Goal: Task Accomplishment & Management: Manage account settings

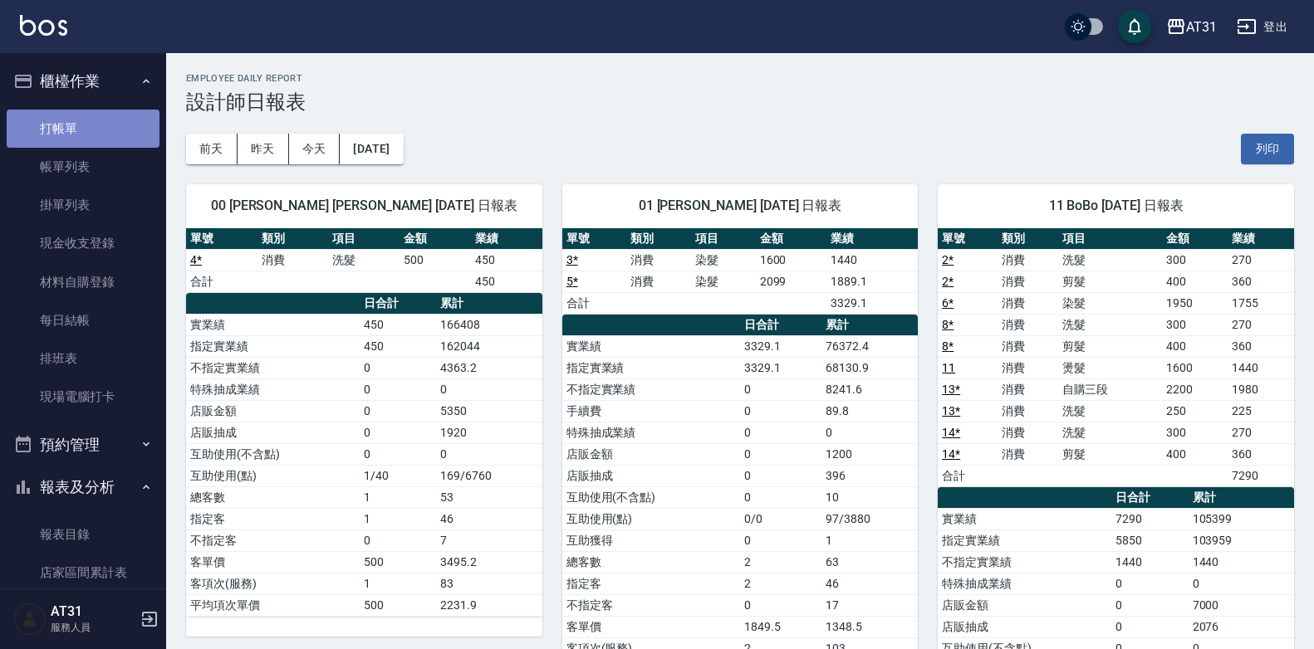
click at [105, 133] on link "打帳單" at bounding box center [83, 129] width 153 height 38
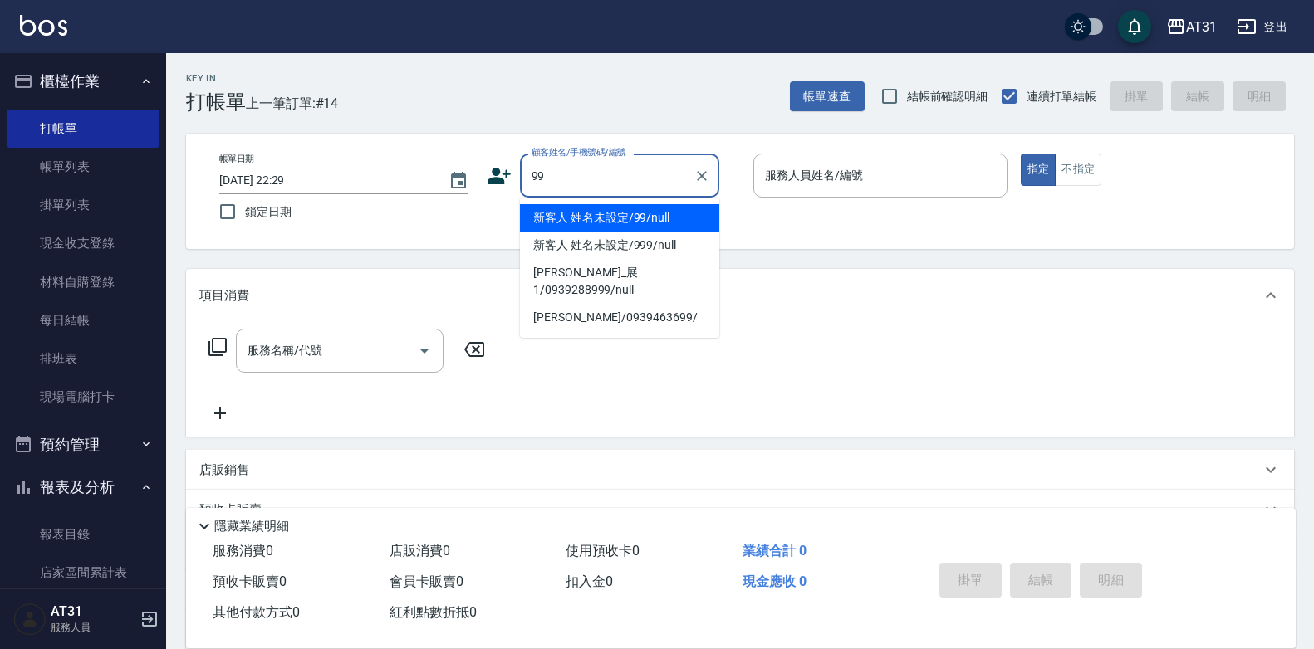
type input "新客人 姓名未設定/99/null"
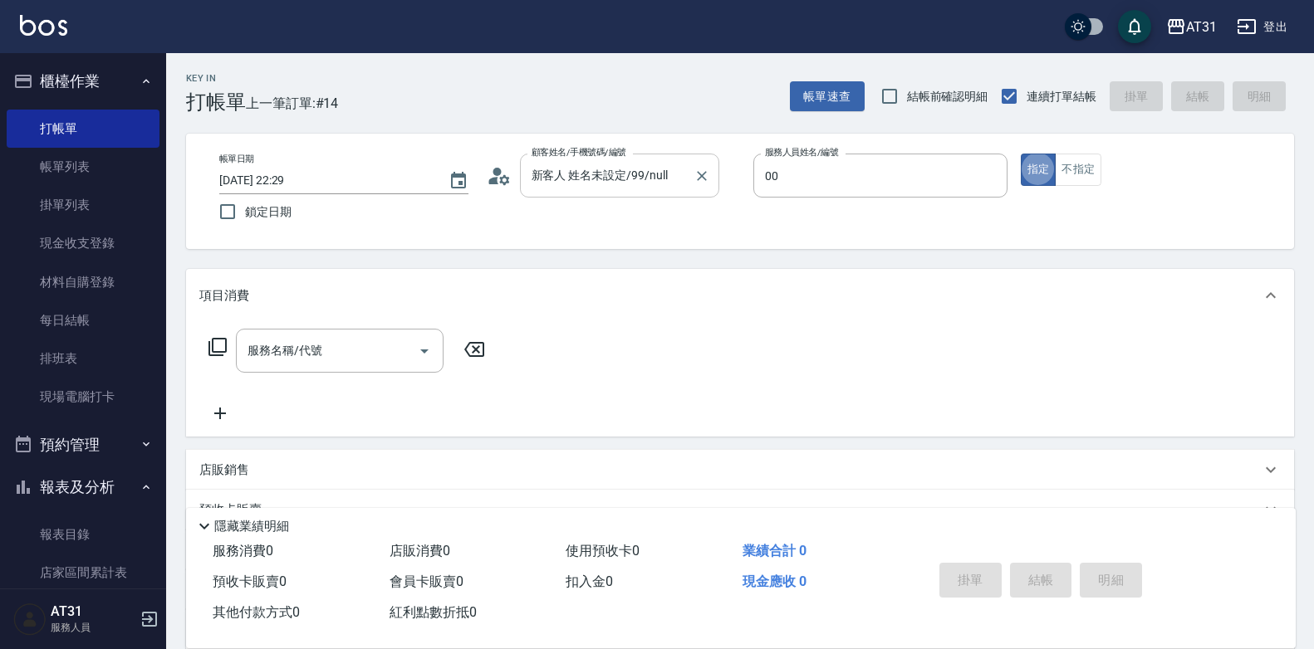
type input "[PERSON_NAME]-00"
type button "true"
click at [342, 348] on input "服務名稱/代號" at bounding box center [327, 350] width 168 height 29
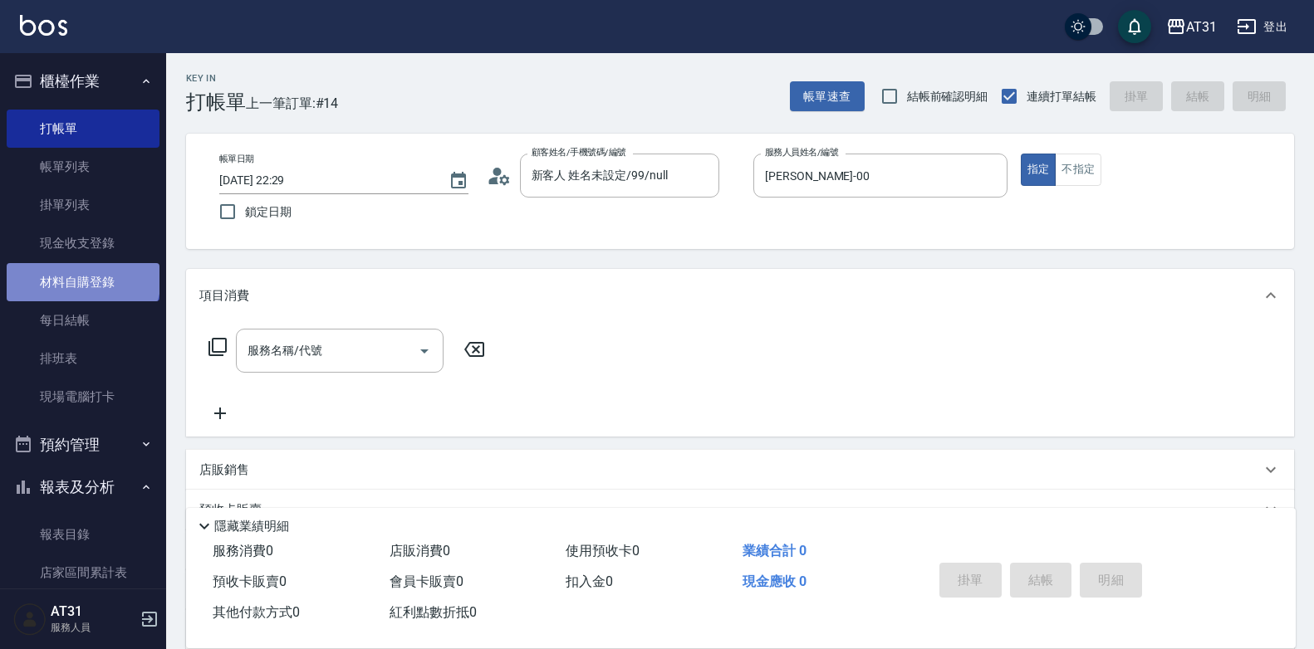
click at [81, 277] on link "材料自購登錄" at bounding box center [83, 282] width 153 height 38
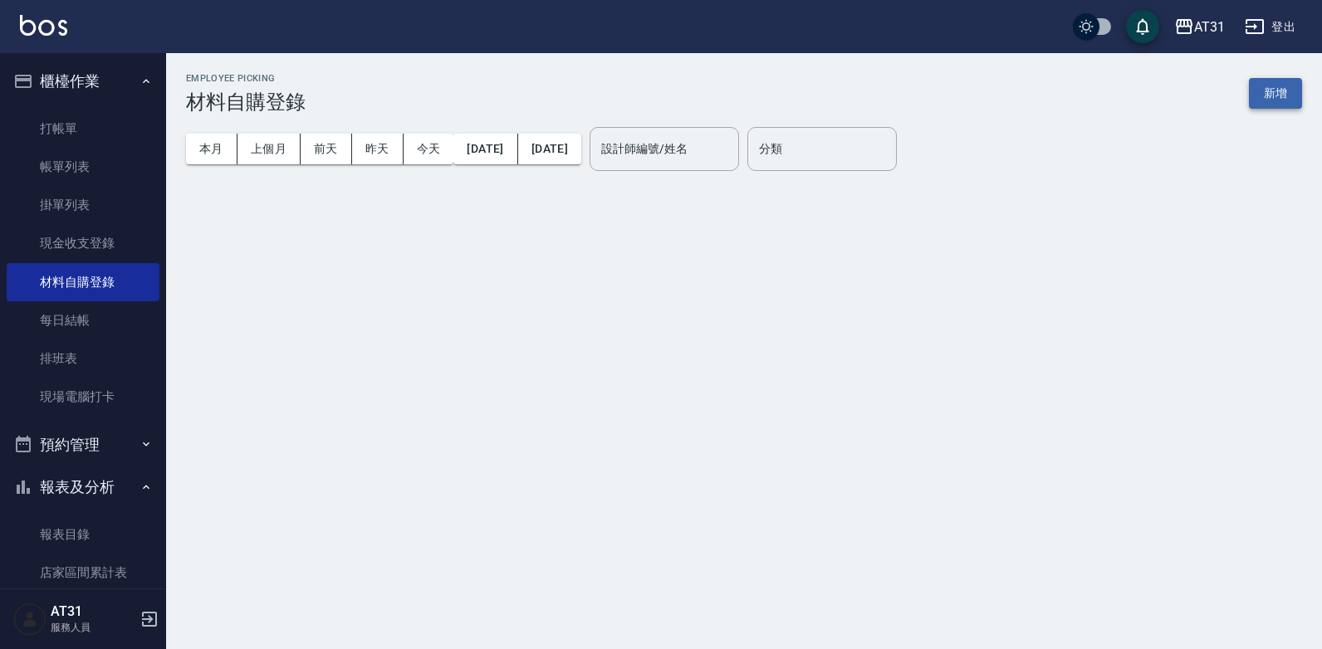
click at [1266, 97] on button "新增" at bounding box center [1275, 93] width 53 height 31
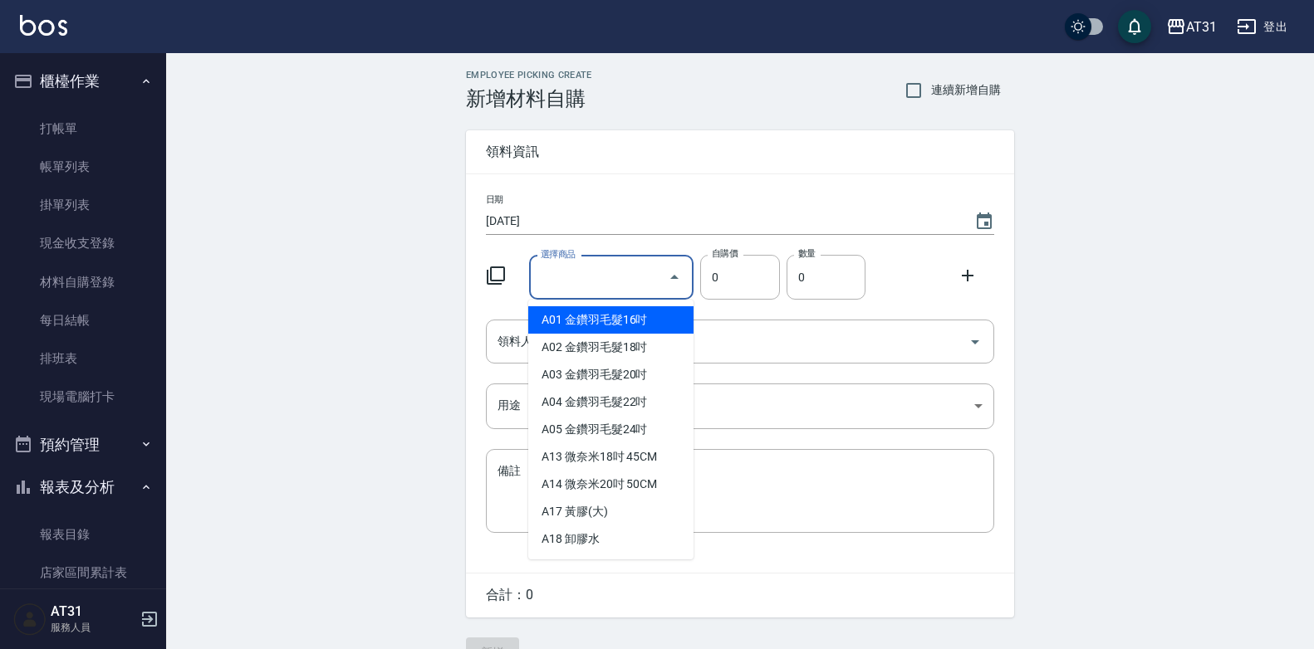
click at [631, 282] on input "選擇商品" at bounding box center [598, 277] width 125 height 29
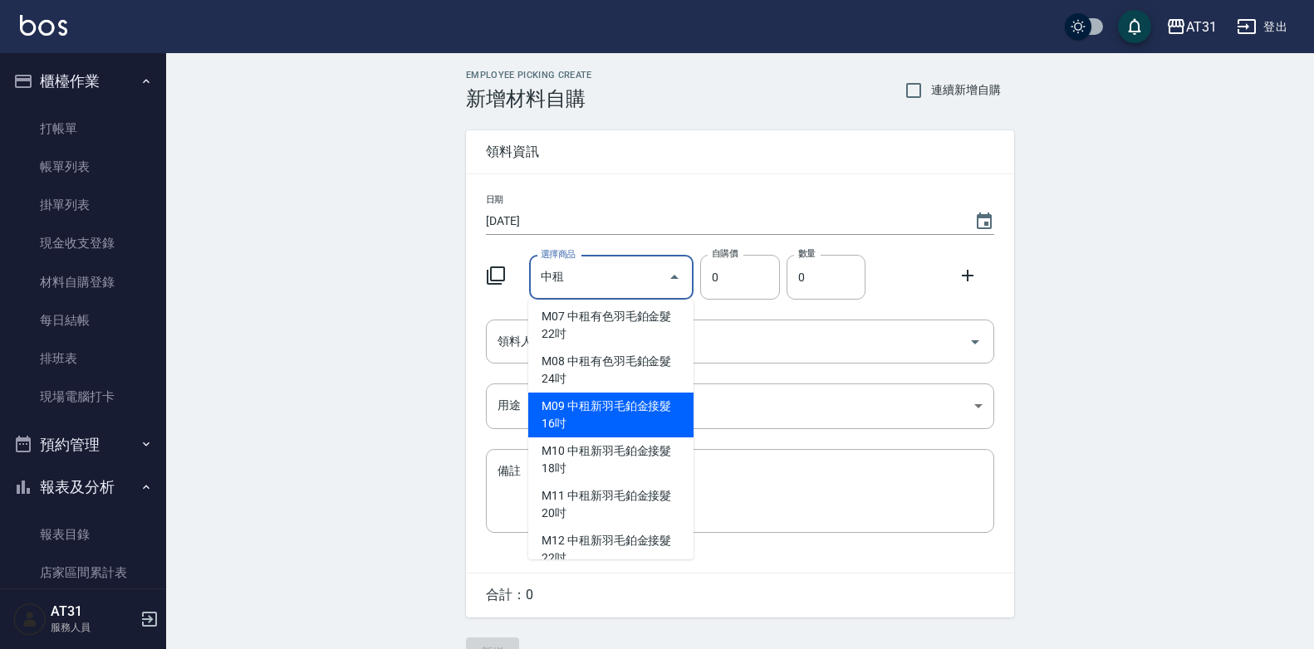
scroll to position [249, 0]
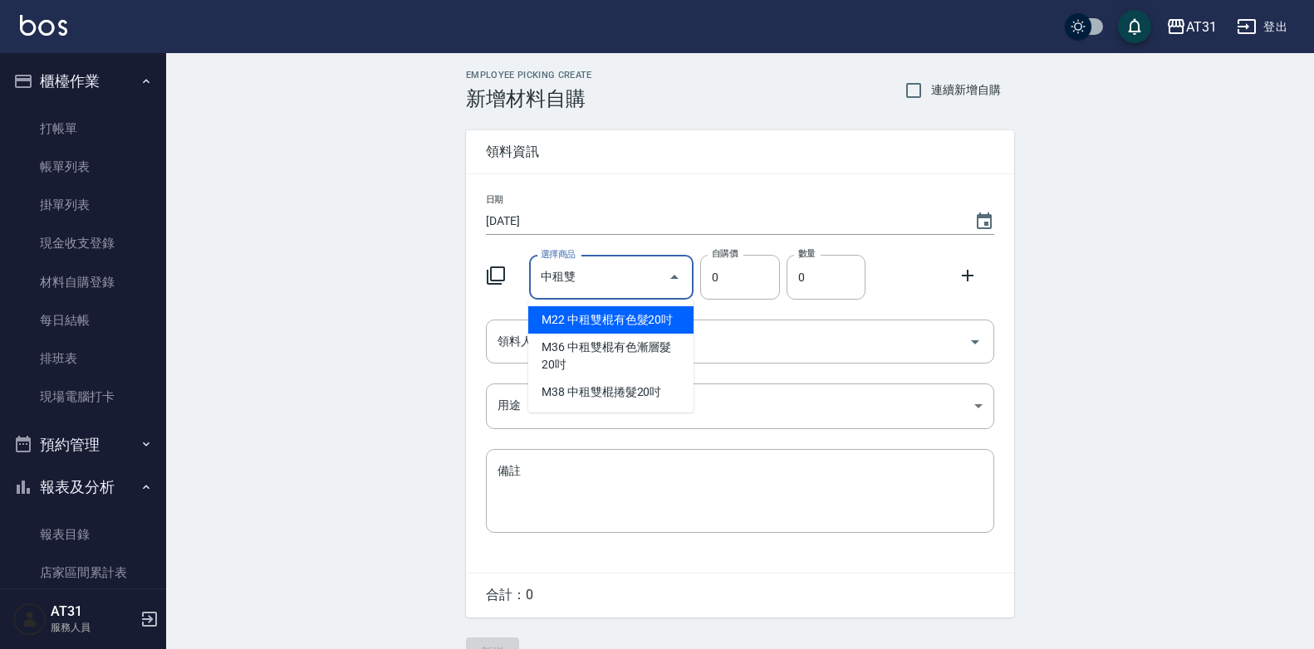
click at [652, 322] on li "M22 中租雙棍有色髮20吋" at bounding box center [610, 319] width 165 height 27
type input "中租雙棍有色髮20吋"
type input "560"
type input "1"
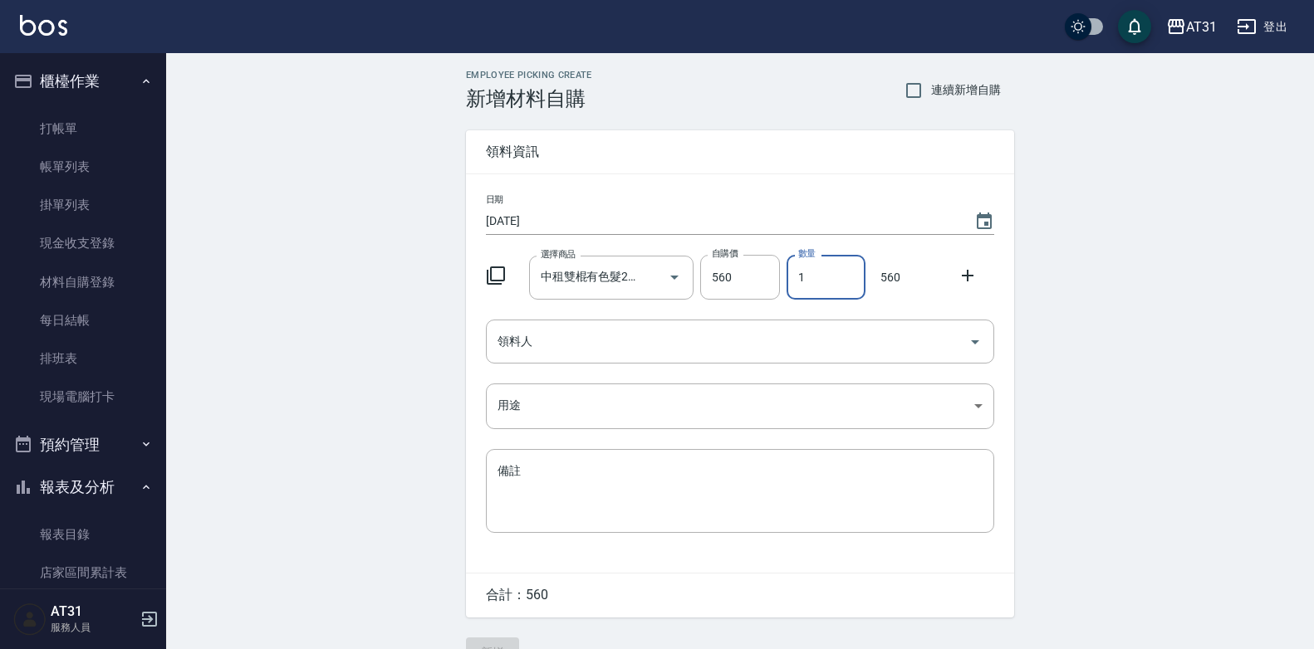
drag, startPoint x: 839, startPoint y: 272, endPoint x: 813, endPoint y: 289, distance: 31.1
click at [813, 289] on input "1" at bounding box center [825, 277] width 79 height 45
click at [631, 286] on input "中租雙棍有色髮20吋" at bounding box center [588, 277] width 104 height 29
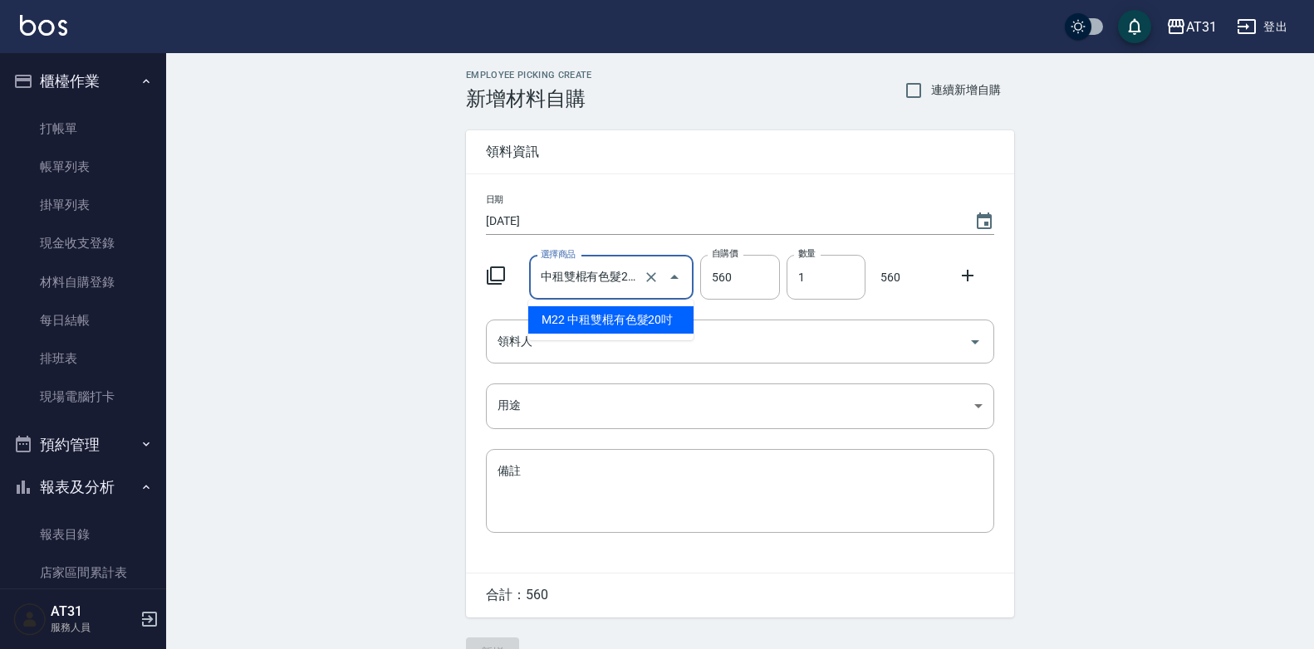
click at [631, 278] on input "中租雙棍有色髮20吋" at bounding box center [588, 277] width 104 height 29
click at [632, 277] on input "中租雙棍有色髮20吋" at bounding box center [588, 277] width 104 height 29
click at [632, 277] on input "中租雙棍有色吋" at bounding box center [588, 277] width 104 height 29
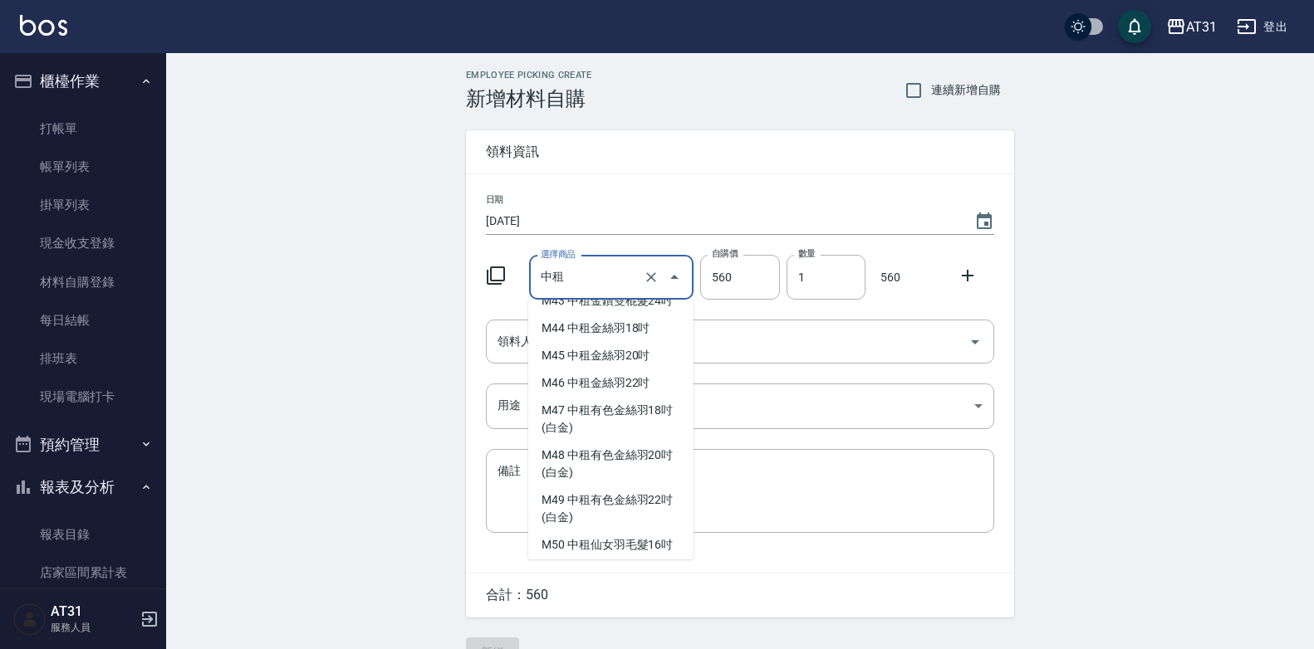
scroll to position [1519, 0]
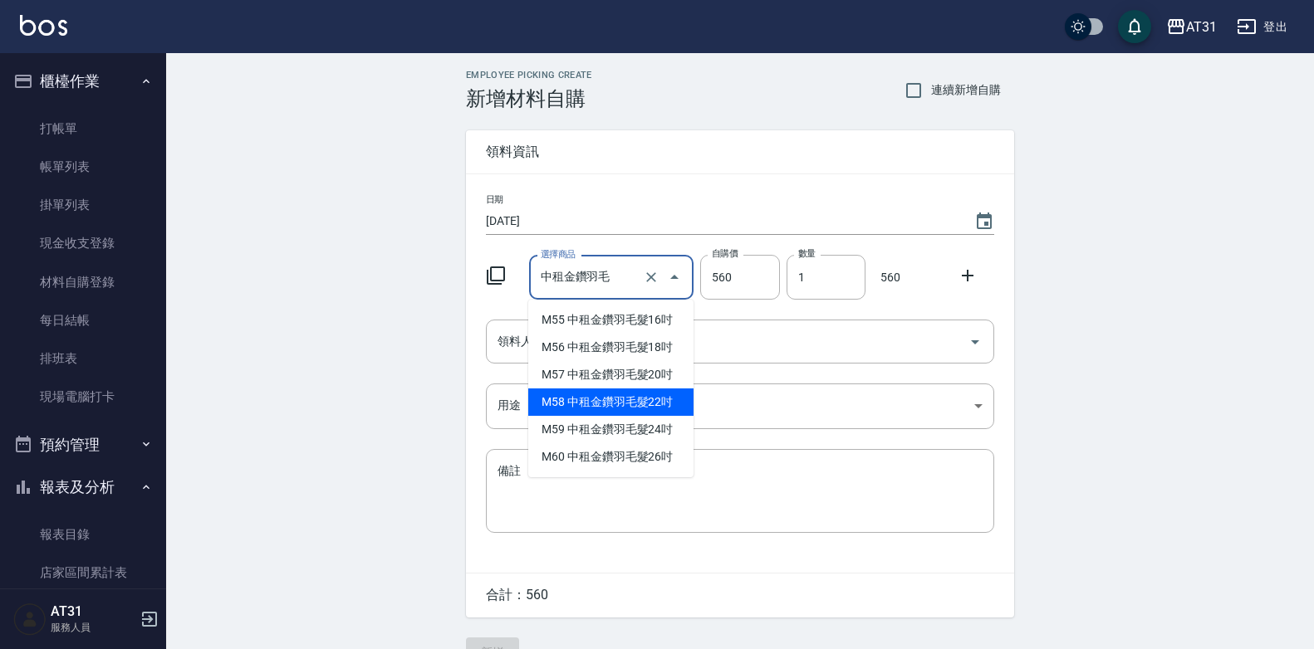
click at [675, 405] on li "M58 中租金鑽羽毛髮22吋" at bounding box center [610, 402] width 165 height 27
type input "中租金鑽羽毛髮22吋"
type input "1830"
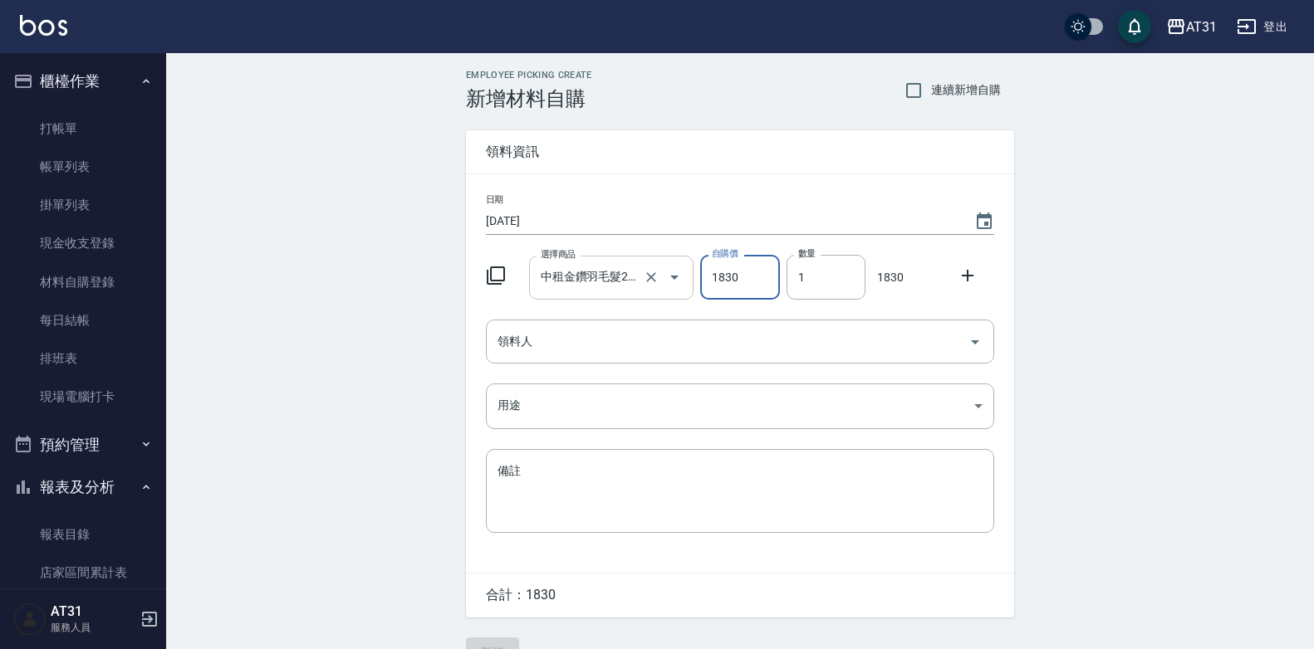
click at [625, 287] on input "中租金鑽羽毛髮22吋" at bounding box center [588, 277] width 104 height 29
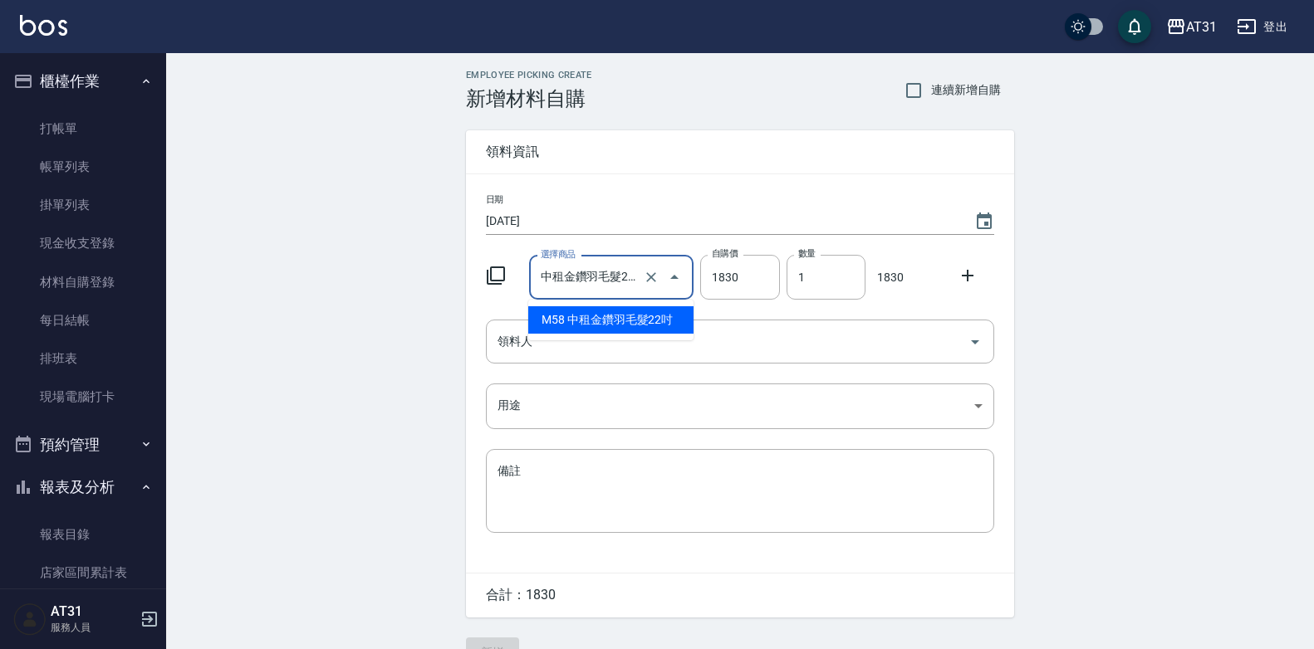
click at [1085, 252] on div "Employee Picking Create 新增材料自購 連續新增自購 領料資訊 日期 [DATE] 選擇商品 中租金鑽羽毛髮22吋 選擇商品 自購價 1…" at bounding box center [740, 368] width 1148 height 631
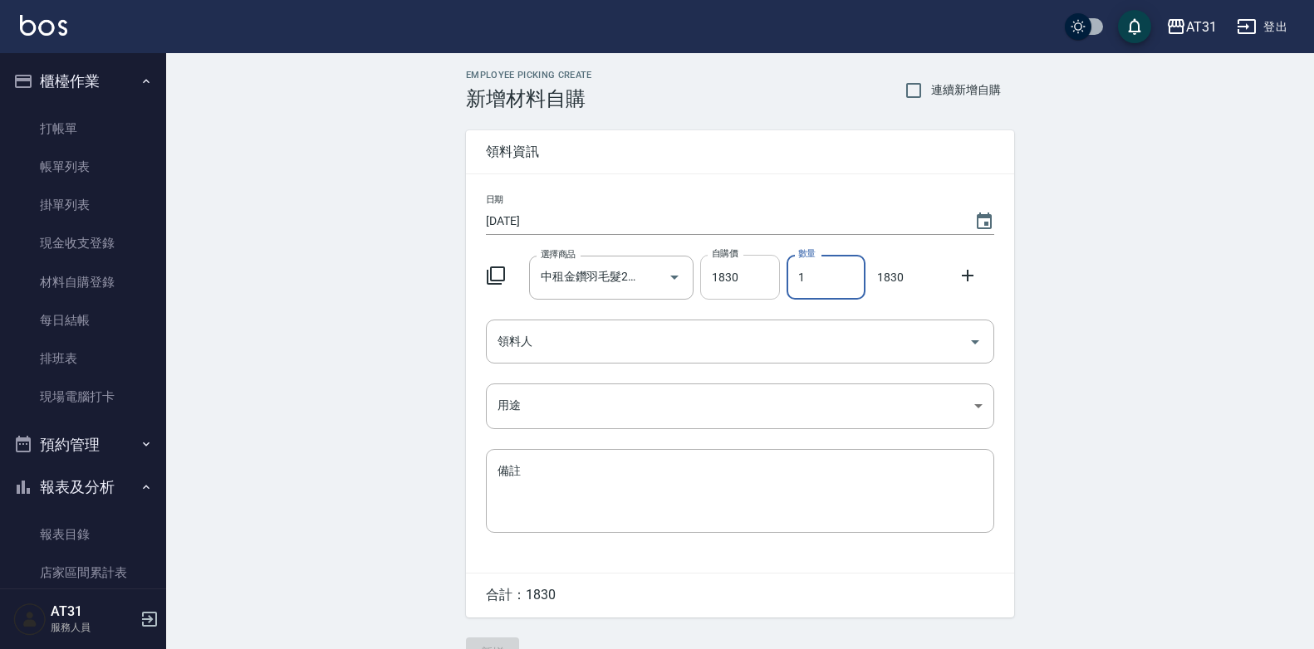
drag, startPoint x: 832, startPoint y: 280, endPoint x: 741, endPoint y: 297, distance: 93.0
click at [741, 297] on div "選擇商品 中租金鑽羽毛髮22吋 選擇商品 自購價 1830 自購價 數量 1 數量 1830" at bounding box center [736, 273] width 515 height 51
type input "4"
click at [742, 318] on div "日期 [DATE] 選擇商品 中租金鑽羽毛髮22吋 選擇商品 自購價 1830 自購價 數量 4 數量 7320 領料人 領料人 用途 ​ 用途 備註 x 備註" at bounding box center [740, 373] width 548 height 399
click at [697, 362] on div "領料人" at bounding box center [740, 342] width 508 height 44
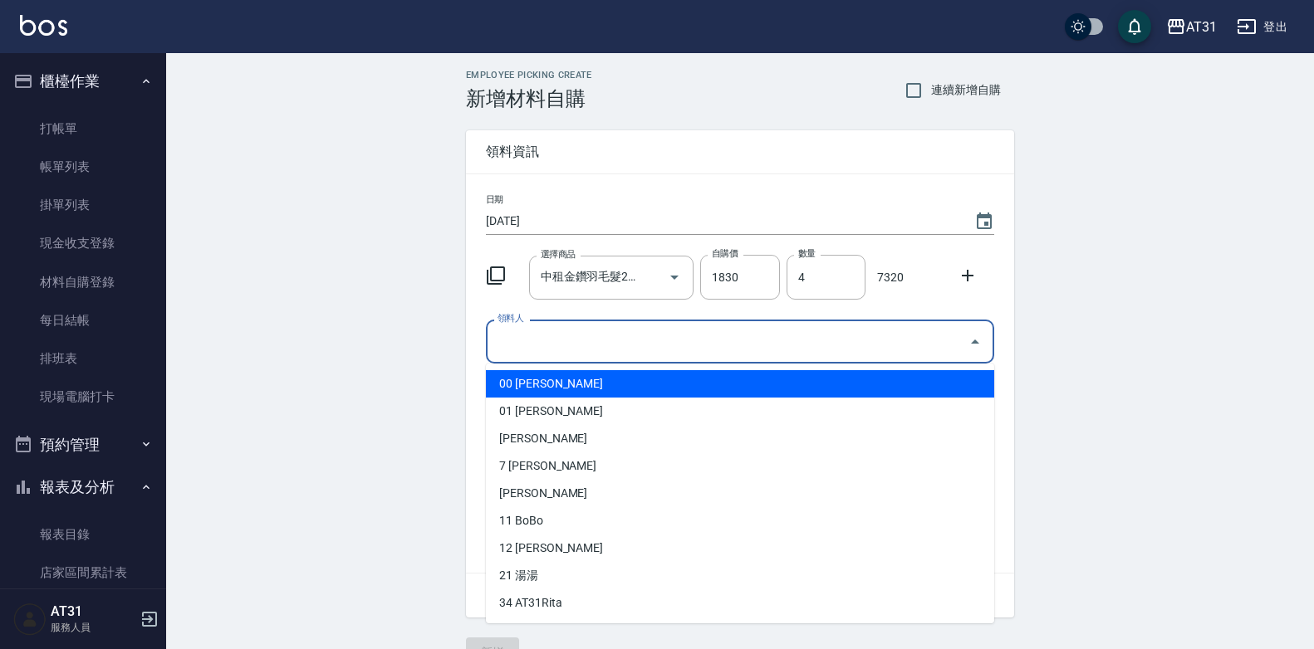
click at [664, 392] on li "00 [PERSON_NAME]" at bounding box center [740, 383] width 508 height 27
type input "[PERSON_NAME]"
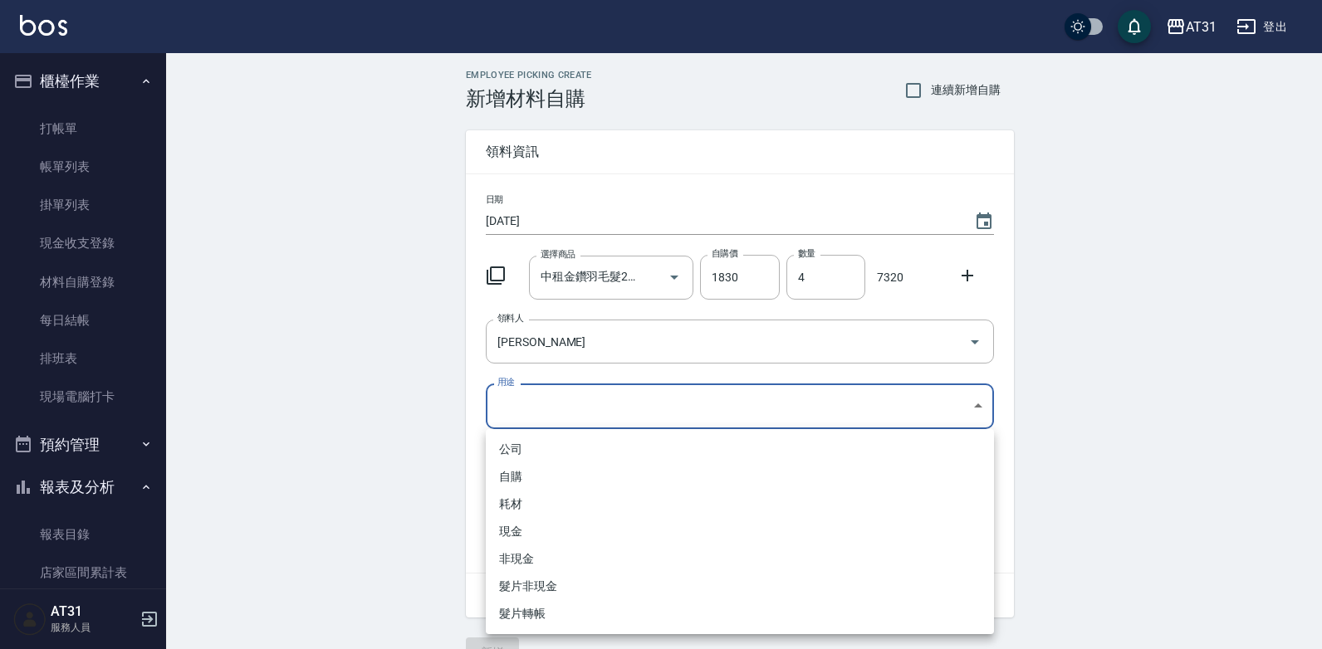
click at [659, 404] on body "AT31 登出 櫃檯作業 打帳單 帳單列表 掛單列表 現金收支登錄 材料自購登錄 每日結帳 排班表 現場電腦打卡 預約管理 預約管理 單日預約紀錄 單週預約紀…" at bounding box center [661, 342] width 1322 height 684
click at [550, 502] on li "耗材" at bounding box center [740, 504] width 508 height 27
type input "耗材"
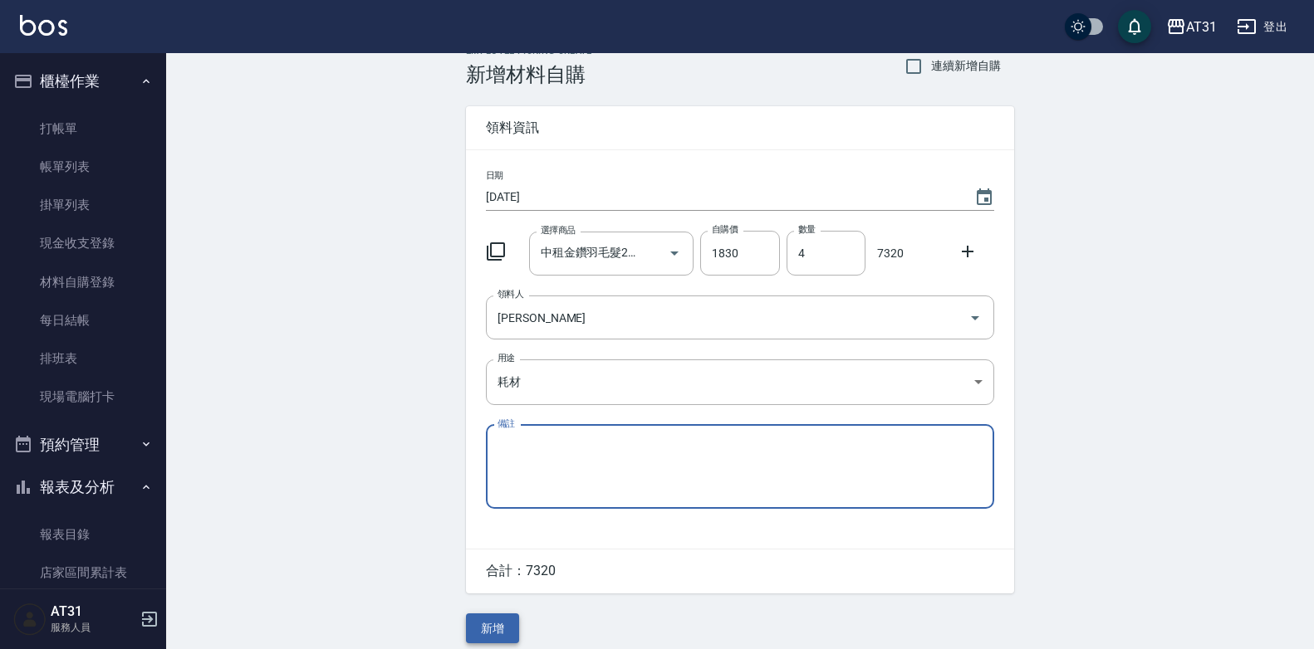
scroll to position [37, 0]
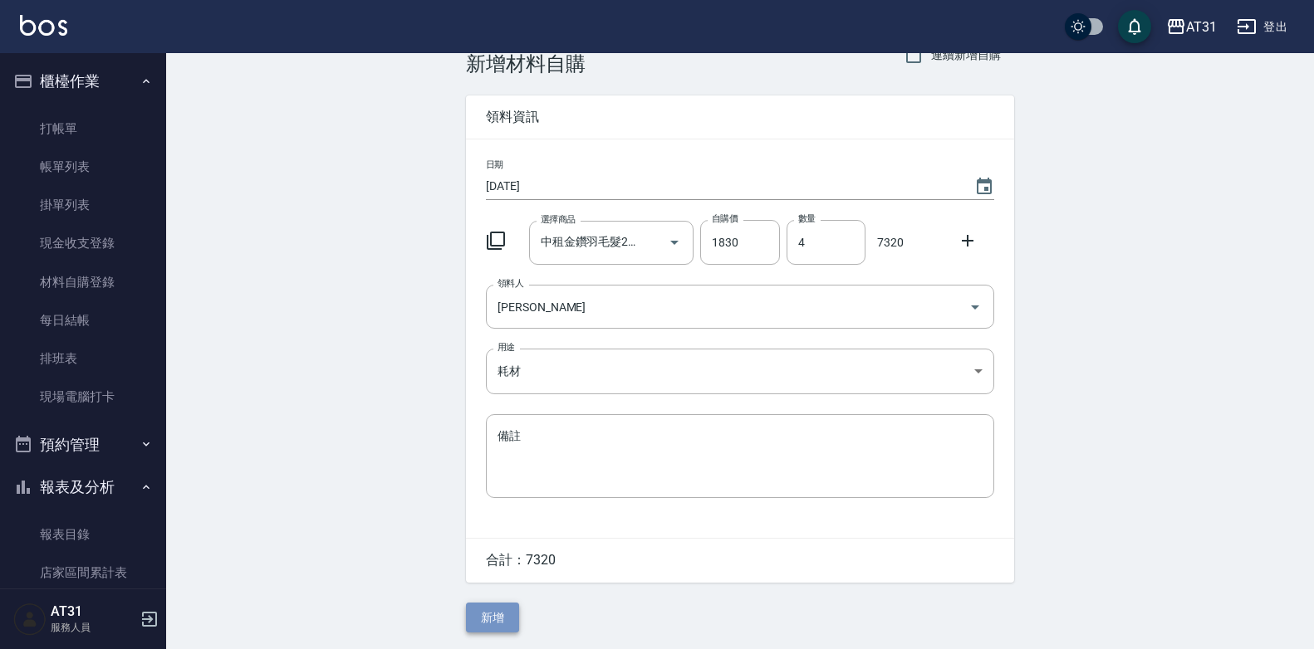
click at [500, 618] on button "新增" at bounding box center [492, 618] width 53 height 31
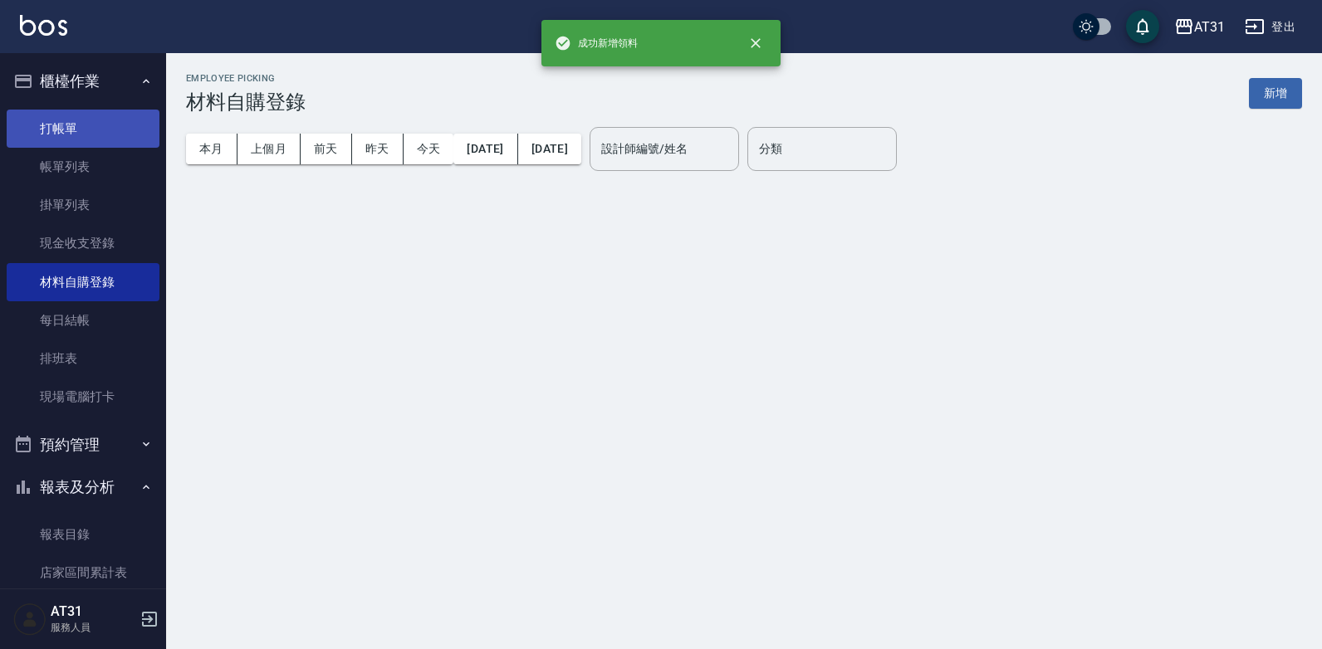
click at [102, 137] on link "打帳單" at bounding box center [83, 129] width 153 height 38
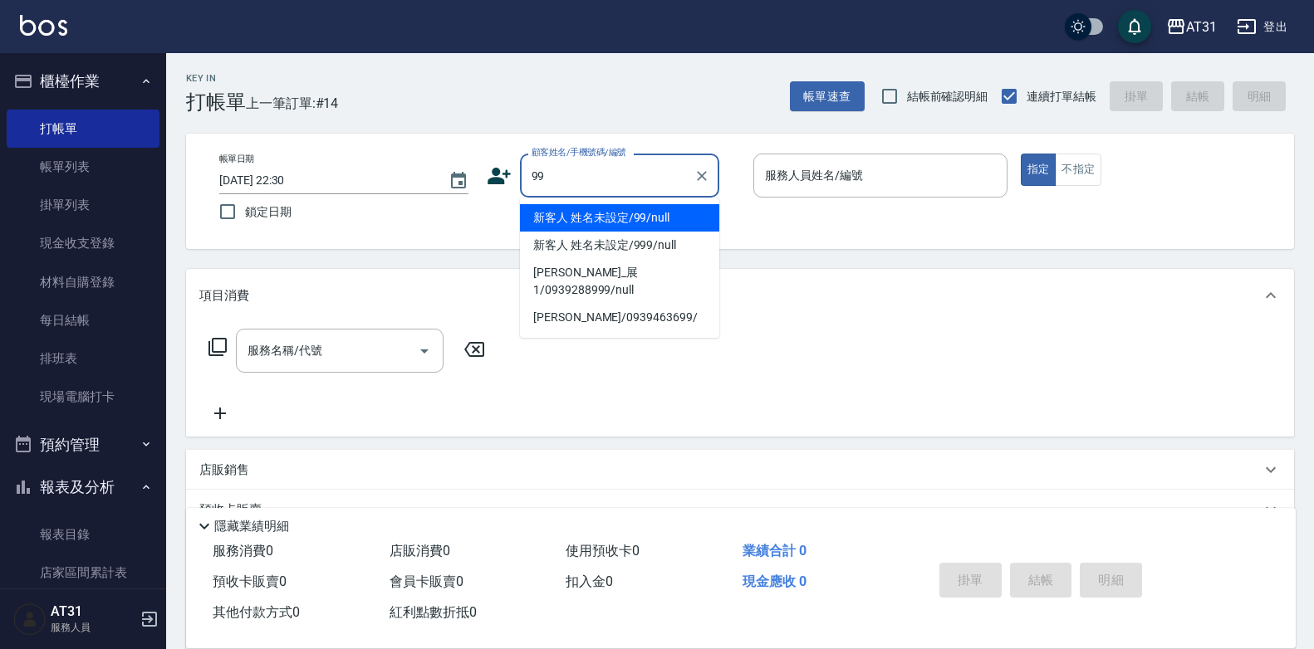
type input "新客人 姓名未設定/99/null"
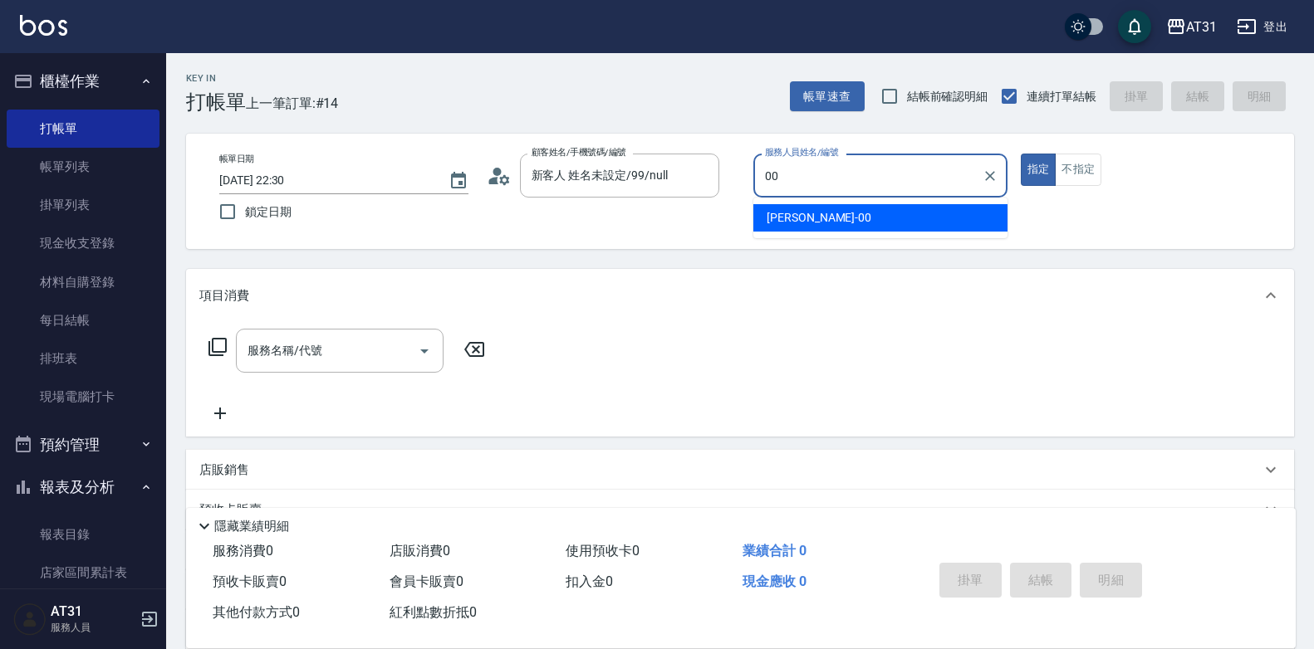
type input "[PERSON_NAME]-00"
type button "true"
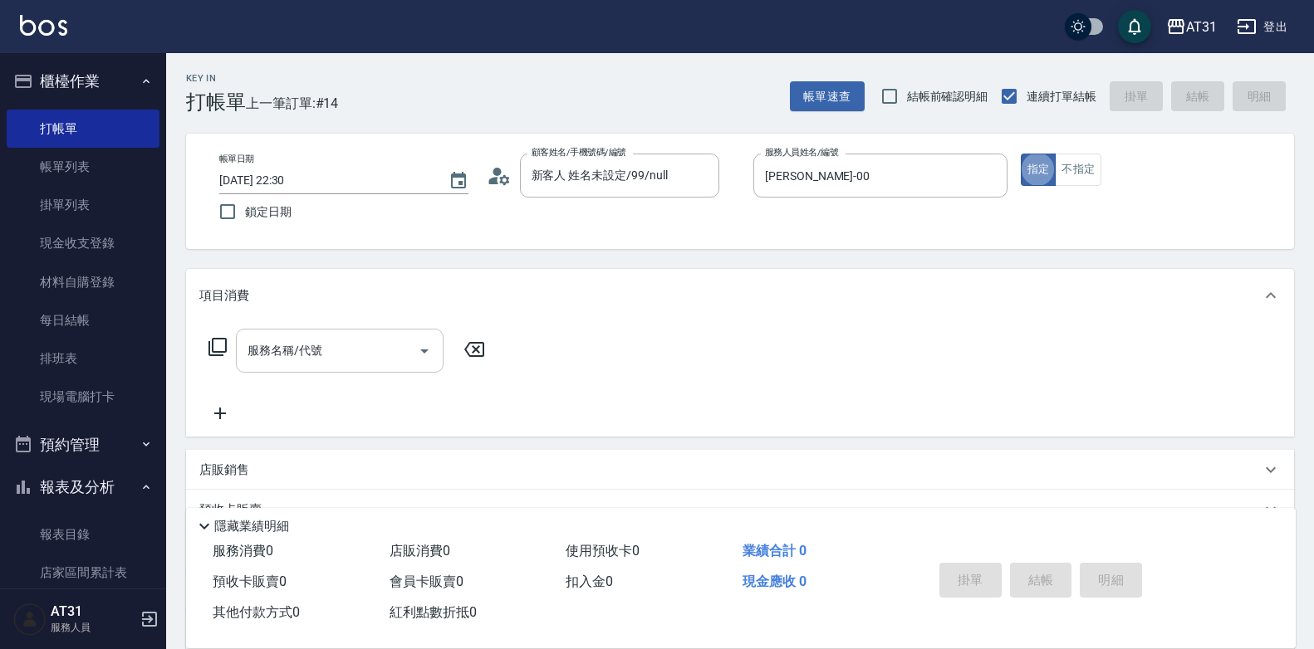
click at [291, 349] on input "服務名稱/代號" at bounding box center [327, 350] width 168 height 29
type input "5"
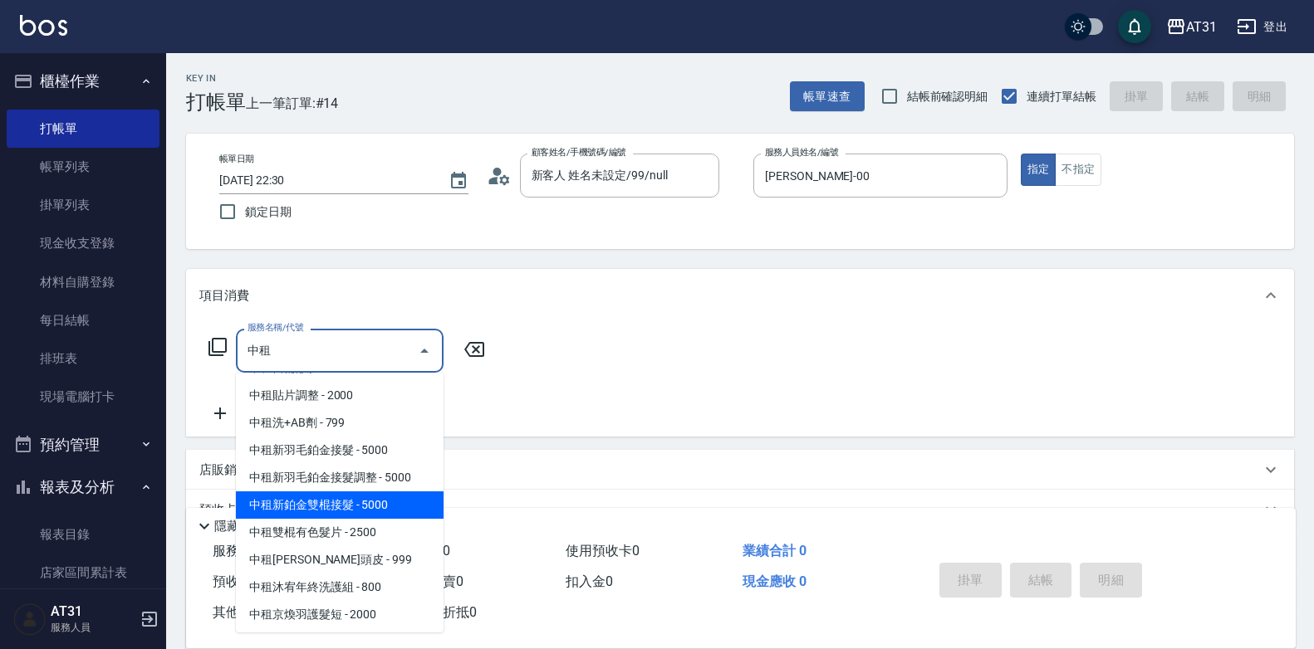
scroll to position [664, 0]
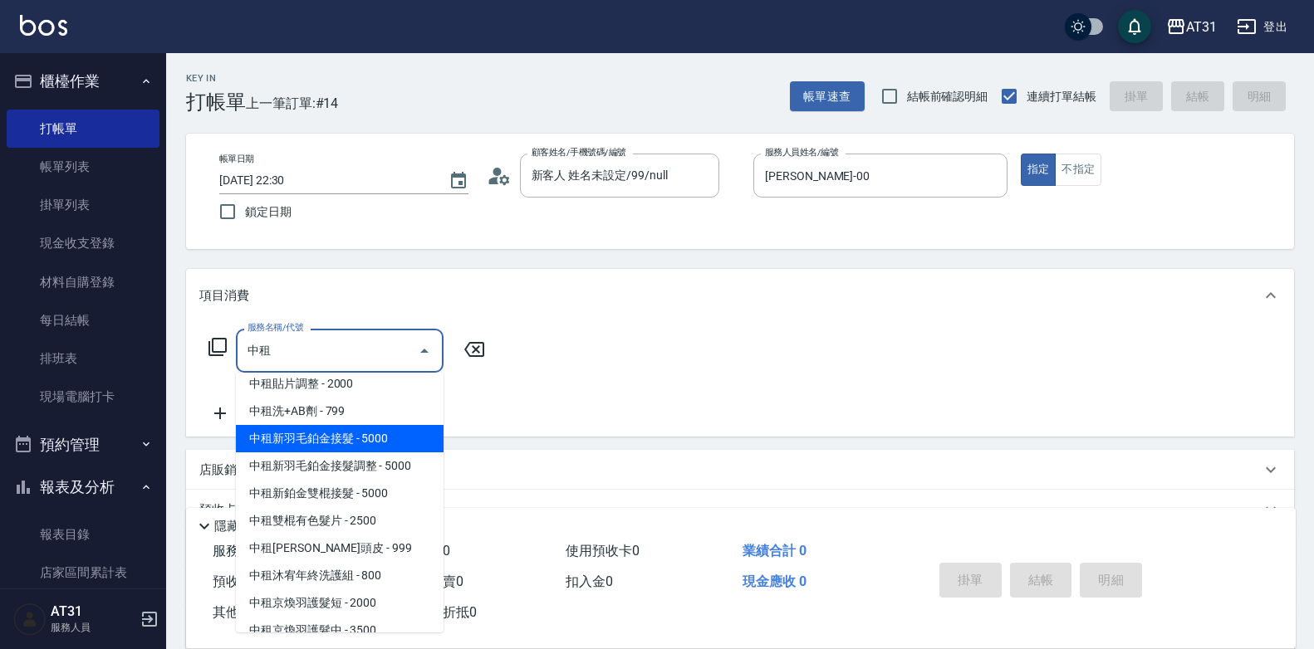
click at [354, 425] on span "中租新羽毛鉑金接髮 - 5000" at bounding box center [340, 438] width 208 height 27
type input "中租新羽毛鉑金接髮(925)"
type input "500"
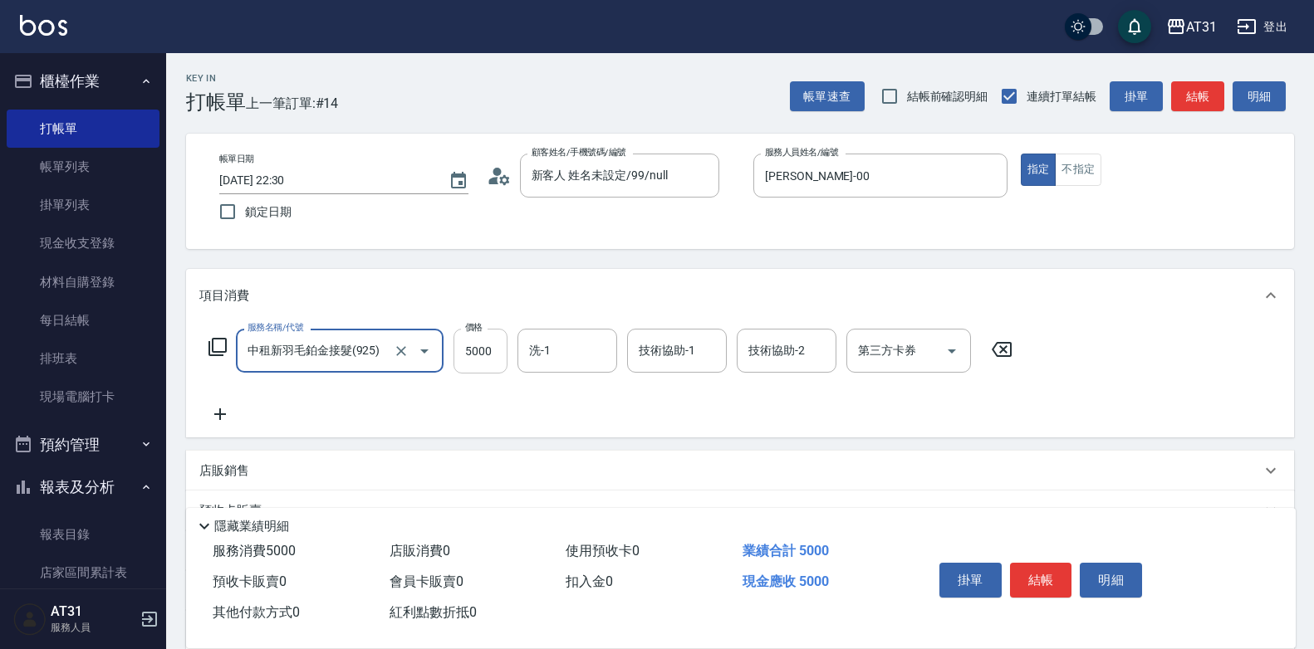
type input "中租新羽毛鉑金接髮(925)"
click at [481, 357] on input "5000" at bounding box center [480, 351] width 54 height 45
type input "9"
type input "0"
type input "96"
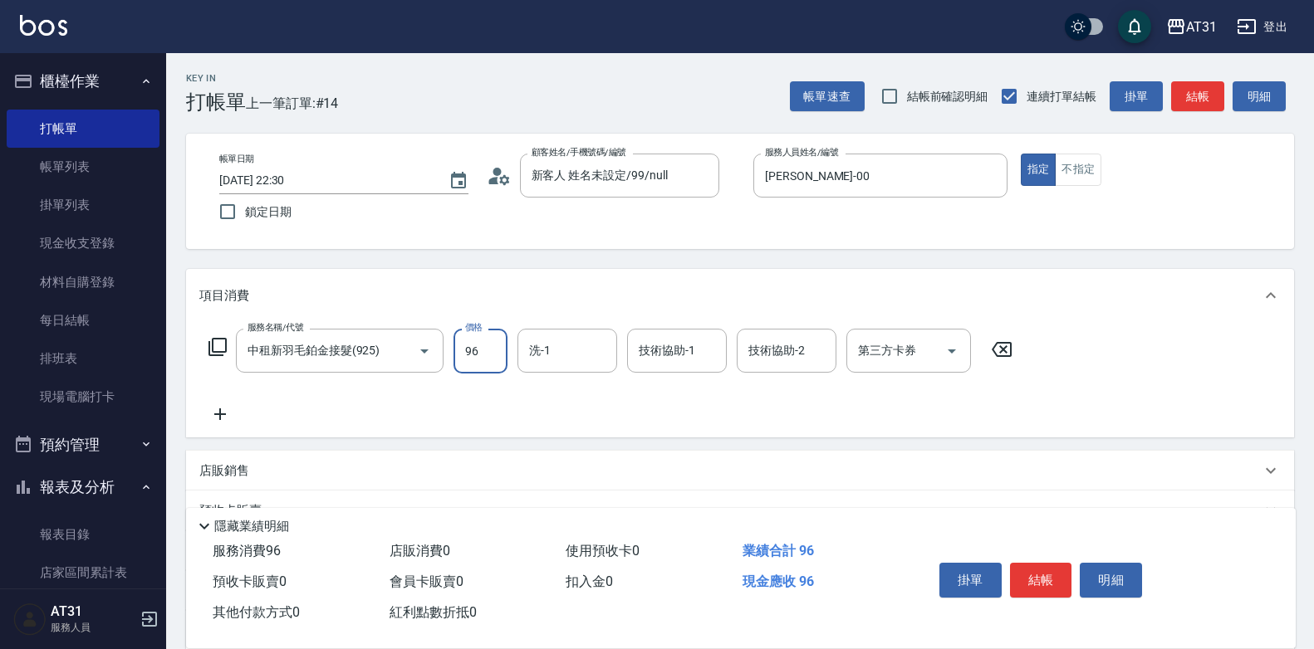
type input "90"
type input "968"
type input "960"
type input "9680"
type input "鳳梨-41"
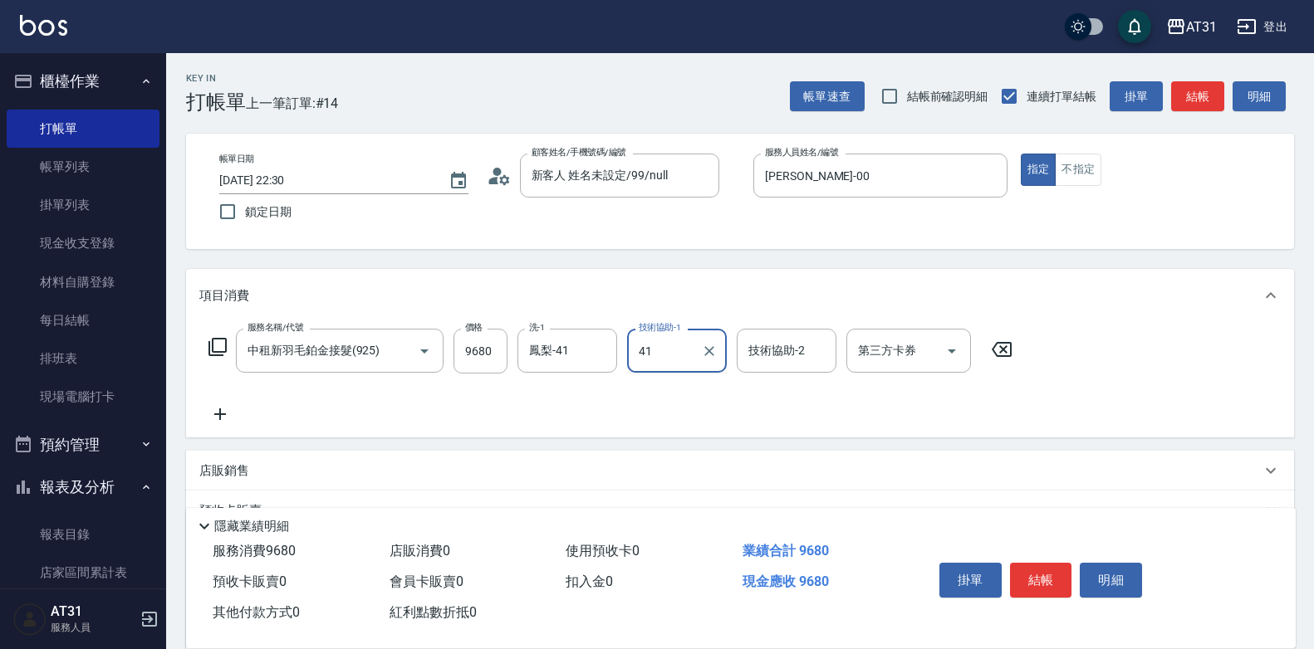
type input "鳳梨-41"
click at [214, 418] on icon at bounding box center [220, 414] width 42 height 20
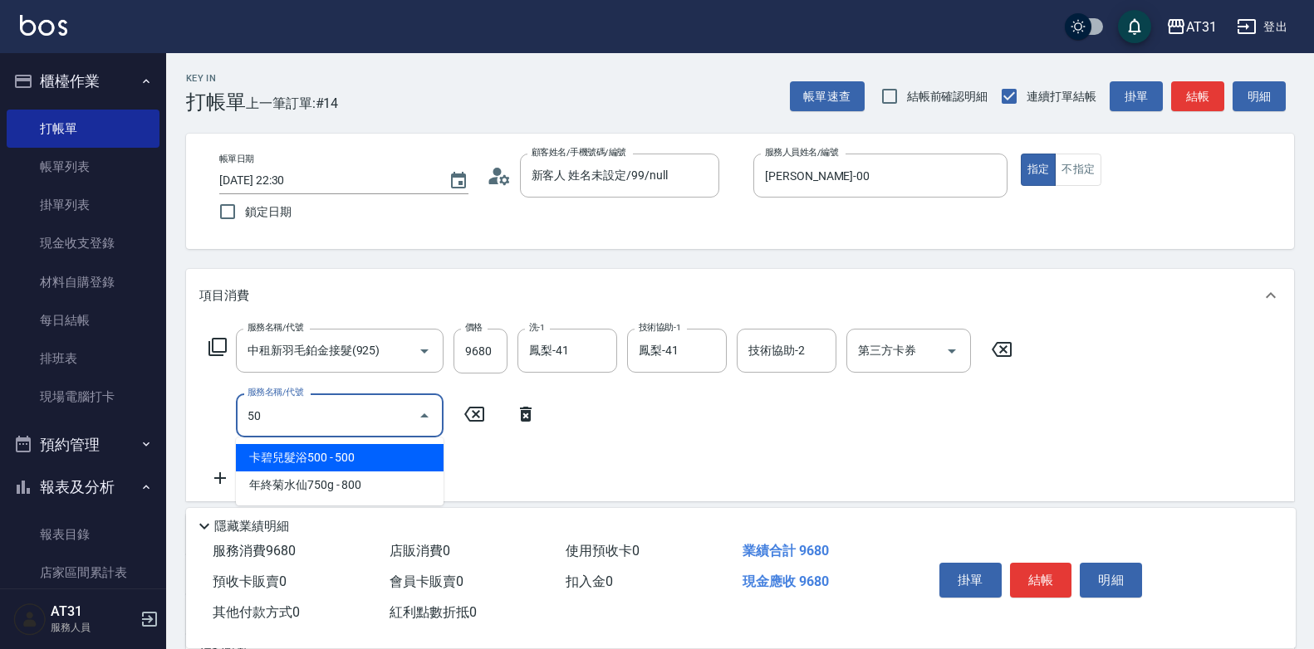
type input "501"
type input "1120"
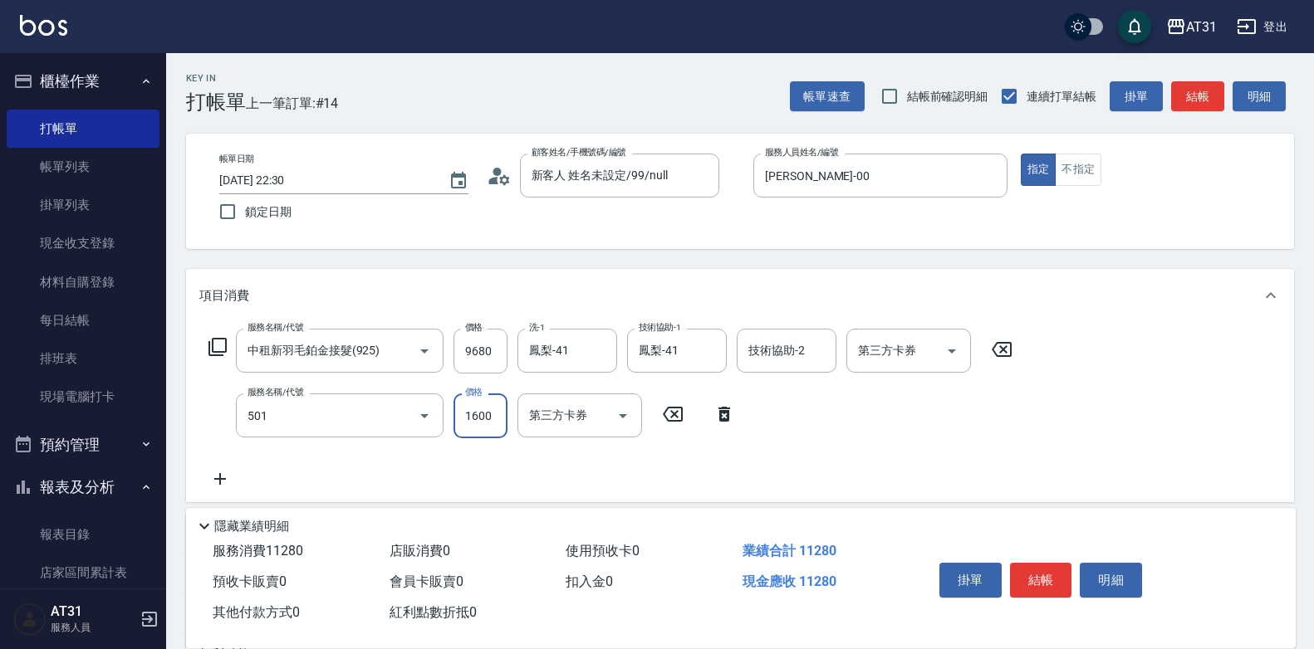
type input "染髮(501)"
type input "0"
type input "960"
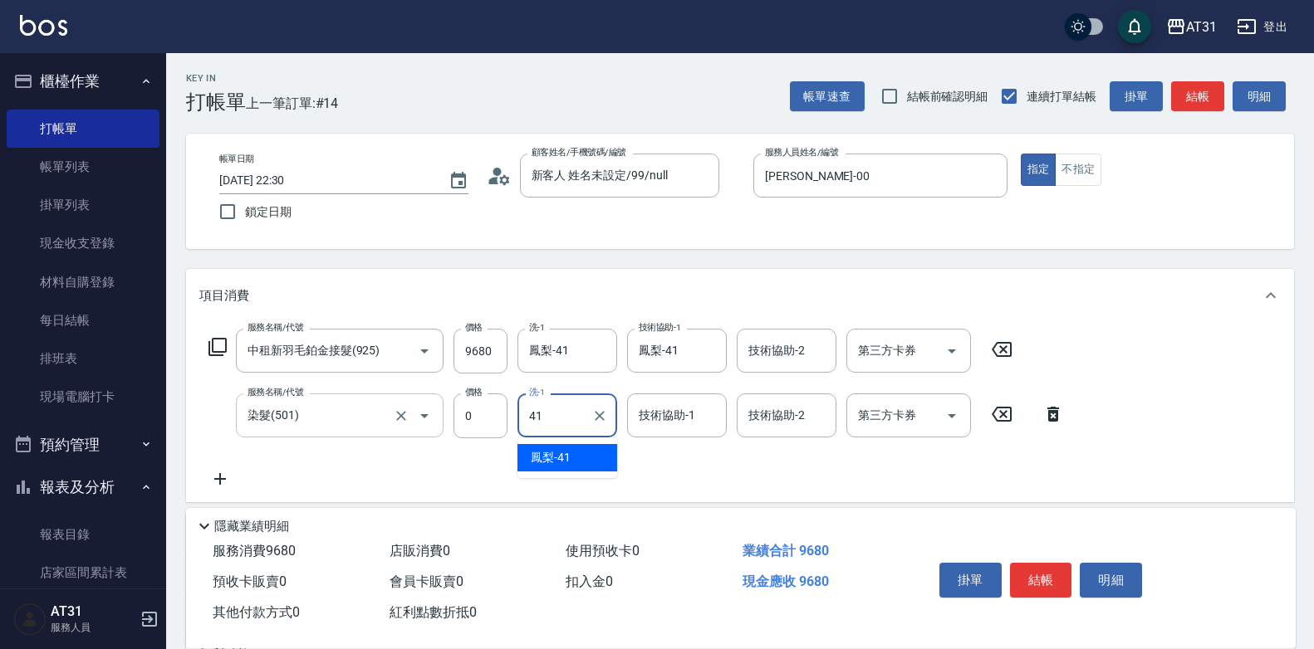
type input "鳳梨-41"
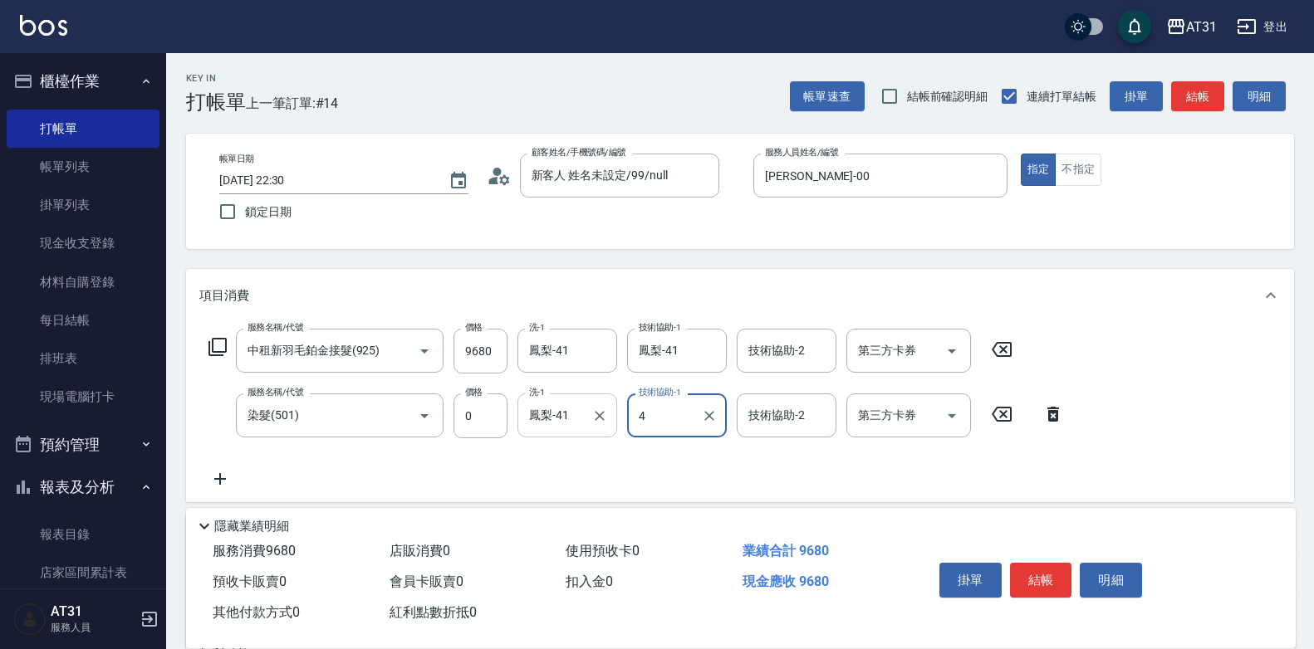
drag, startPoint x: 660, startPoint y: 424, endPoint x: 574, endPoint y: 427, distance: 86.4
click at [574, 427] on div "服務名稱/代號 染髮(501) 服務名稱/代號 價格 0 價格 洗-1 鳳梨-41 洗-1 技術協助-1 4 技術協助-1 技術協助-2 技術協助-2 第三方…" at bounding box center [636, 416] width 874 height 45
type input "14"
click at [596, 424] on button "Clear" at bounding box center [599, 415] width 23 height 23
click at [634, 419] on div "技術協助-1" at bounding box center [677, 416] width 100 height 44
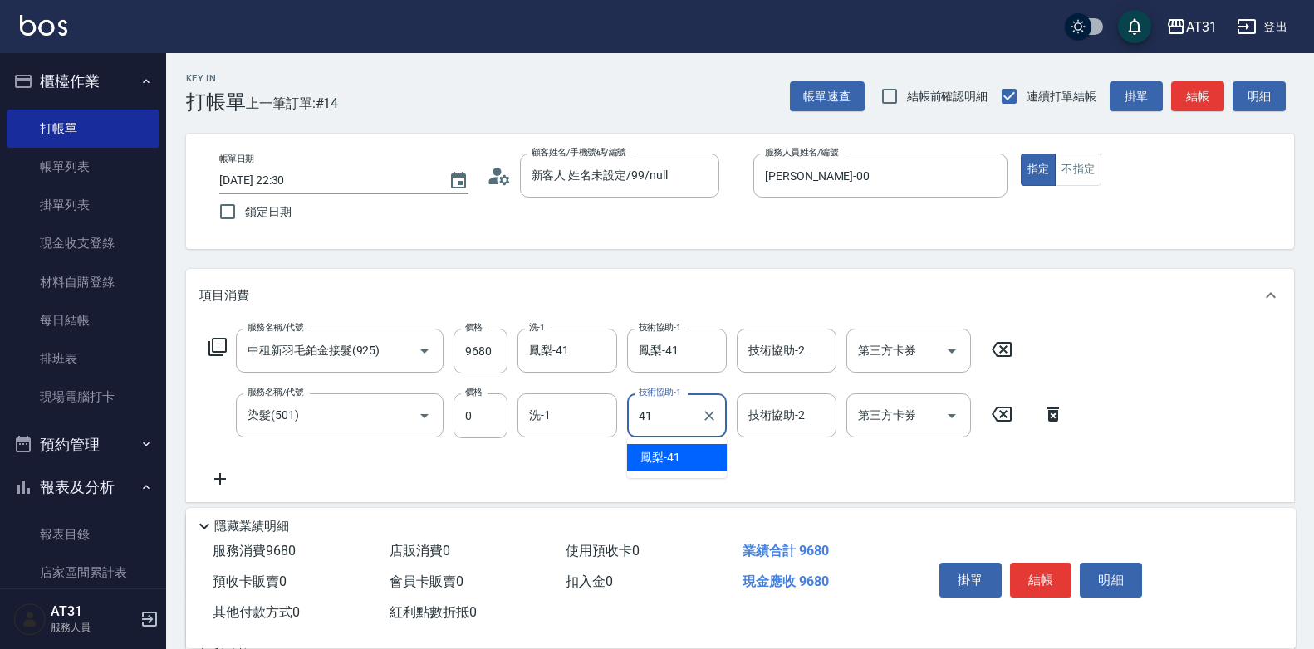
type input "鳳梨-41"
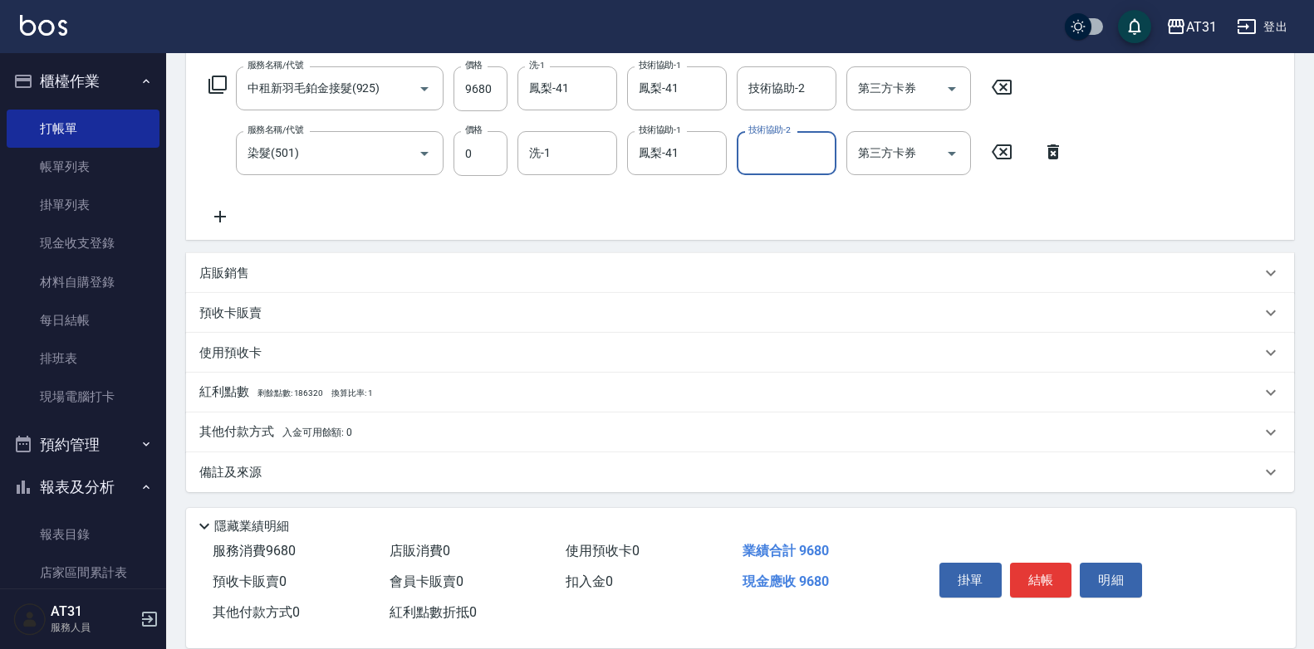
scroll to position [265, 0]
click at [426, 425] on div "其他付款方式 入金可用餘額: 0" at bounding box center [729, 430] width 1061 height 18
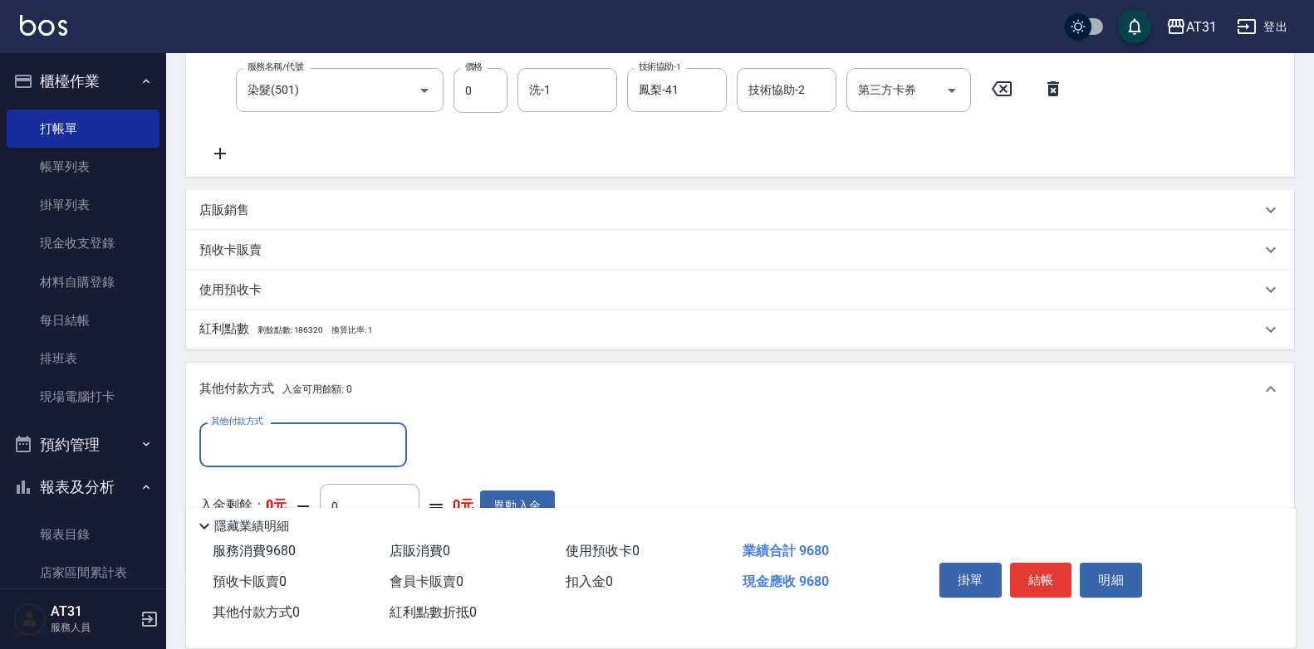
scroll to position [0, 0]
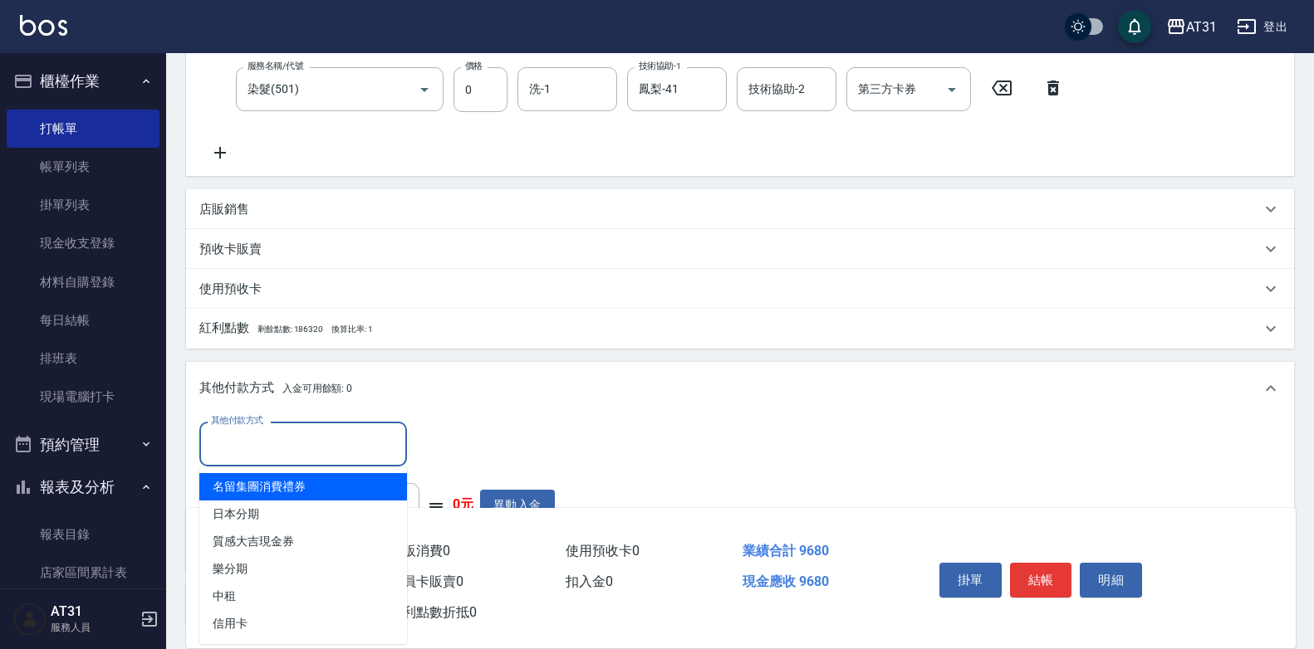
click at [352, 431] on input "其他付款方式" at bounding box center [303, 443] width 193 height 29
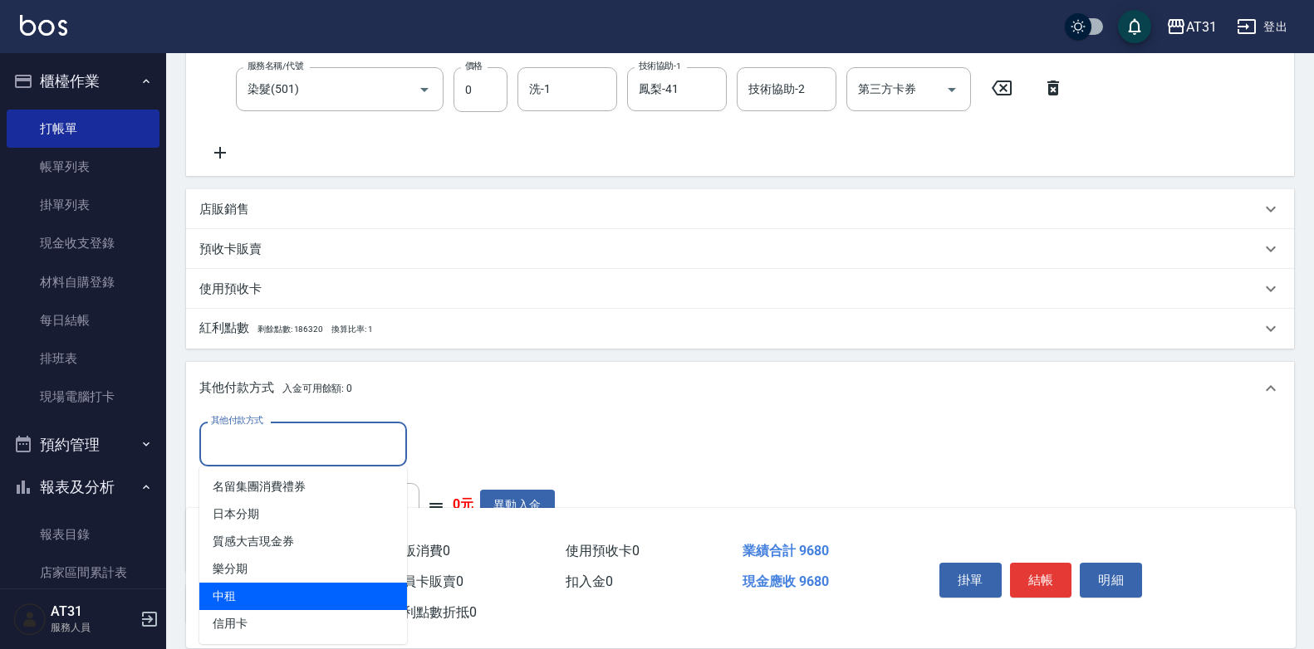
click at [272, 586] on span "中租" at bounding box center [303, 596] width 208 height 27
type input "中租"
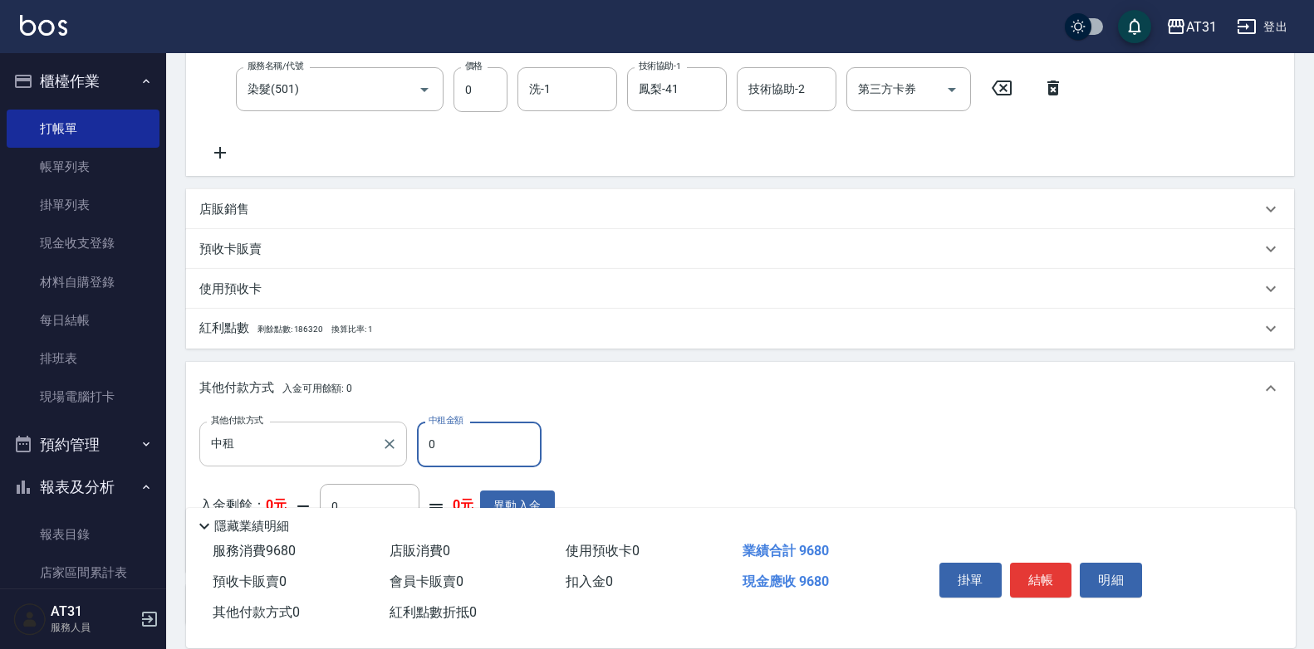
drag, startPoint x: 518, startPoint y: 439, endPoint x: 357, endPoint y: 430, distance: 161.4
click at [357, 430] on div "其他付款方式 中租 其他付款方式 中租金額 0 中租金額" at bounding box center [376, 444] width 355 height 45
type input "99"
type input "860"
type input "99"
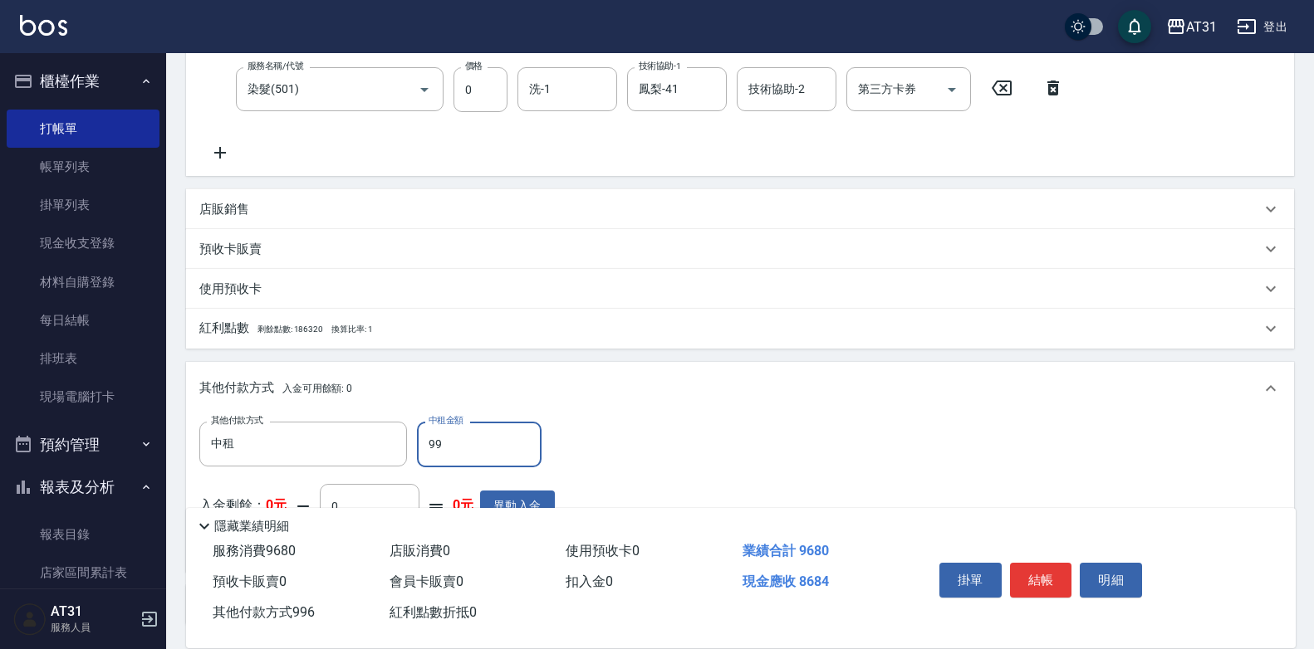
type input "960"
type input "9"
type input "950"
type input "96"
type input "870"
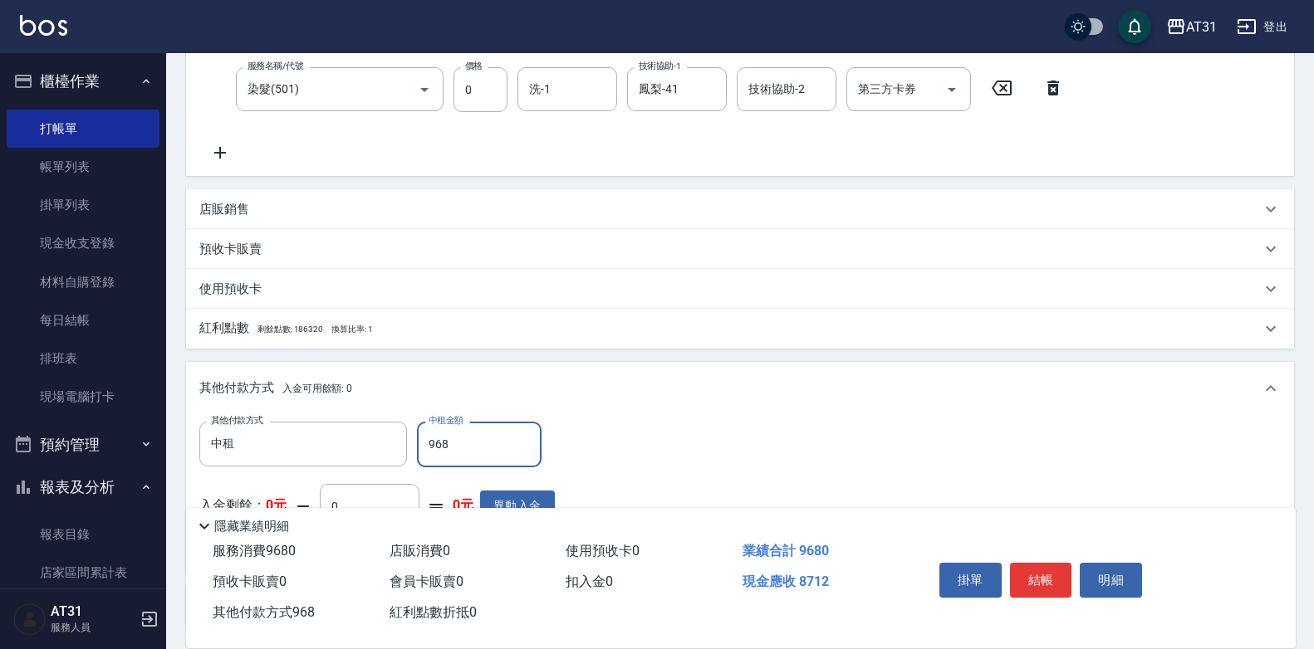
type input "9680"
type input "0"
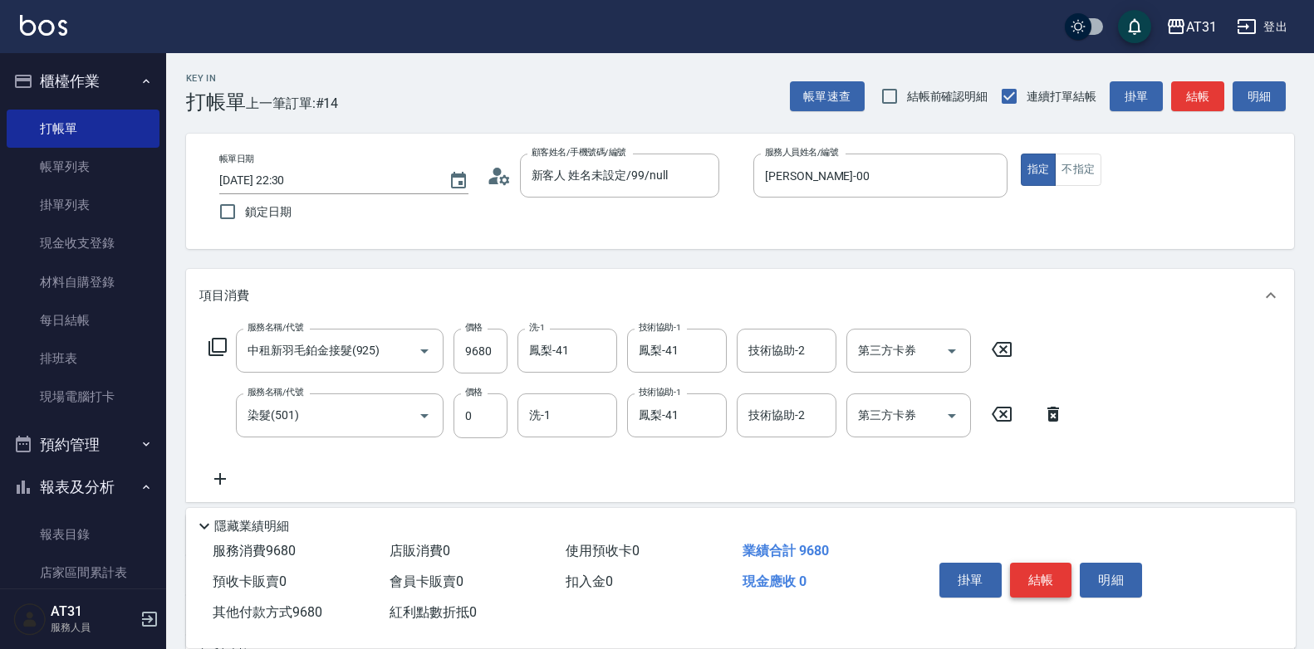
type input "9680"
click at [1046, 568] on button "結帳" at bounding box center [1041, 580] width 62 height 35
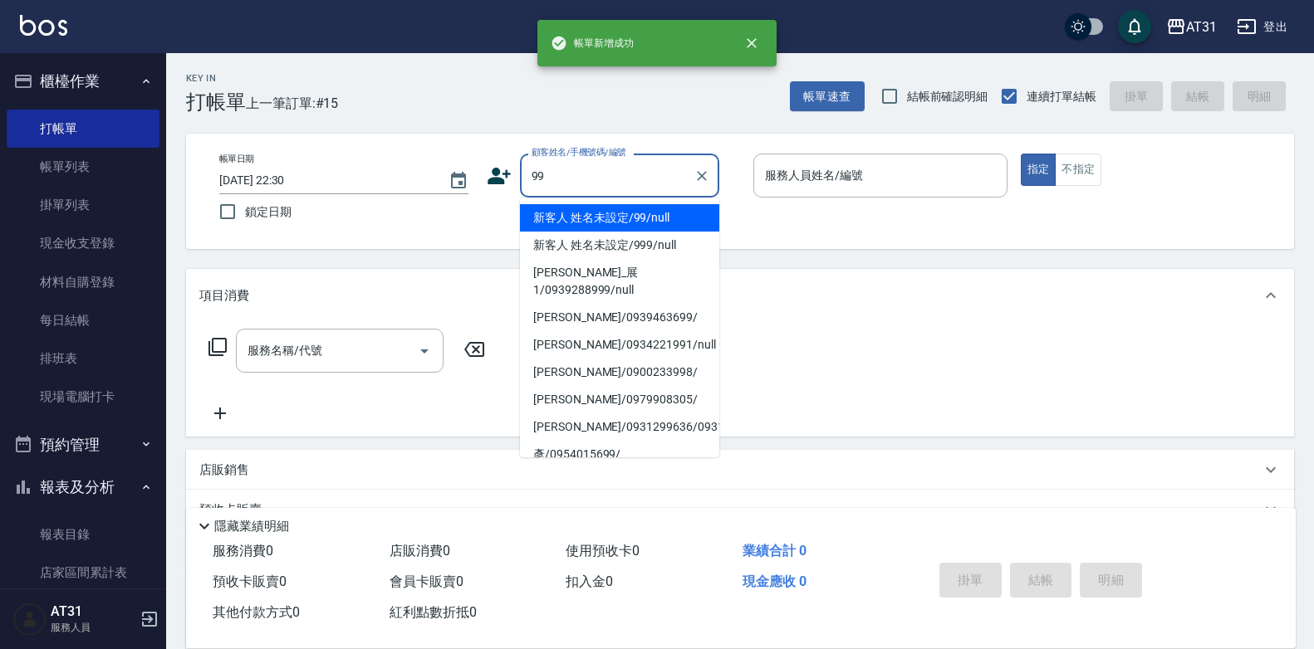
type input "99"
type input "0"
type input "新客人 姓名未設定/99/null"
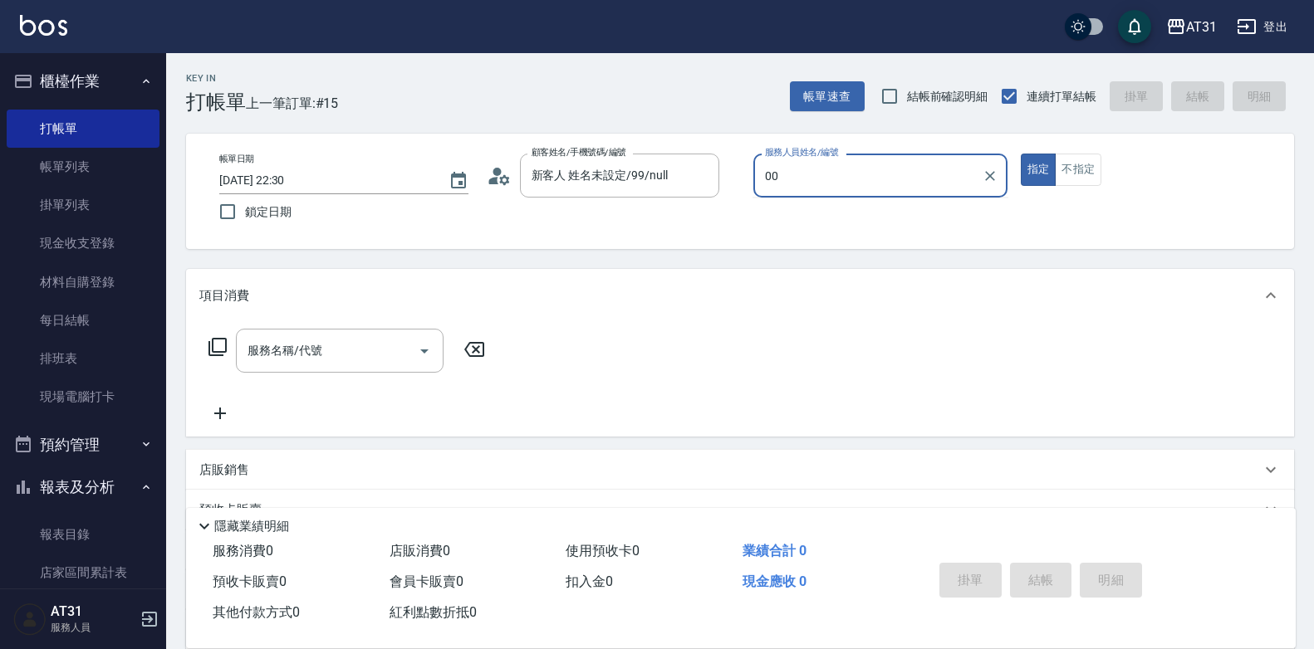
type input "[PERSON_NAME]-00"
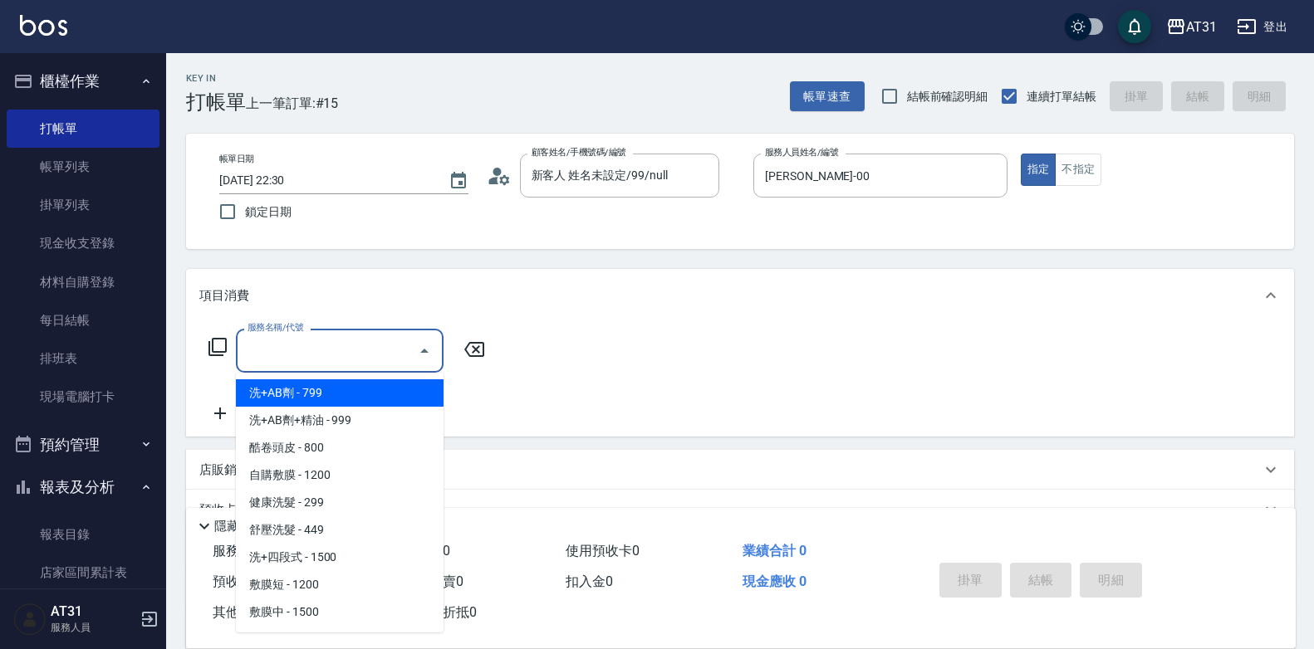
drag, startPoint x: 362, startPoint y: 354, endPoint x: 315, endPoint y: 328, distance: 53.9
click at [361, 354] on input "服務名稱/代號" at bounding box center [327, 350] width 168 height 29
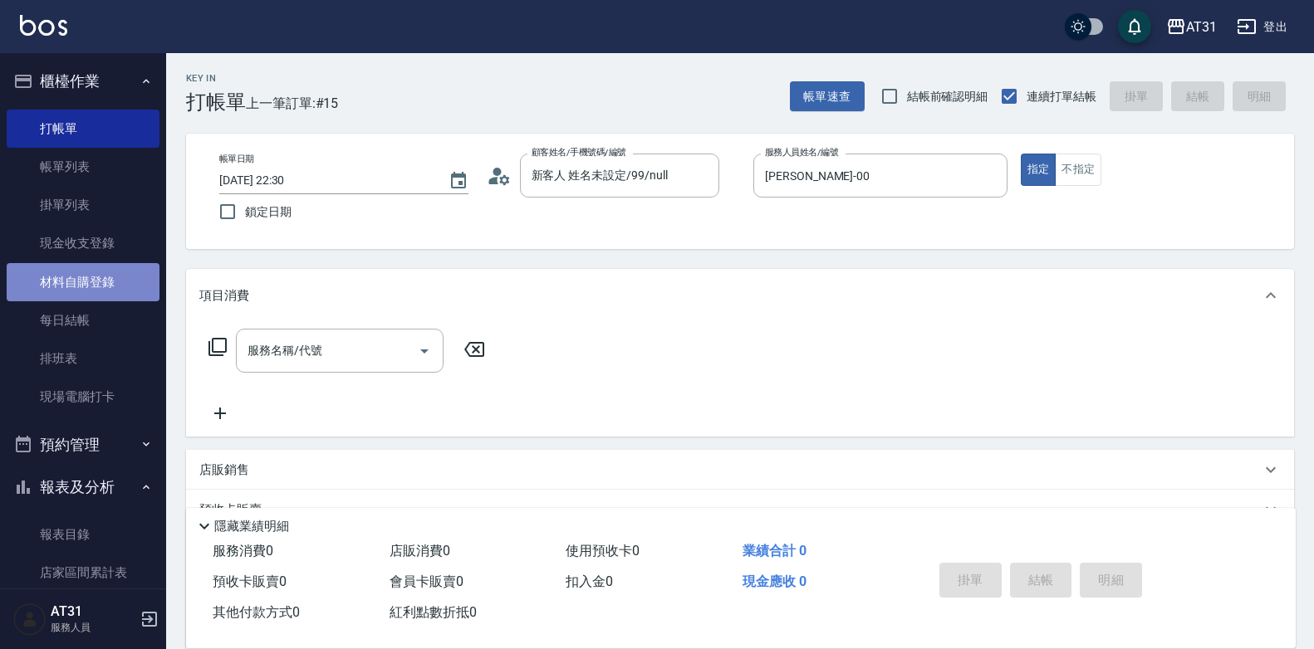
click at [114, 282] on link "材料自購登錄" at bounding box center [83, 282] width 153 height 38
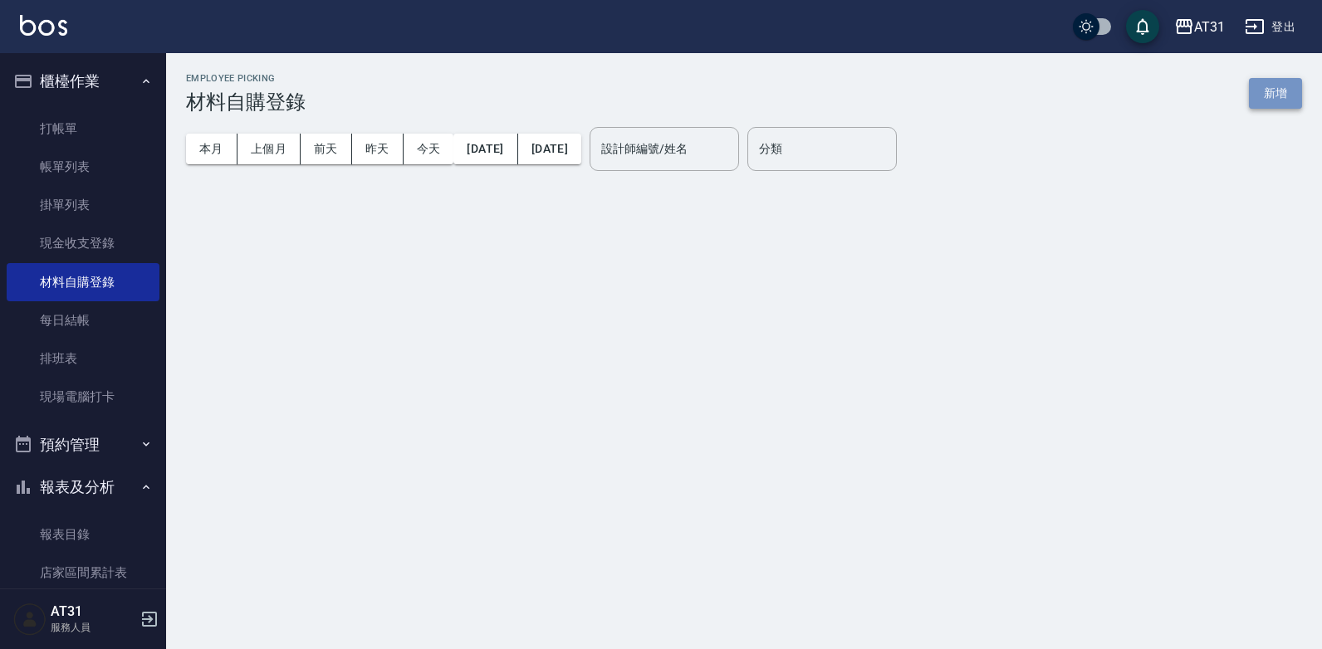
click at [1265, 98] on button "新增" at bounding box center [1275, 93] width 53 height 31
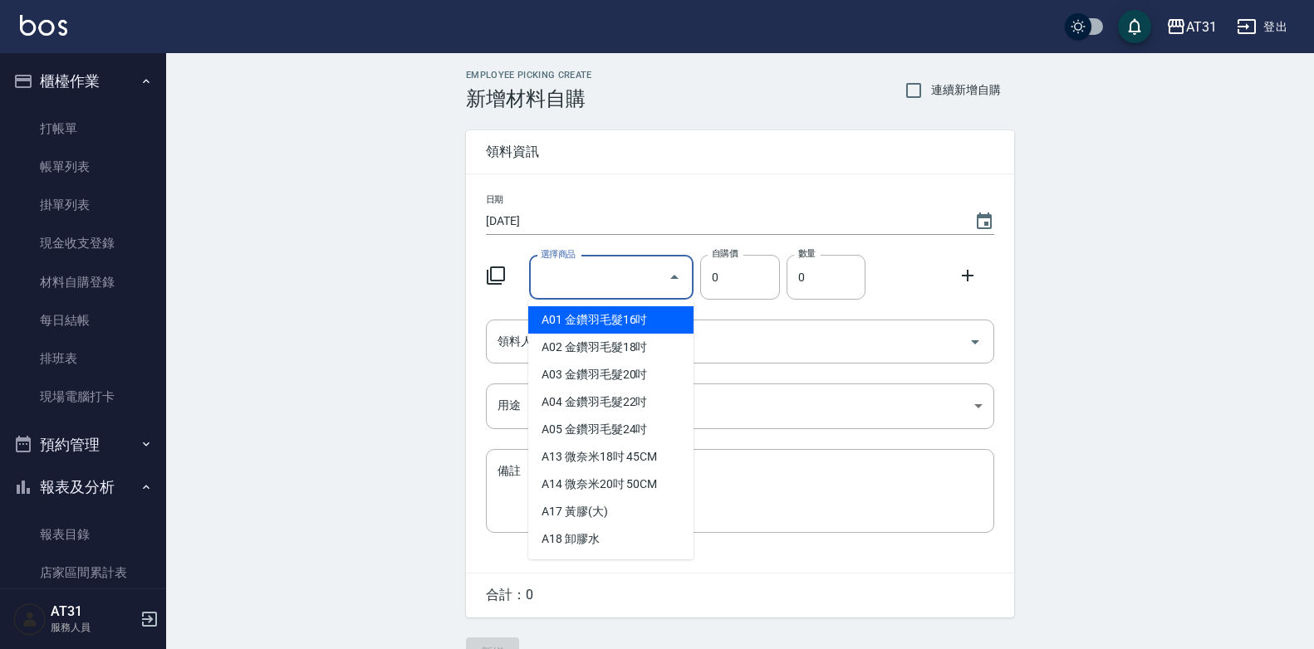
click at [598, 272] on input "選擇商品" at bounding box center [598, 277] width 125 height 29
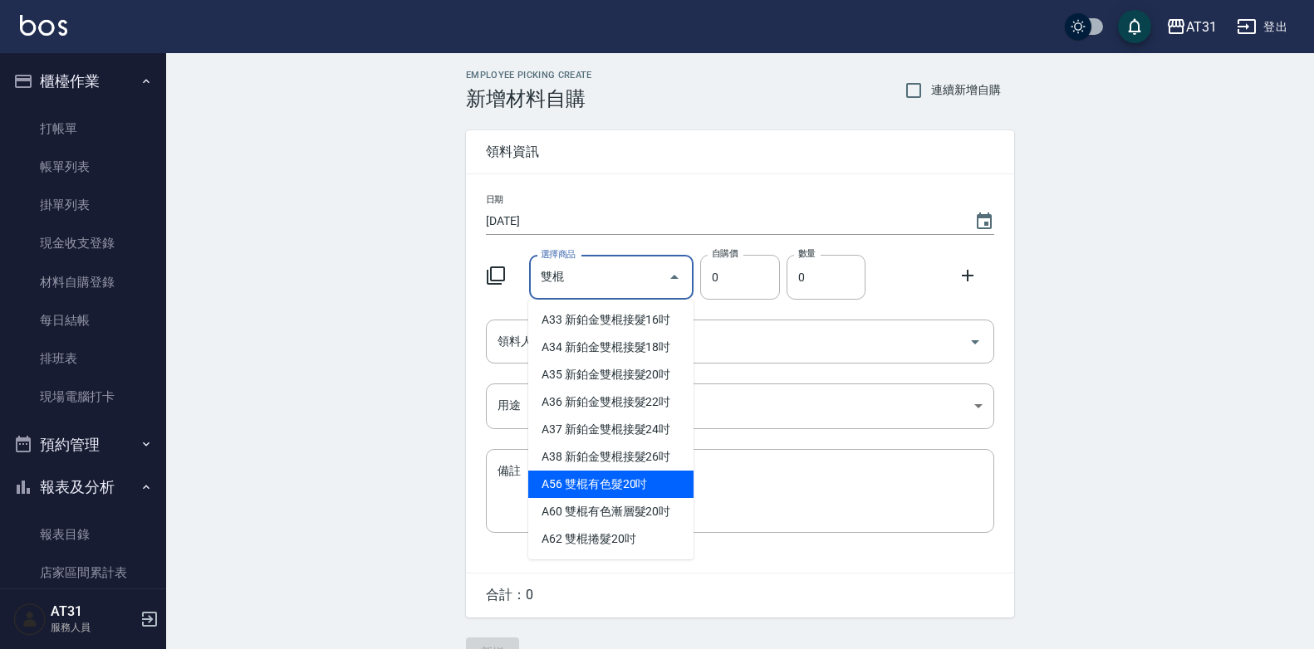
click at [605, 483] on li "A56 雙棍有色髮20吋" at bounding box center [610, 484] width 165 height 27
type input "雙棍有色髮20吋"
type input "560"
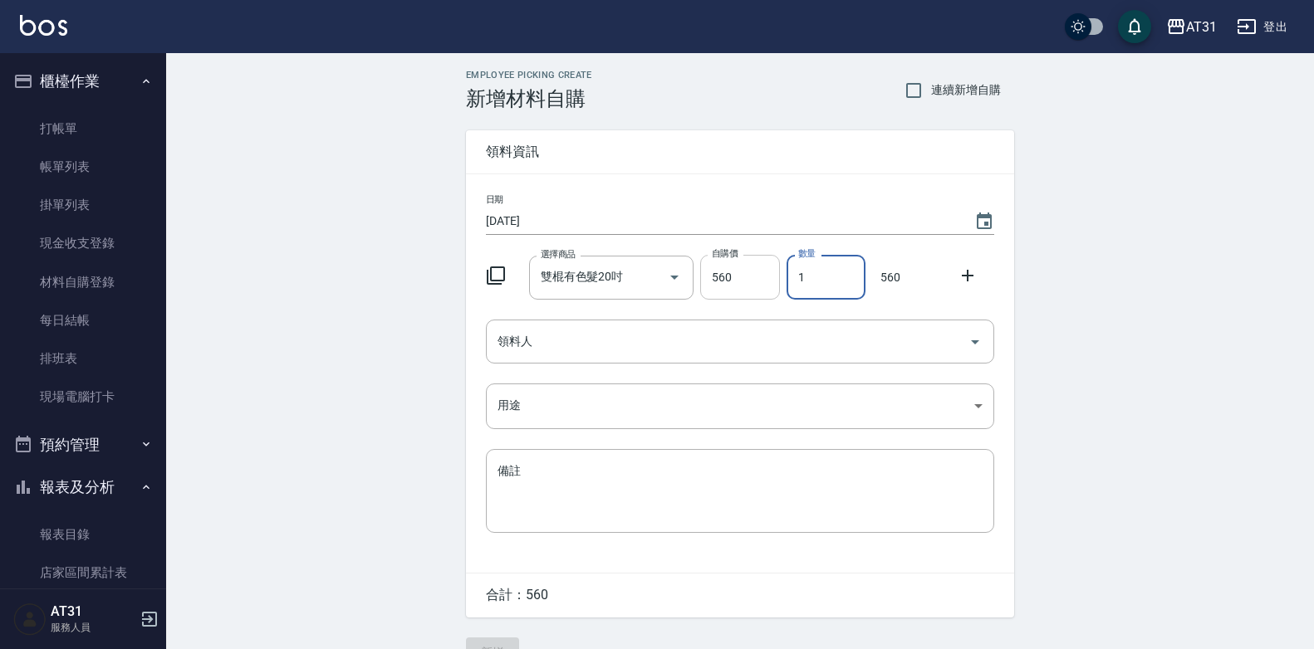
drag, startPoint x: 842, startPoint y: 267, endPoint x: 704, endPoint y: 300, distance: 141.8
click at [704, 300] on div "選擇商品 雙棍有色髮20吋 選擇商品 自購價 560 自購價 數量 1 數量 560" at bounding box center [736, 273] width 515 height 51
type input "8"
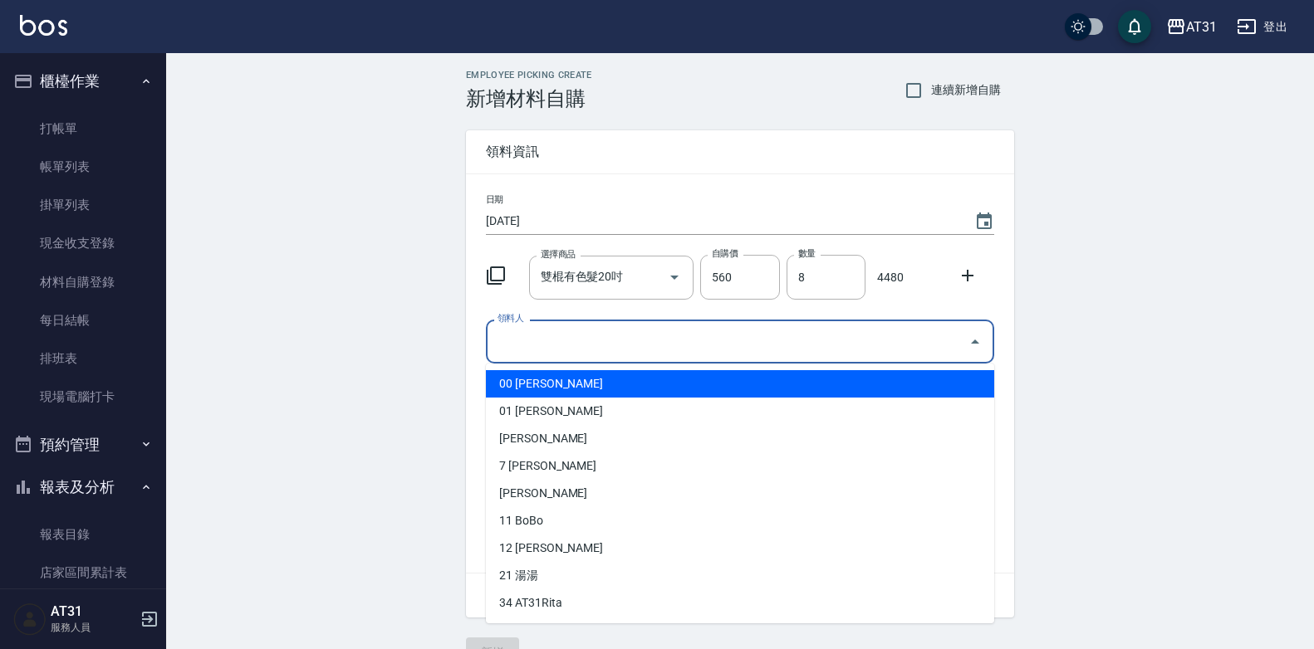
click at [747, 336] on input "領料人" at bounding box center [727, 341] width 468 height 29
click at [689, 385] on li "00 [PERSON_NAME]" at bounding box center [740, 383] width 508 height 27
type input "[PERSON_NAME]"
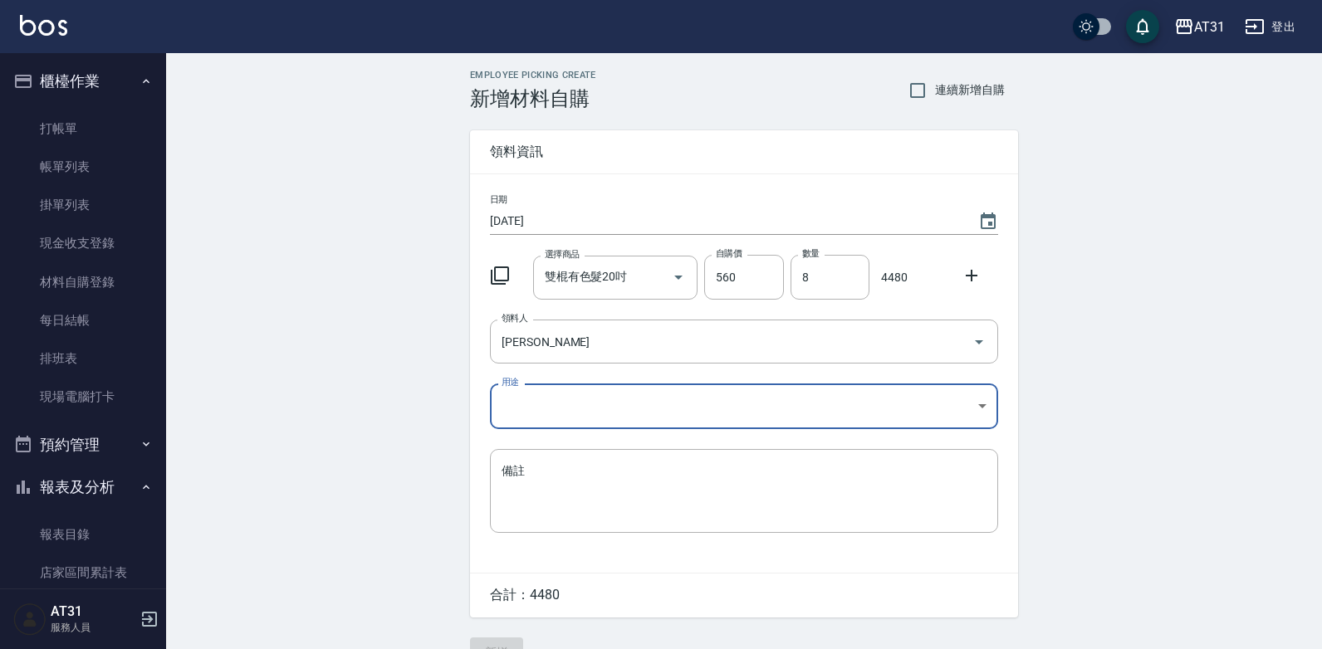
click at [661, 417] on body "AT31 登出 櫃檯作業 打帳單 帳單列表 掛單列表 現金收支登錄 材料自購登錄 每日結帳 排班表 現場電腦打卡 預約管理 預約管理 單日預約紀錄 單週預約紀…" at bounding box center [661, 342] width 1322 height 684
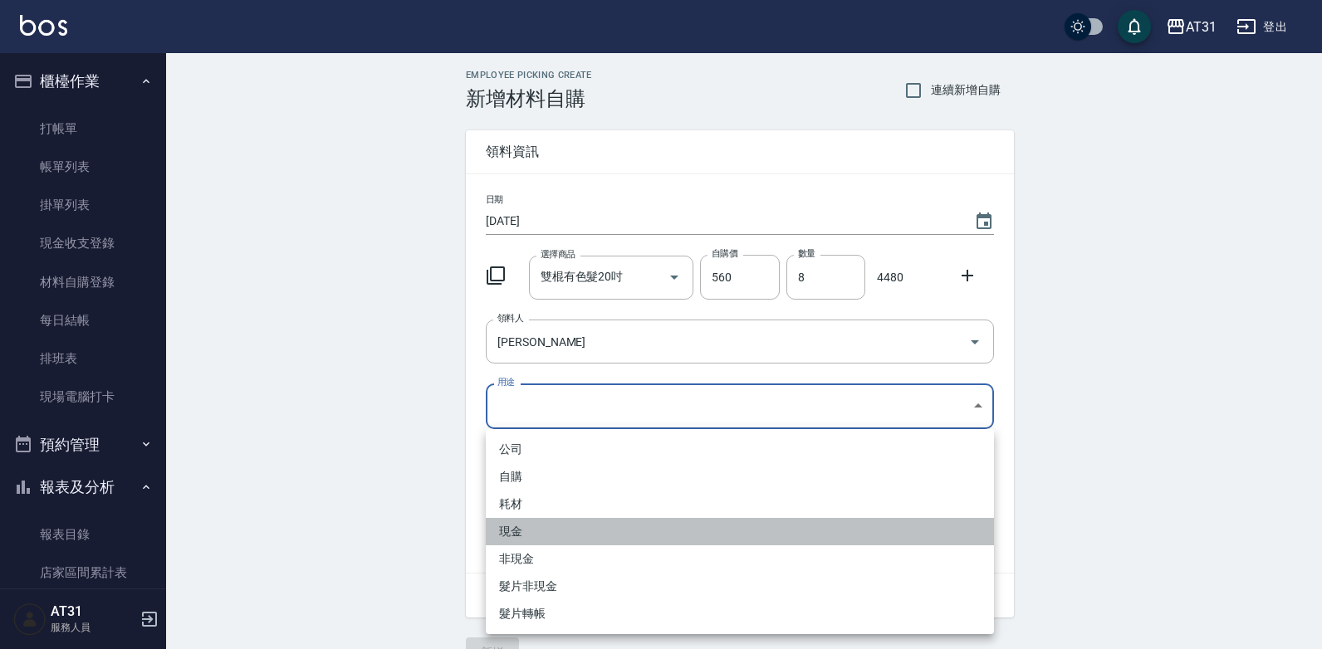
click at [578, 528] on li "現金" at bounding box center [740, 531] width 508 height 27
type input "現金"
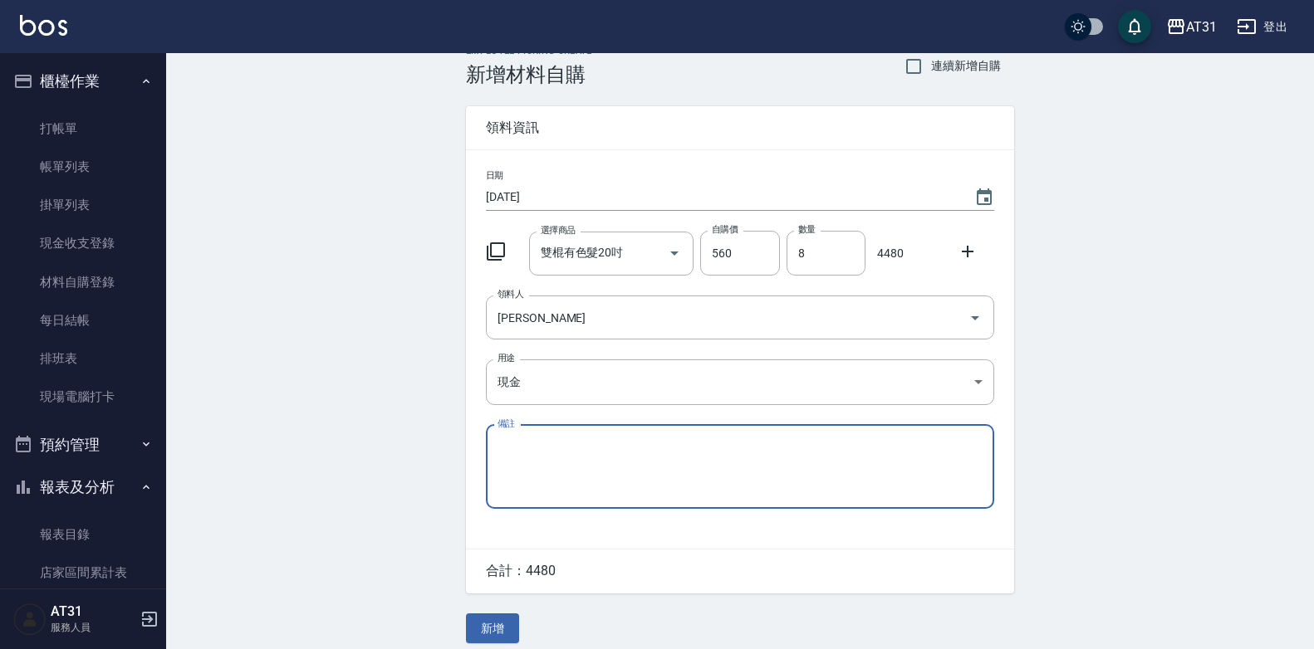
scroll to position [37, 0]
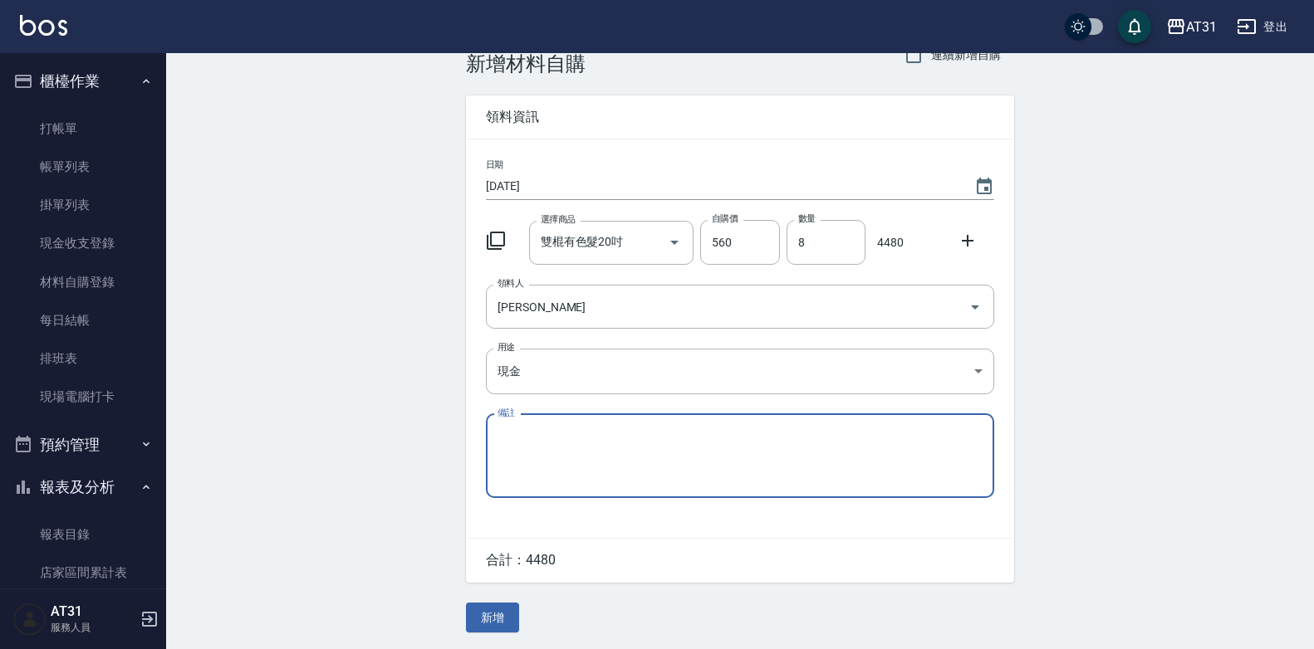
click at [469, 611] on button "新增" at bounding box center [492, 618] width 53 height 31
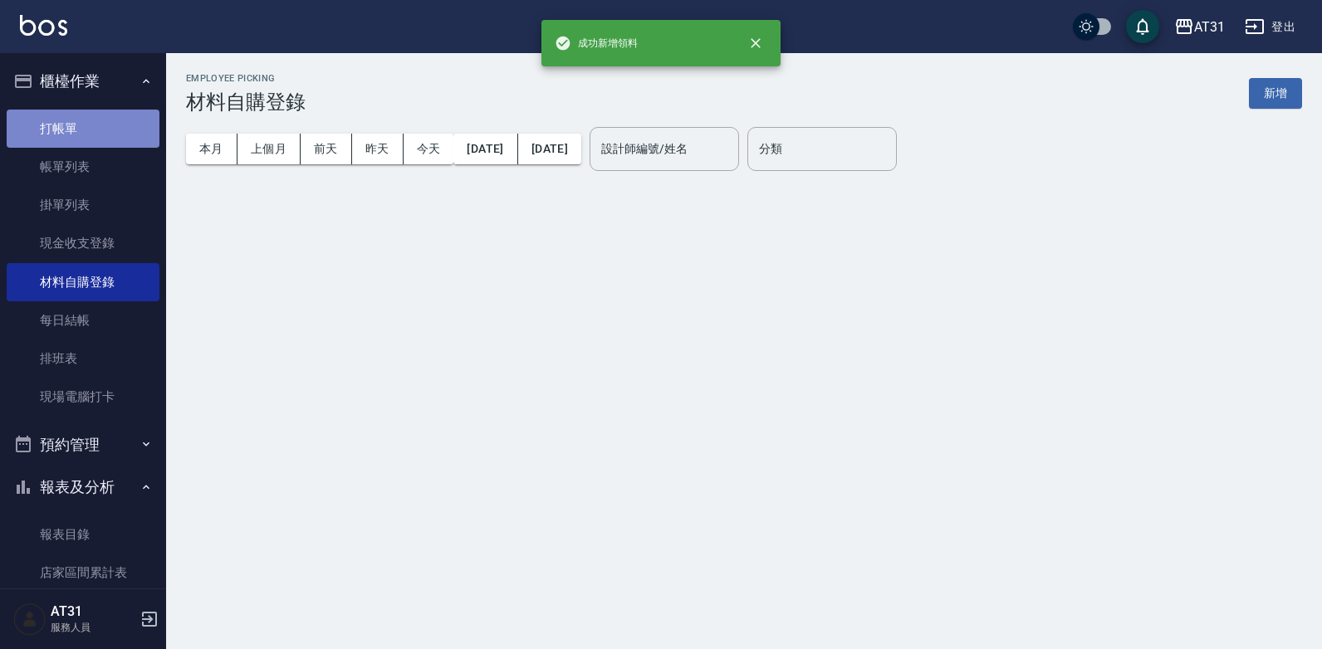
click at [110, 135] on link "打帳單" at bounding box center [83, 129] width 153 height 38
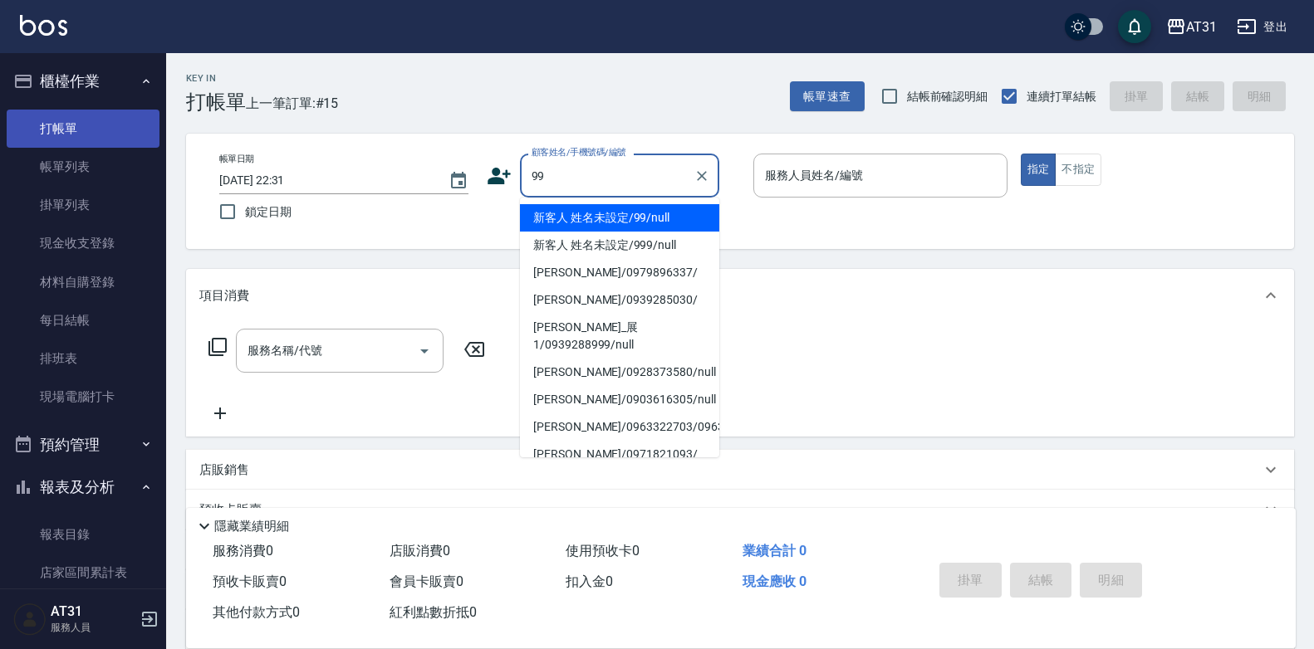
type input "99"
type input "0"
type input "新客人 姓名未設定/99/null"
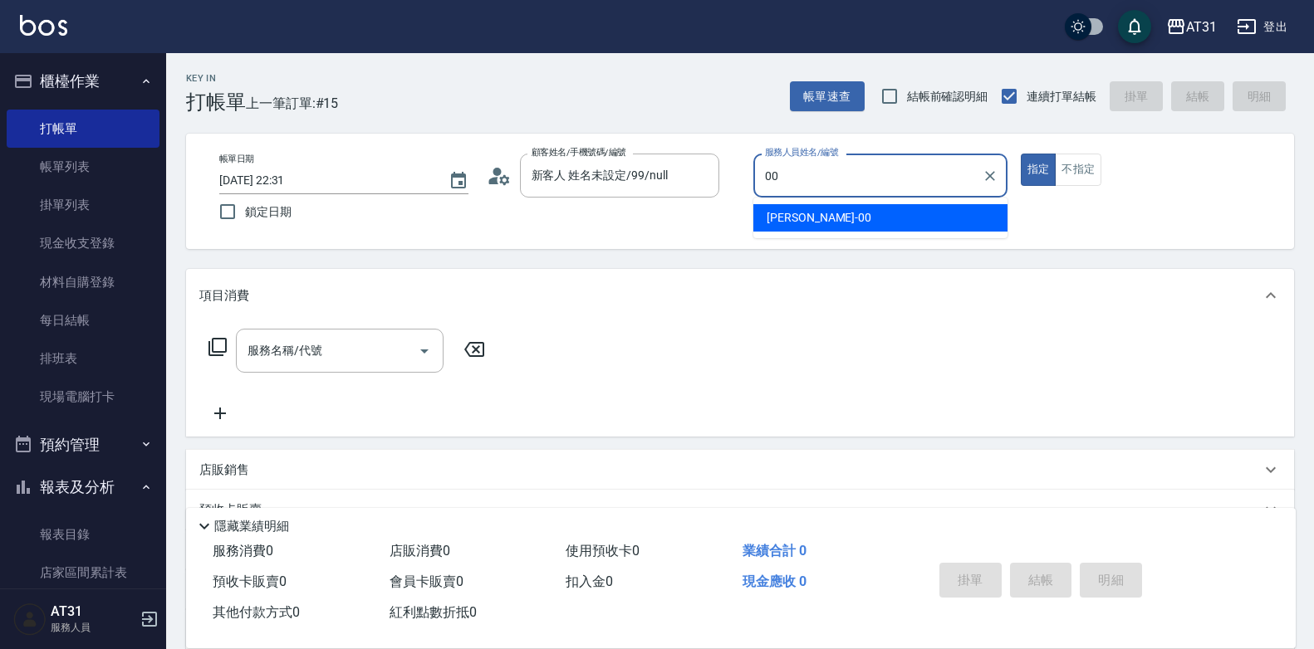
type input "[PERSON_NAME]-00"
type button "true"
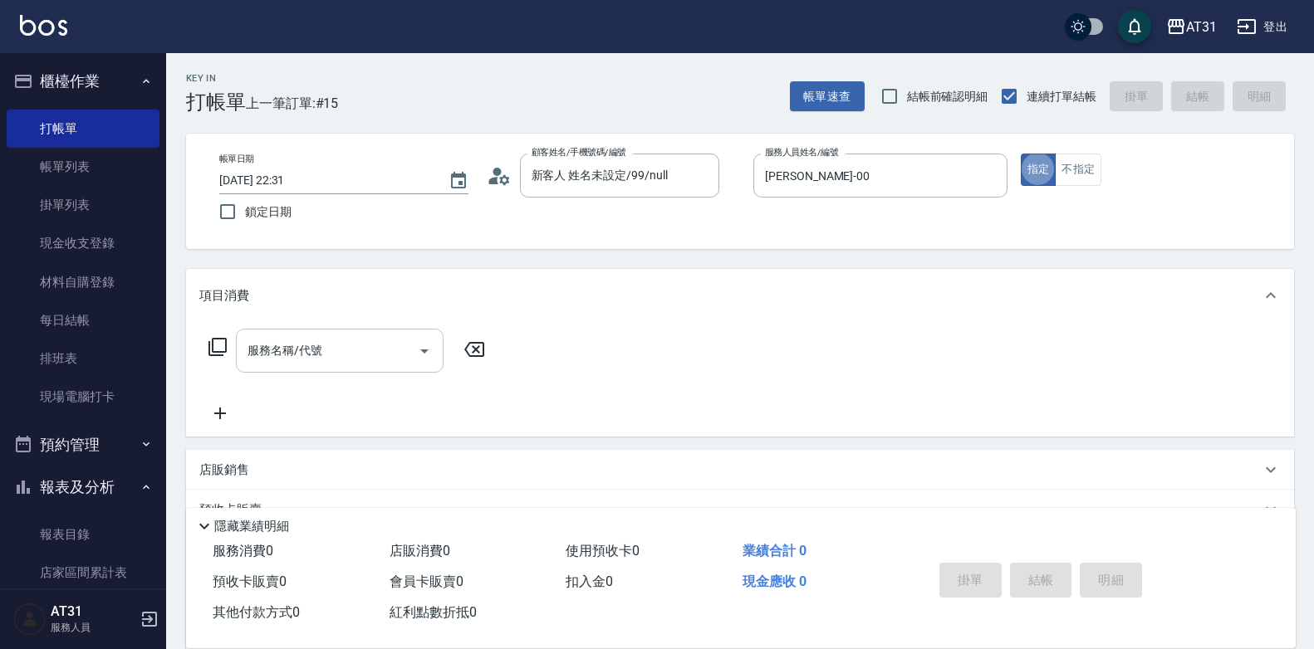
click at [284, 339] on div "服務名稱/代號 服務名稱/代號" at bounding box center [340, 351] width 208 height 44
type input "m"
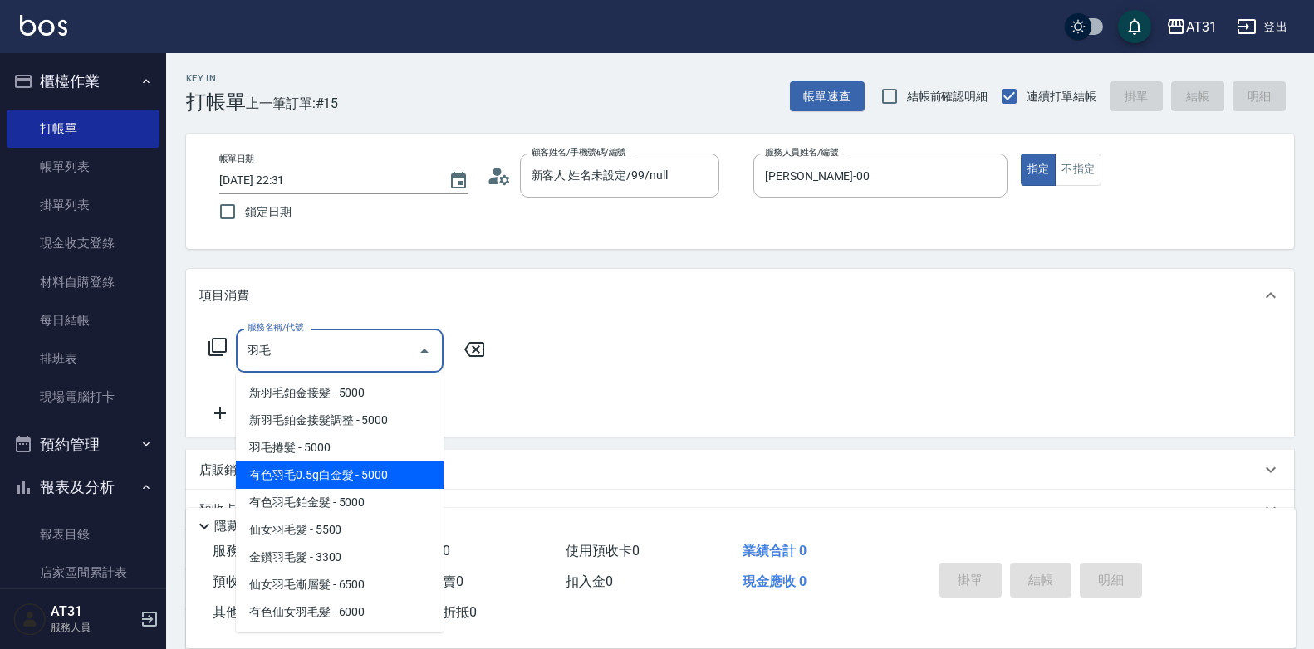
type input "羽"
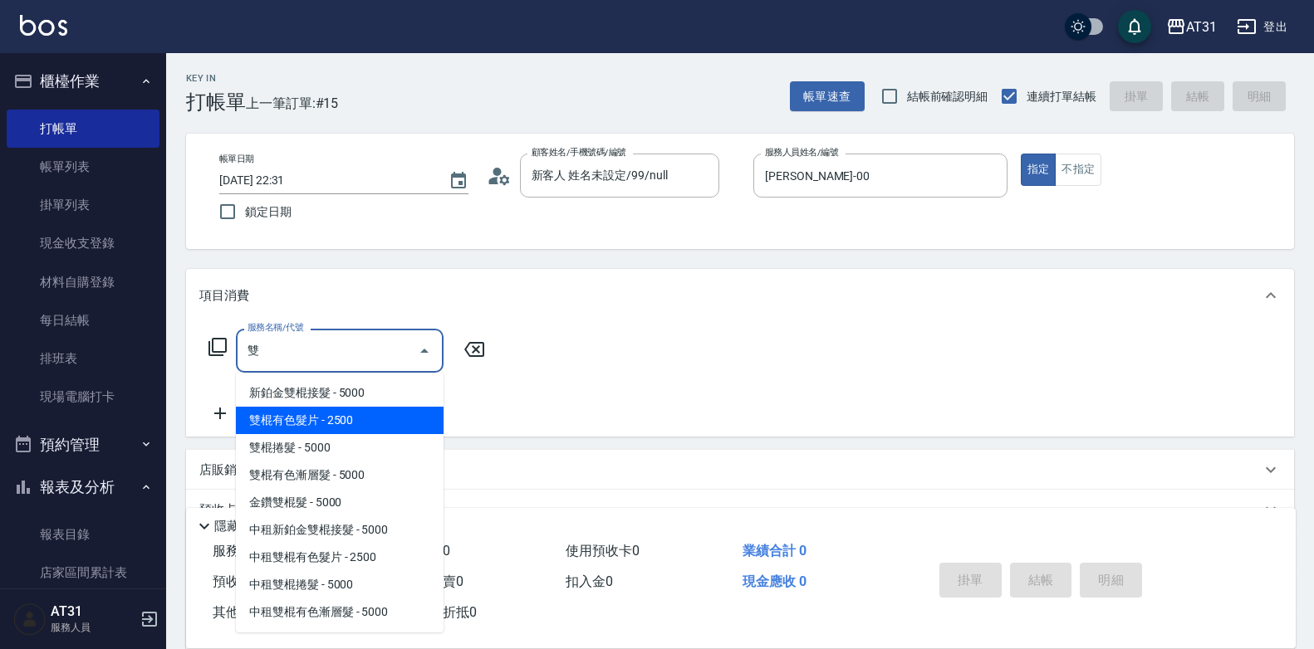
click at [374, 422] on span "雙棍有色髮片 - 2500" at bounding box center [340, 420] width 208 height 27
type input "雙棍有色髮片(707)"
type input "250"
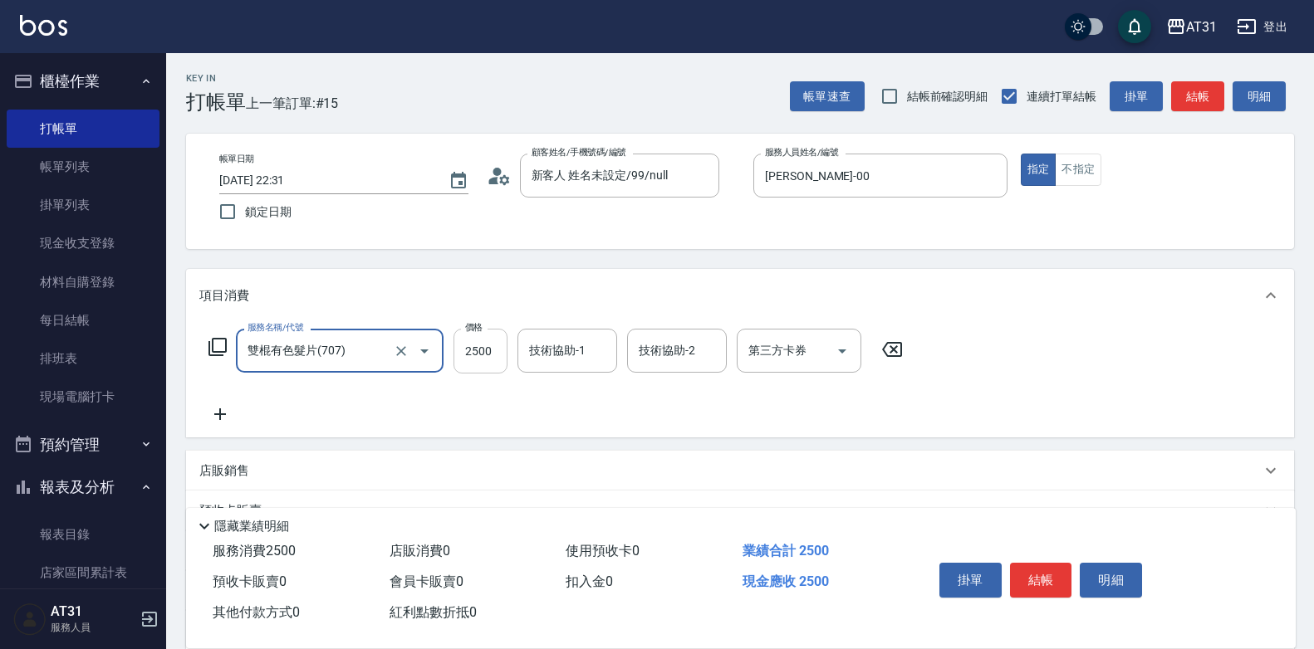
type input "雙棍有色髮片(707)"
click at [461, 353] on input "2500" at bounding box center [480, 351] width 54 height 45
type input "0"
type input "10"
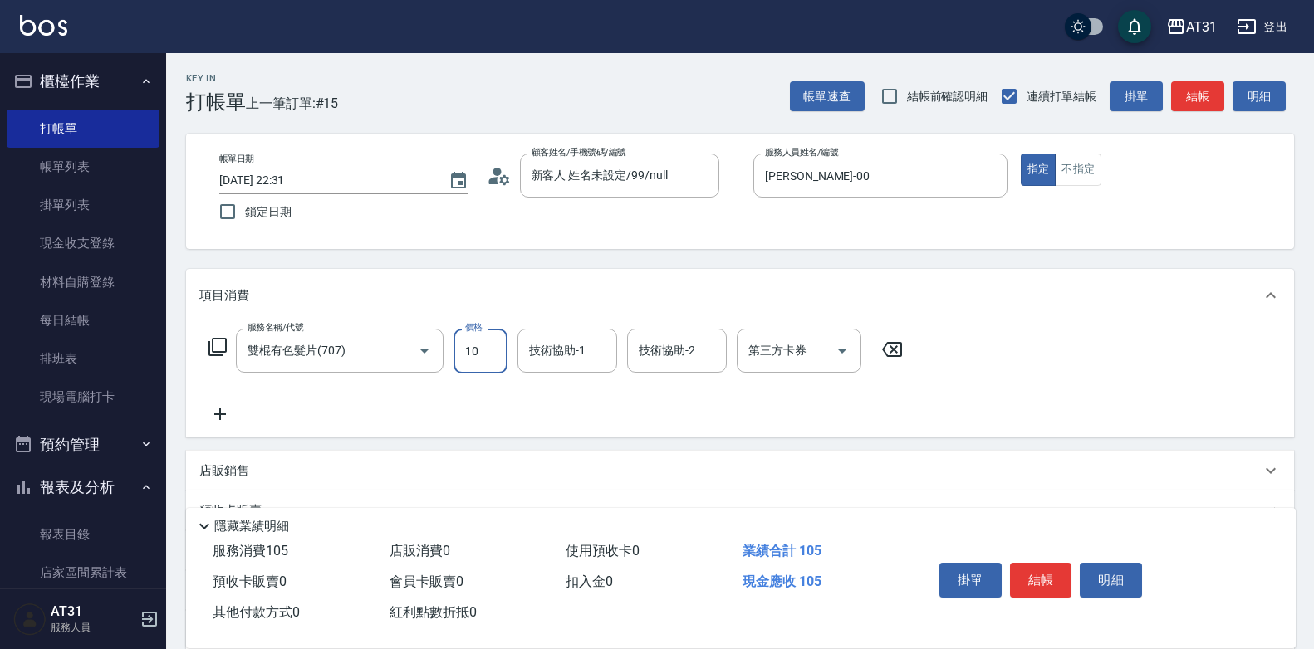
type input "105"
type input "100"
type input "10520"
type input "1050"
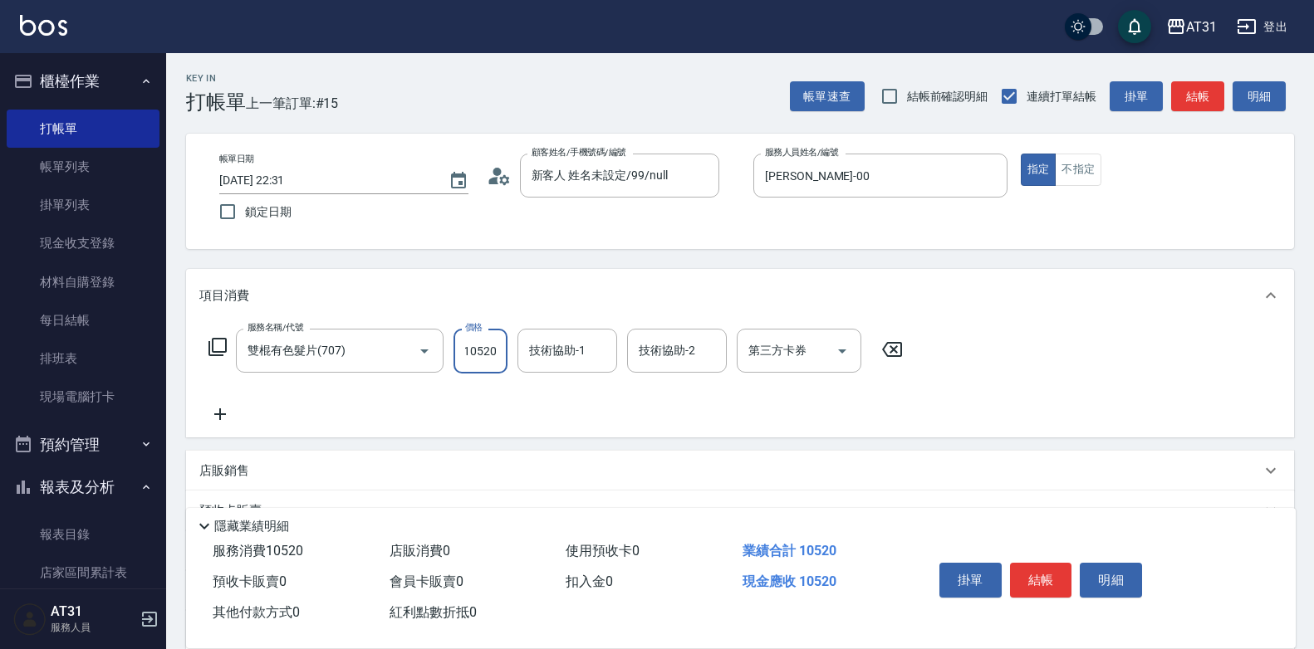
type input "10520"
type input "[PERSON_NAME]-49"
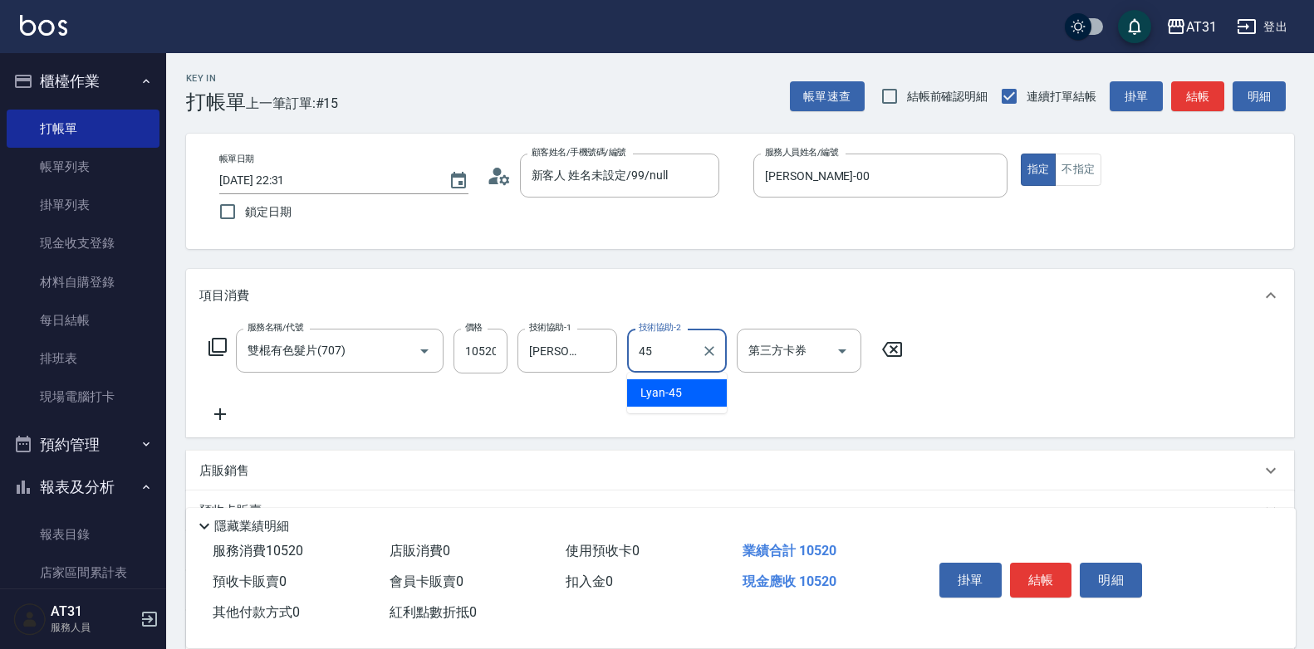
type input "Lyan-45"
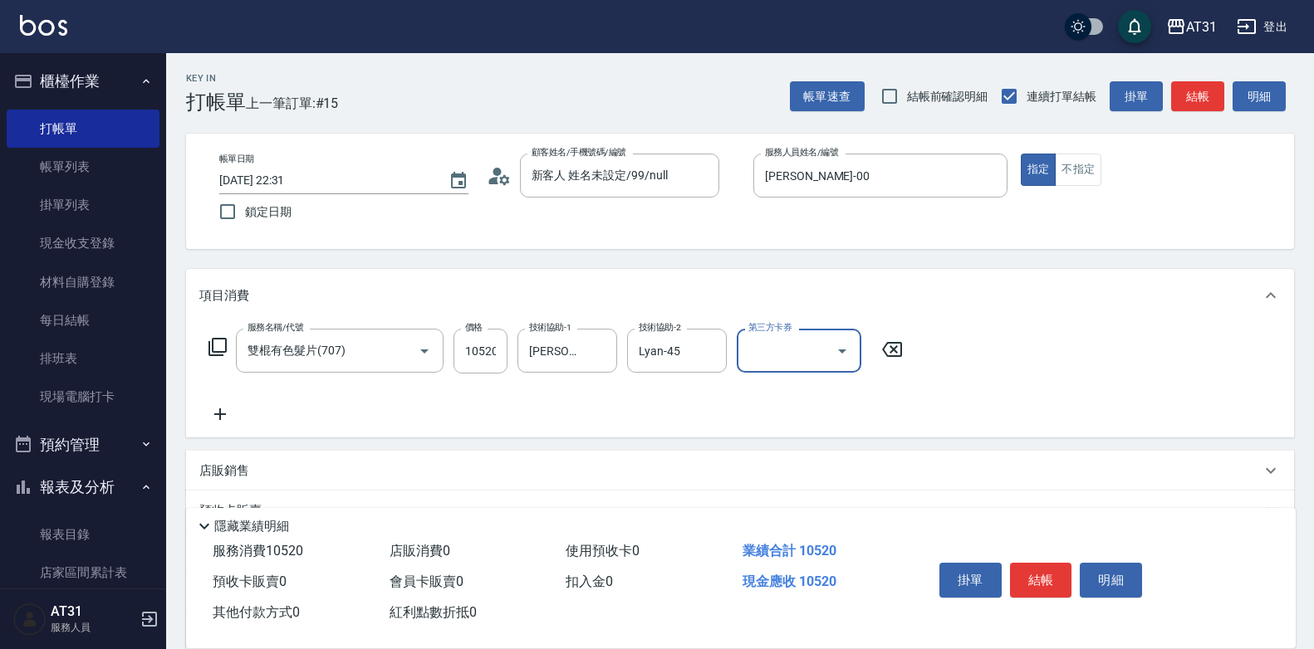
click at [227, 412] on icon at bounding box center [220, 414] width 42 height 20
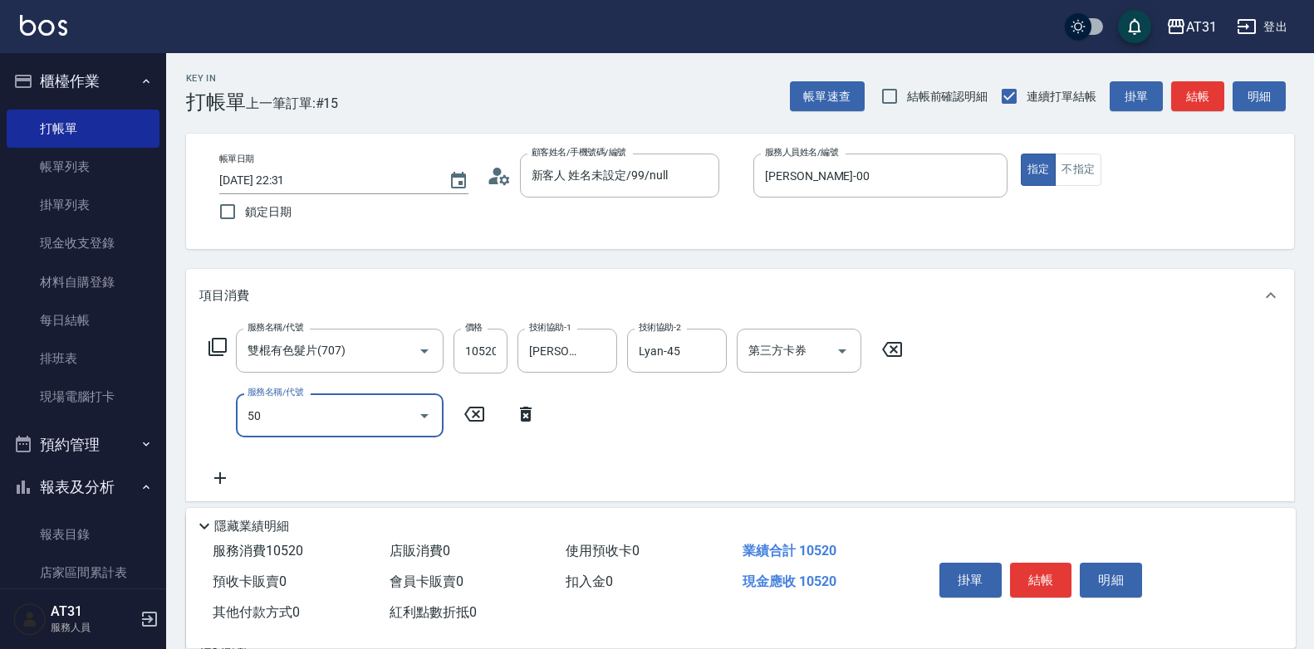
type input "501"
type input "1210"
type input "染髮(501)"
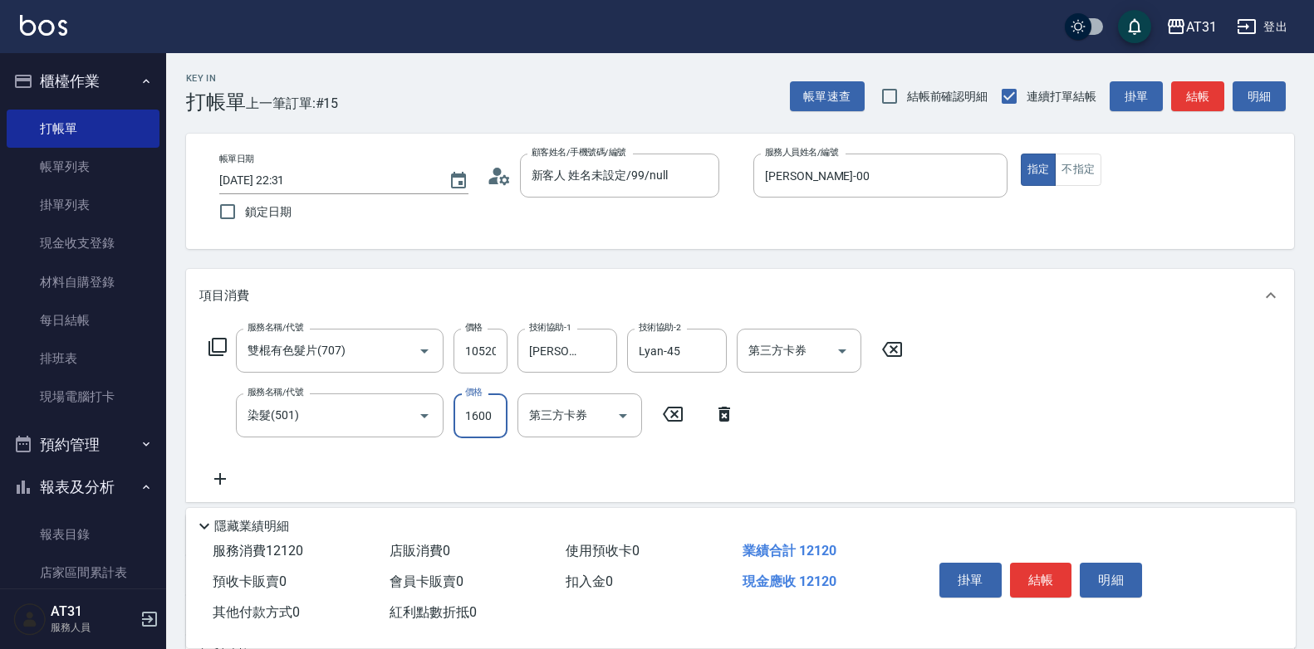
type input "0"
type input "1050"
type input "0"
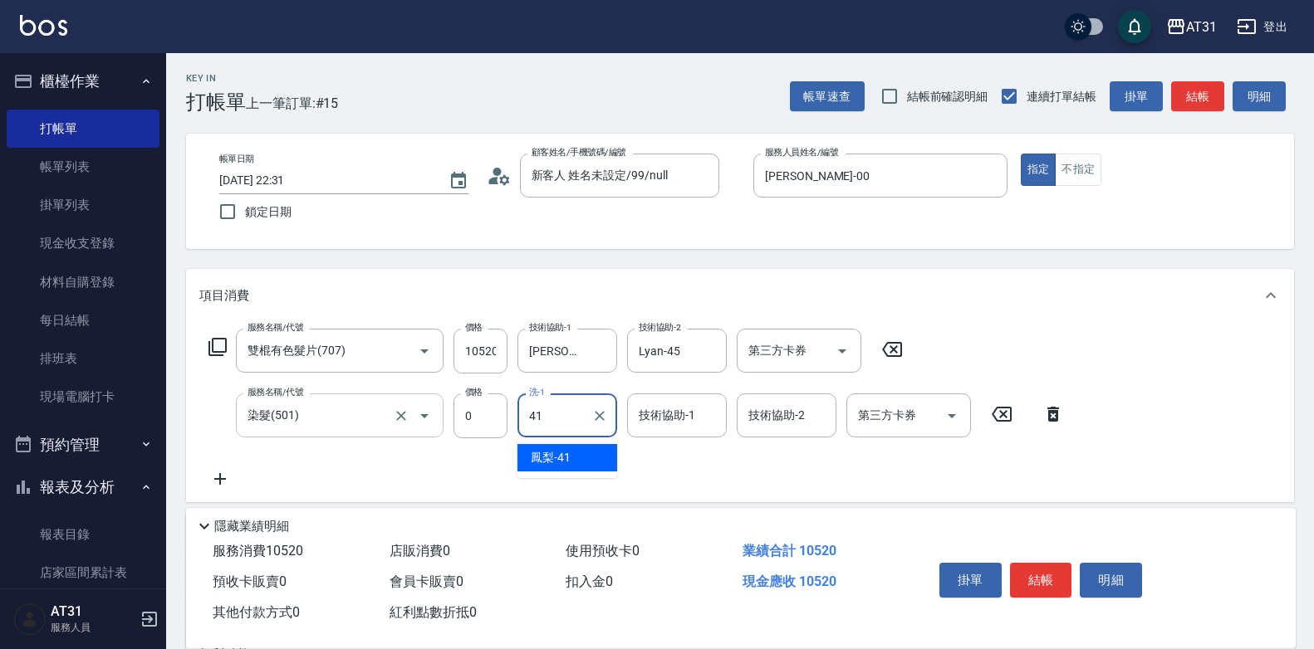
type input "鳳梨-41"
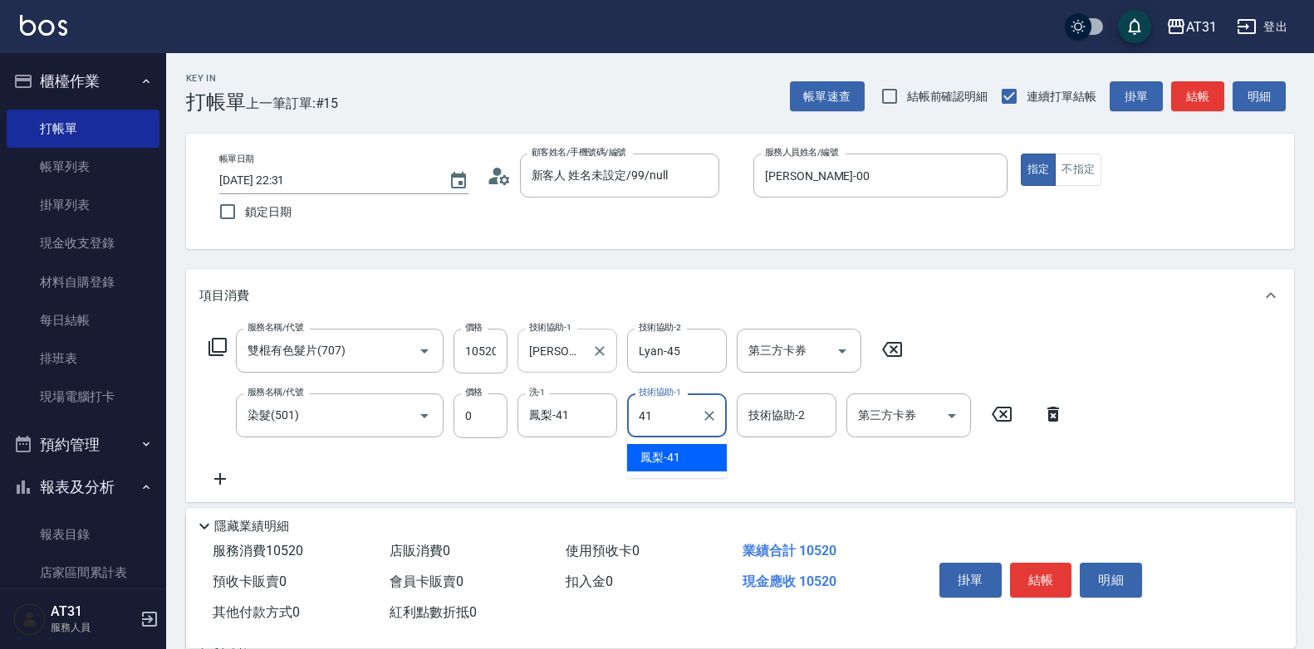
type input "鳳梨-41"
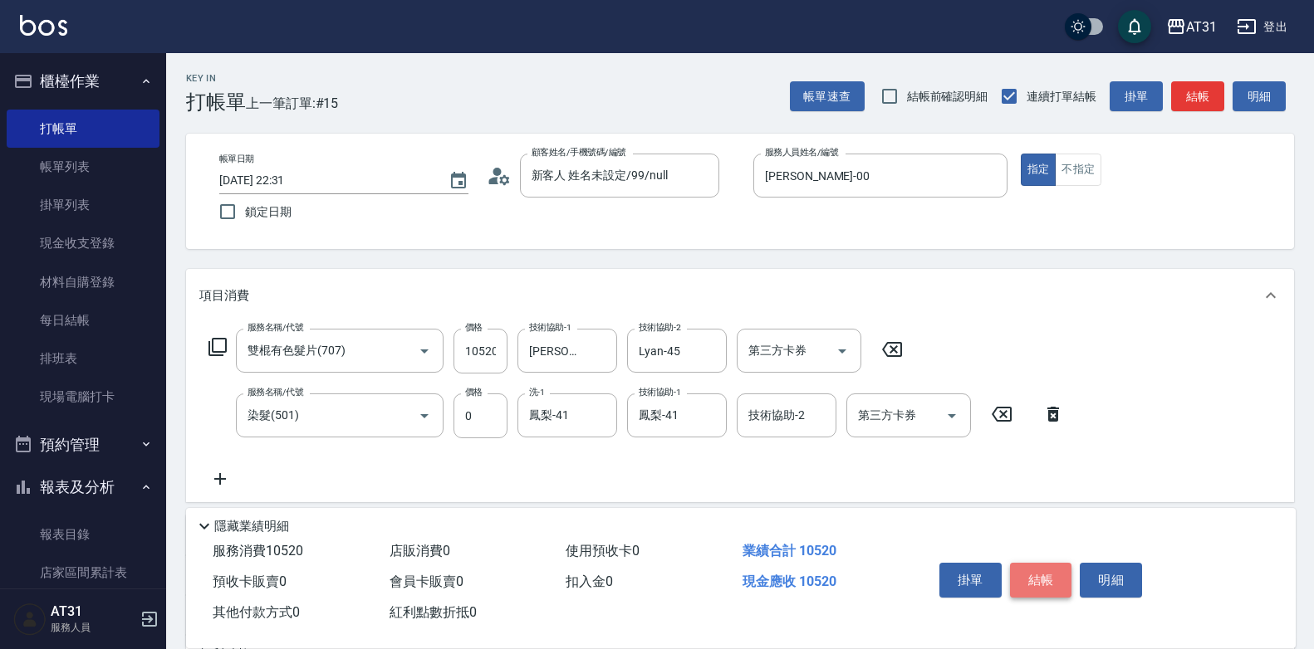
click at [1035, 574] on button "結帳" at bounding box center [1041, 580] width 62 height 35
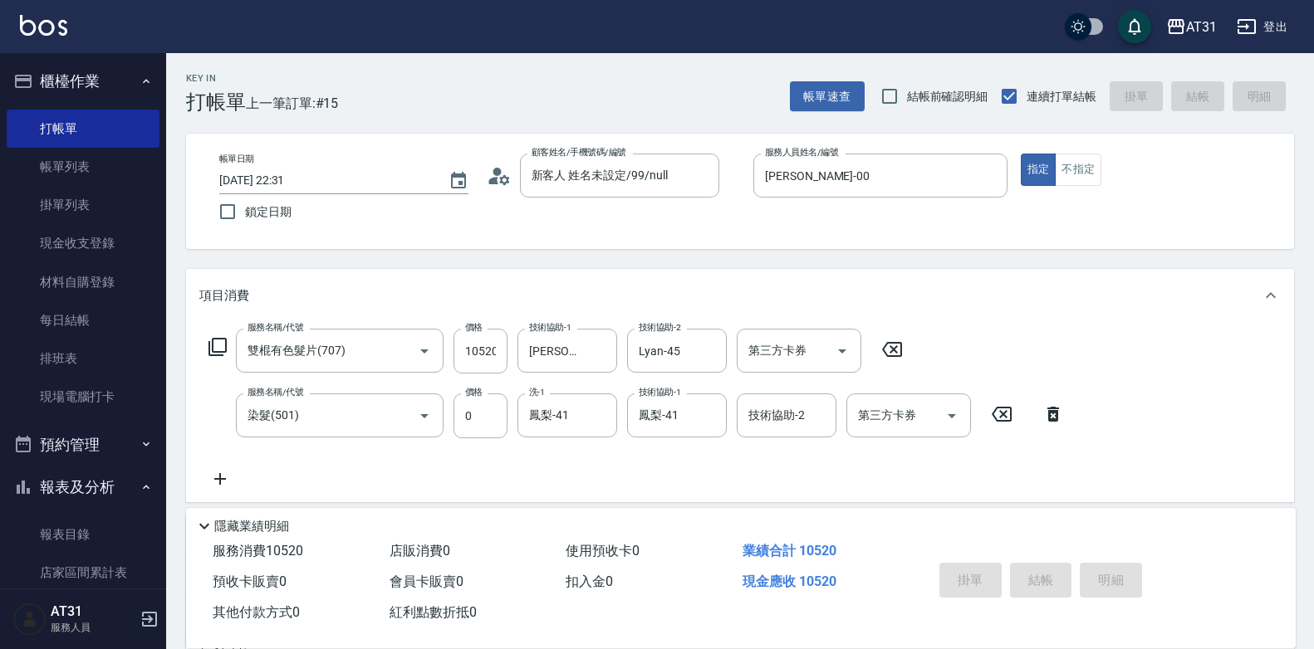
type input "0"
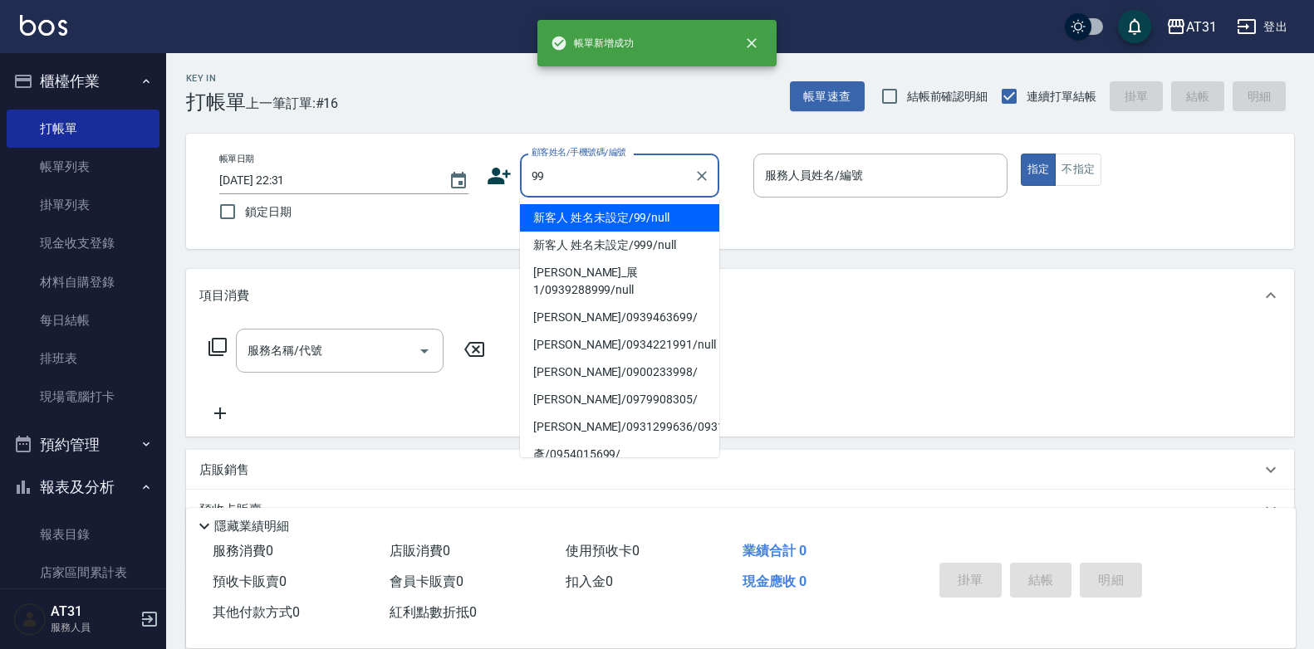
type input "99"
type input "0"
type input "新客人 姓名未設定/99/null"
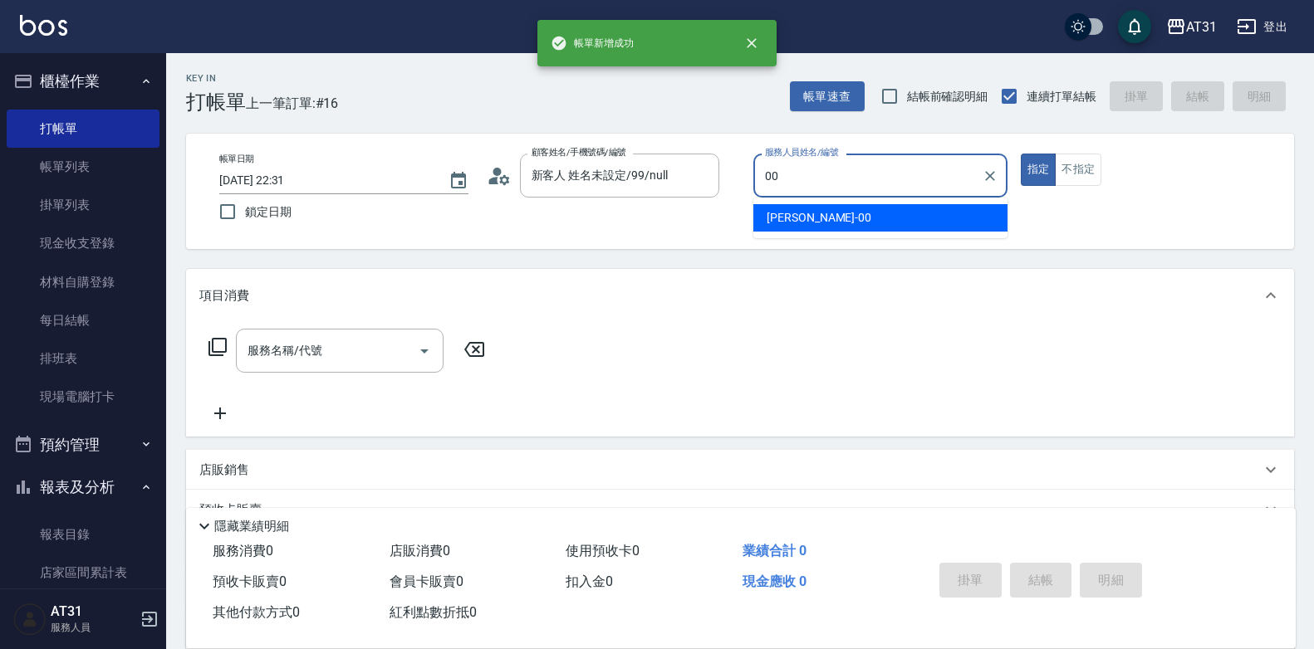
type input "[PERSON_NAME]-00"
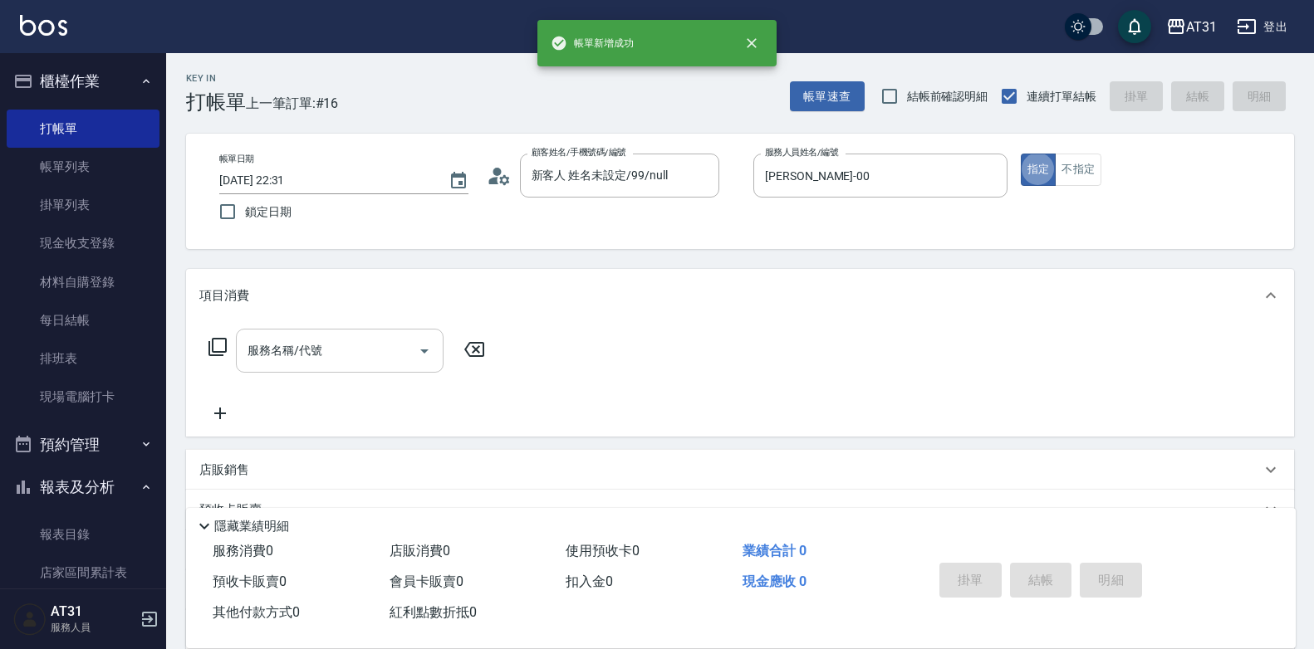
click at [354, 359] on input "服務名稱/代號" at bounding box center [327, 350] width 168 height 29
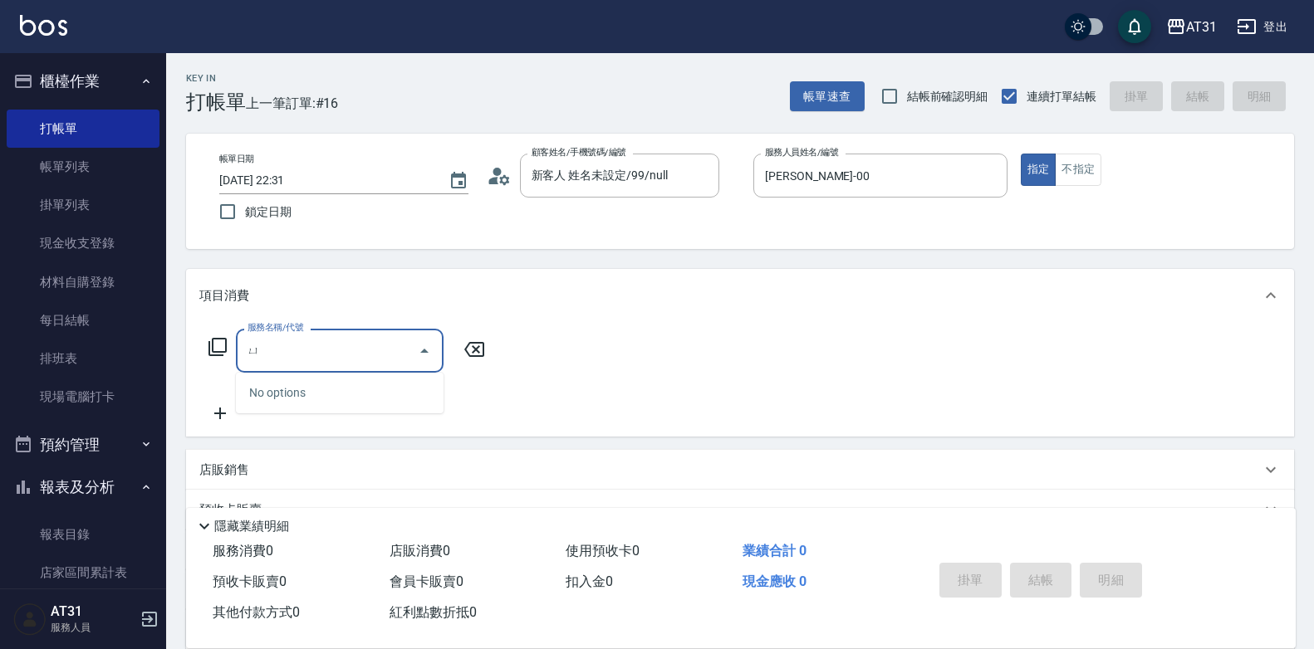
type input "與"
click at [120, 282] on link "材料自購登錄" at bounding box center [83, 282] width 153 height 38
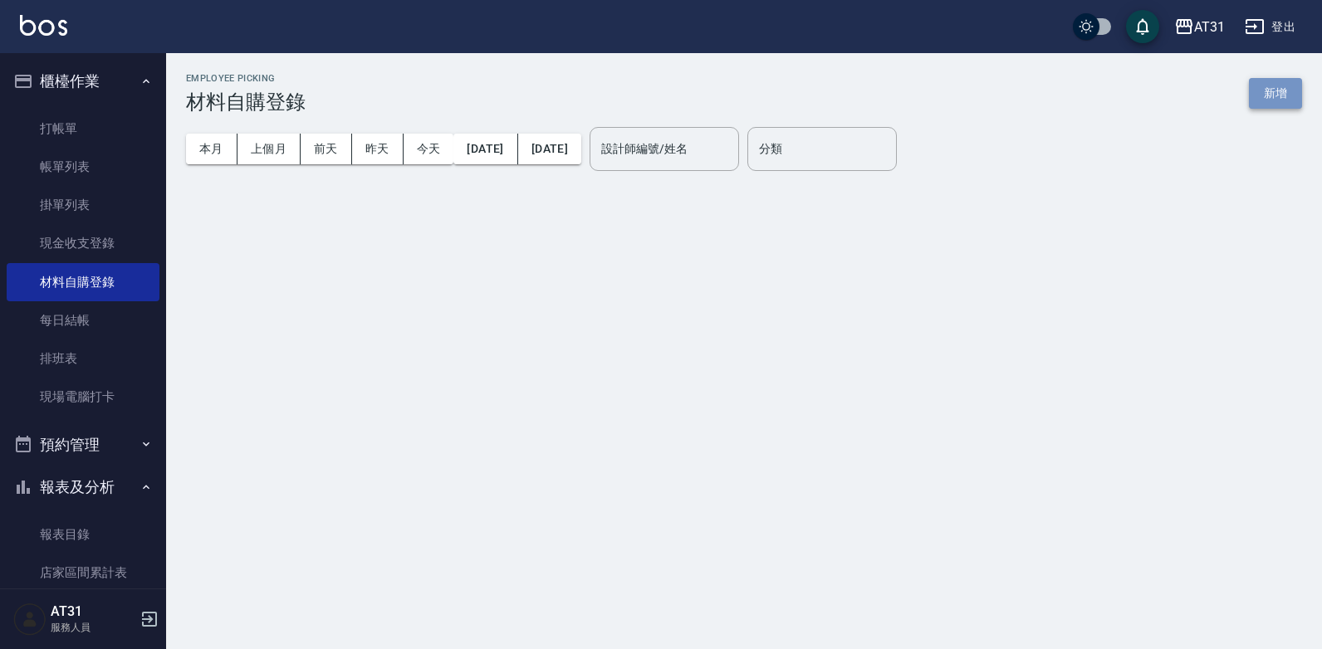
click at [1250, 91] on button "新增" at bounding box center [1275, 93] width 53 height 31
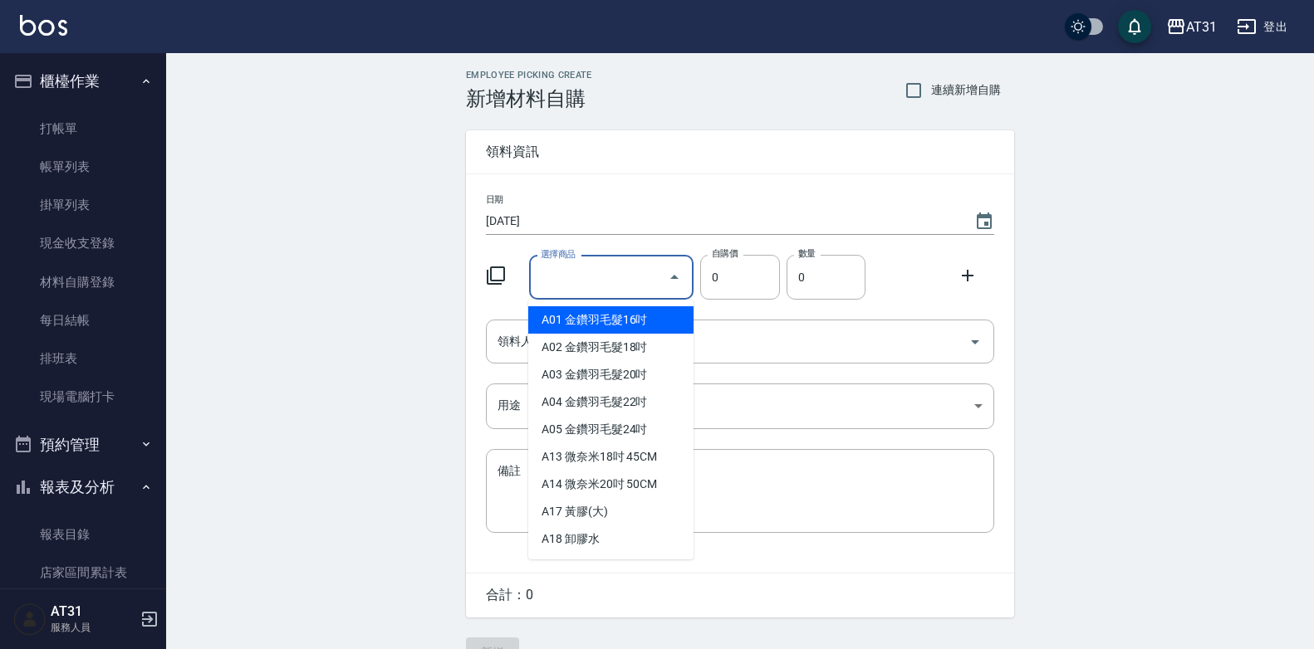
click at [623, 273] on input "選擇商品" at bounding box center [598, 277] width 125 height 29
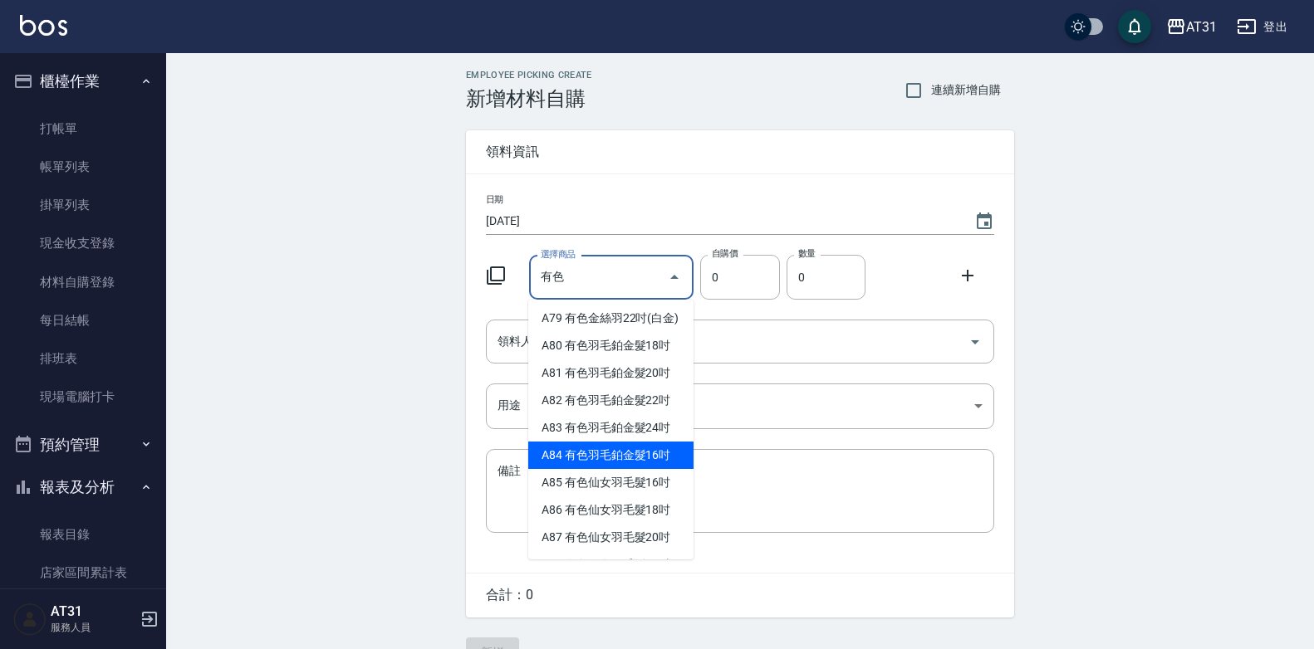
scroll to position [166, 0]
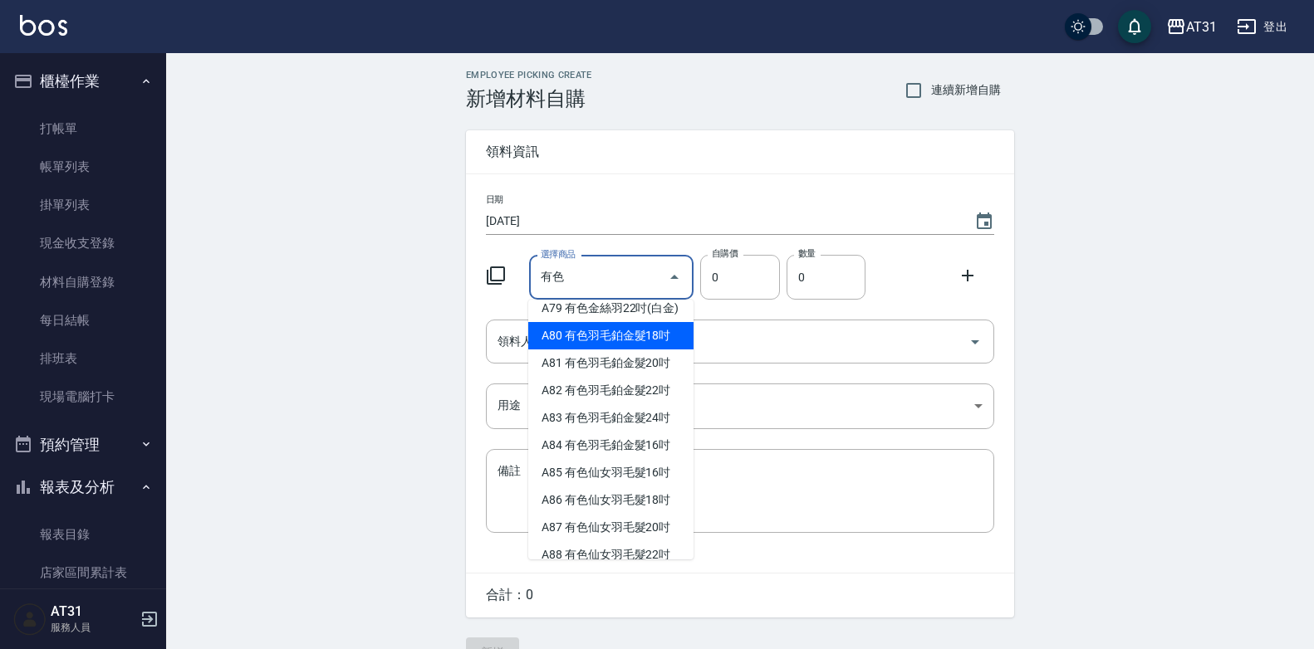
click at [646, 240] on li "A60 雙棍有色漸層髮20吋" at bounding box center [610, 226] width 165 height 27
type input "雙棍有色漸層髮20吋"
type input "580"
type input "1"
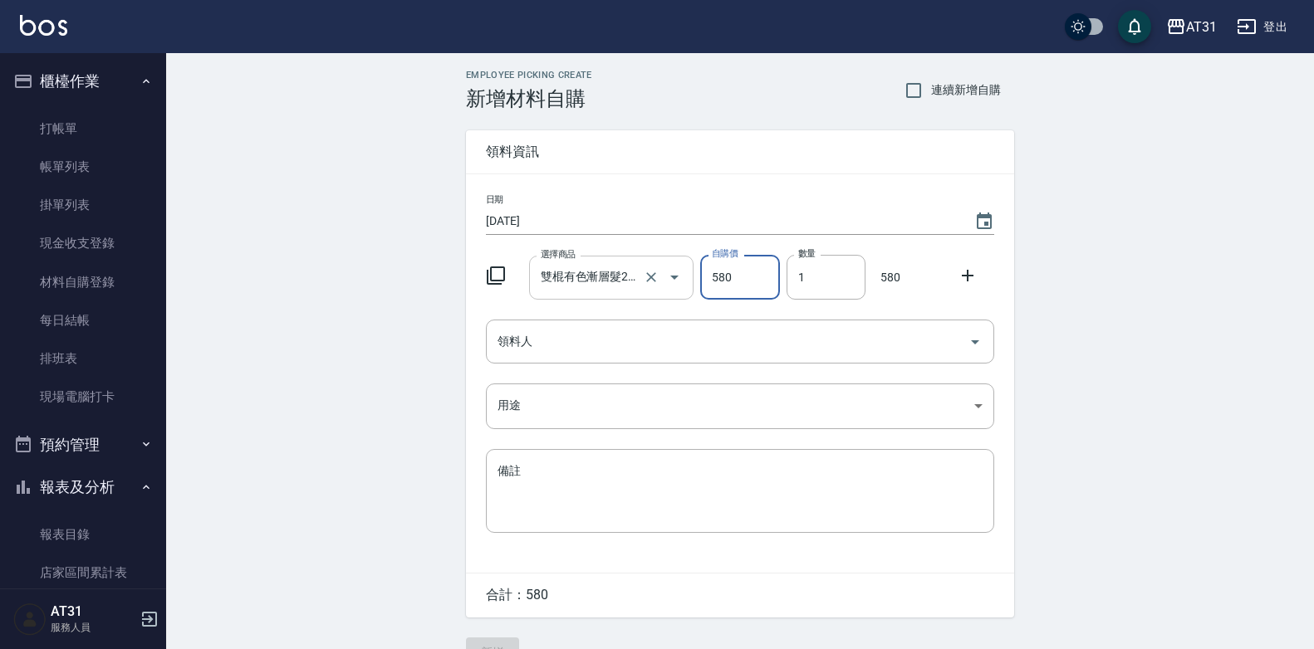
click at [638, 292] on div "雙棍有色漸層髮20吋 選擇商品" at bounding box center [611, 278] width 165 height 44
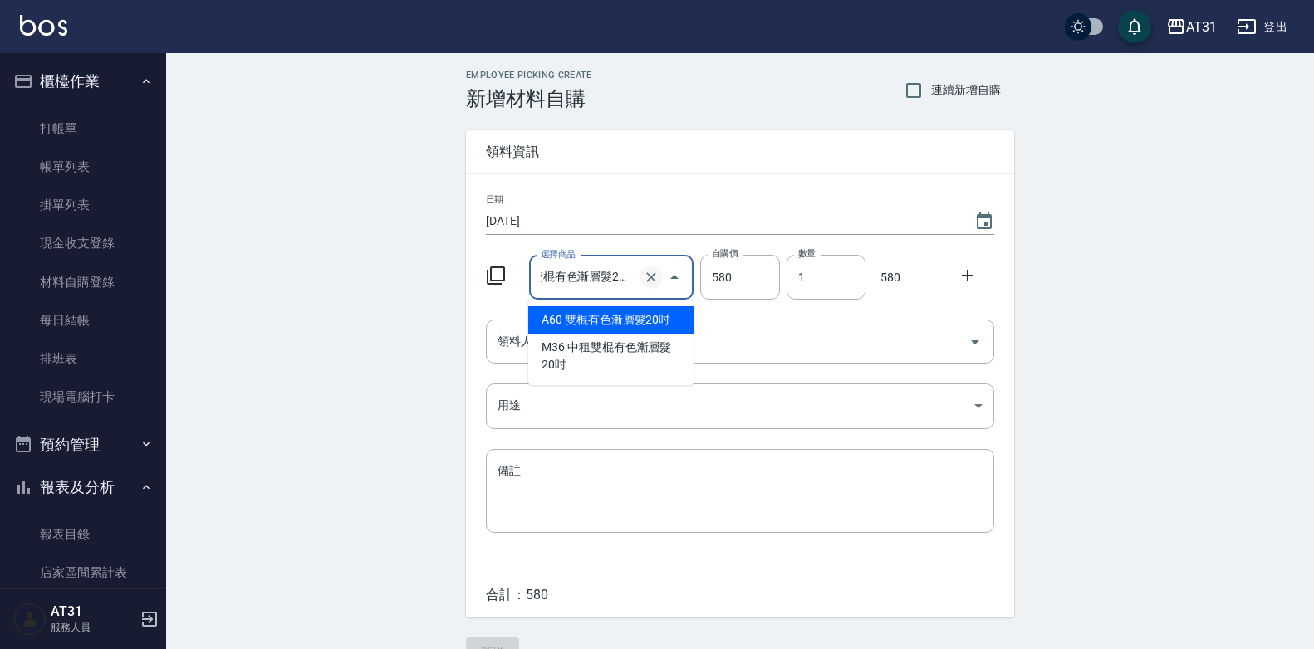
click at [645, 279] on icon "Clear" at bounding box center [651, 277] width 17 height 17
type input "0"
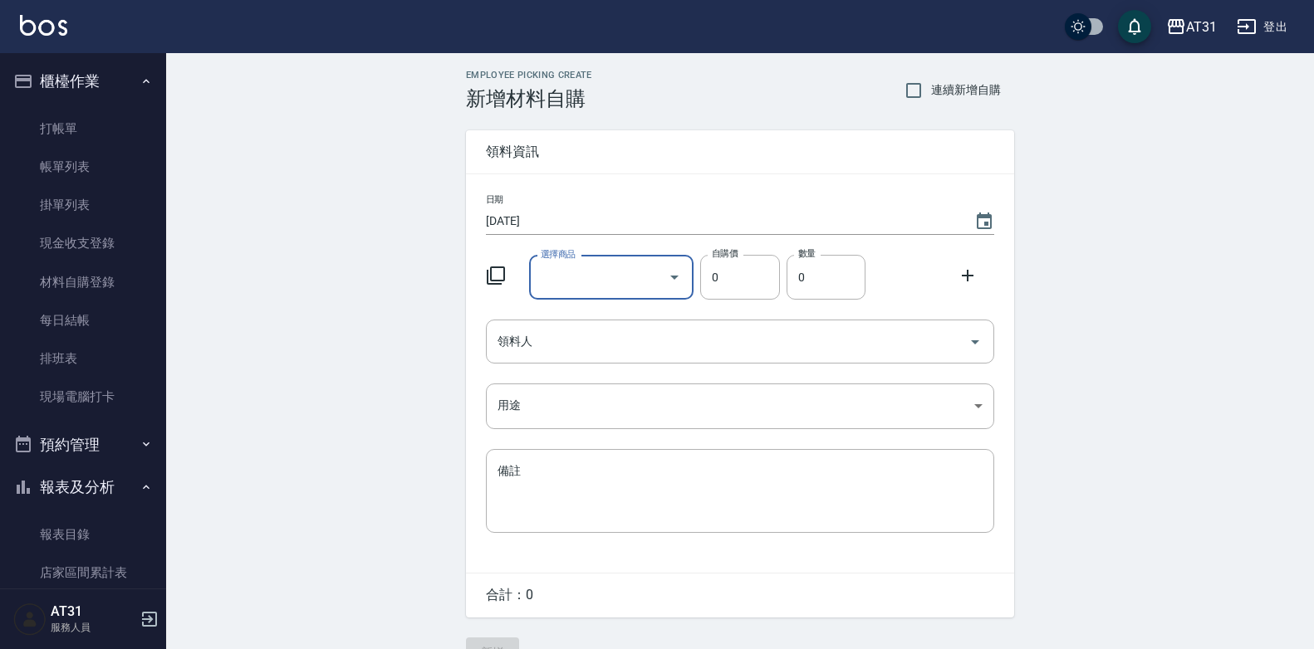
scroll to position [0, 0]
type input "u"
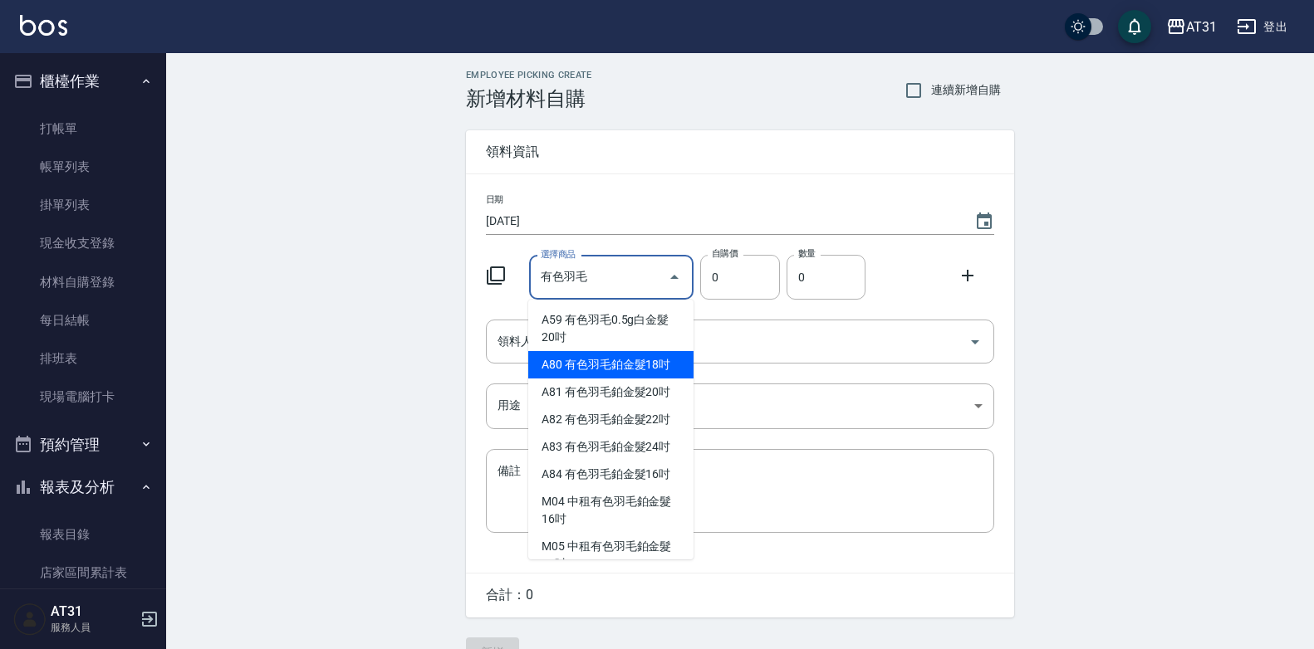
click at [635, 359] on li "A80 有色羽毛鉑金髮18吋" at bounding box center [610, 364] width 165 height 27
type input "有色羽毛鉑金髮18吋"
type input "2130"
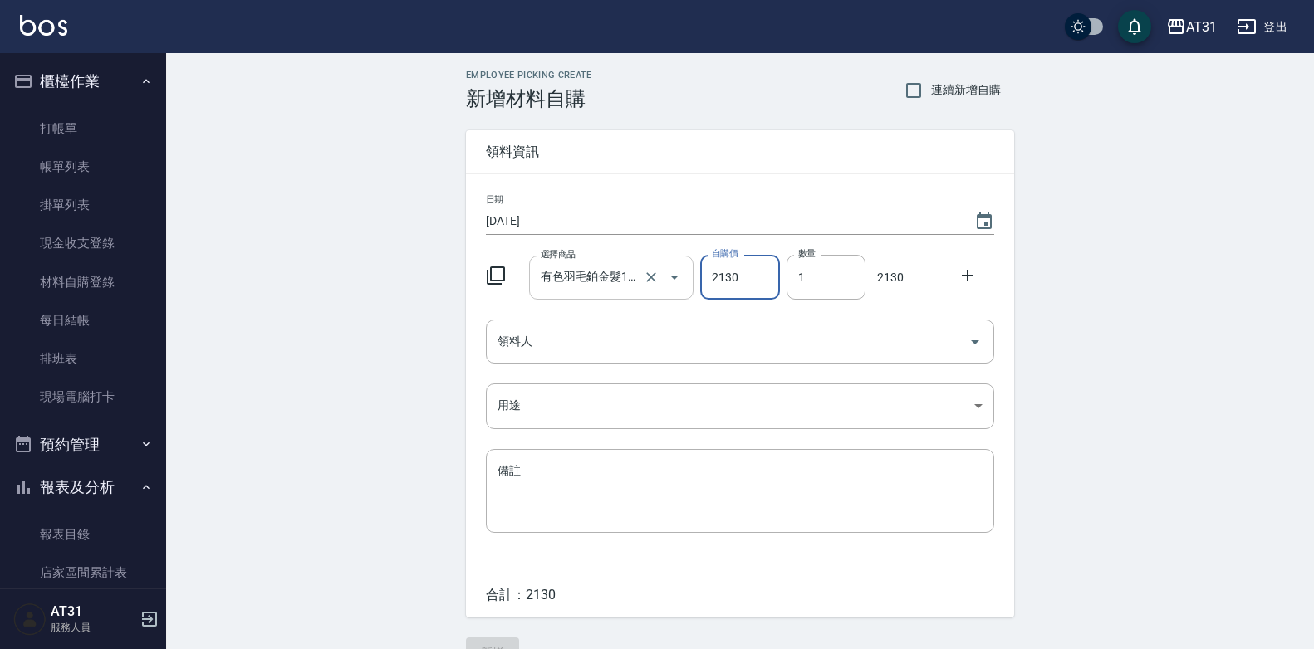
click at [625, 281] on input "有色羽毛鉑金髮18吋" at bounding box center [588, 277] width 104 height 29
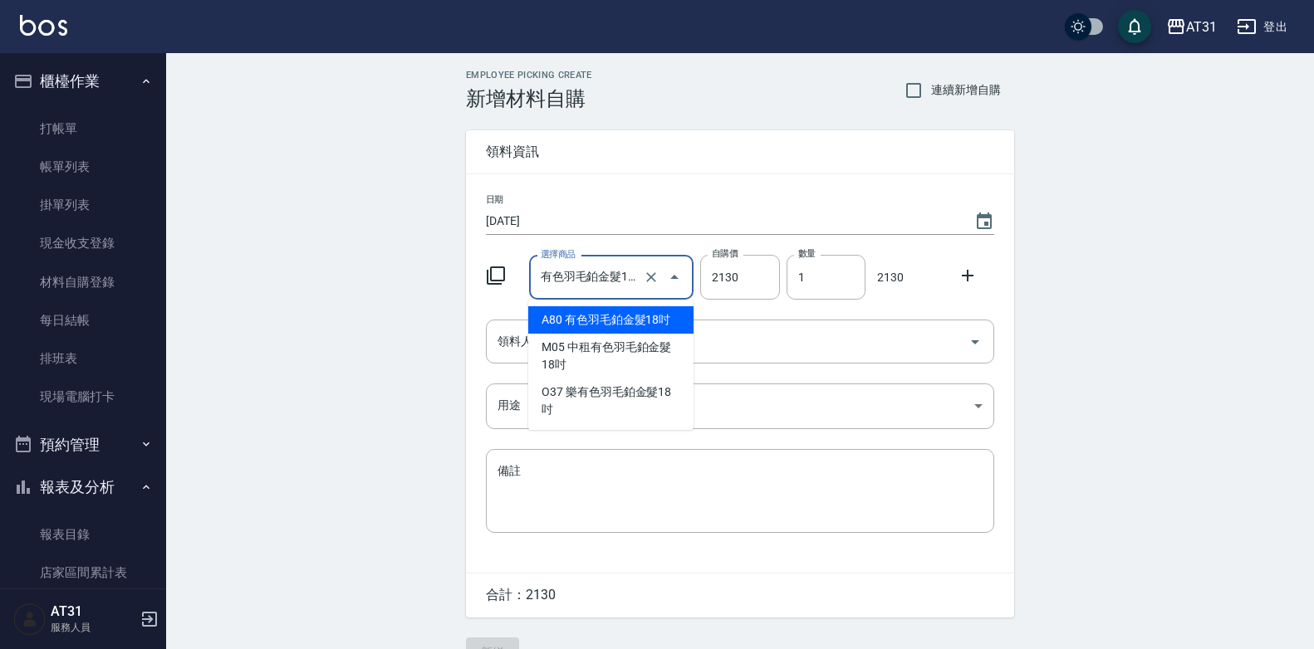
click at [1269, 250] on div "Employee Picking Create 新增材料自購 連續新增自購 領料資訊 日期 [DATE] 選擇商品 有色羽毛鉑金髮18吋 選擇商品 自購價 2…" at bounding box center [740, 368] width 1148 height 631
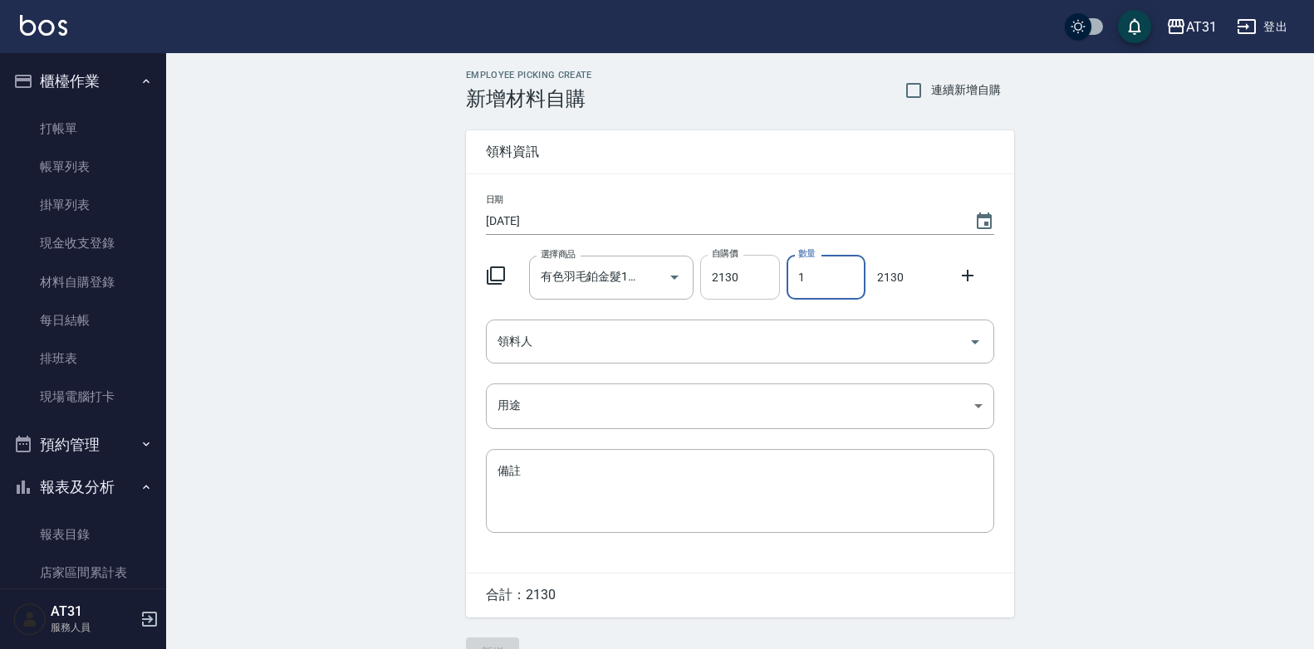
drag, startPoint x: 842, startPoint y: 267, endPoint x: 761, endPoint y: 285, distance: 83.4
click at [761, 285] on div "選擇商品 有色羽毛鉑金髮18吋 選擇商品 自購價 2130 自購價 數量 1 數量 2130" at bounding box center [736, 273] width 515 height 51
type input "3"
click at [739, 341] on input "領料人" at bounding box center [727, 341] width 468 height 29
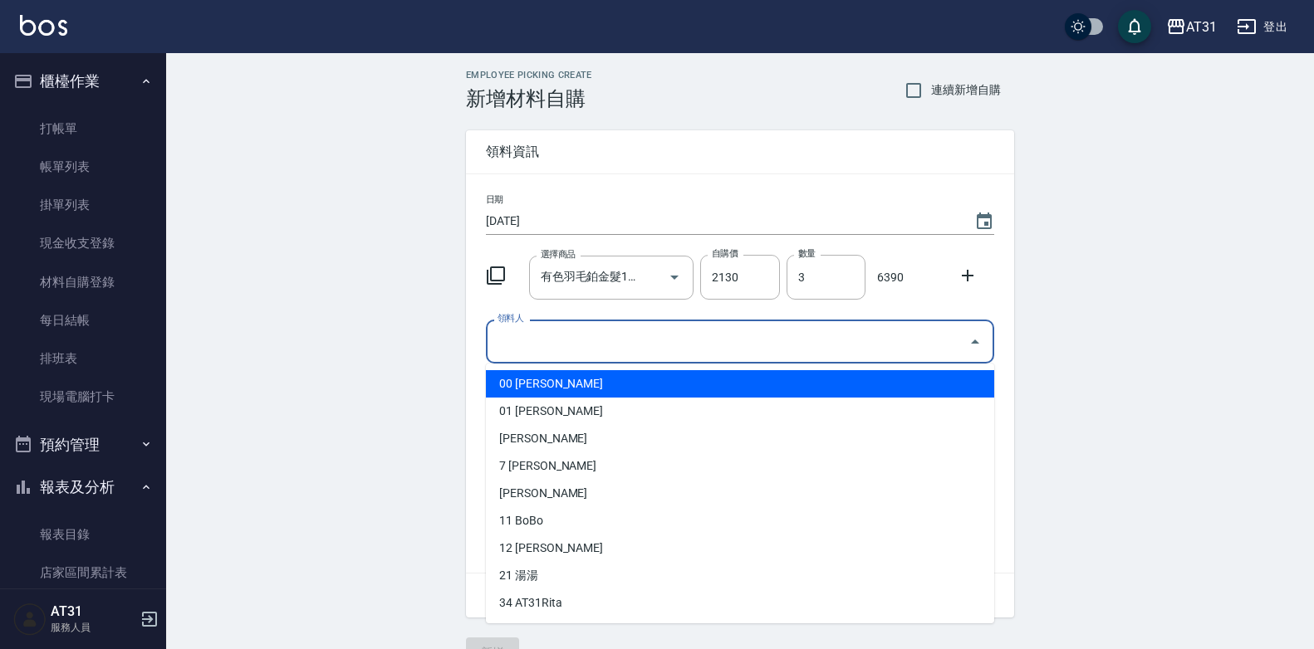
click at [715, 365] on ul "00 [PERSON_NAME] 01 [PERSON_NAME] 7 [PERSON_NAME][PERSON_NAME] 11 BoBo 12 [PERS…" at bounding box center [740, 494] width 508 height 260
click at [701, 383] on li "00 [PERSON_NAME]" at bounding box center [740, 383] width 508 height 27
type input "[PERSON_NAME]"
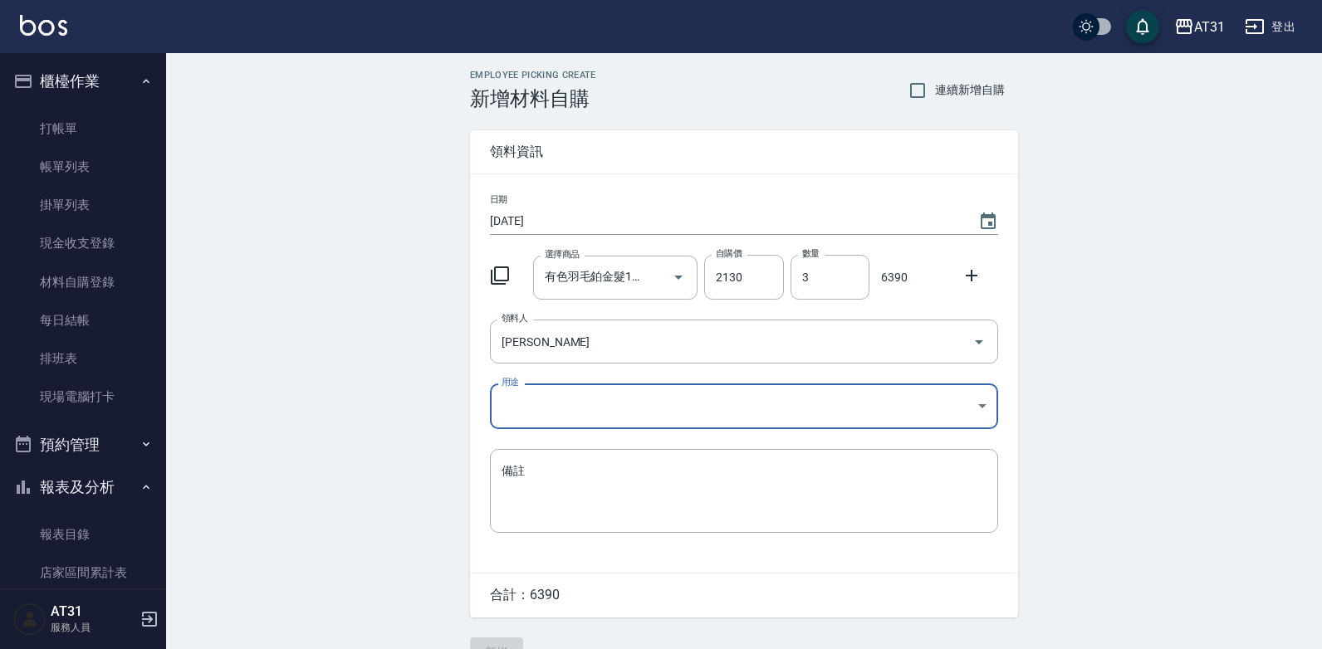
click at [666, 410] on body "AT31 登出 櫃檯作業 打帳單 帳單列表 掛單列表 現金收支登錄 材料自購登錄 每日結帳 排班表 現場電腦打卡 預約管理 預約管理 單日預約紀錄 單週預約紀…" at bounding box center [661, 342] width 1322 height 684
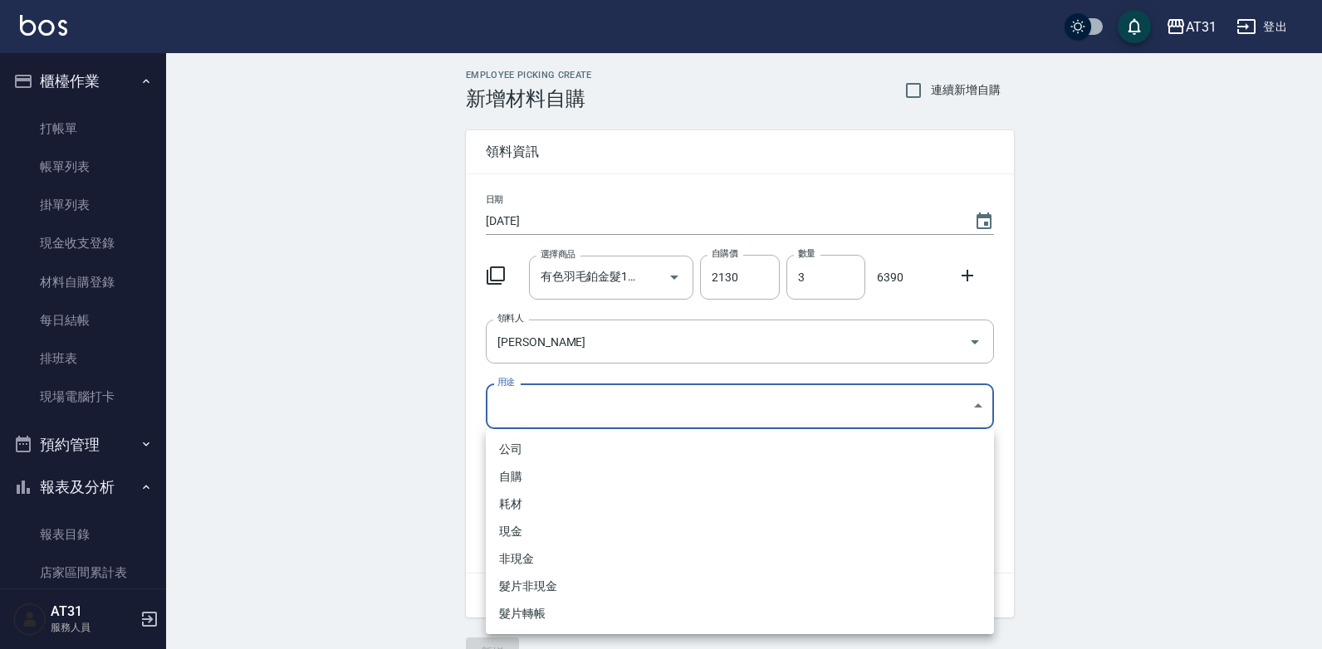
click at [546, 500] on li "耗材" at bounding box center [740, 504] width 508 height 27
type input "耗材"
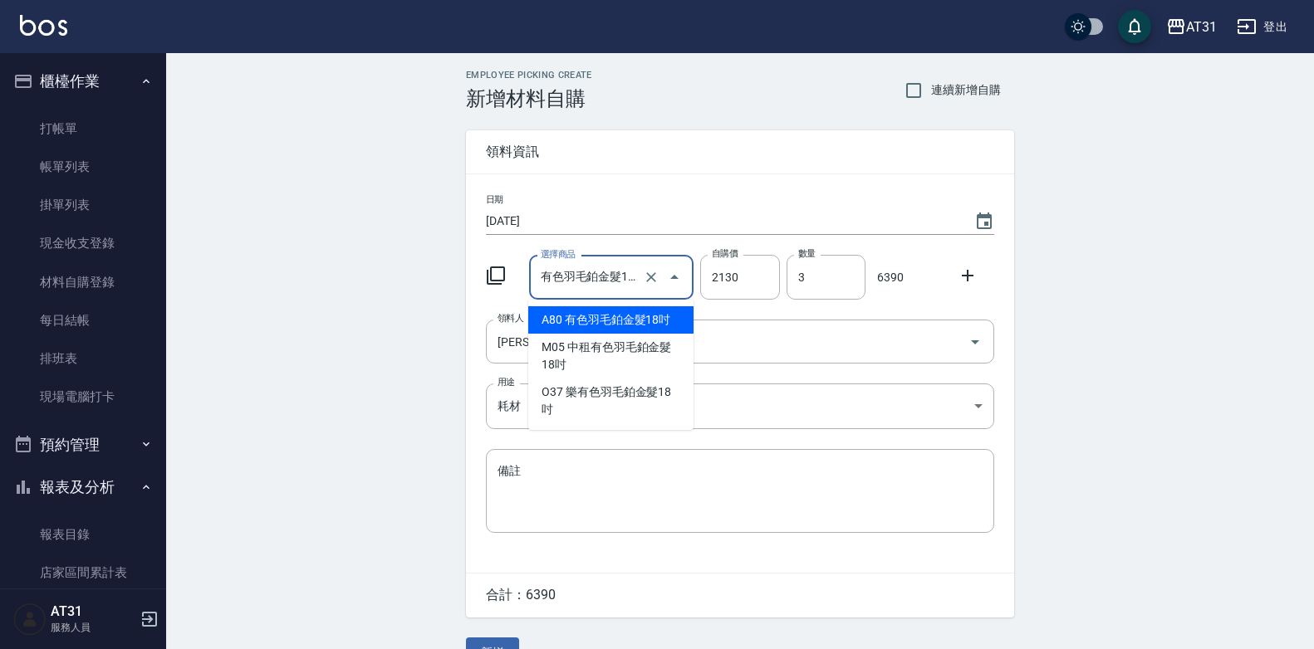
click at [600, 281] on input "有色羽毛鉑金髮18吋" at bounding box center [588, 277] width 104 height 29
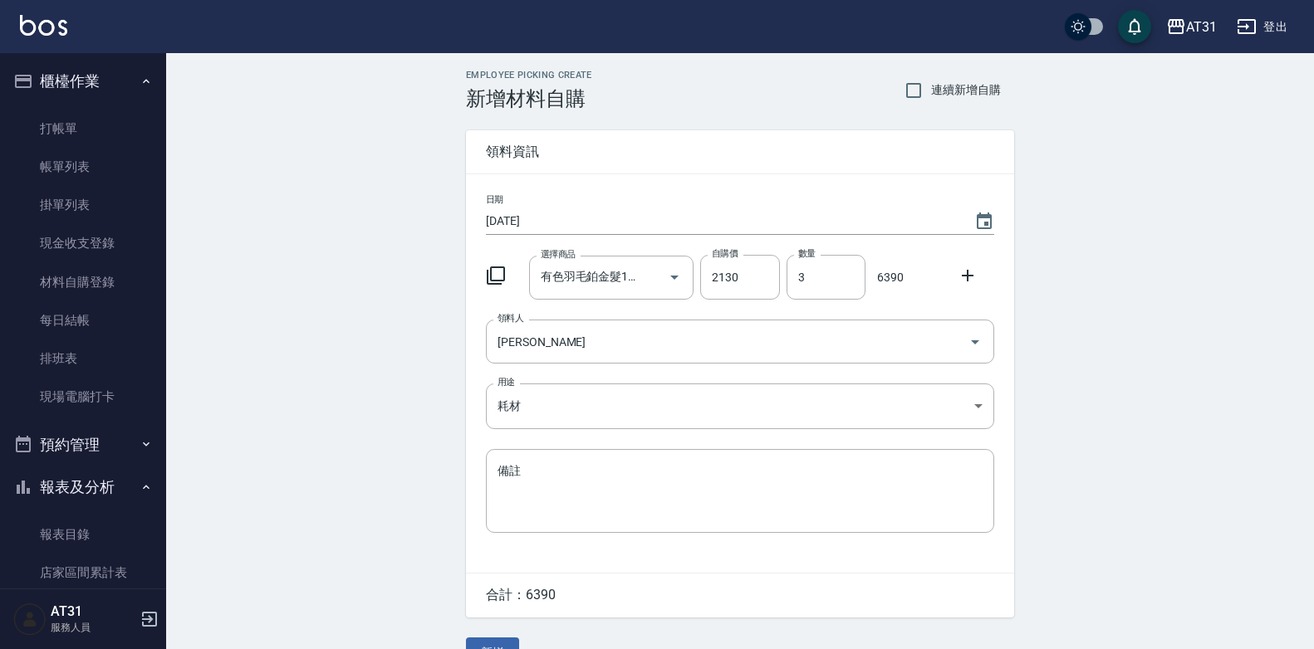
click at [1286, 277] on div "Employee Picking Create 新增材料自購 連續新增自購 領料資訊 日期 [DATE] 選擇商品 有色羽毛鉑金髮18吋 選擇商品 自購價 2…" at bounding box center [740, 368] width 1148 height 631
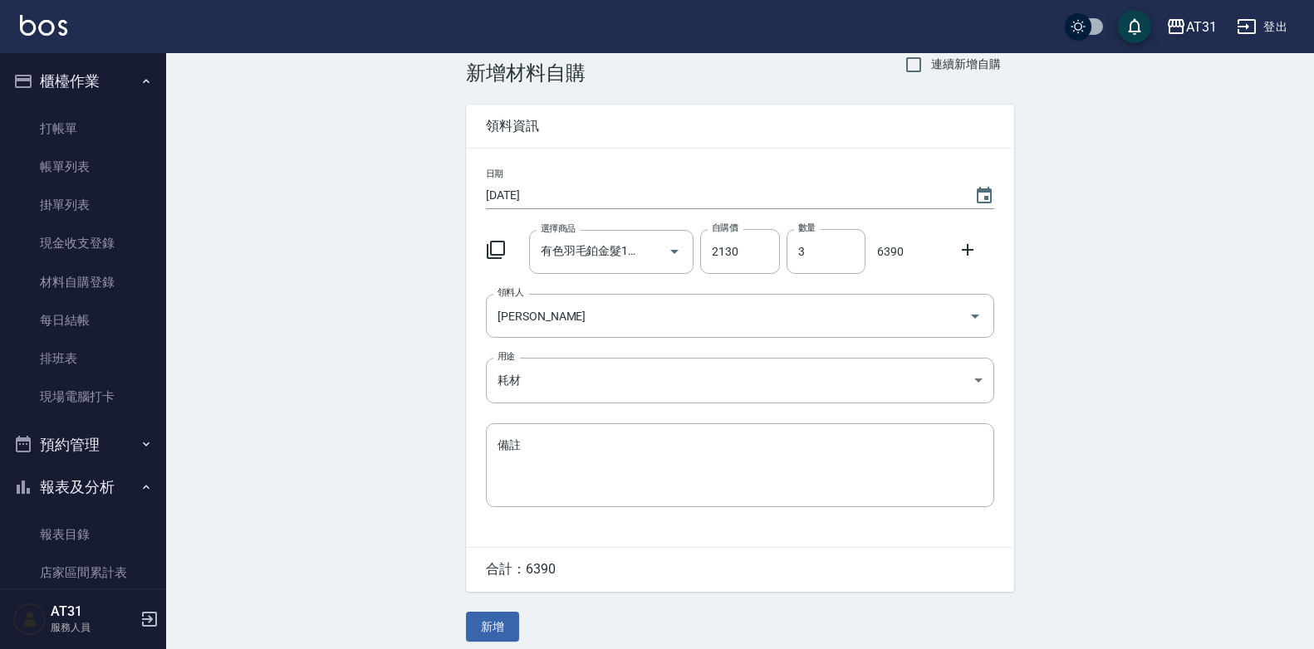
scroll to position [37, 0]
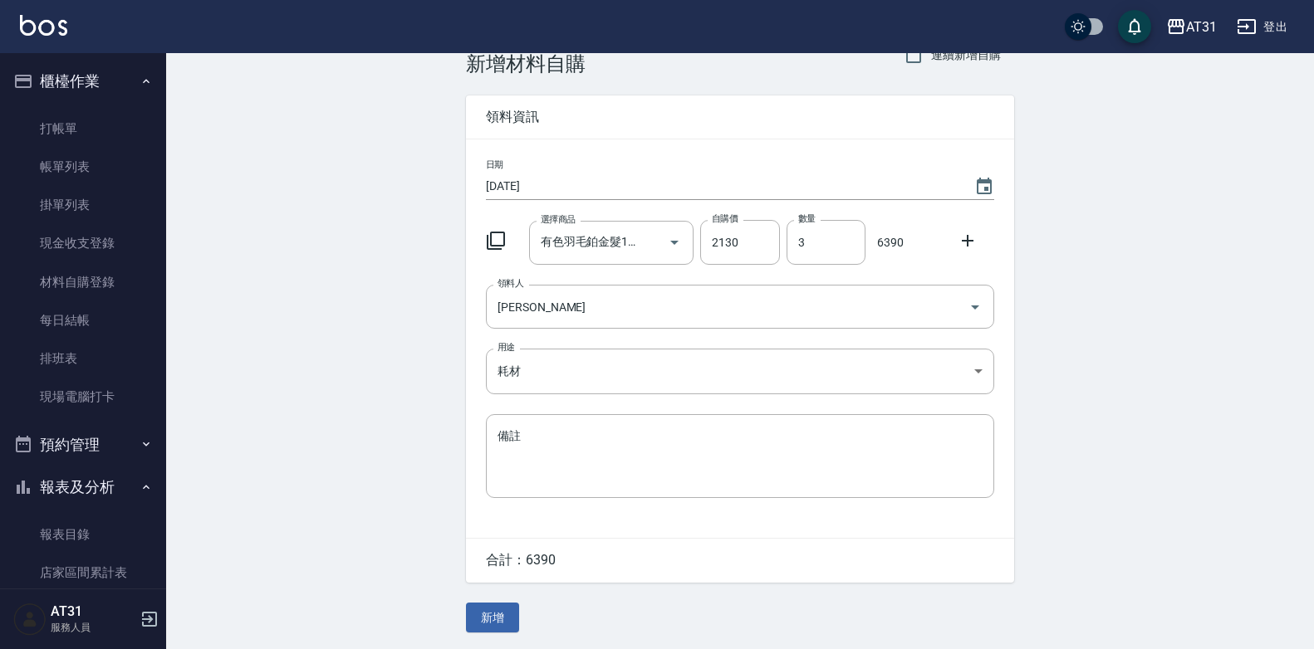
click at [495, 615] on button "新增" at bounding box center [492, 618] width 53 height 31
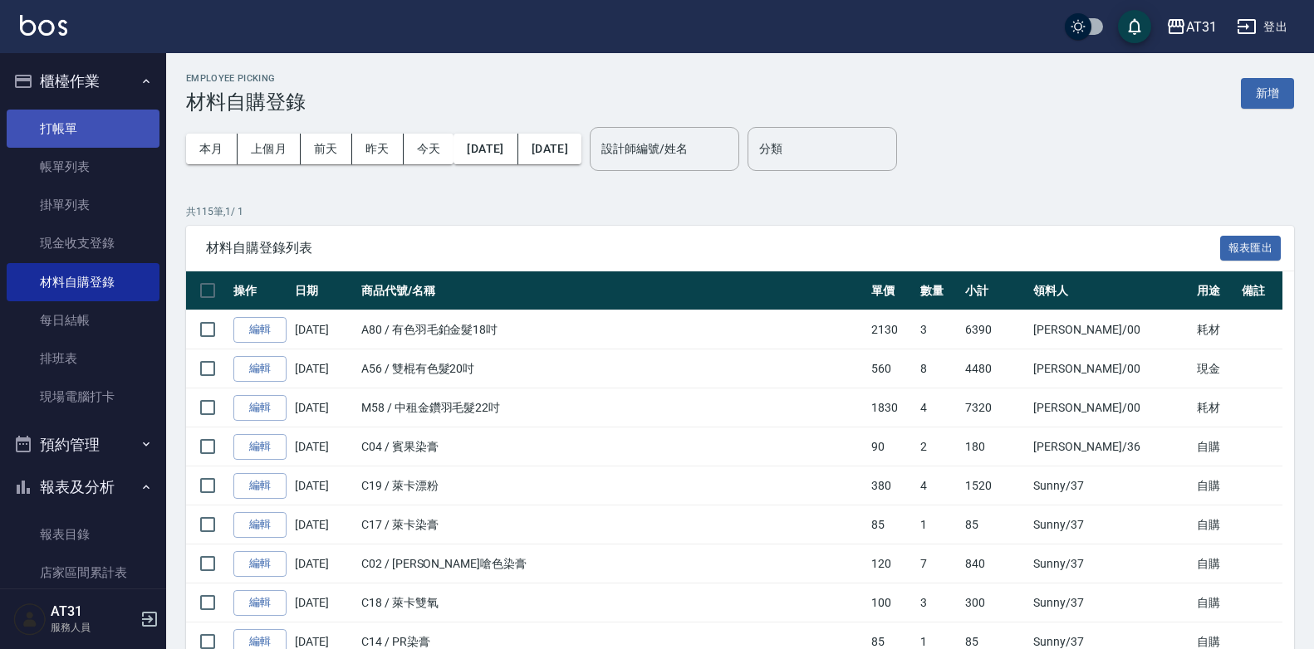
click at [61, 120] on link "打帳單" at bounding box center [83, 129] width 153 height 38
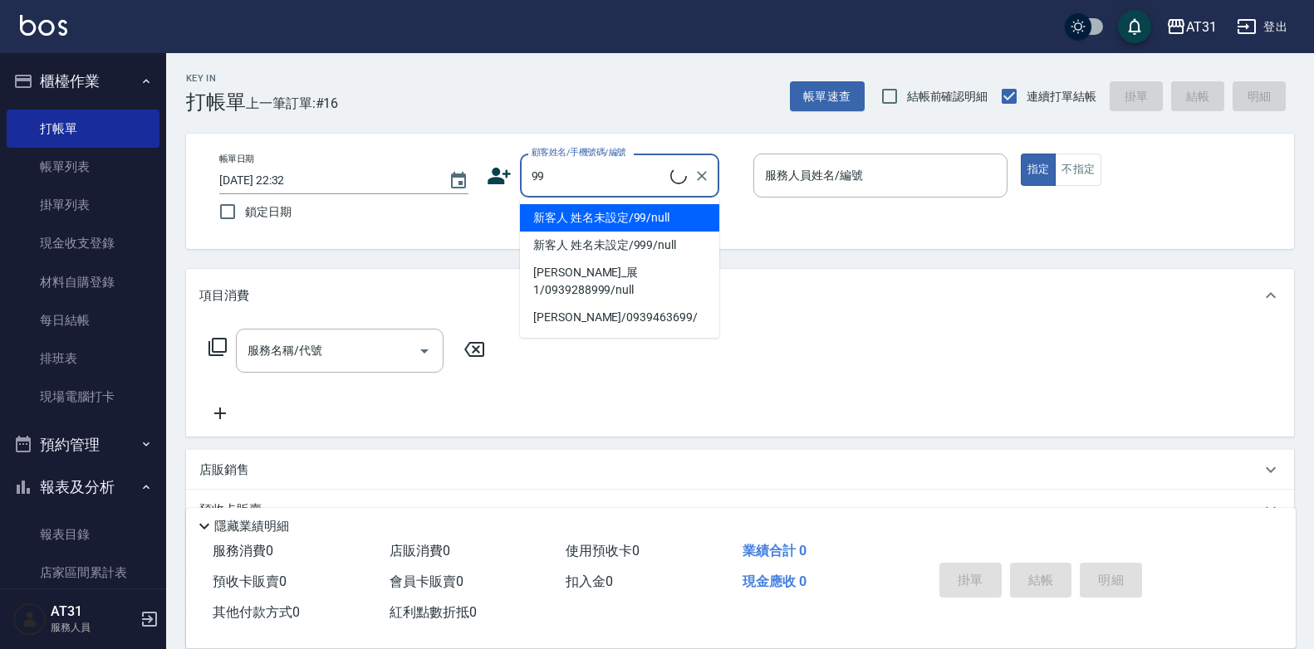
type input "新客人 姓名未設定/99/null"
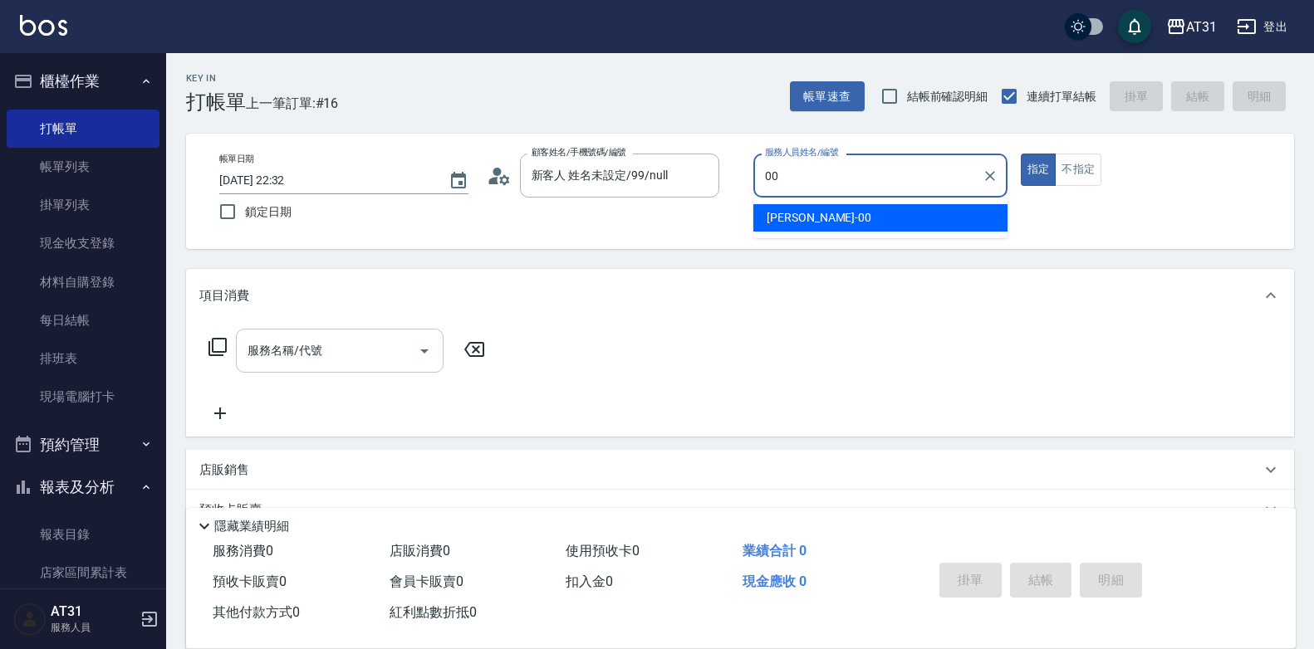
type input "00"
type button "true"
type input "[PERSON_NAME]-00"
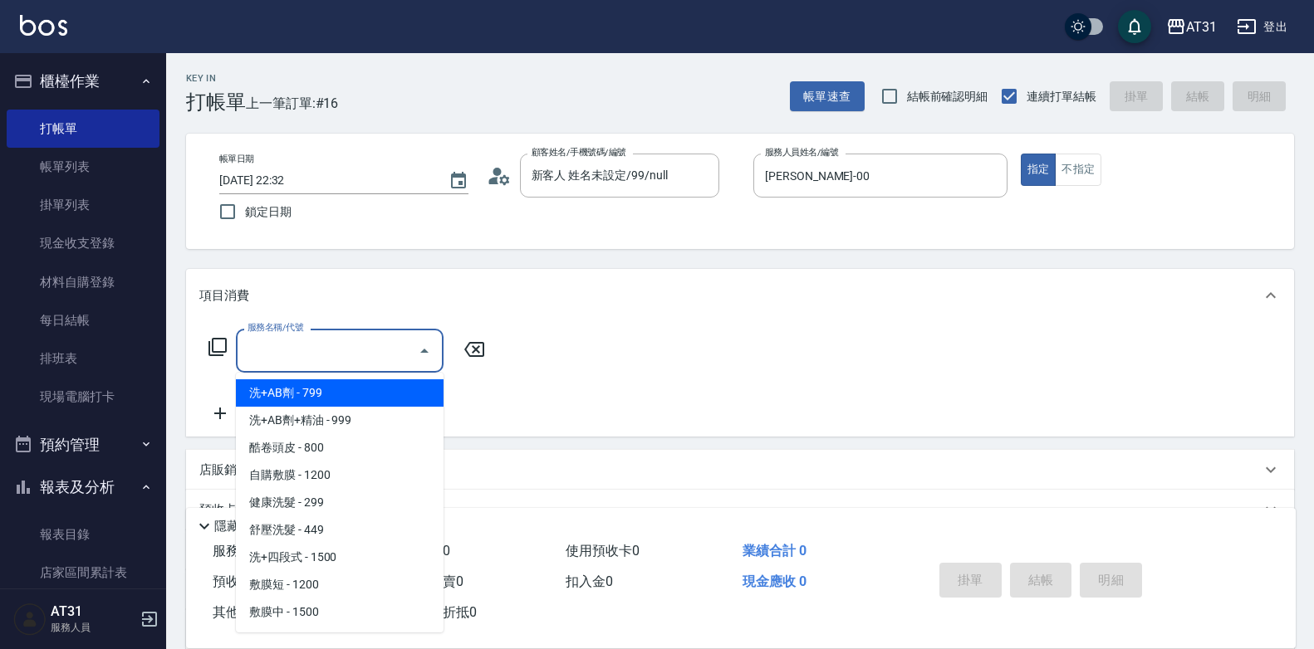
click at [385, 359] on input "服務名稱/代號" at bounding box center [327, 350] width 168 height 29
click at [368, 394] on span "新羽毛鉑金接髮 - 5000" at bounding box center [340, 393] width 208 height 27
type input "新羽毛鉑金接髮(704)"
type input "500"
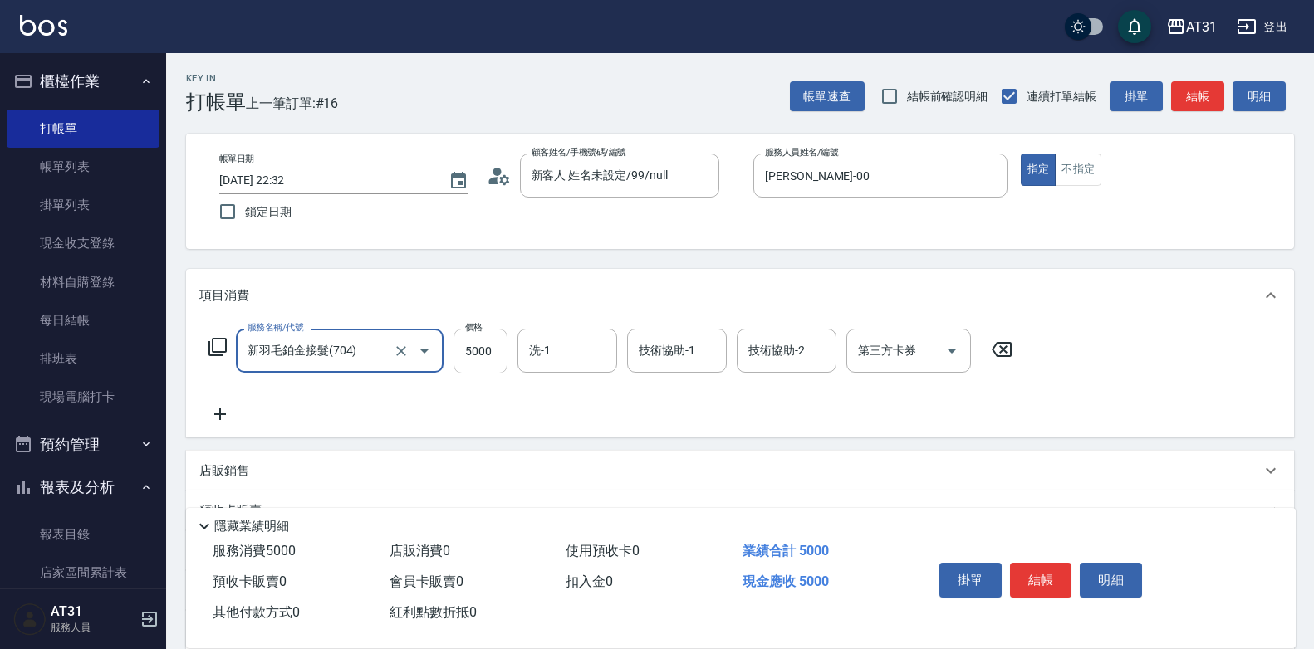
type input "新羽毛鉑金接髮(704)"
click at [463, 364] on input "5000" at bounding box center [480, 351] width 54 height 45
type input "1"
type input "0"
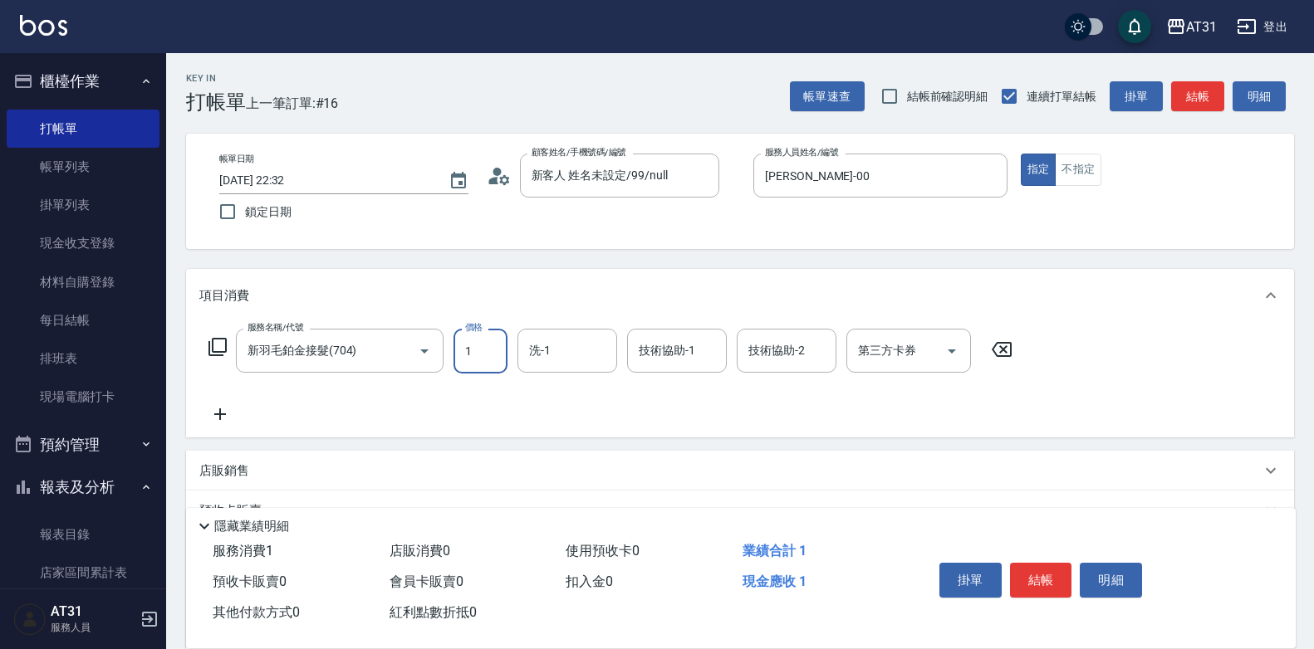
type input "11"
type input "10"
type input "116"
type input "110"
type input "11610"
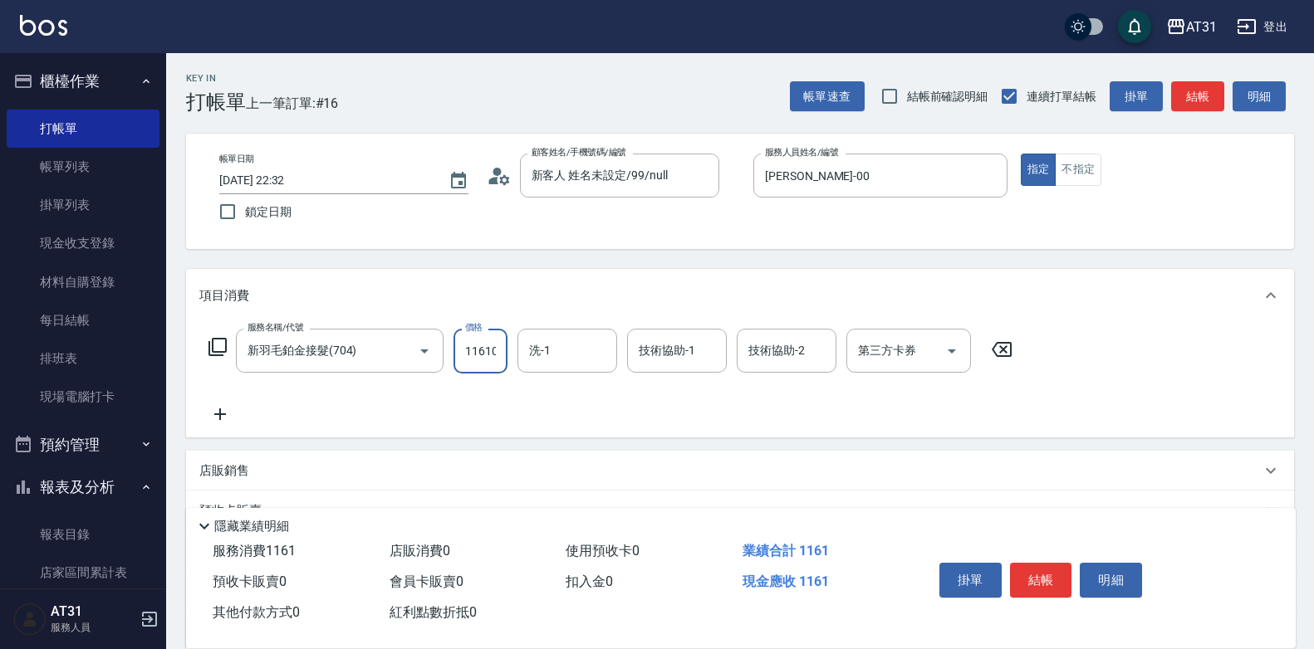
type input "1160"
type input "11610"
type input "鳳梨-41"
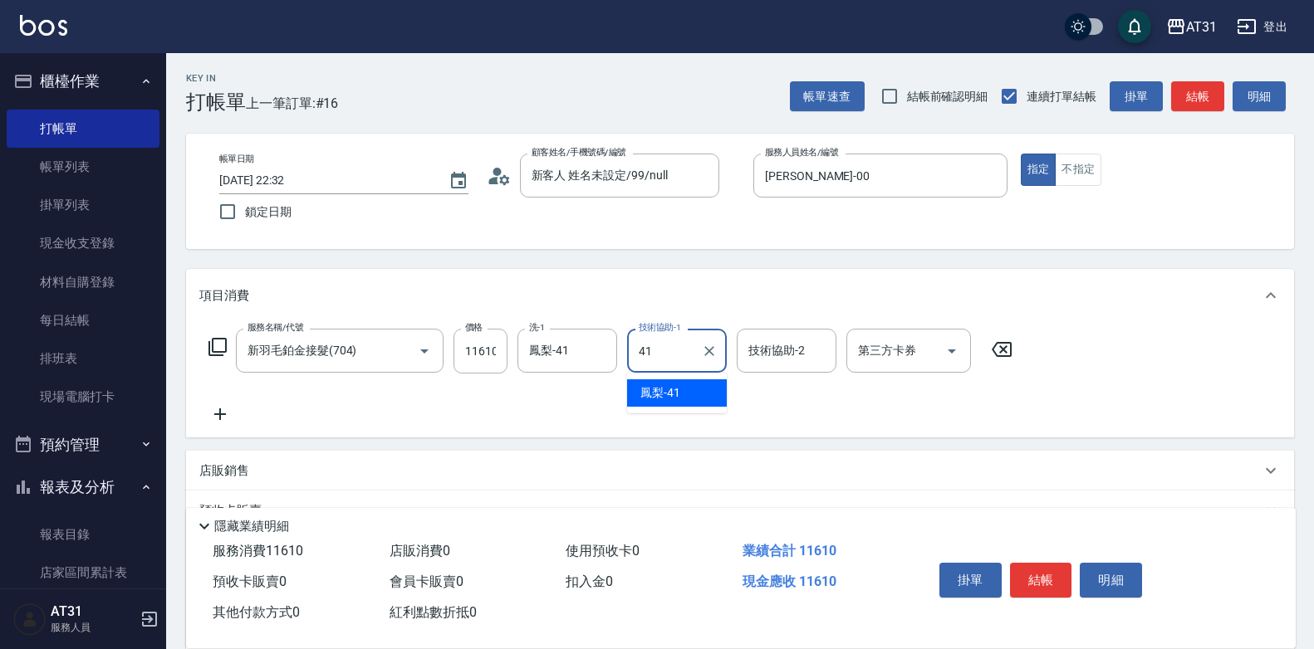
type input "鳳梨-41"
click at [228, 412] on icon at bounding box center [220, 414] width 42 height 20
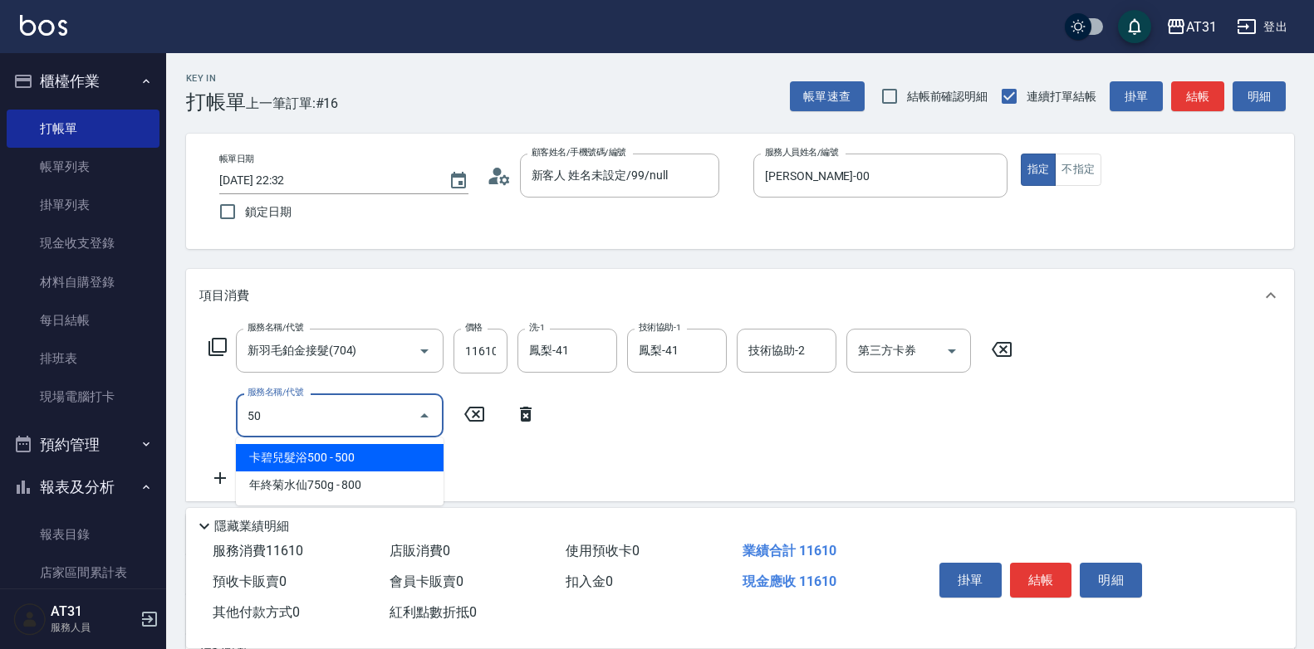
type input "501"
type input "1320"
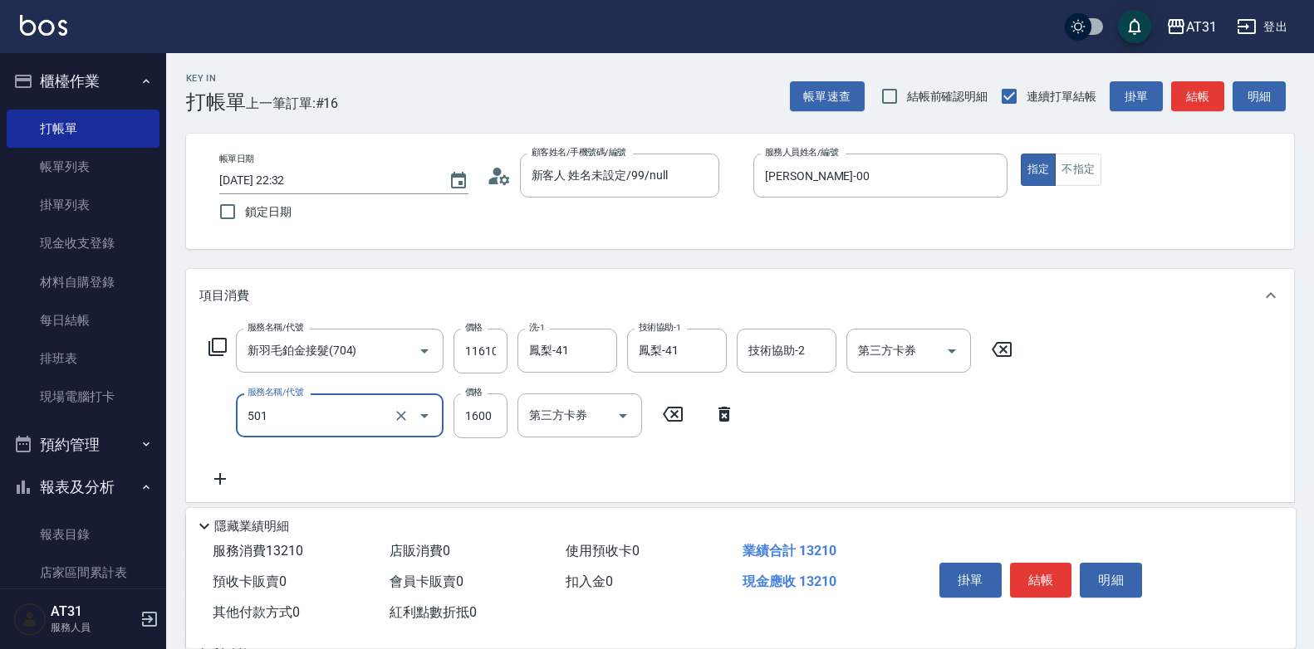
type input "染髮(501)"
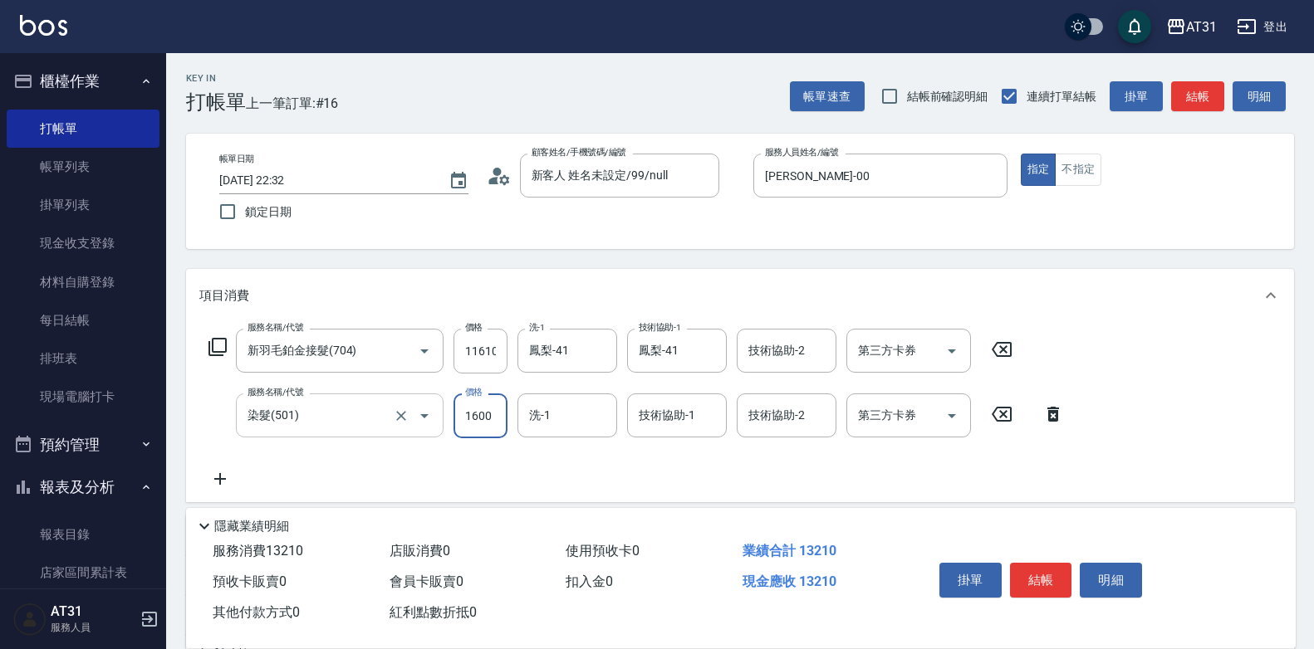
type input "1160"
type input "0"
type input "Lyan-45"
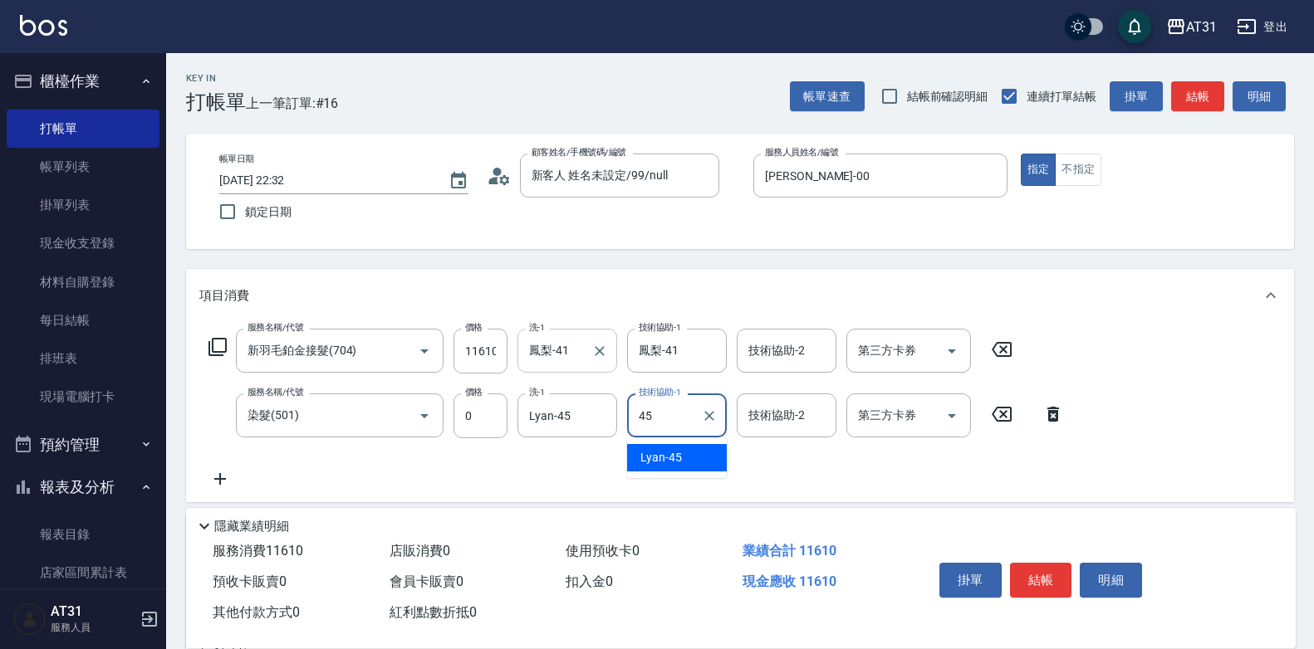
type input "Lyan-45"
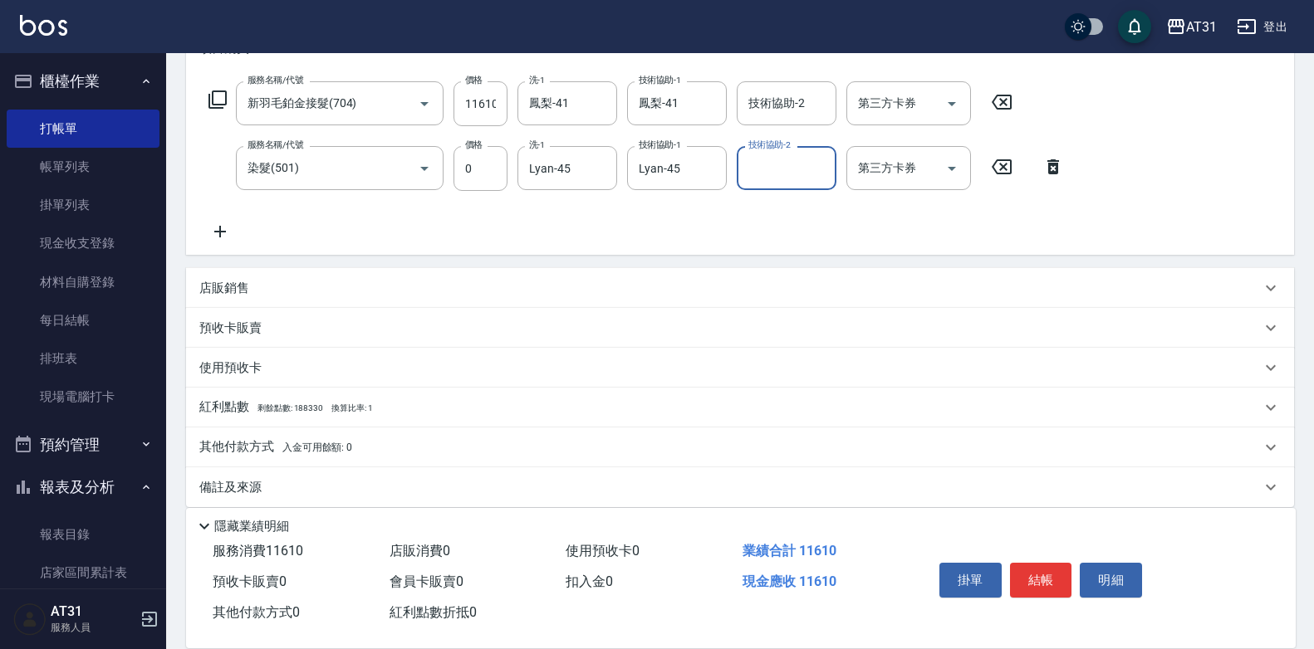
scroll to position [265, 0]
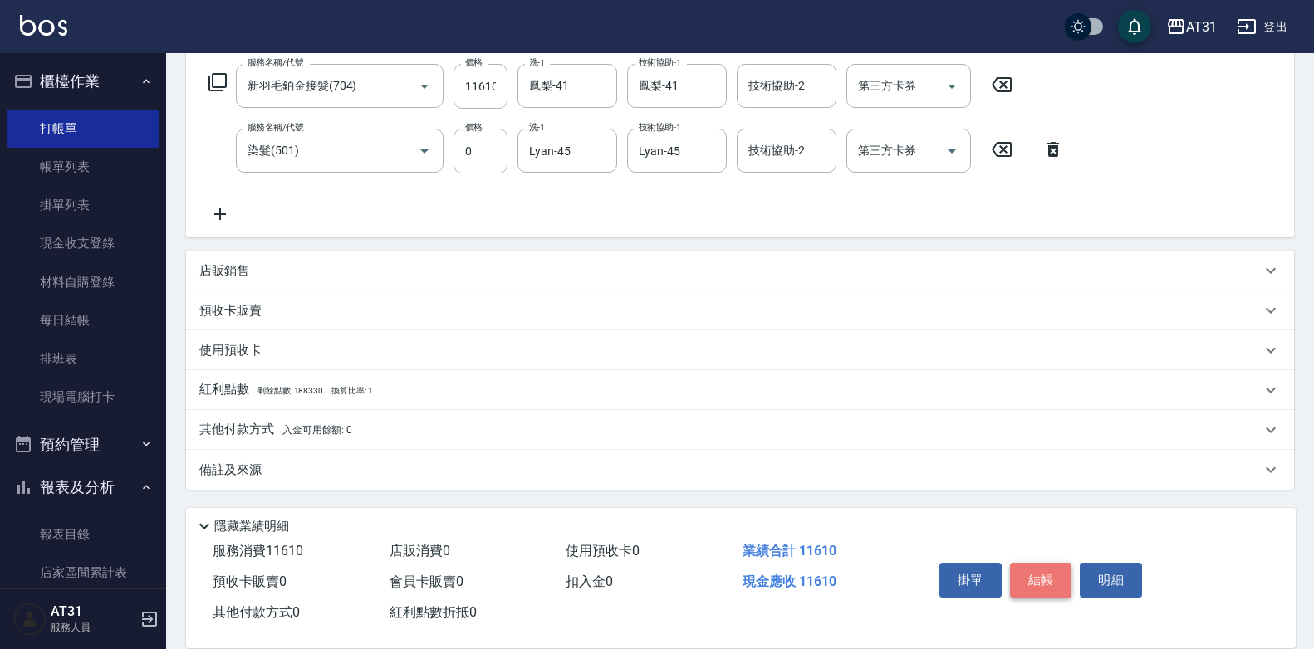
click at [1031, 569] on button "結帳" at bounding box center [1041, 580] width 62 height 35
type input "0"
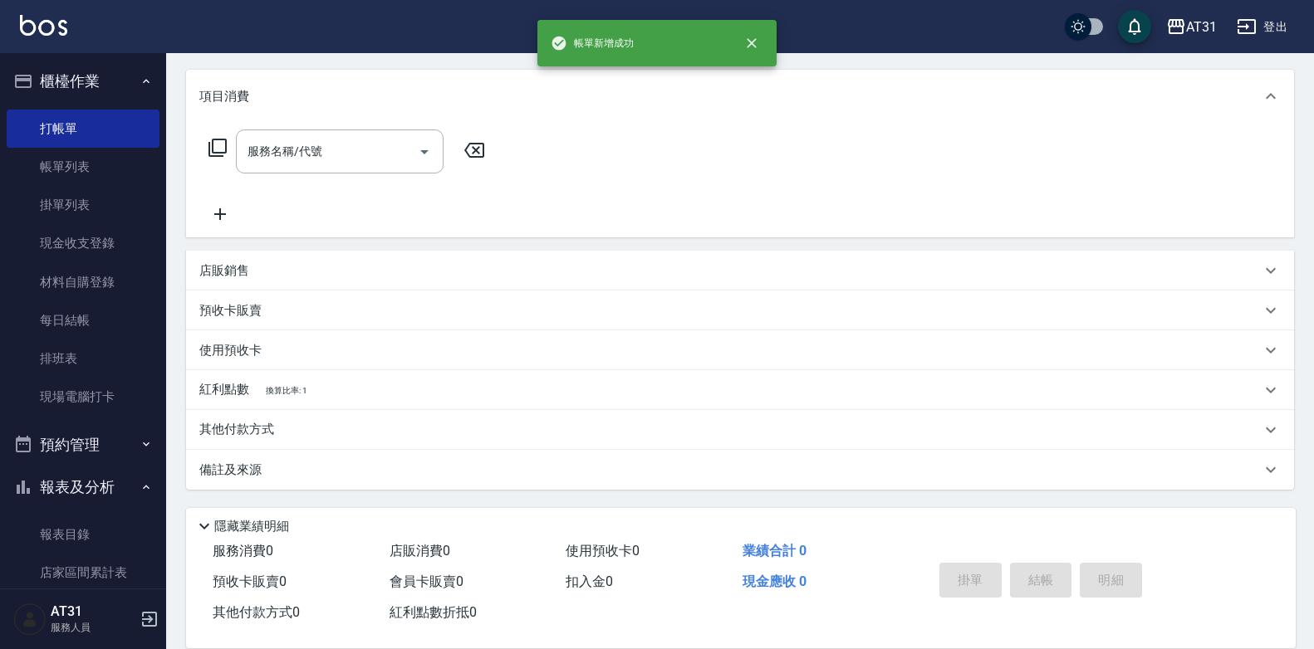
scroll to position [0, 0]
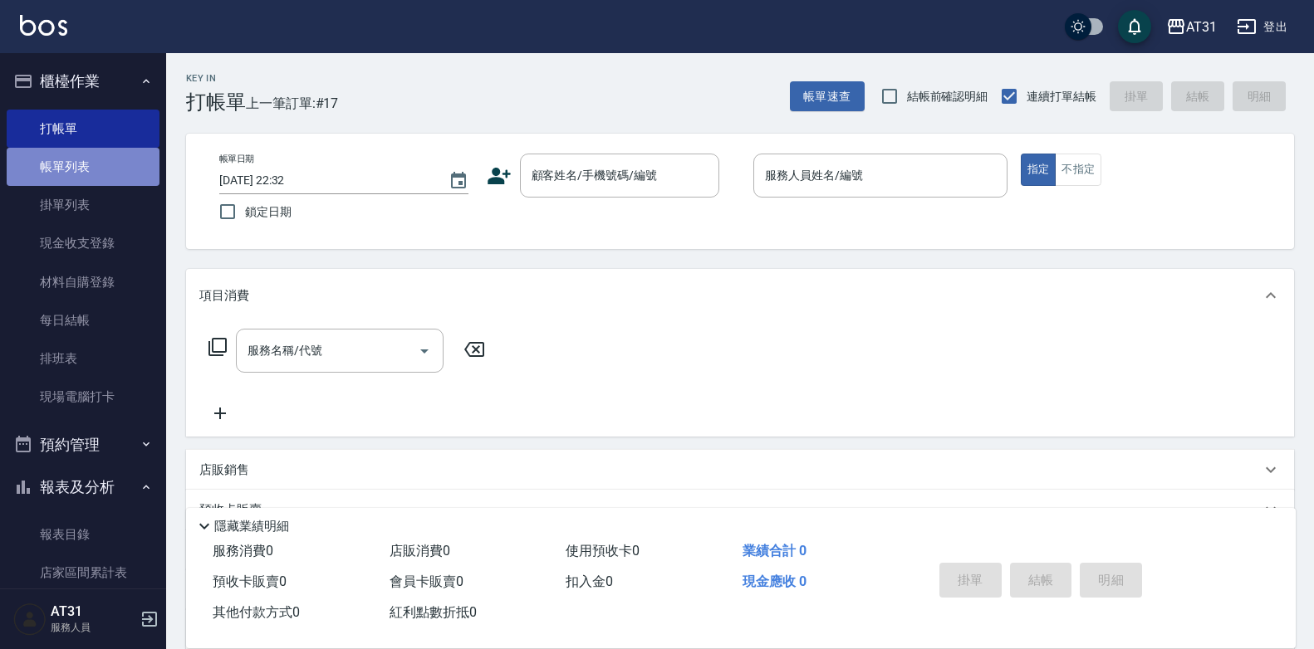
click at [141, 159] on link "帳單列表" at bounding box center [83, 167] width 153 height 38
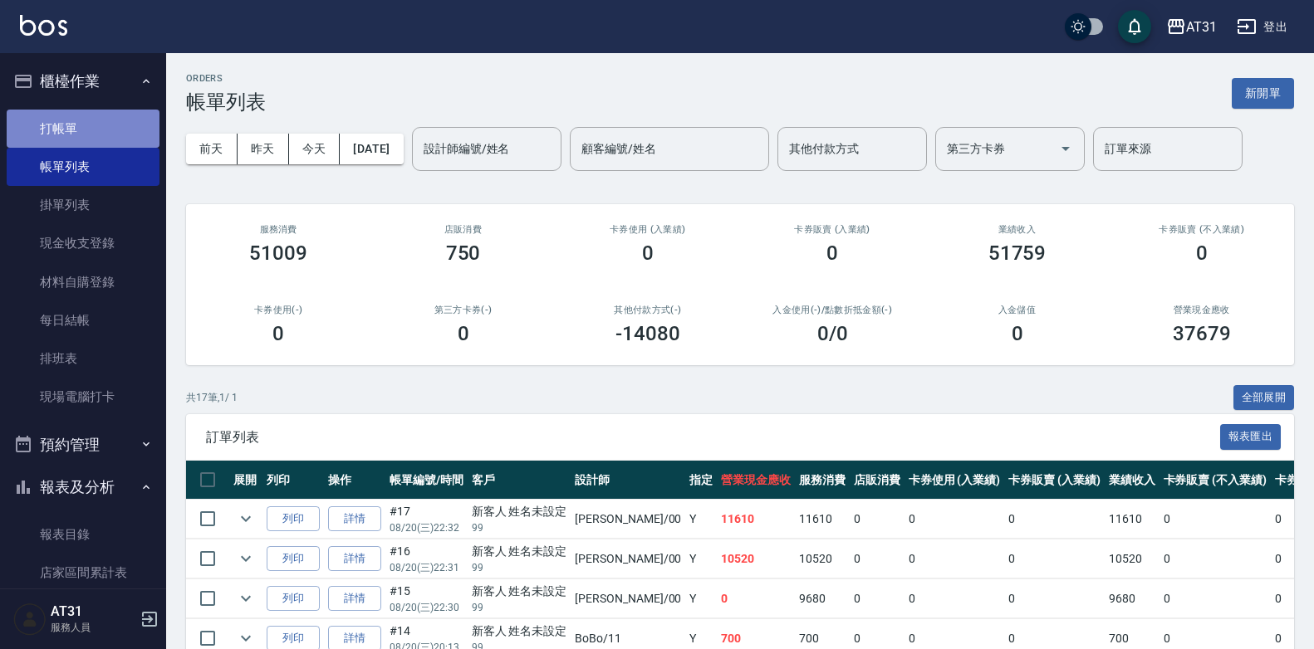
click at [101, 124] on link "打帳單" at bounding box center [83, 129] width 153 height 38
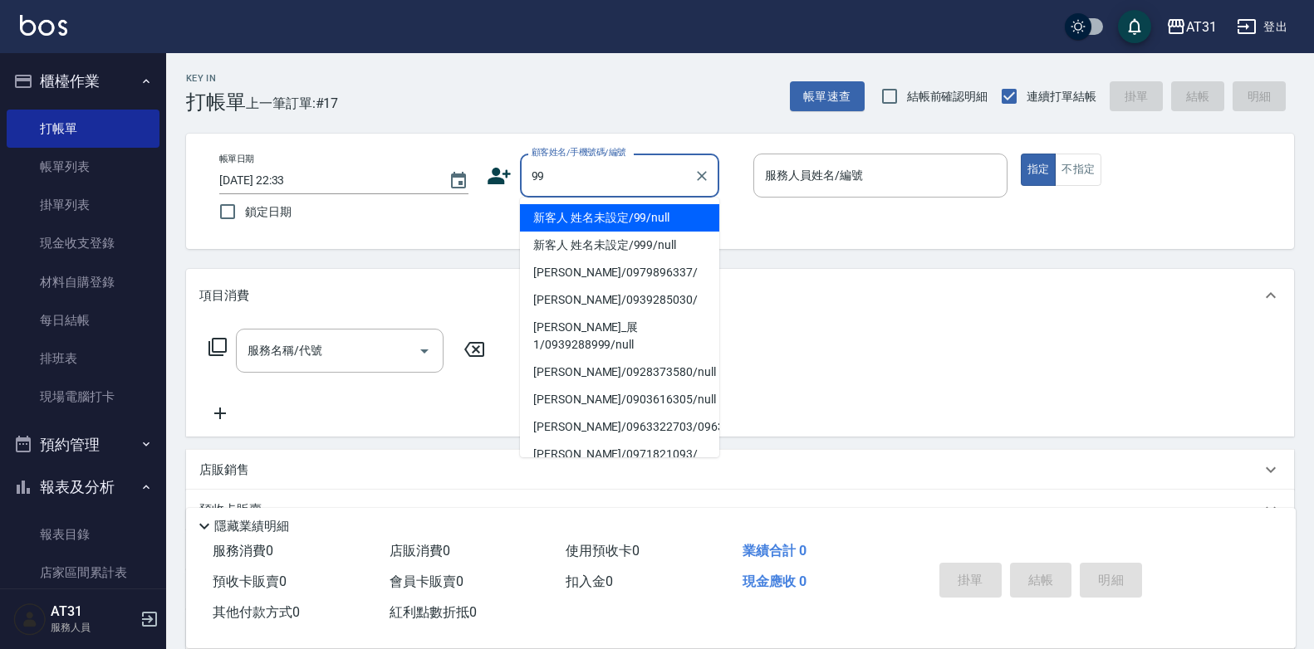
type input "新客人 姓名未設定/99/null"
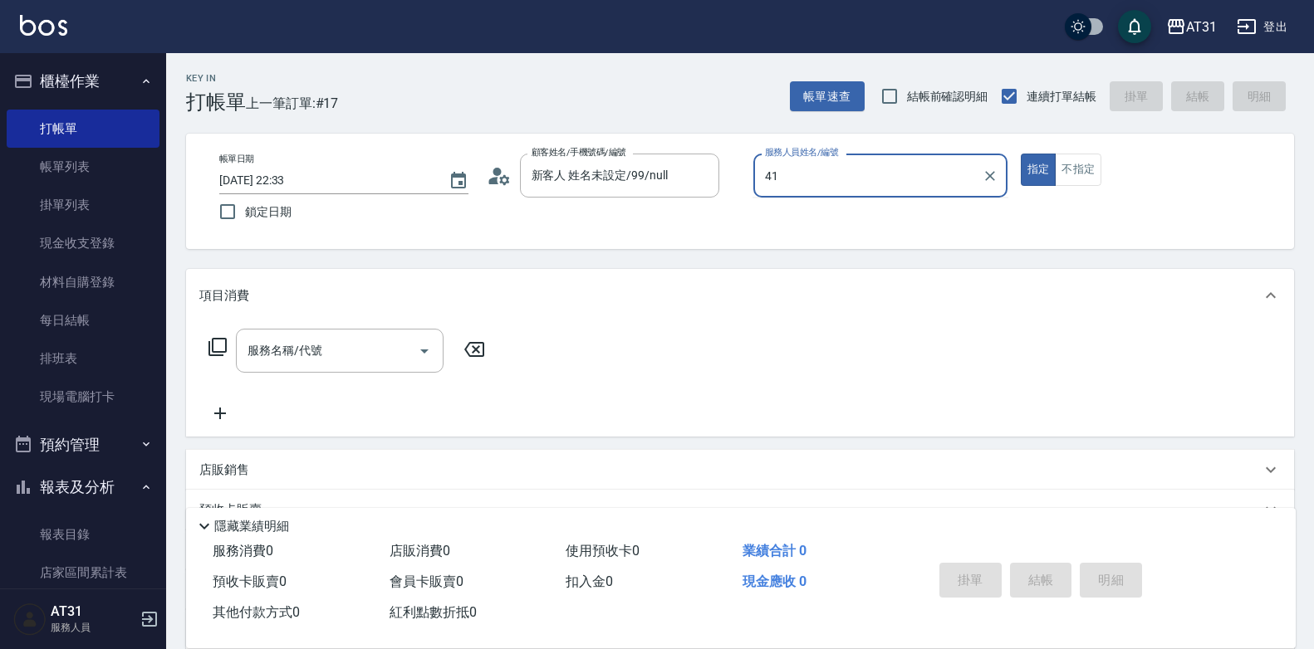
type input "鳳梨-41"
type button "true"
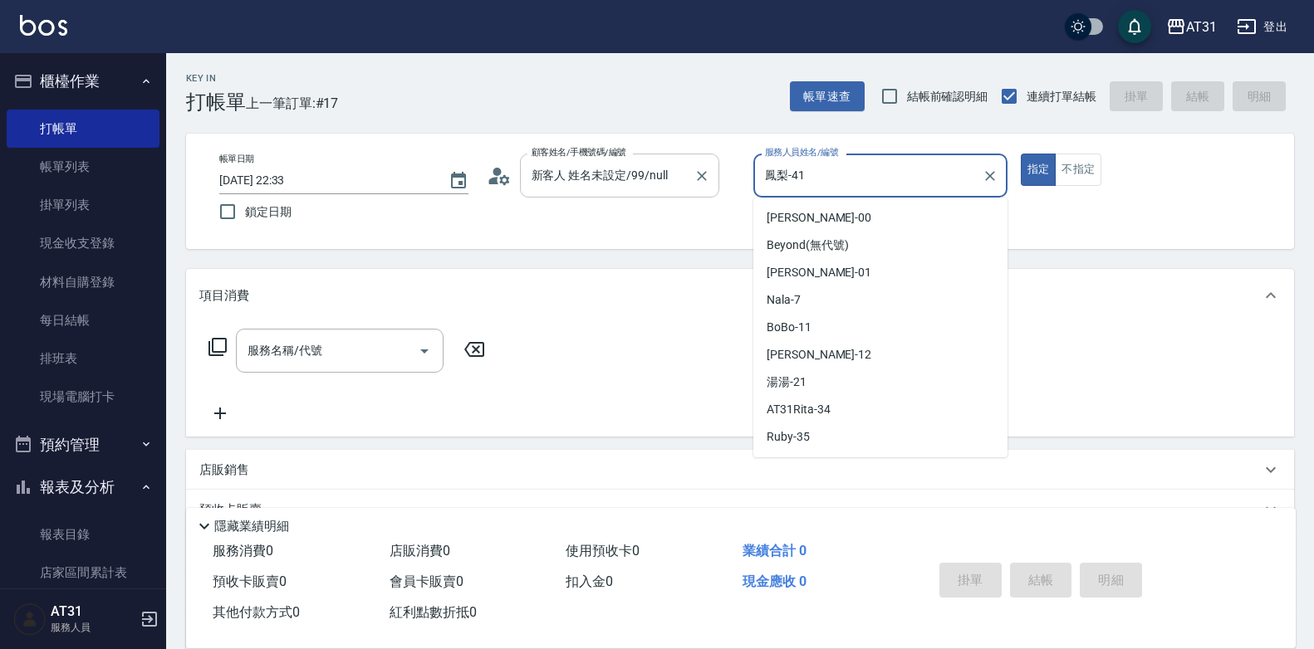
drag, startPoint x: 688, startPoint y: 179, endPoint x: 615, endPoint y: 189, distance: 74.6
click at [615, 189] on div "帳單日期 [DATE] 22:33 鎖定日期 顧客姓名/手機號碼/編號 新客人 姓名未設定/99/null 顧客姓名/手機號碼/編號 服務人員姓名/編號 鳳梨…" at bounding box center [740, 192] width 1068 height 76
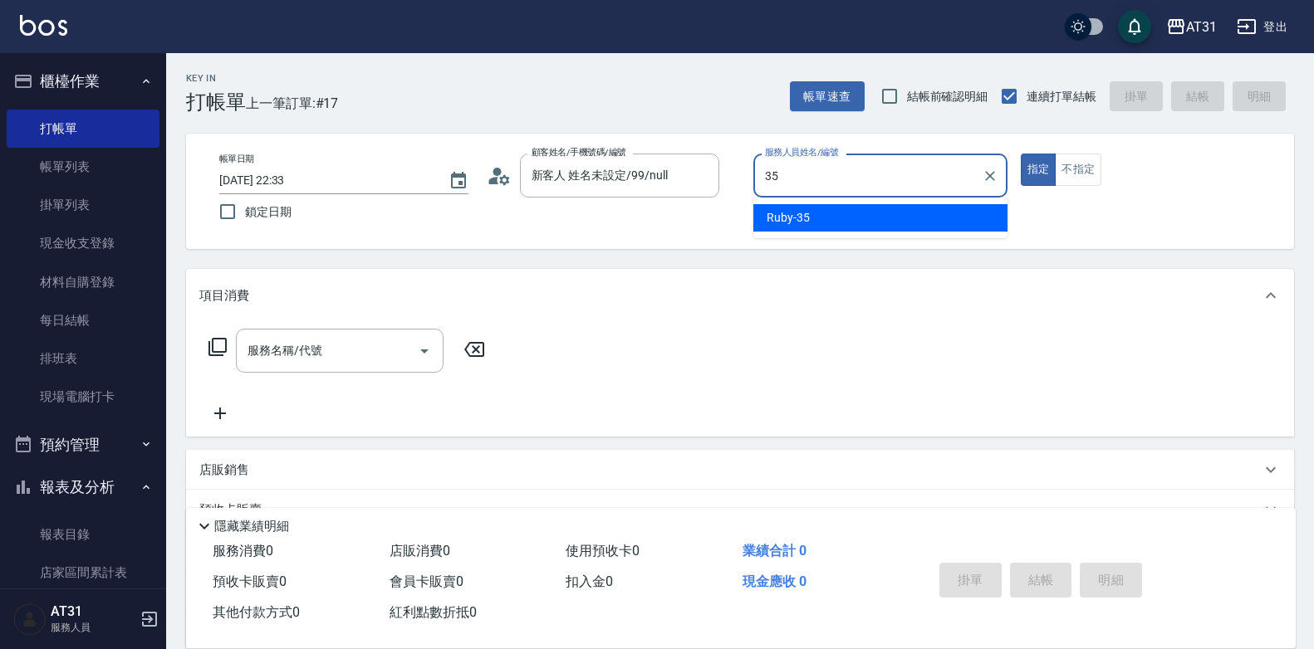
type input "Ruby-35"
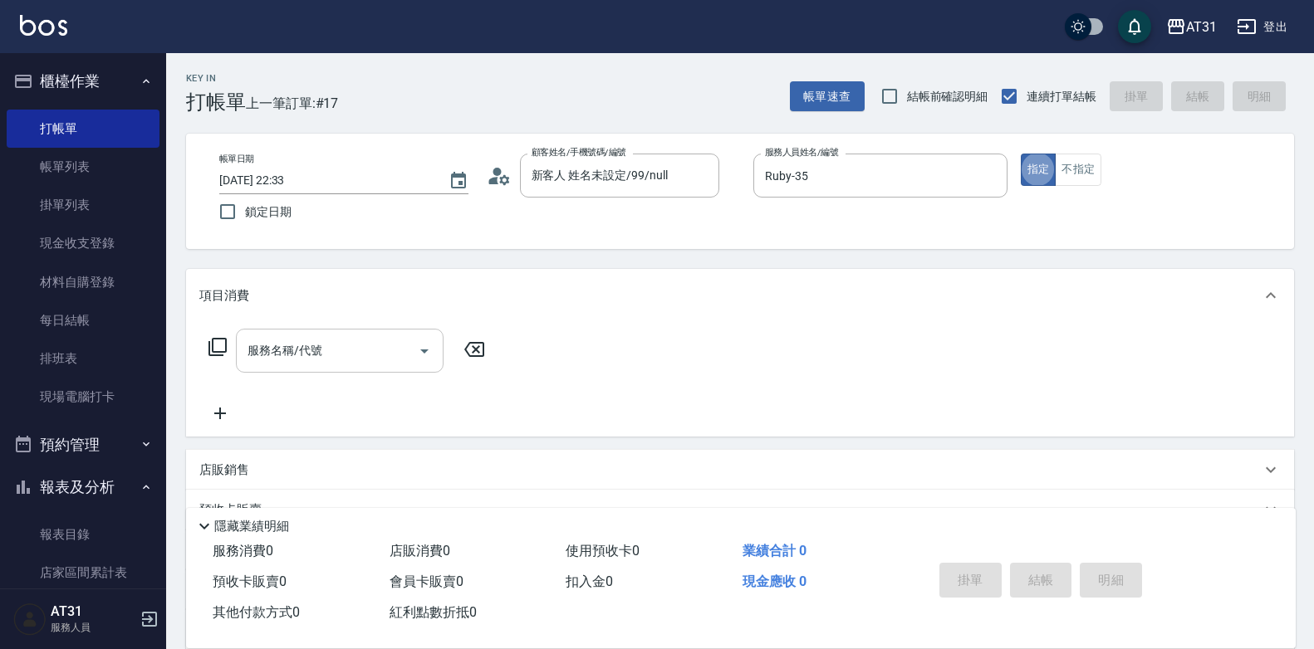
click at [327, 338] on div "服務名稱/代號" at bounding box center [340, 351] width 208 height 44
type input "301"
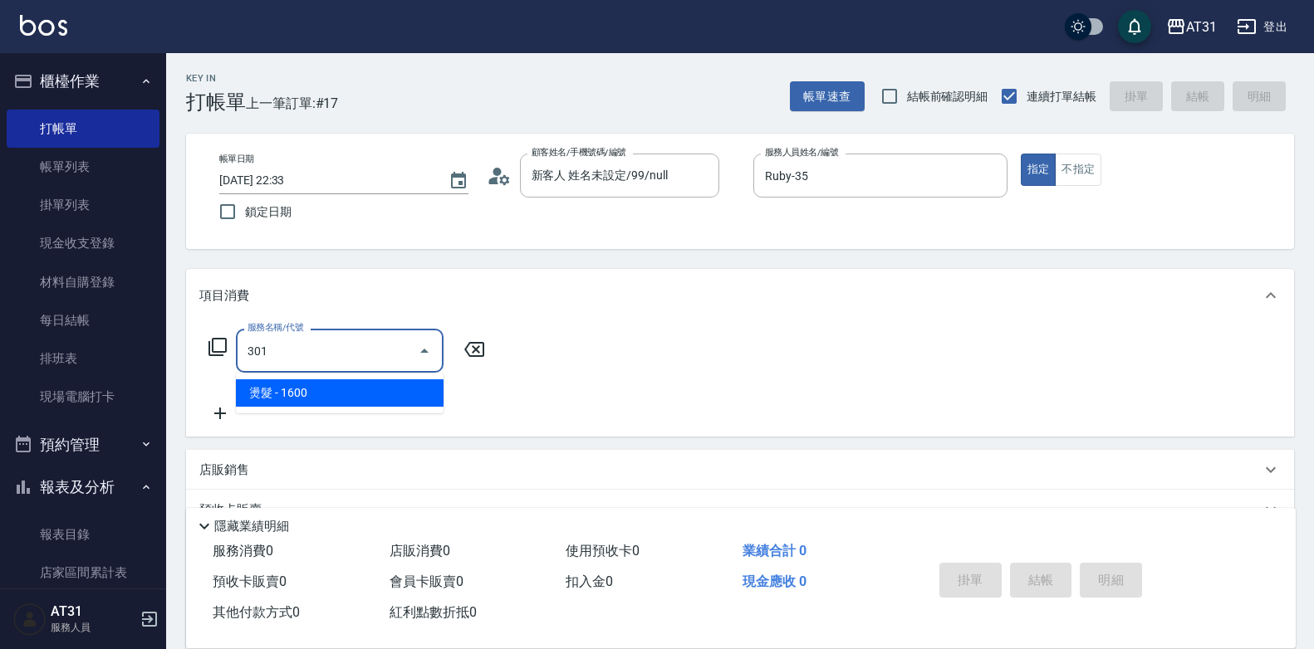
type input "160"
type input "燙髮(301)"
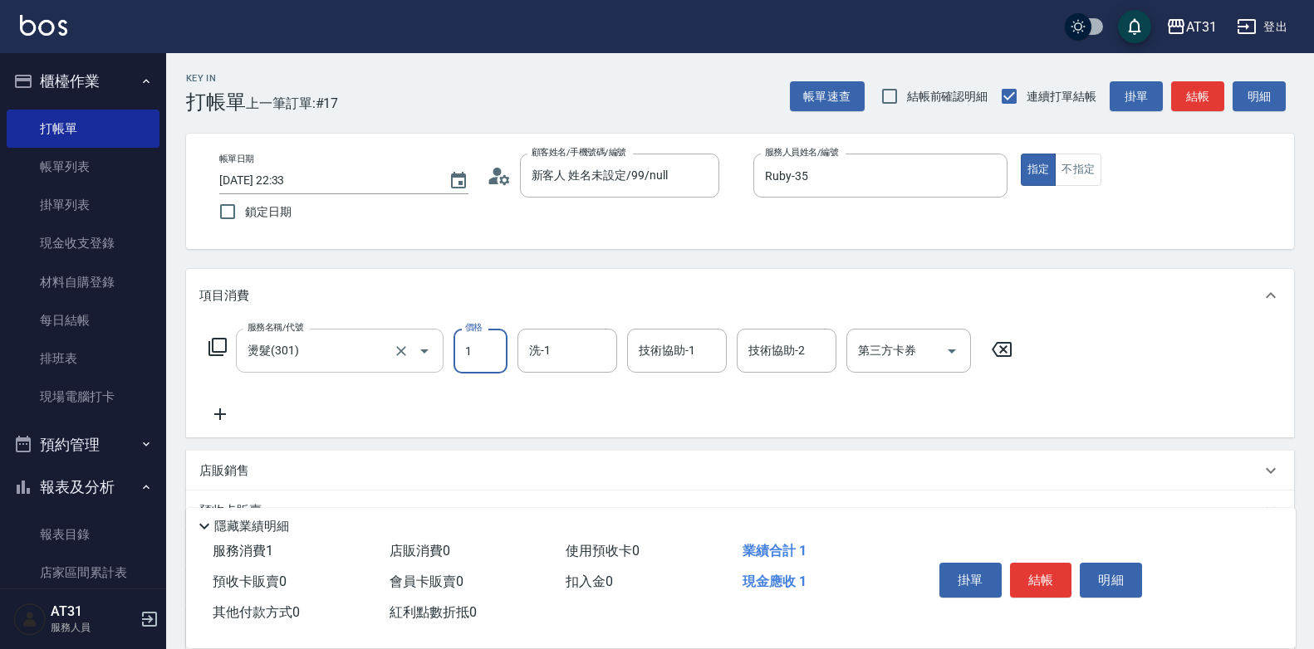
type input "0"
type input "14"
type input "10"
type input "149"
type input "140"
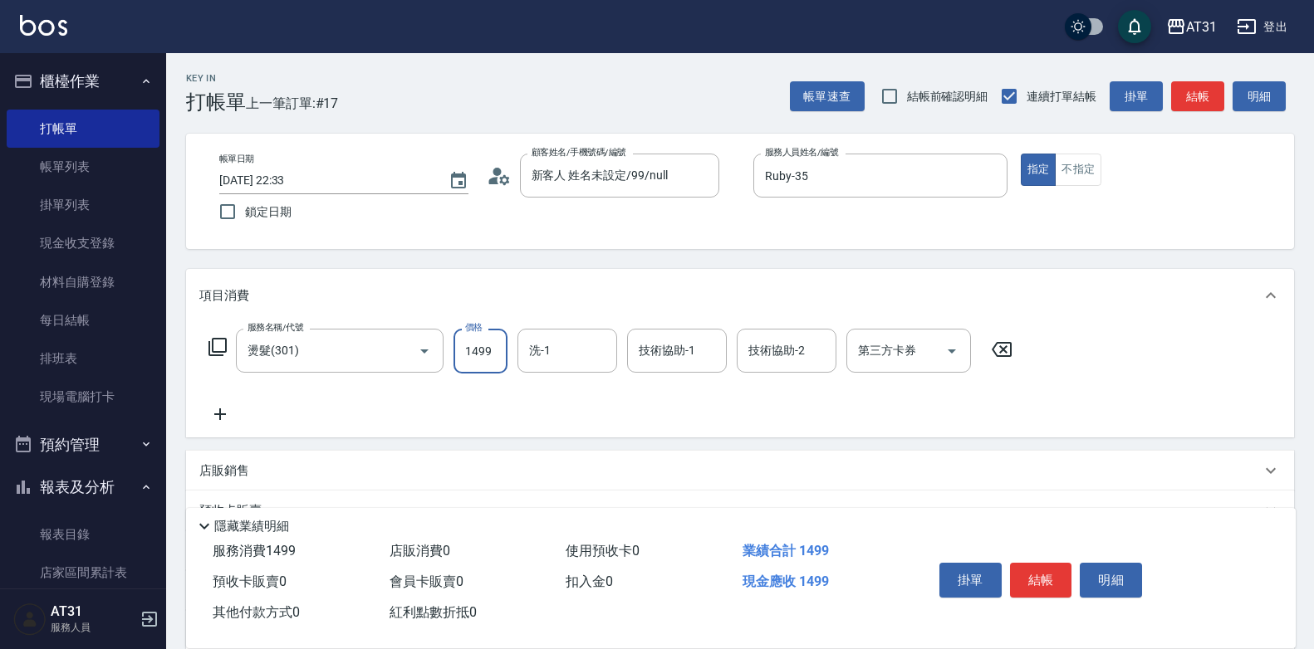
type input "1499"
click at [228, 419] on icon at bounding box center [220, 414] width 42 height 20
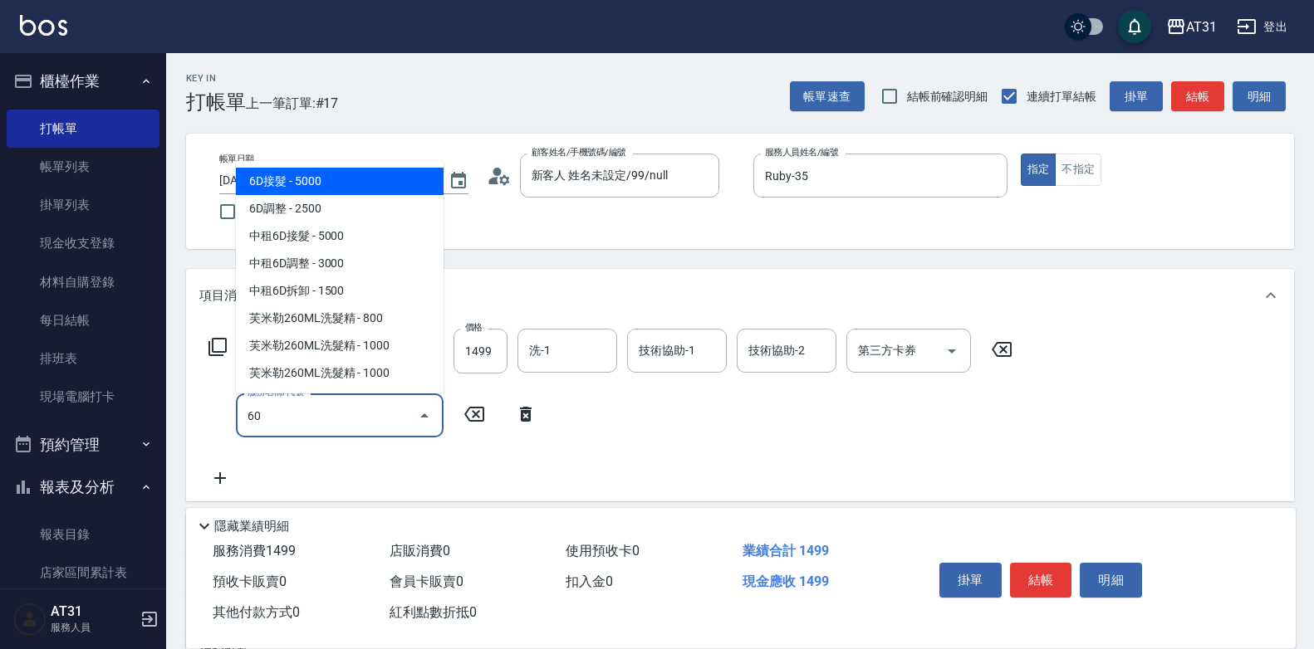
type input "601"
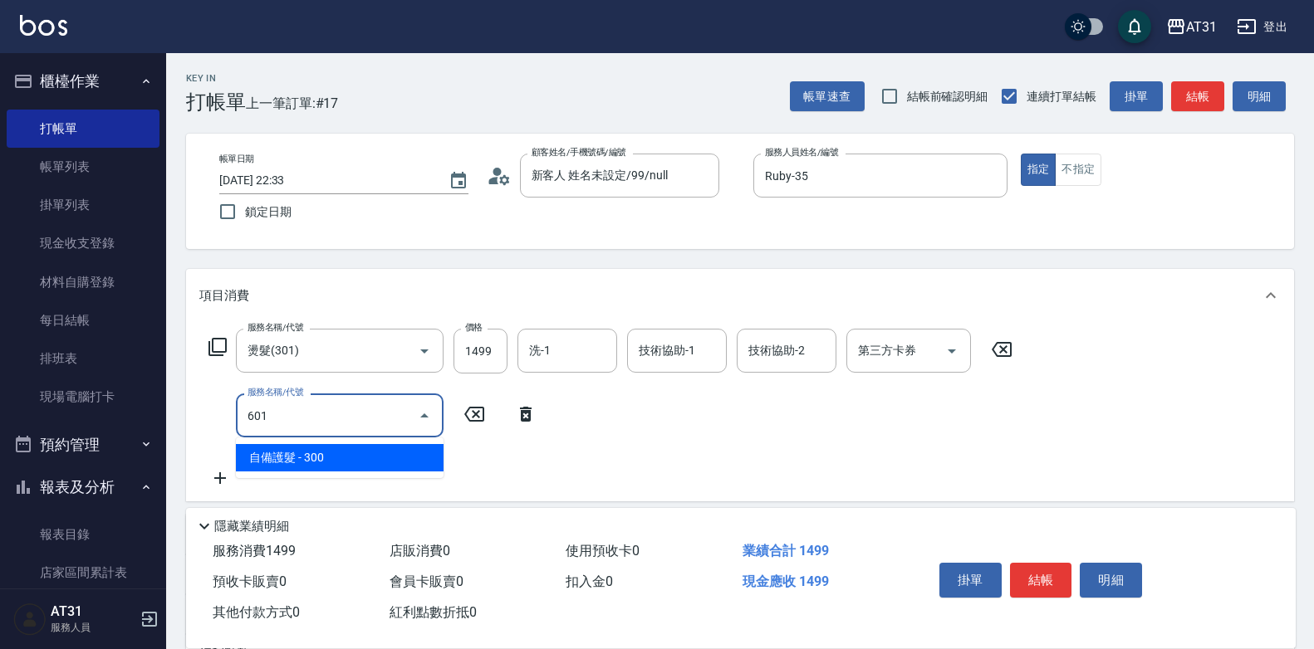
type input "170"
type input "自備護髮(601)"
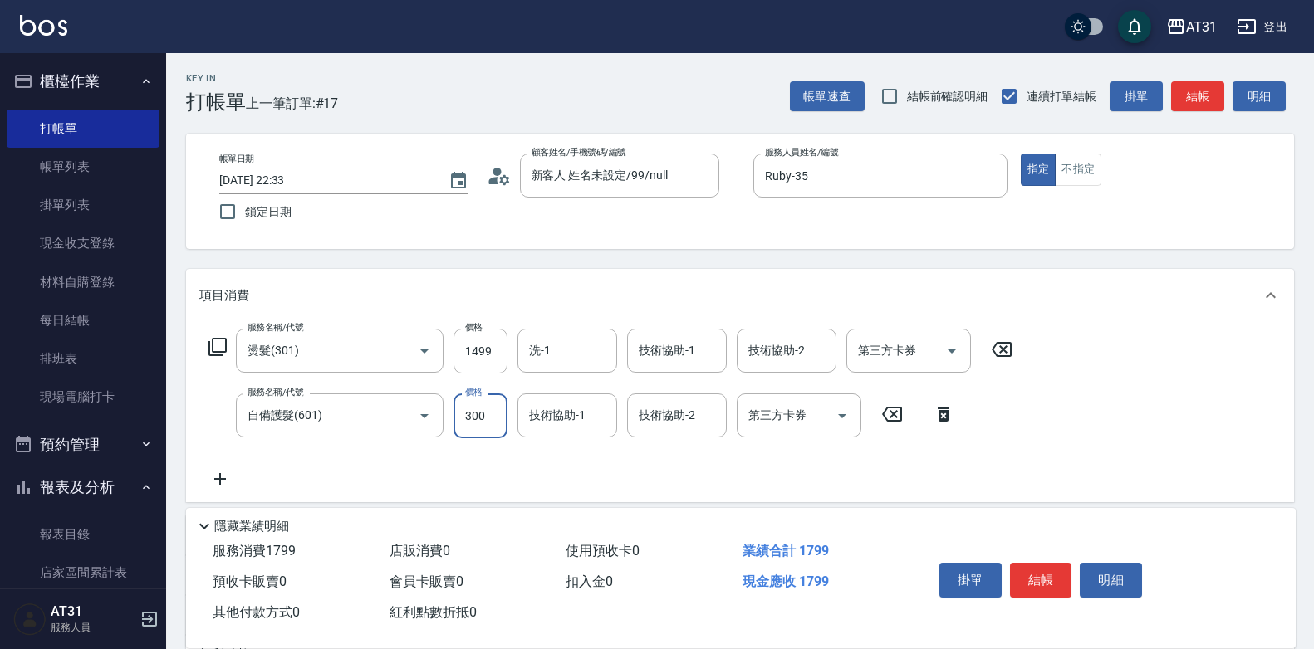
type input "1"
type input "150"
type input "15"
type input "160"
type input "150"
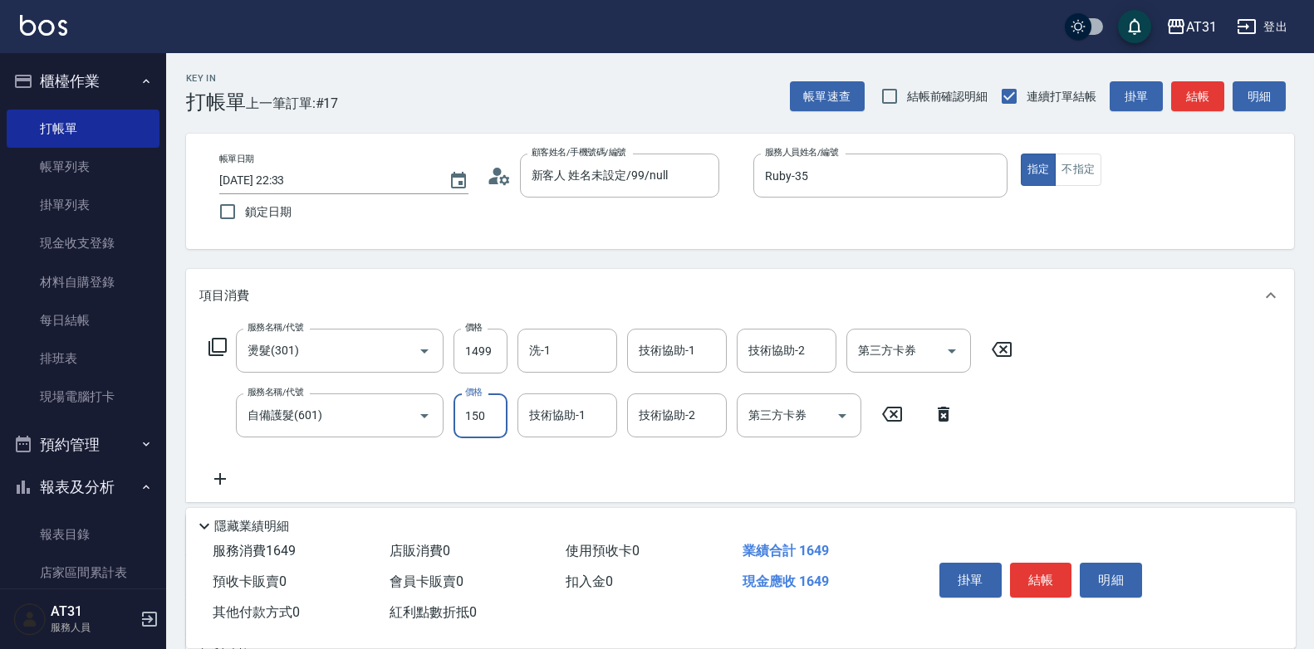
type input "290"
type input "1500"
click at [529, 349] on input "洗-1" at bounding box center [567, 350] width 85 height 29
type input "[PERSON_NAME]-49"
click at [1049, 571] on button "結帳" at bounding box center [1041, 580] width 62 height 35
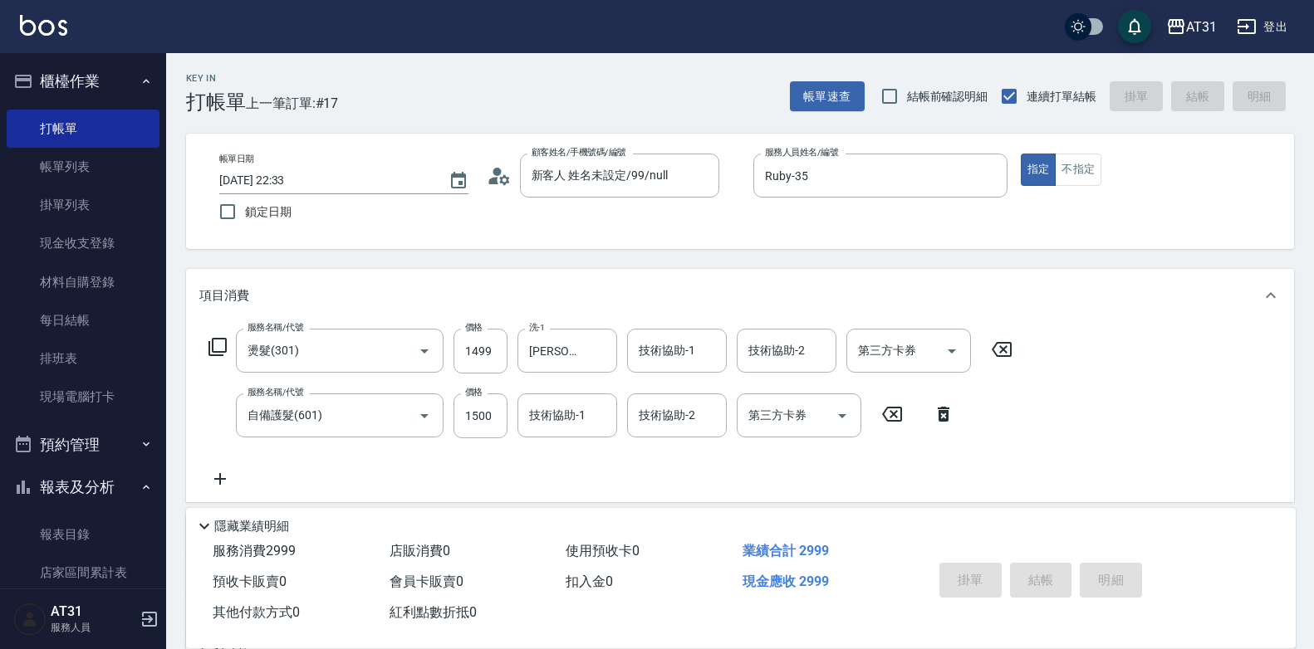
type input "0"
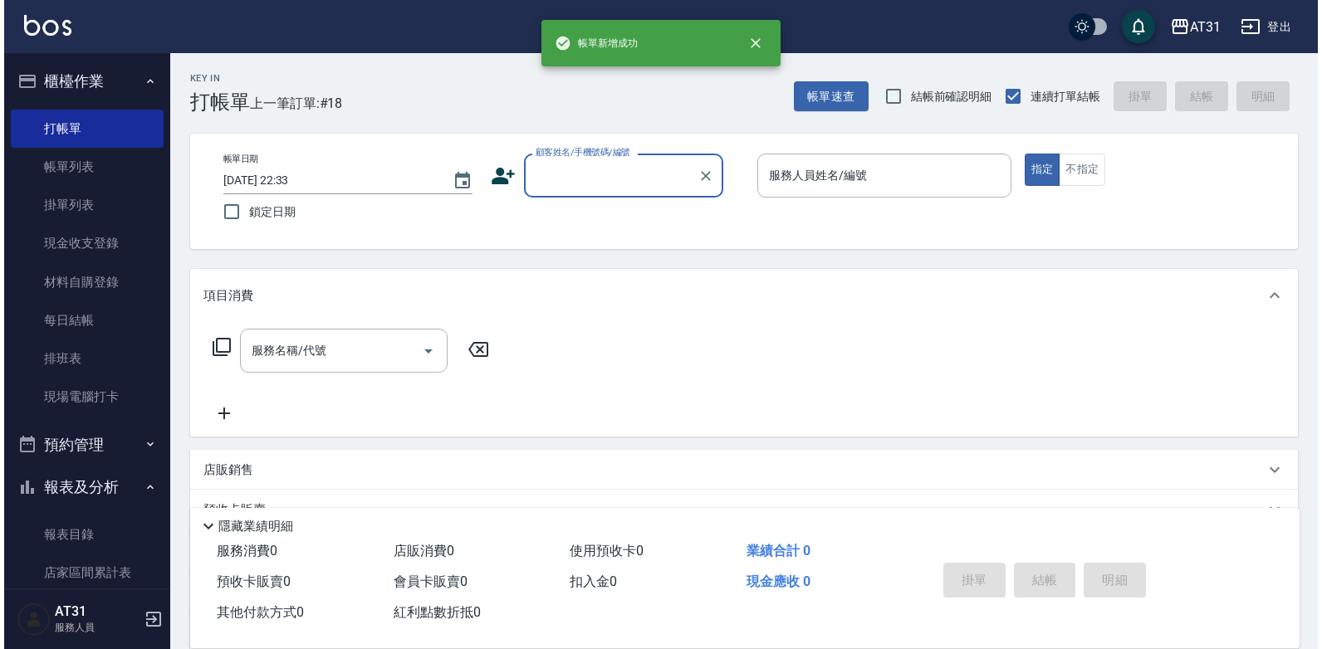
scroll to position [332, 0]
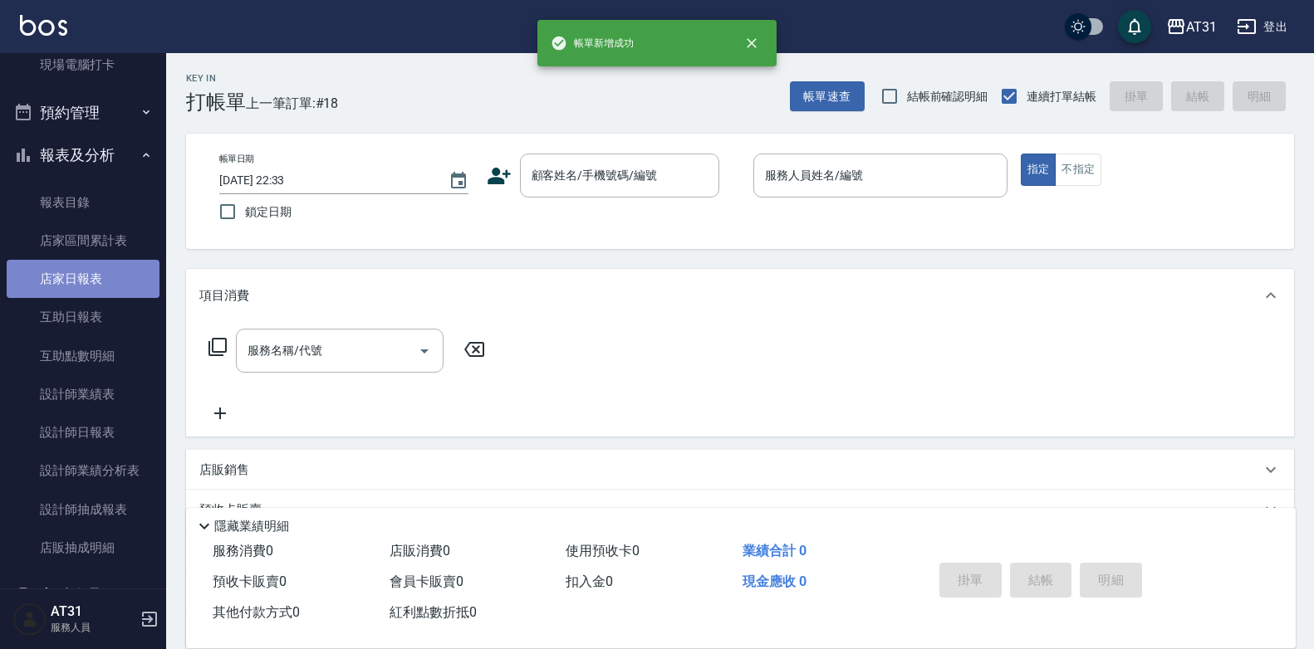
click at [111, 277] on link "店家日報表" at bounding box center [83, 279] width 153 height 38
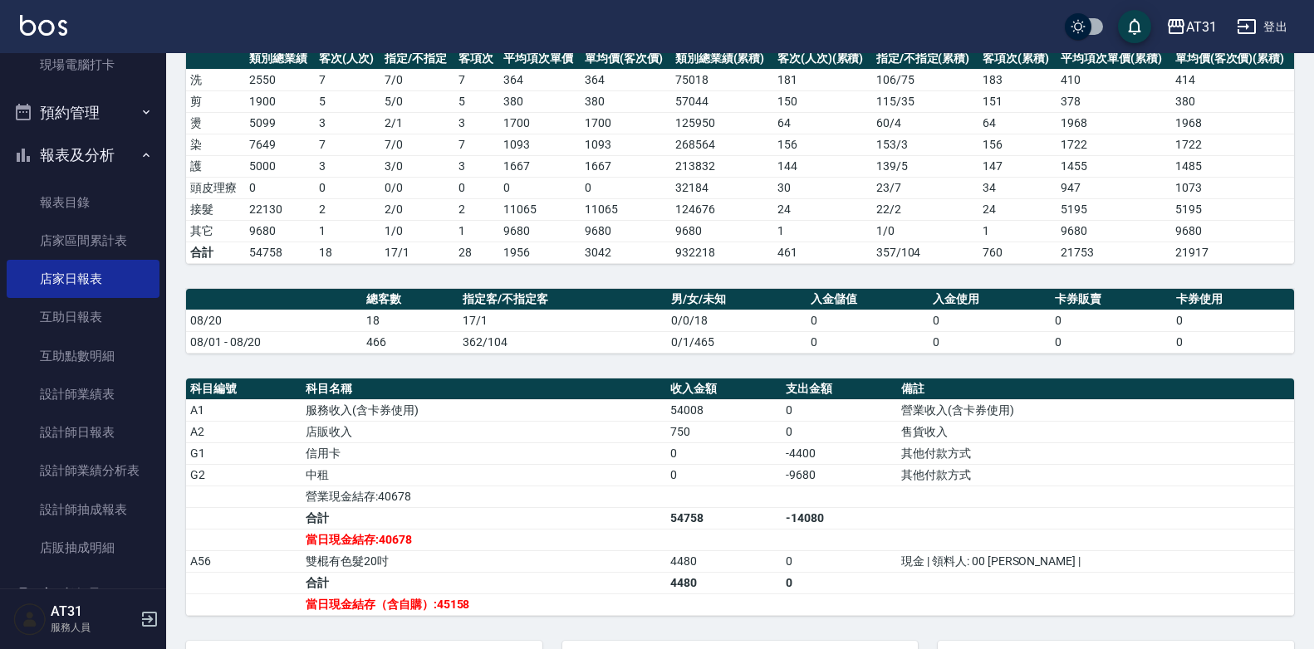
scroll to position [249, 0]
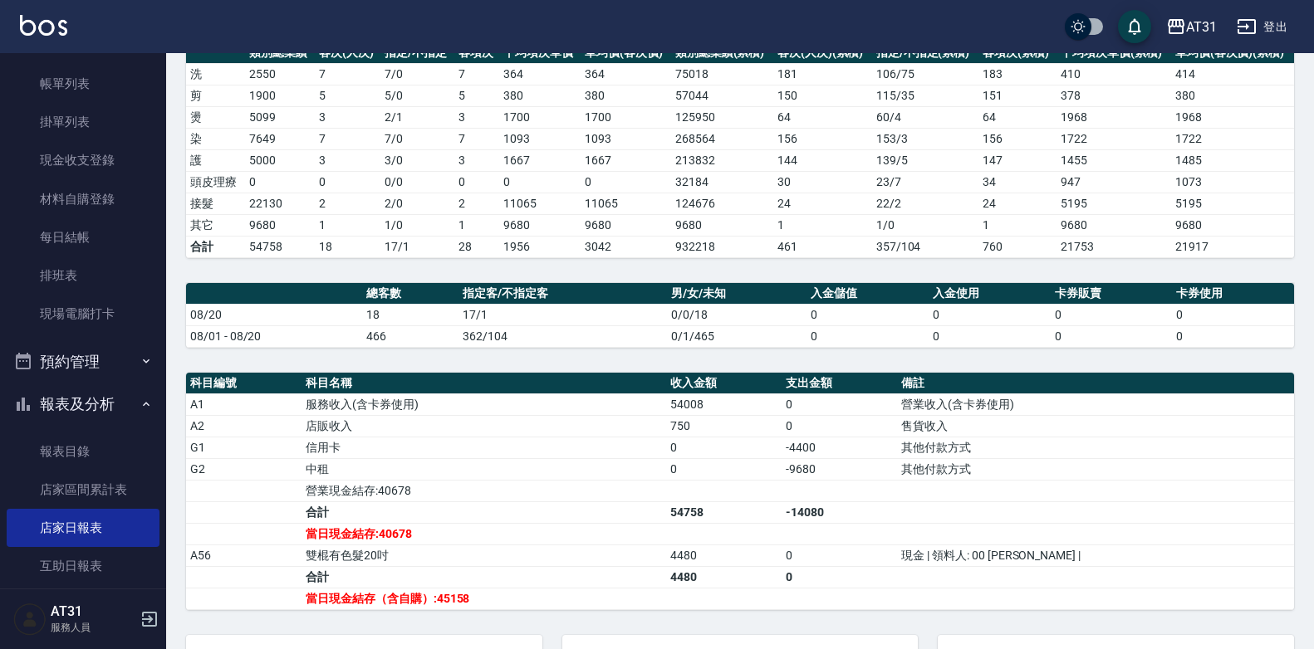
click at [313, 351] on div "AT31 [DATE] 店家日報表 列印時間： [DATE][PHONE_NUMBER]:33 Merchant Daily Report 店家日報表 [DA…" at bounding box center [740, 326] width 1148 height 1045
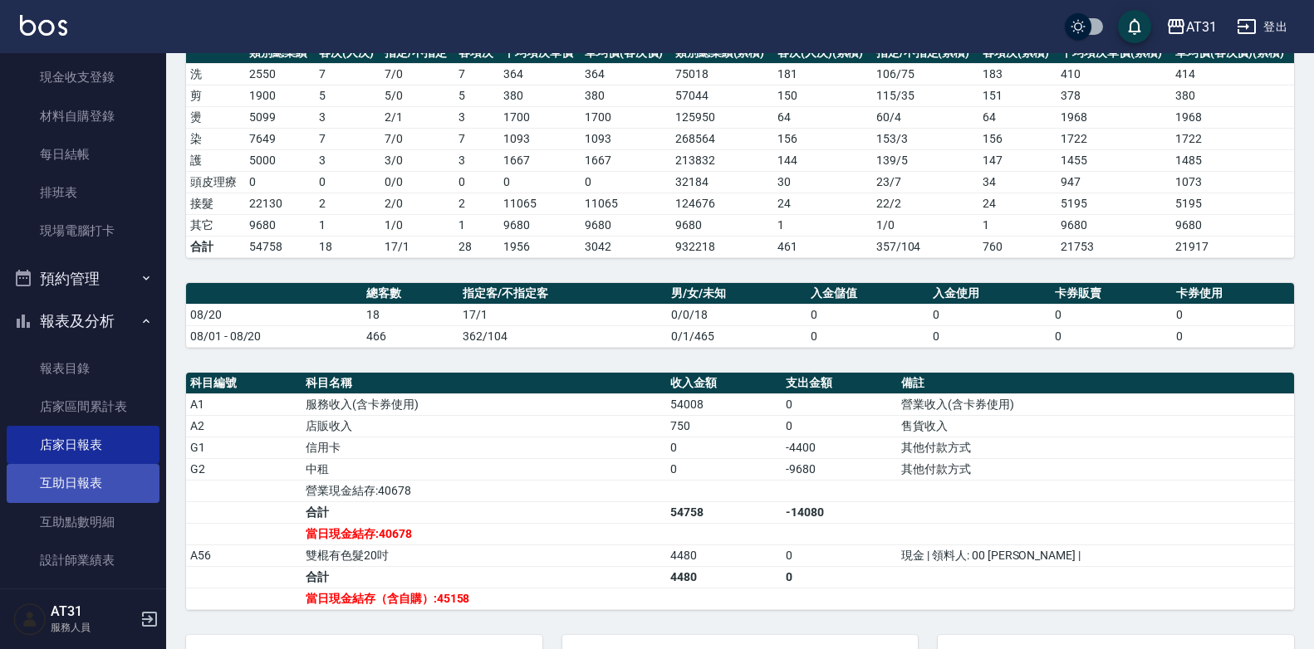
scroll to position [466, 0]
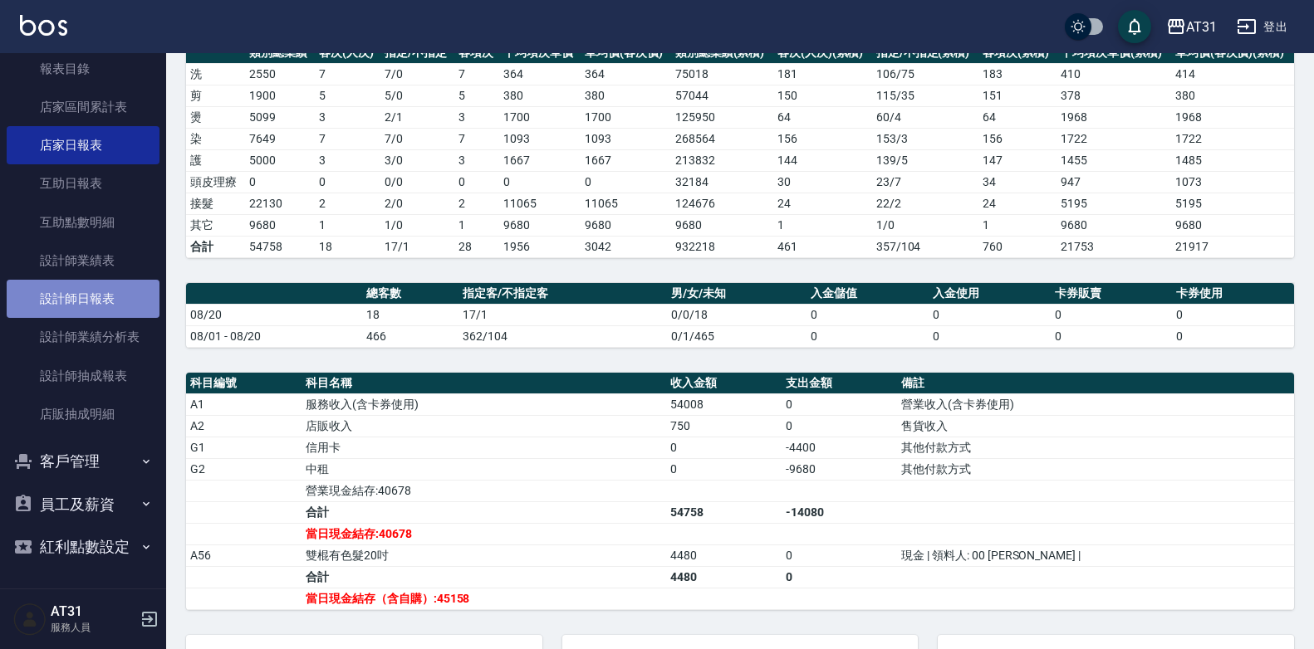
click at [121, 289] on link "設計師日報表" at bounding box center [83, 299] width 153 height 38
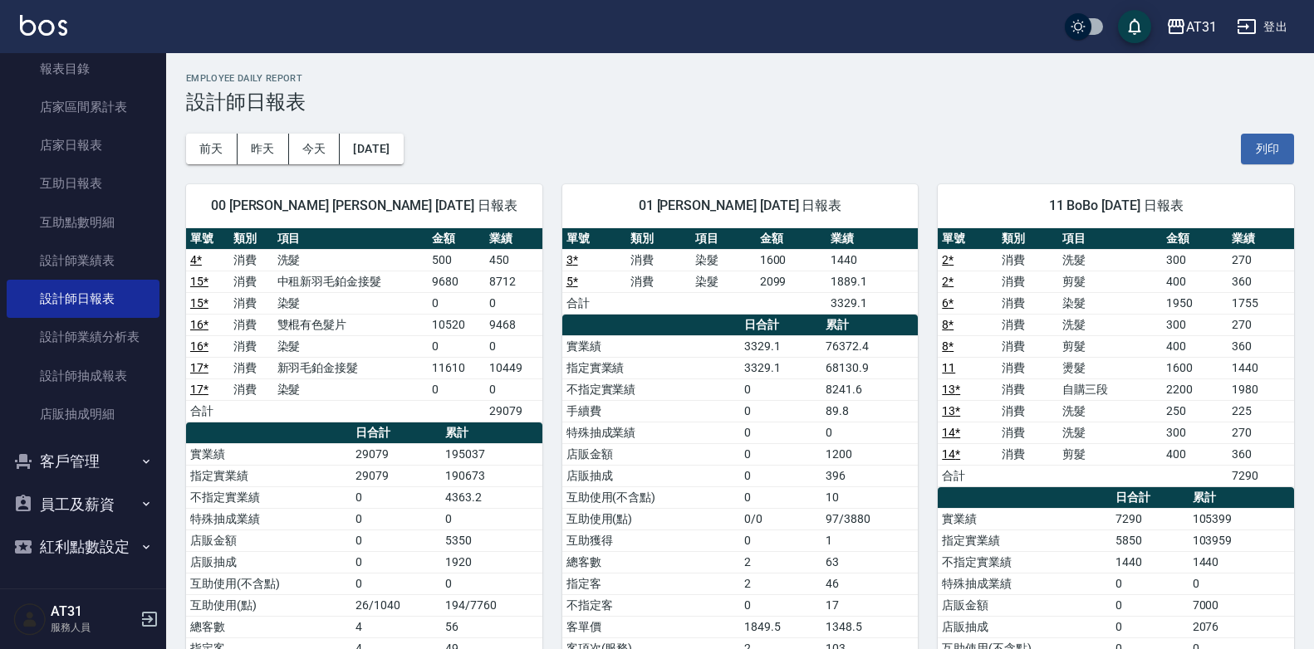
drag, startPoint x: 926, startPoint y: 100, endPoint x: 850, endPoint y: 101, distance: 76.4
drag, startPoint x: 850, startPoint y: 101, endPoint x: 786, endPoint y: 103, distance: 64.0
click at [786, 103] on h3 "設計師日報表" at bounding box center [740, 102] width 1108 height 23
drag, startPoint x: 785, startPoint y: 104, endPoint x: 732, endPoint y: 105, distance: 53.2
drag, startPoint x: 732, startPoint y: 105, endPoint x: 633, endPoint y: 104, distance: 98.8
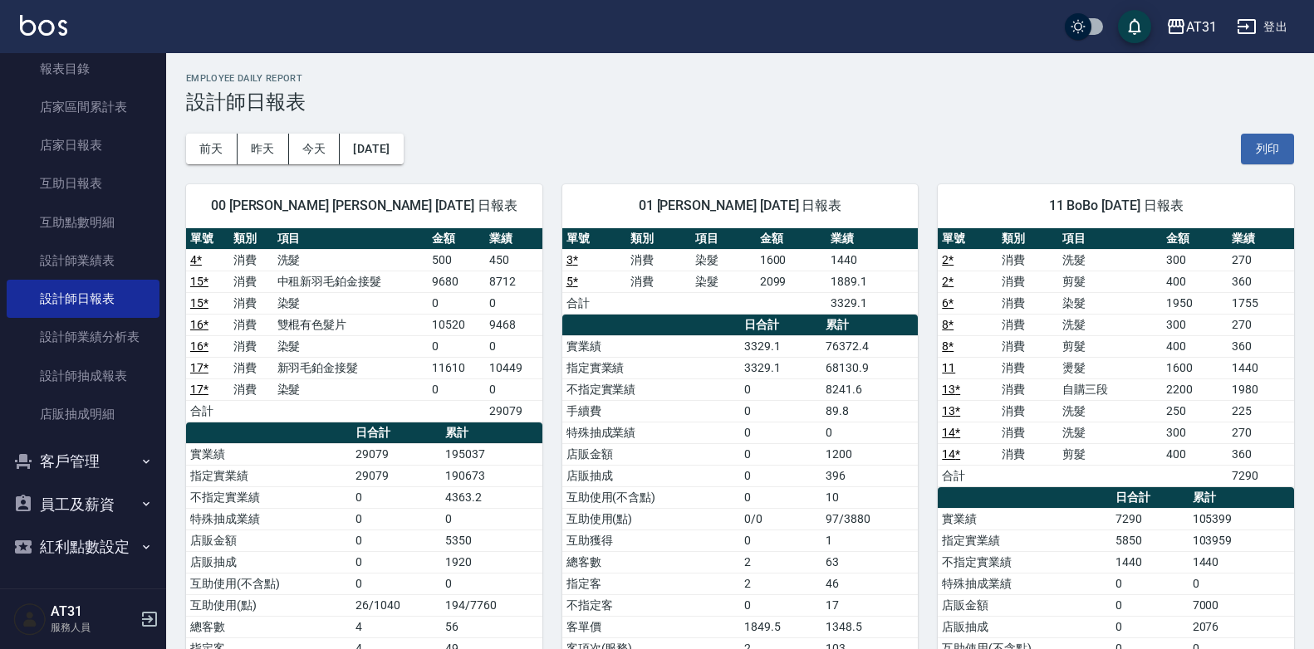
click at [633, 104] on h3 "設計師日報表" at bounding box center [740, 102] width 1108 height 23
click at [329, 282] on td "中租新羽毛鉑金接髮" at bounding box center [350, 282] width 155 height 22
drag, startPoint x: 271, startPoint y: 291, endPoint x: 258, endPoint y: 258, distance: 35.5
click at [258, 258] on td "消費" at bounding box center [250, 260] width 43 height 22
click at [324, 281] on td "中租新羽毛鉑金接髮" at bounding box center [350, 282] width 155 height 22
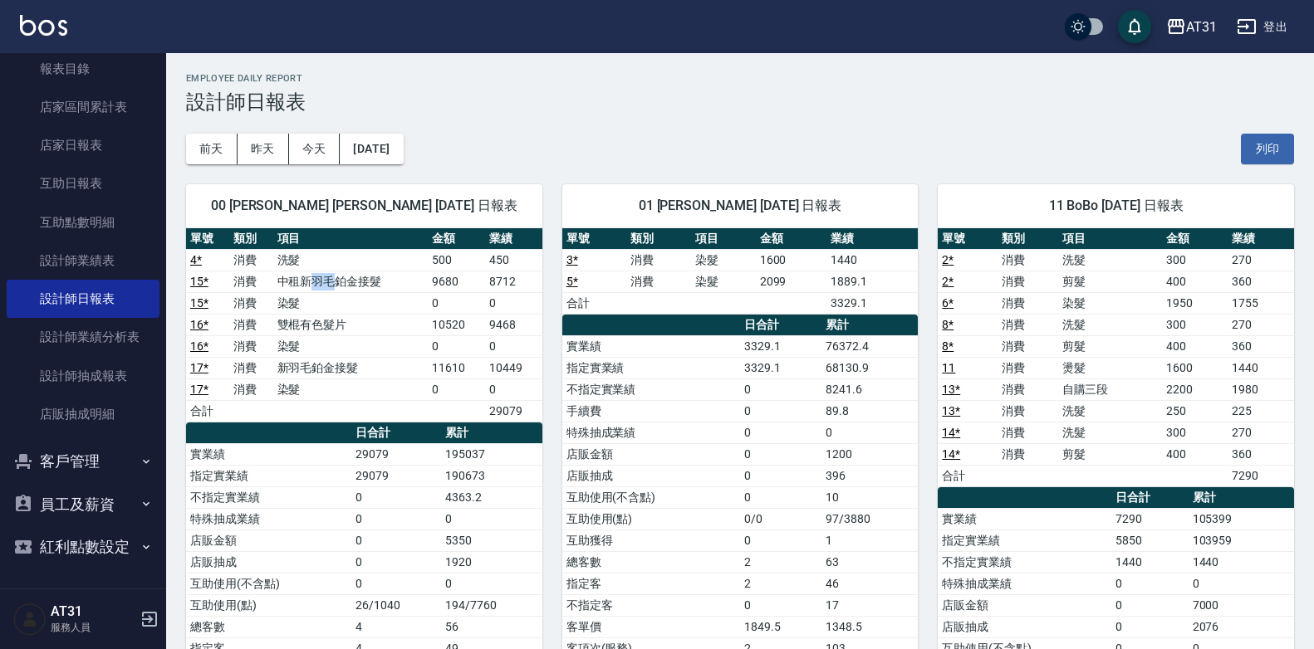
click at [324, 281] on td "中租新羽毛鉑金接髮" at bounding box center [350, 282] width 155 height 22
drag, startPoint x: 324, startPoint y: 281, endPoint x: 415, endPoint y: 291, distance: 92.0
click at [414, 292] on td "染髮" at bounding box center [350, 303] width 155 height 22
click at [424, 282] on td "中租新羽毛鉑金接髮" at bounding box center [350, 282] width 155 height 22
click at [414, 293] on td "染髮" at bounding box center [350, 303] width 155 height 22
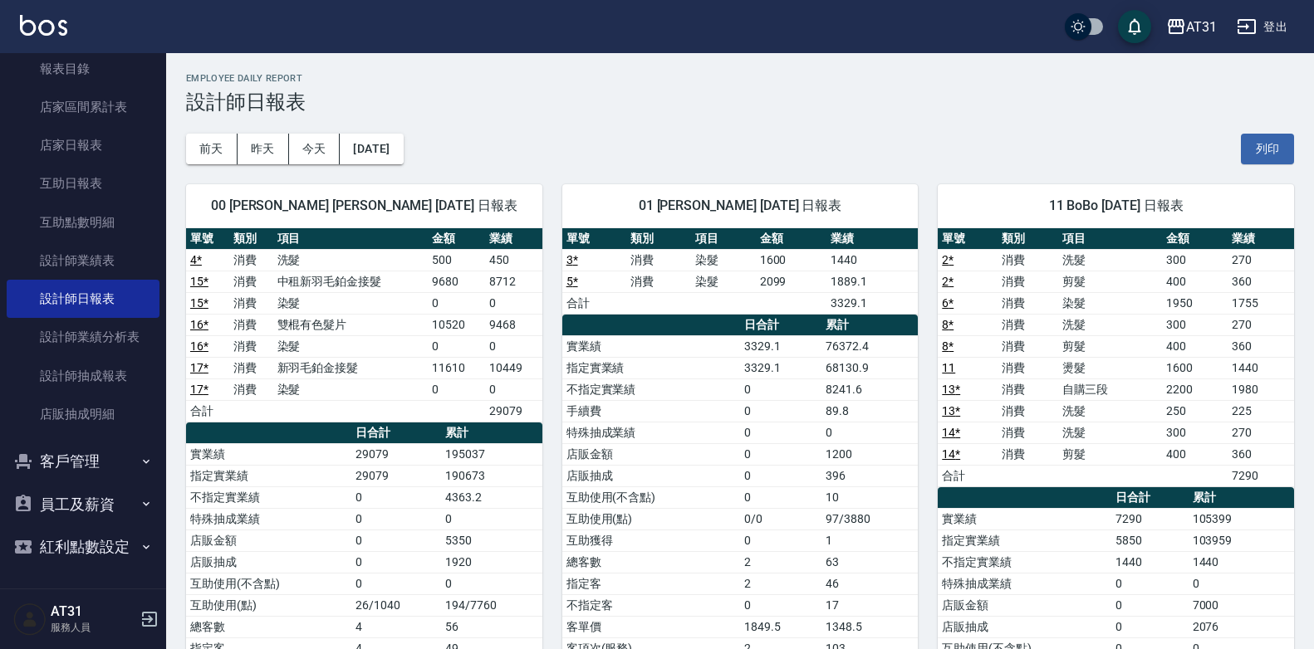
click at [422, 282] on td "中租新羽毛鉑金接髮" at bounding box center [350, 282] width 155 height 22
drag, startPoint x: 419, startPoint y: 282, endPoint x: 381, endPoint y: 275, distance: 38.1
drag, startPoint x: 381, startPoint y: 275, endPoint x: 342, endPoint y: 276, distance: 39.0
drag, startPoint x: 342, startPoint y: 276, endPoint x: 306, endPoint y: 283, distance: 37.3
click at [306, 283] on td "中租新羽毛鉑金接髮" at bounding box center [350, 282] width 155 height 22
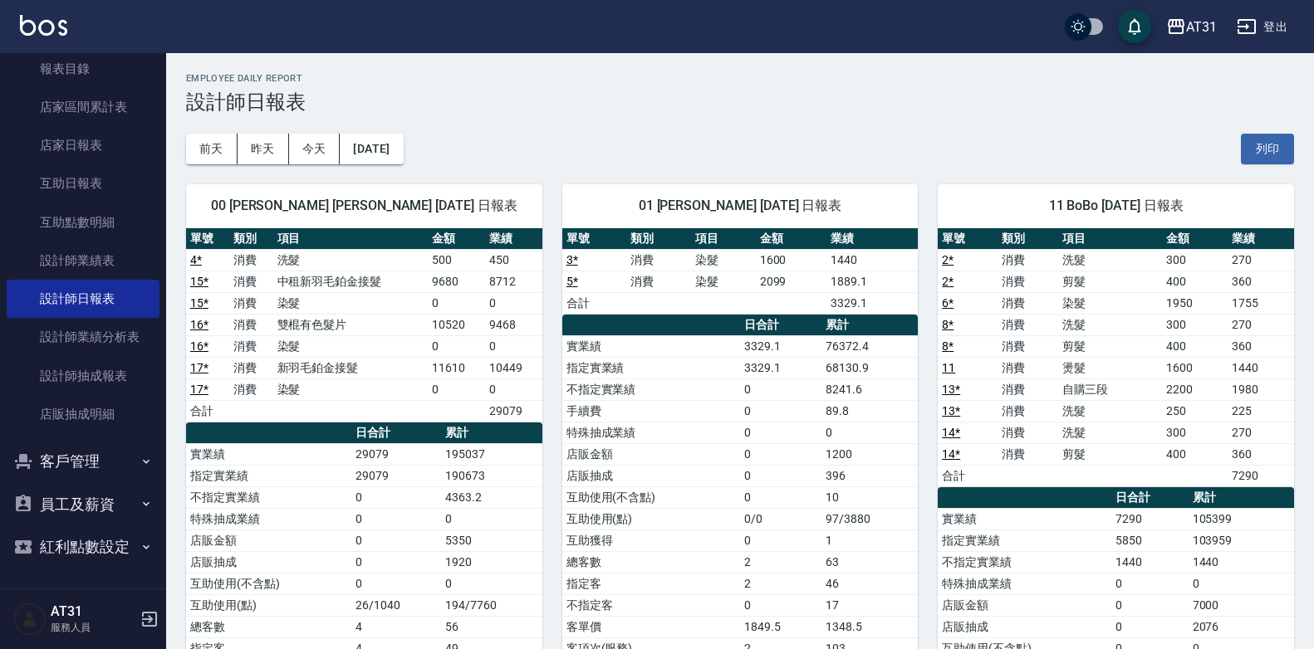
drag, startPoint x: 429, startPoint y: 321, endPoint x: 375, endPoint y: 326, distance: 53.4
drag, startPoint x: 375, startPoint y: 326, endPoint x: 327, endPoint y: 325, distance: 48.2
click at [327, 325] on td "雙棍有色髮片" at bounding box center [350, 325] width 155 height 22
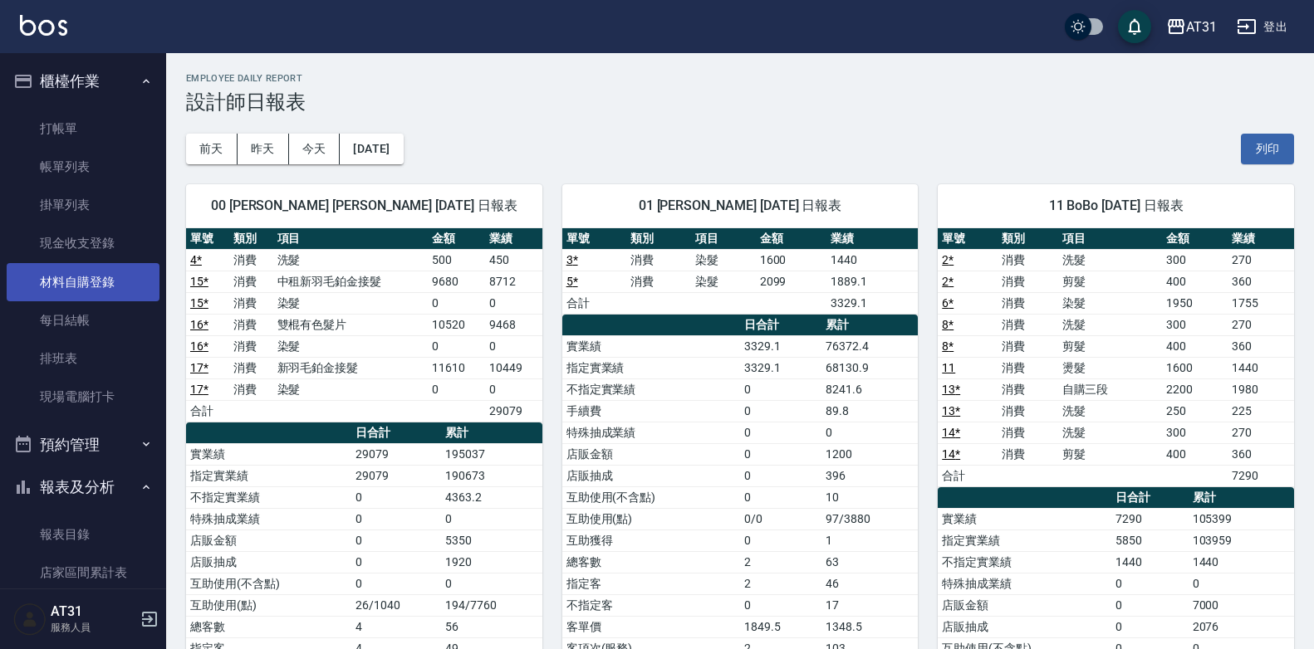
click at [128, 277] on link "材料自購登錄" at bounding box center [83, 282] width 153 height 38
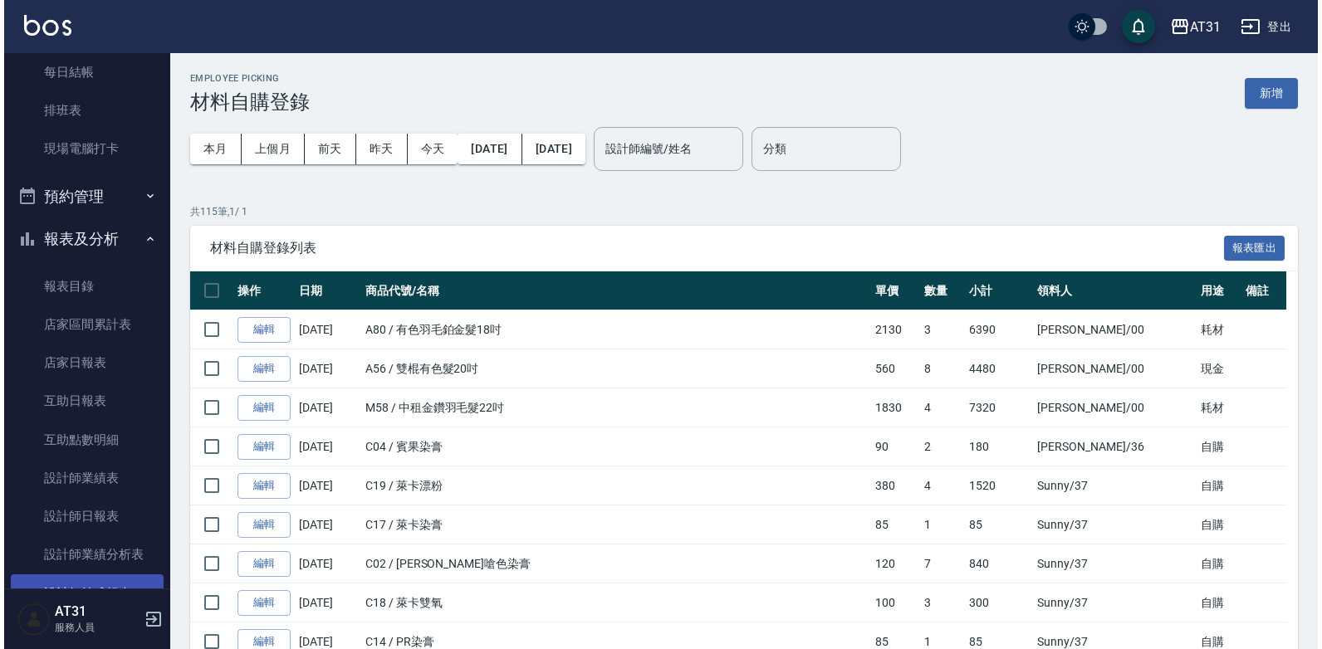
scroll to position [415, 0]
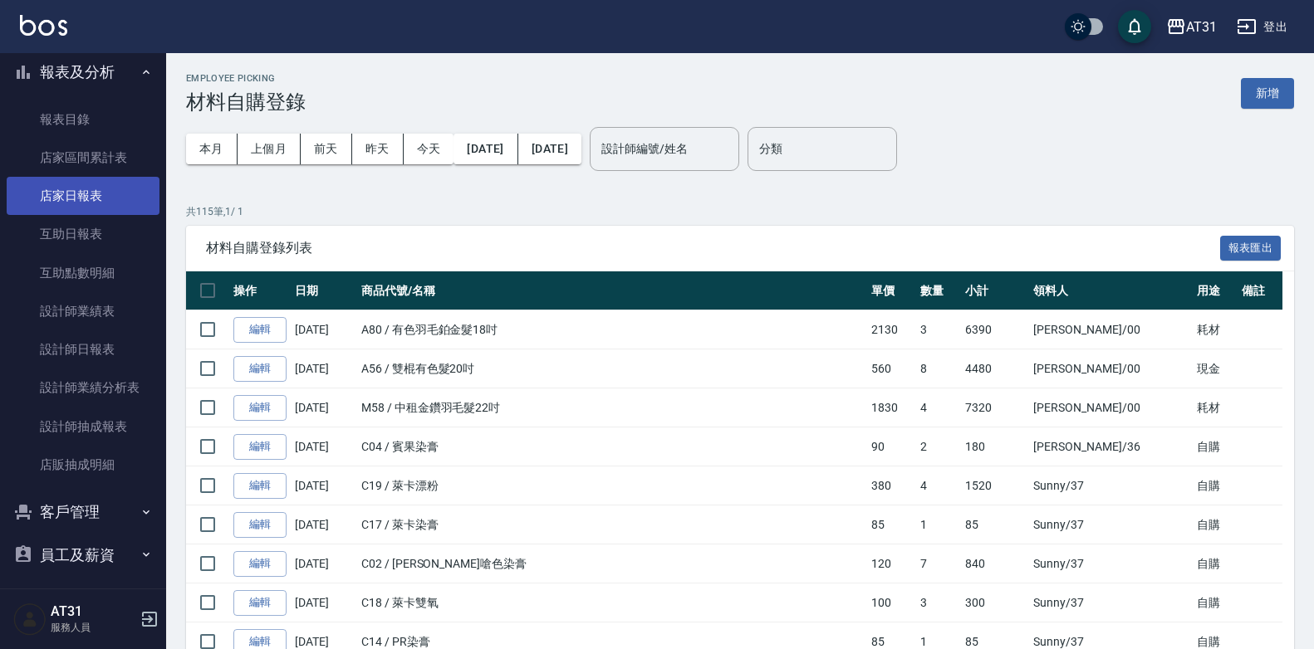
click at [114, 198] on link "店家日報表" at bounding box center [83, 196] width 153 height 38
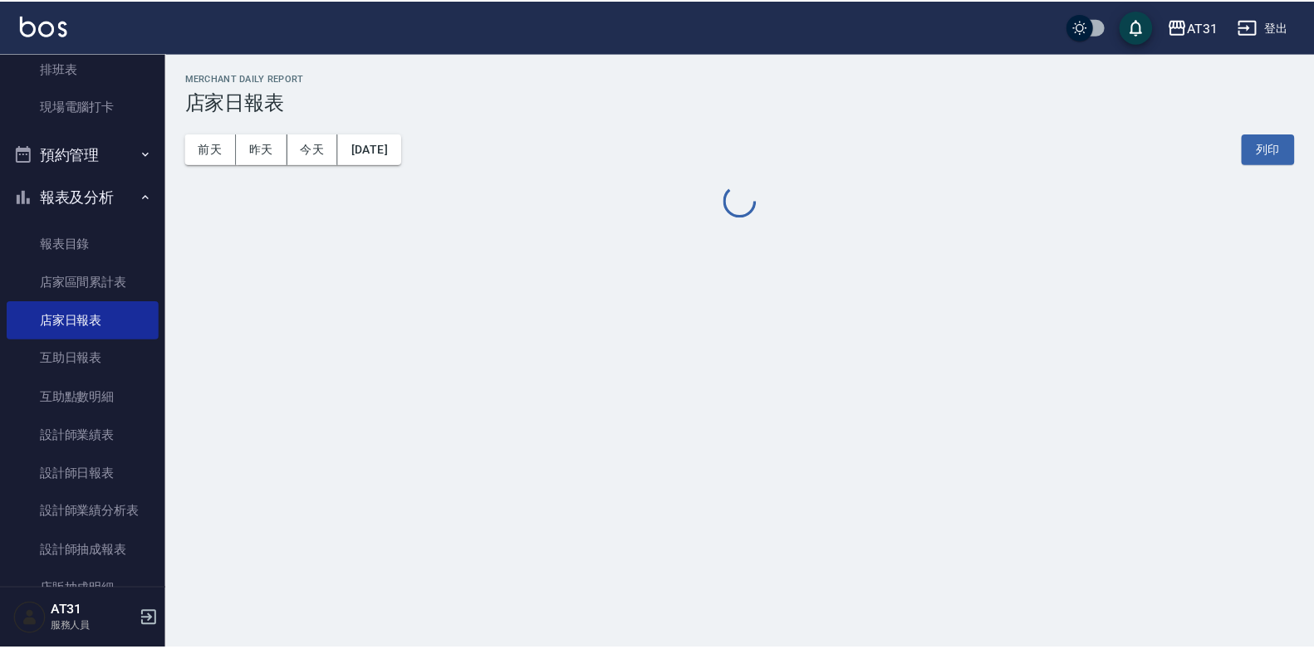
scroll to position [83, 0]
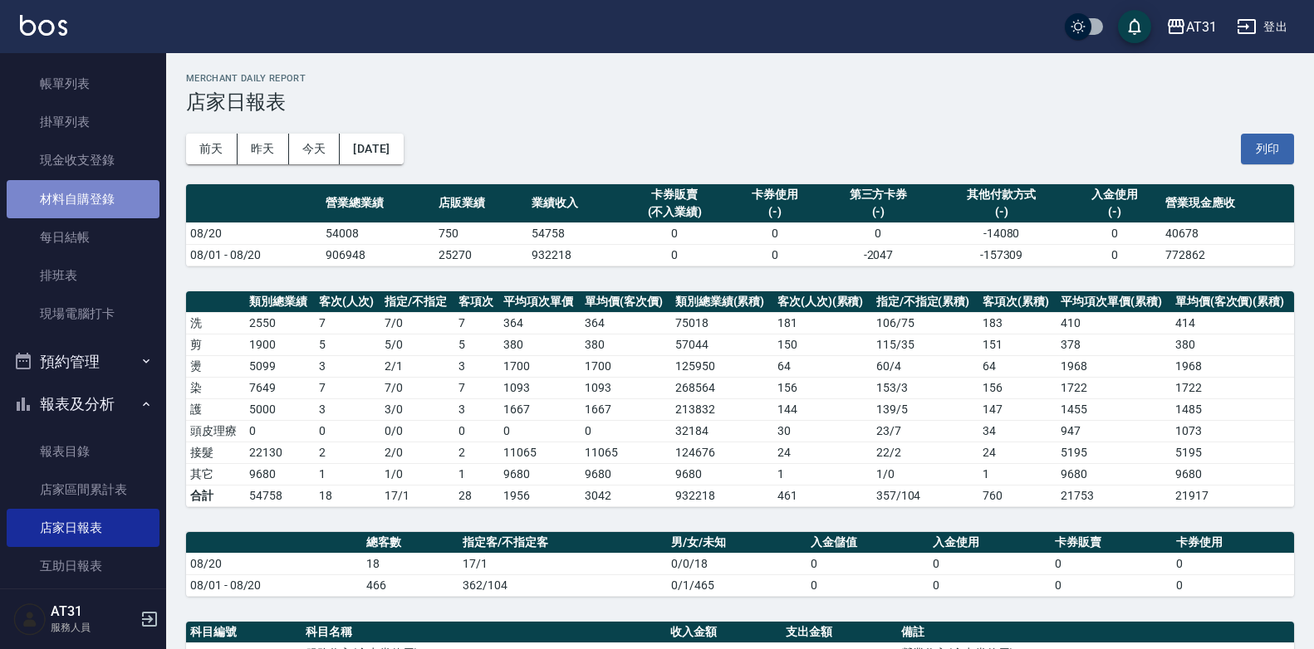
click at [114, 204] on link "材料自購登錄" at bounding box center [83, 199] width 153 height 38
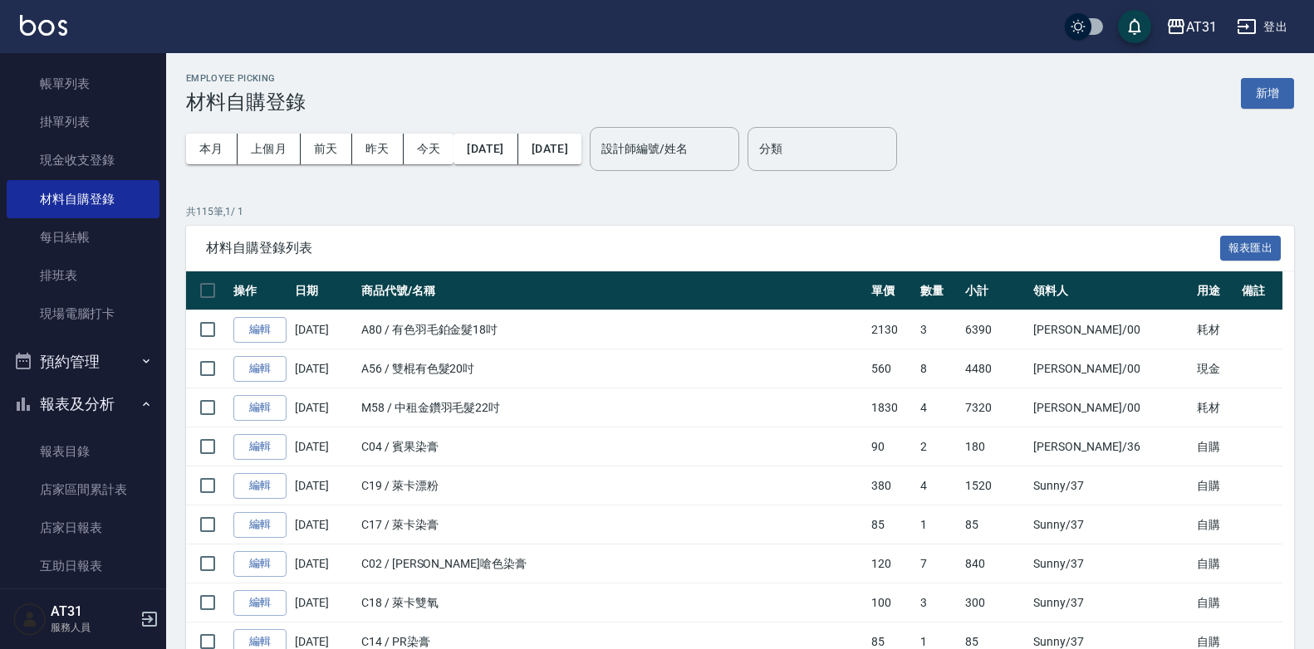
drag, startPoint x: 877, startPoint y: 6, endPoint x: 806, endPoint y: 76, distance: 100.4
drag, startPoint x: 806, startPoint y: 76, endPoint x: 756, endPoint y: 78, distance: 49.9
click at [756, 78] on div "Employee Picking 材料自購登錄 新增" at bounding box center [740, 93] width 1108 height 41
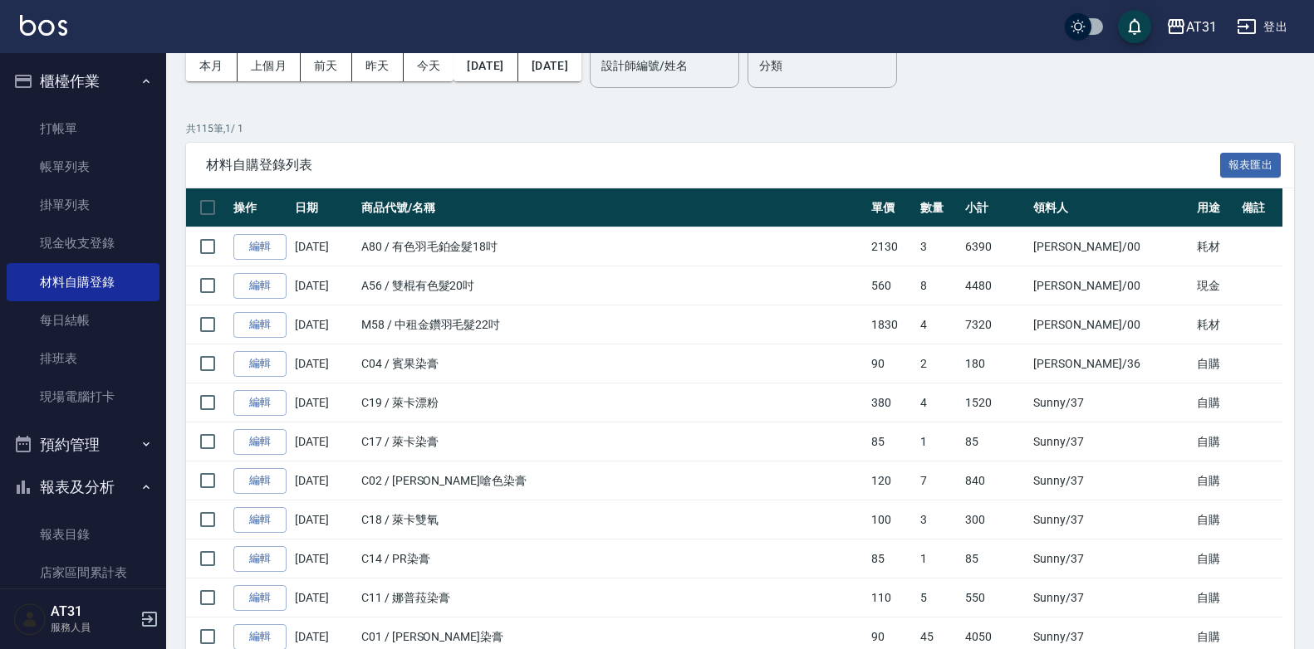
drag, startPoint x: 576, startPoint y: 336, endPoint x: 527, endPoint y: 313, distance: 54.2
drag, startPoint x: 527, startPoint y: 313, endPoint x: 501, endPoint y: 303, distance: 27.6
drag, startPoint x: 501, startPoint y: 303, endPoint x: 487, endPoint y: 287, distance: 21.2
drag, startPoint x: 487, startPoint y: 287, endPoint x: 451, endPoint y: 280, distance: 36.5
drag, startPoint x: 451, startPoint y: 280, endPoint x: 419, endPoint y: 278, distance: 32.4
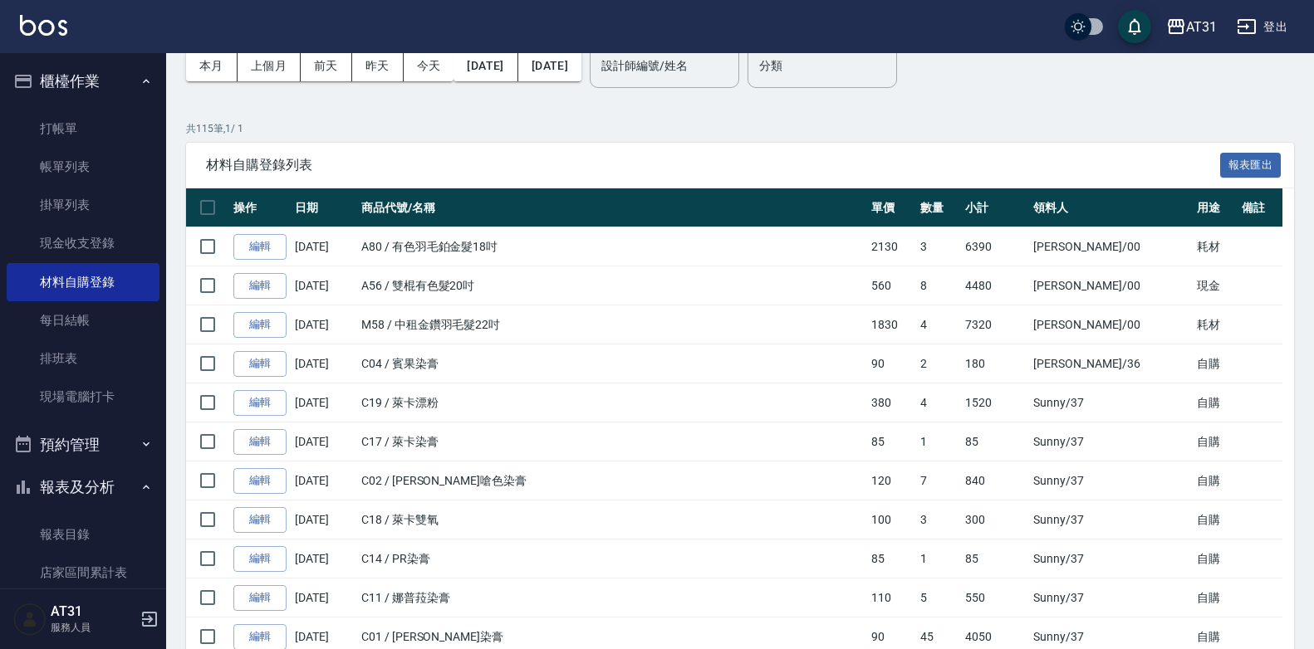
click at [419, 277] on td "A56 / 雙棍有色髮20吋" at bounding box center [612, 286] width 510 height 39
click at [452, 290] on td "A56 / 雙棍有色髮20吋" at bounding box center [612, 286] width 510 height 39
click at [81, 176] on link "帳單列表" at bounding box center [83, 167] width 153 height 38
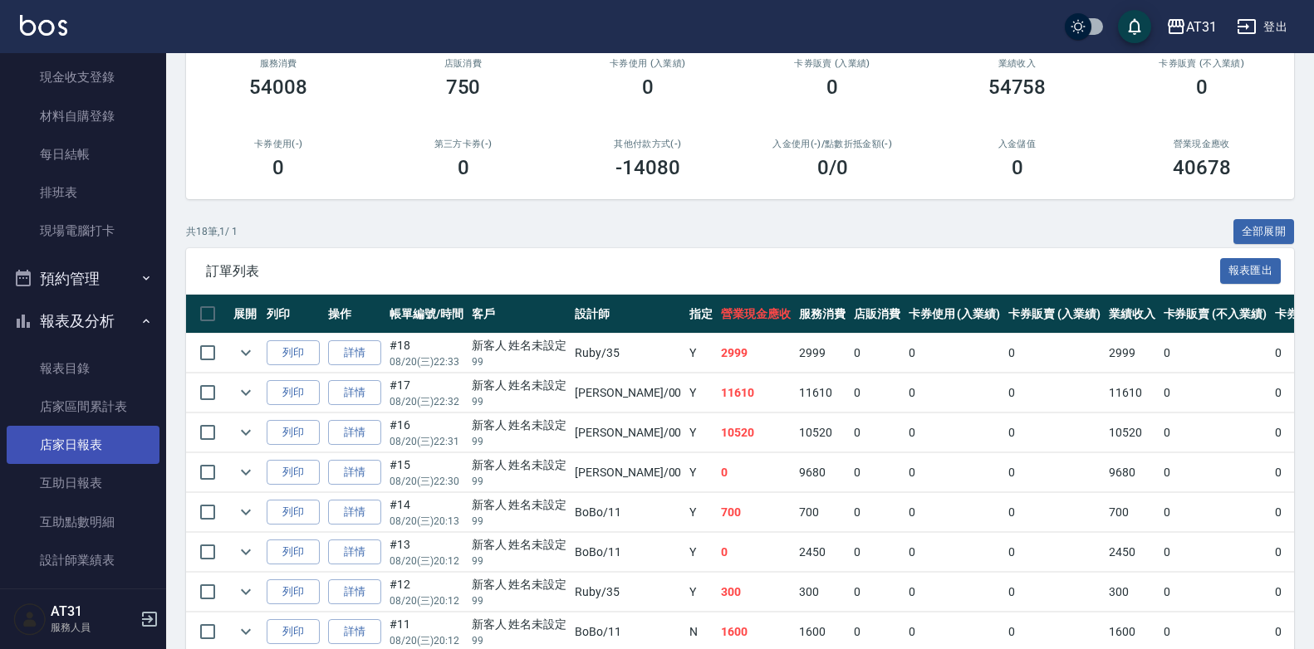
scroll to position [332, 0]
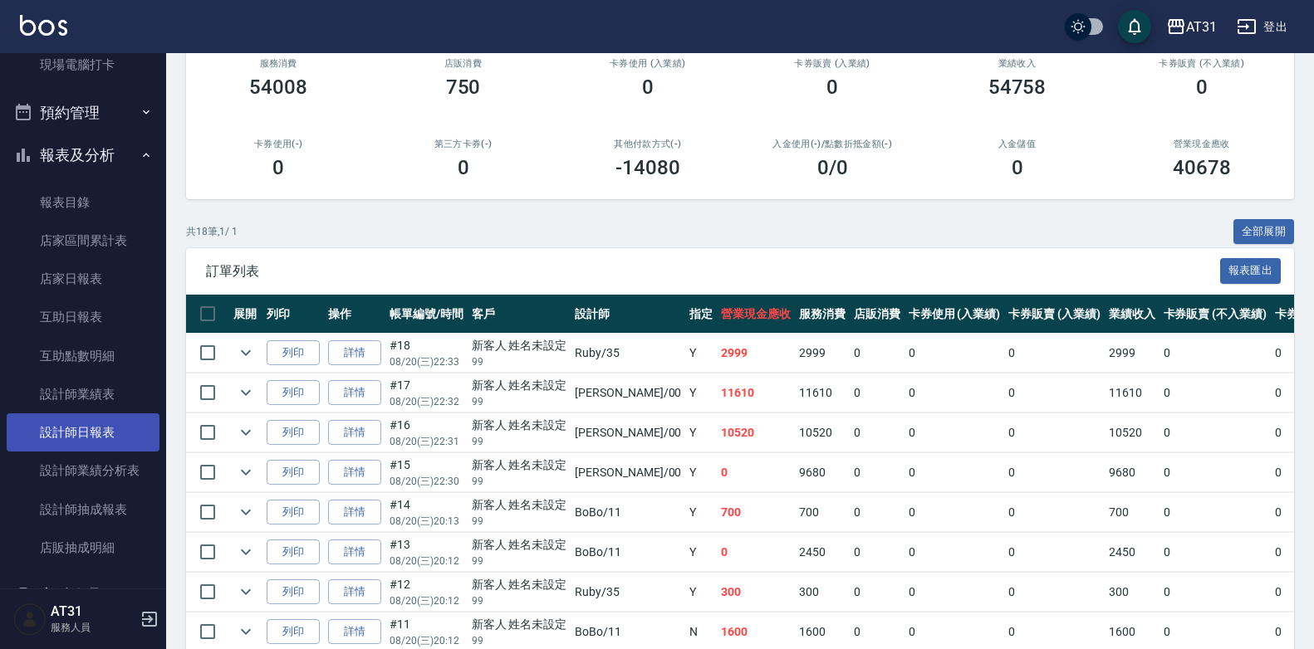
click at [100, 441] on link "設計師日報表" at bounding box center [83, 433] width 153 height 38
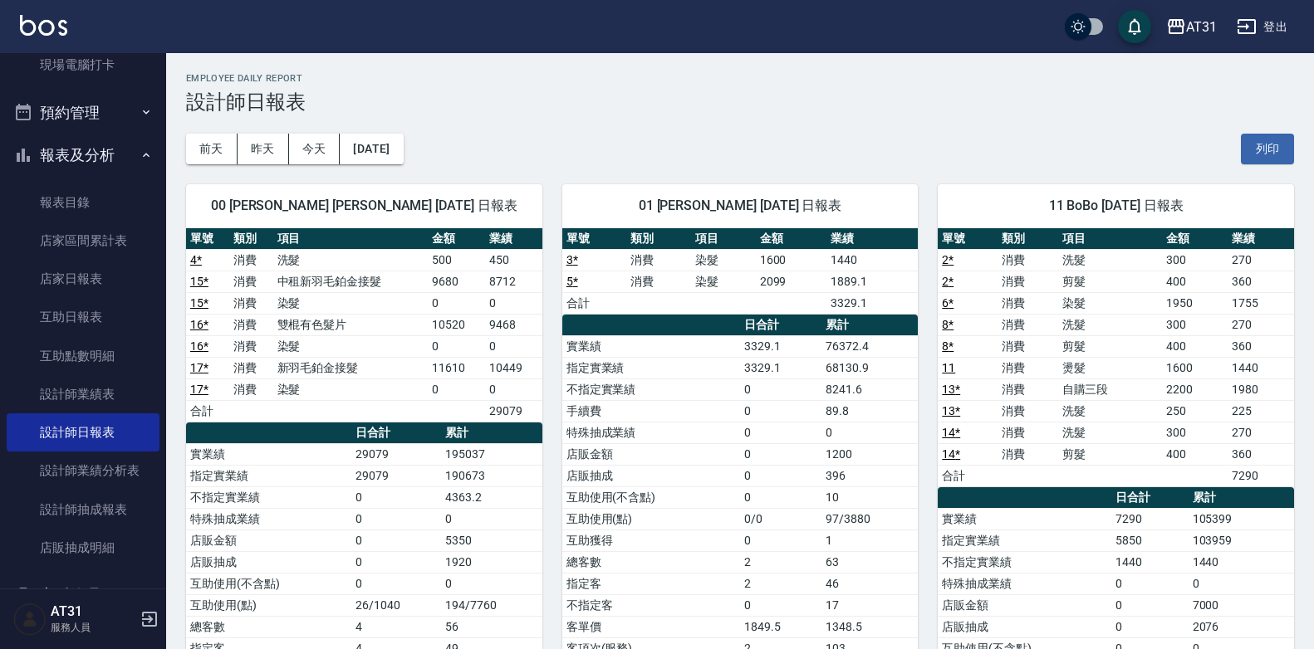
drag, startPoint x: 556, startPoint y: 167, endPoint x: 546, endPoint y: 178, distance: 14.7
drag, startPoint x: 546, startPoint y: 178, endPoint x: 455, endPoint y: 198, distance: 92.9
drag, startPoint x: 455, startPoint y: 198, endPoint x: 419, endPoint y: 198, distance: 35.7
click at [419, 198] on span "00 [PERSON_NAME] [PERSON_NAME] [DATE] 日報表" at bounding box center [364, 206] width 316 height 17
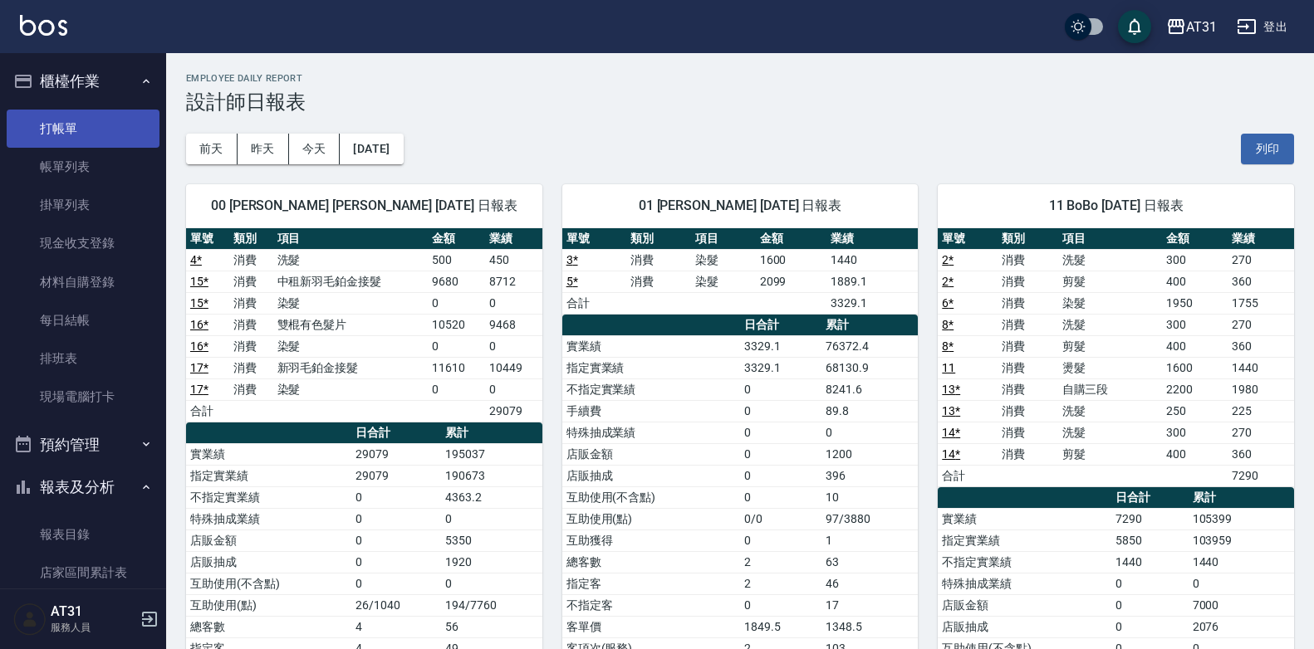
click at [105, 113] on link "打帳單" at bounding box center [83, 129] width 153 height 38
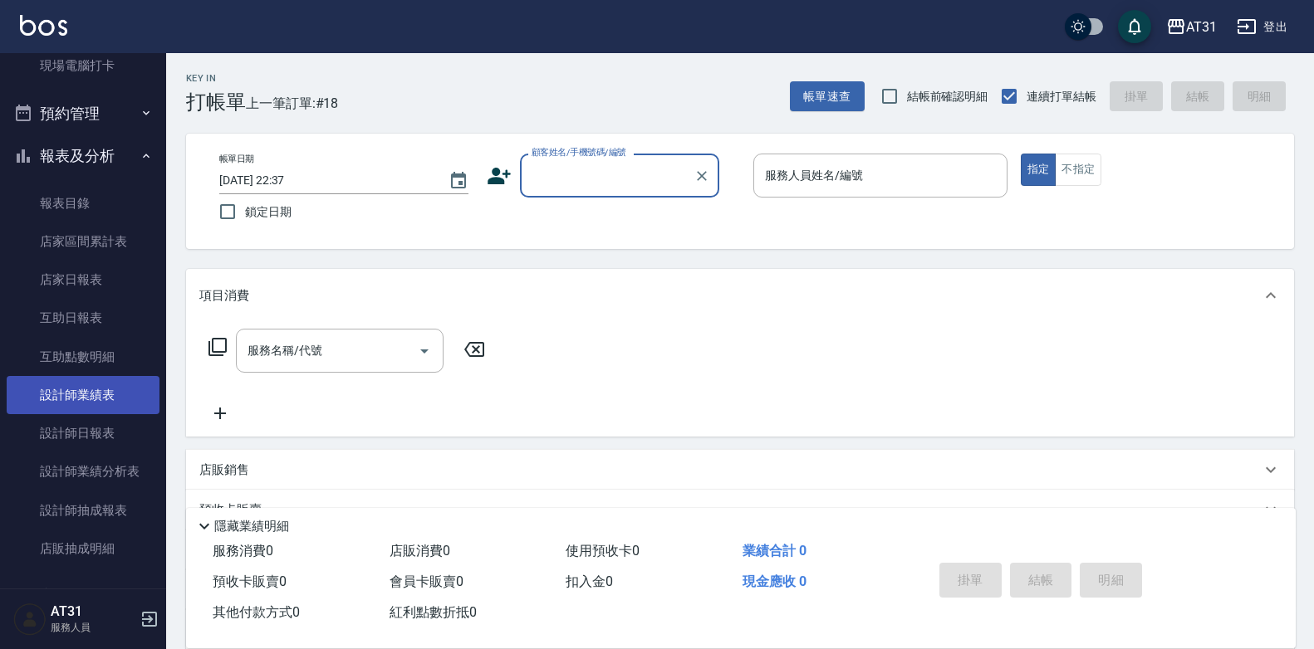
scroll to position [332, 0]
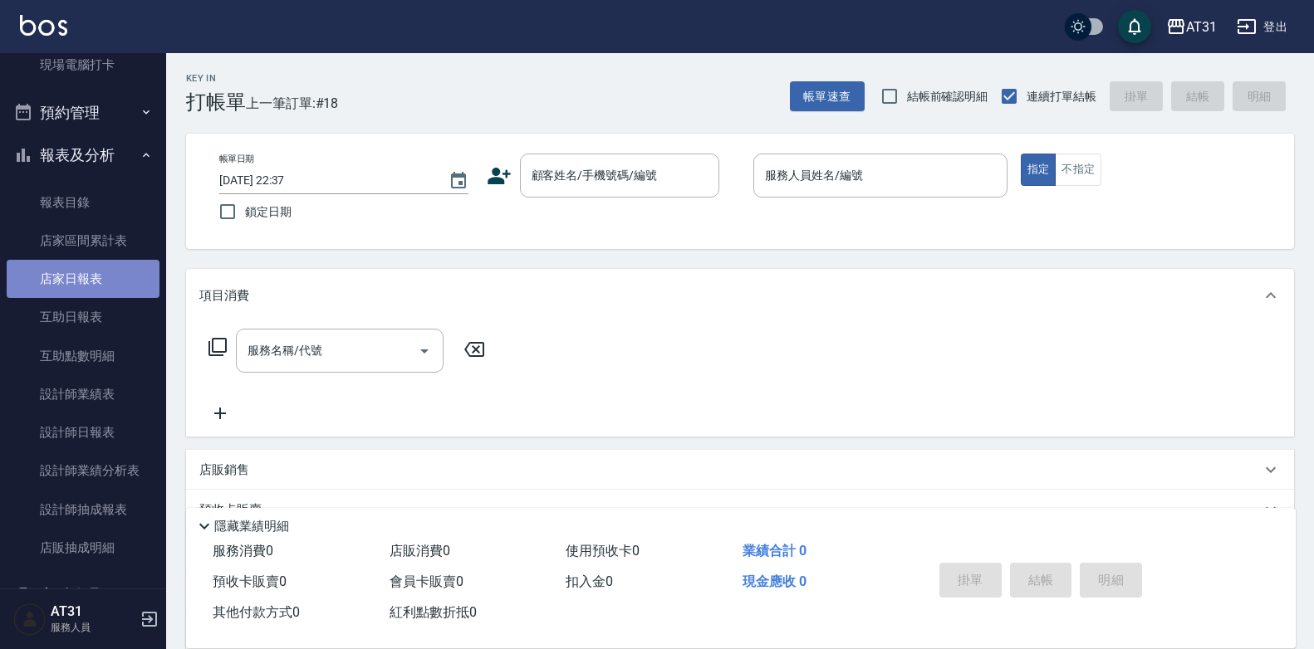
click at [104, 285] on link "店家日報表" at bounding box center [83, 279] width 153 height 38
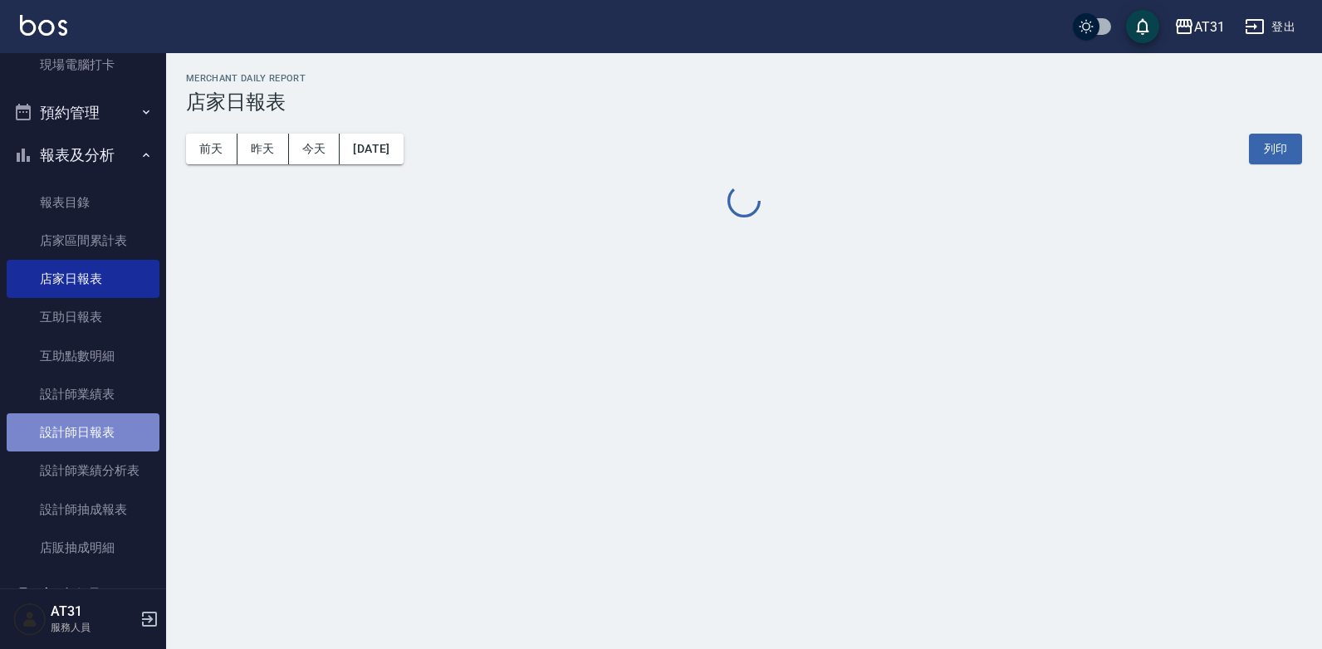
click at [118, 429] on link "設計師日報表" at bounding box center [83, 433] width 153 height 38
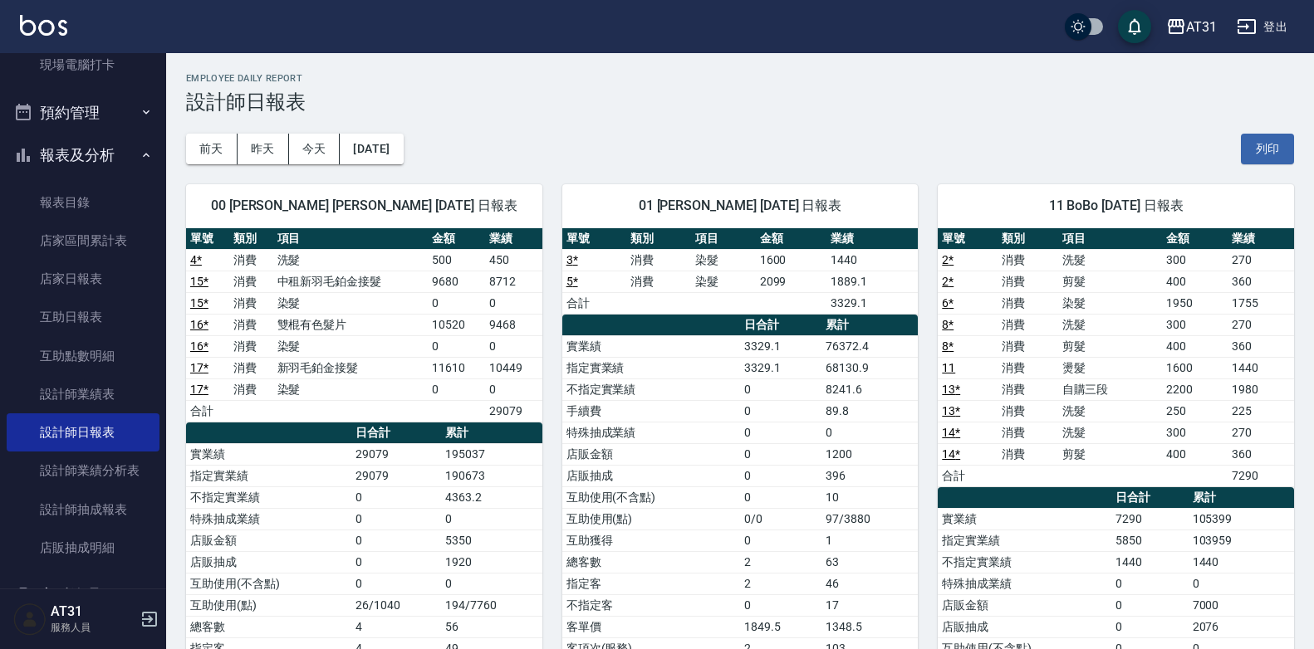
drag, startPoint x: 915, startPoint y: 316, endPoint x: 901, endPoint y: 315, distance: 14.2
drag, startPoint x: 901, startPoint y: 315, endPoint x: 814, endPoint y: 326, distance: 87.9
click at [814, 326] on th "日合計" at bounding box center [780, 326] width 81 height 22
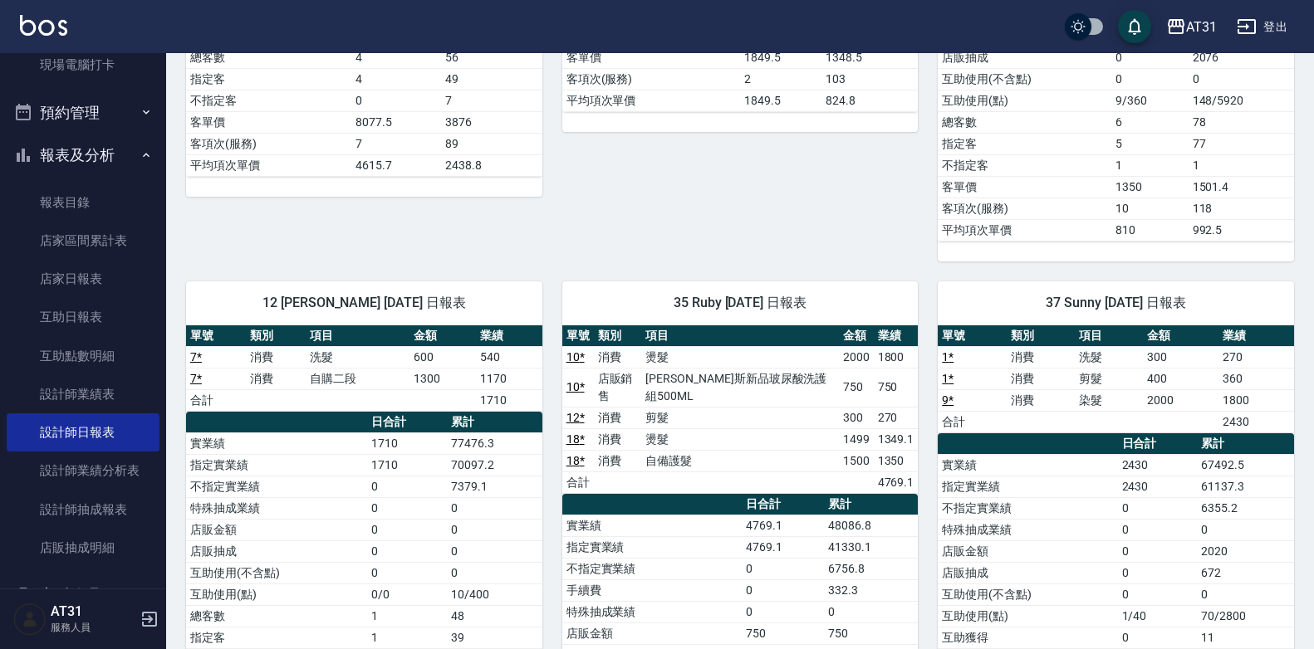
scroll to position [581, 0]
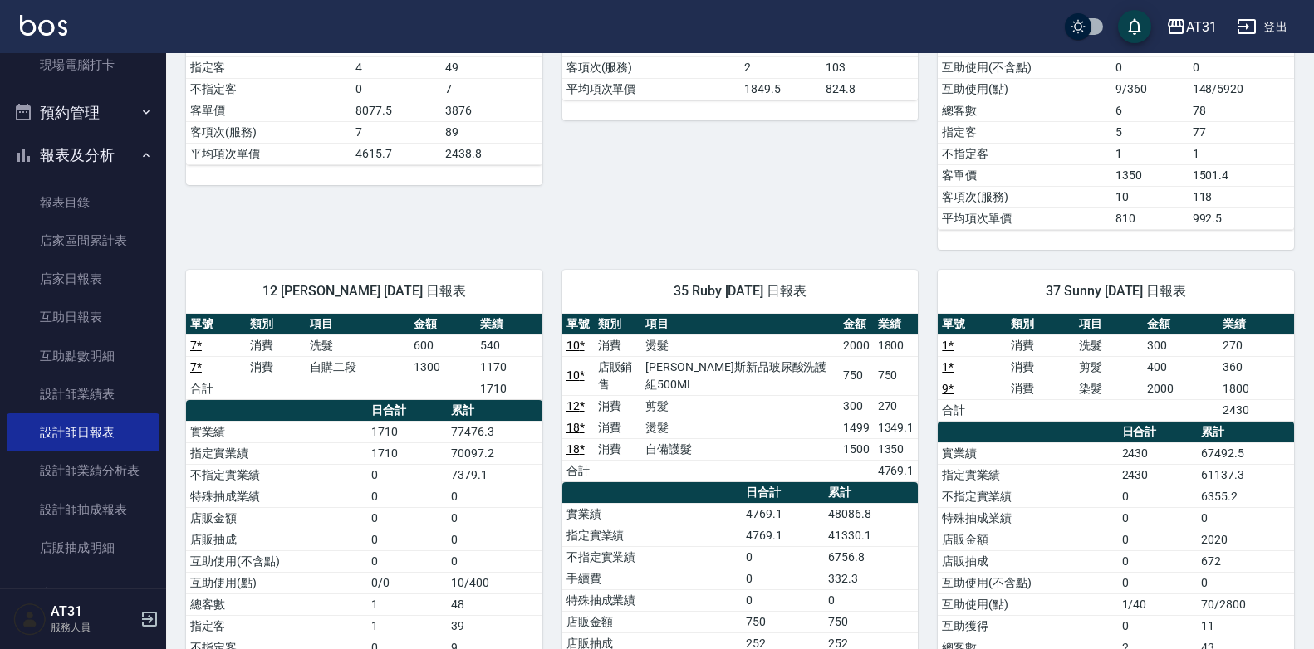
drag, startPoint x: 734, startPoint y: 350, endPoint x: 662, endPoint y: 369, distance: 74.5
drag, startPoint x: 662, startPoint y: 369, endPoint x: 495, endPoint y: 393, distance: 168.7
drag, startPoint x: 495, startPoint y: 393, endPoint x: 401, endPoint y: 383, distance: 94.4
click at [401, 383] on td "a dense table" at bounding box center [358, 389] width 104 height 22
drag, startPoint x: 401, startPoint y: 383, endPoint x: 392, endPoint y: 380, distance: 9.5
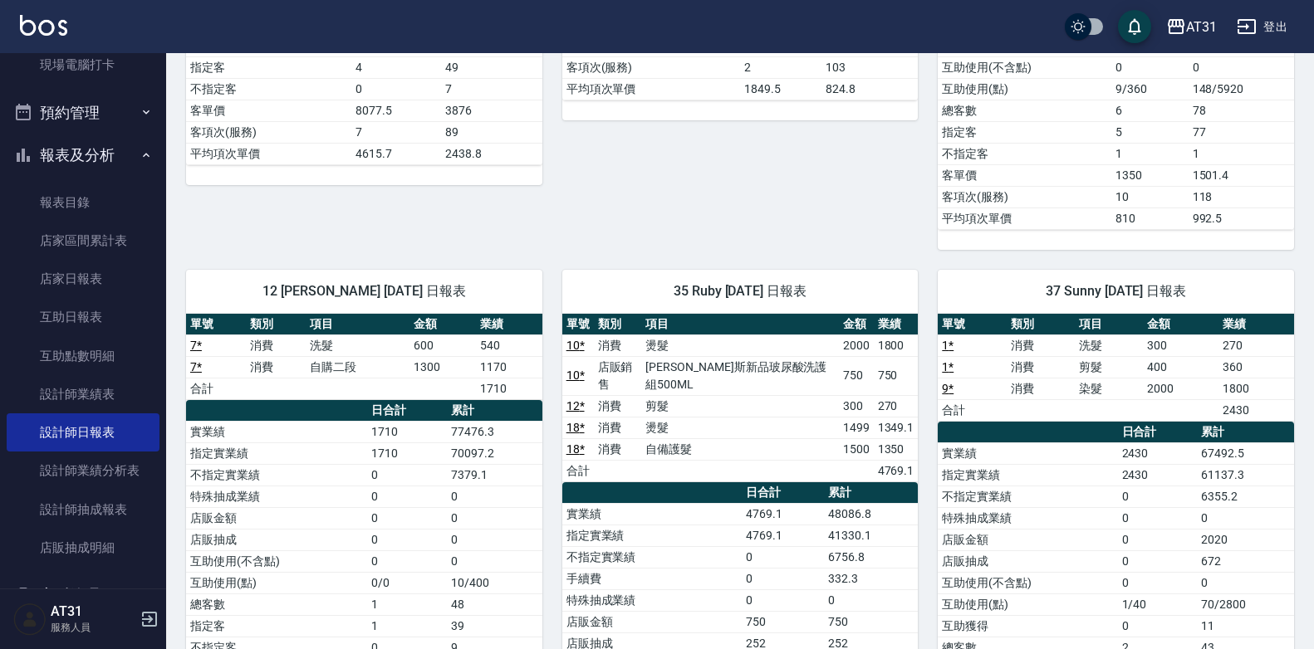
drag, startPoint x: 392, startPoint y: 380, endPoint x: 334, endPoint y: 370, distance: 59.0
drag, startPoint x: 334, startPoint y: 370, endPoint x: 315, endPoint y: 358, distance: 22.8
click at [315, 358] on td "自購二段" at bounding box center [358, 367] width 104 height 22
drag, startPoint x: 720, startPoint y: 317, endPoint x: 656, endPoint y: 322, distance: 64.1
drag, startPoint x: 656, startPoint y: 322, endPoint x: 557, endPoint y: 327, distance: 99.0
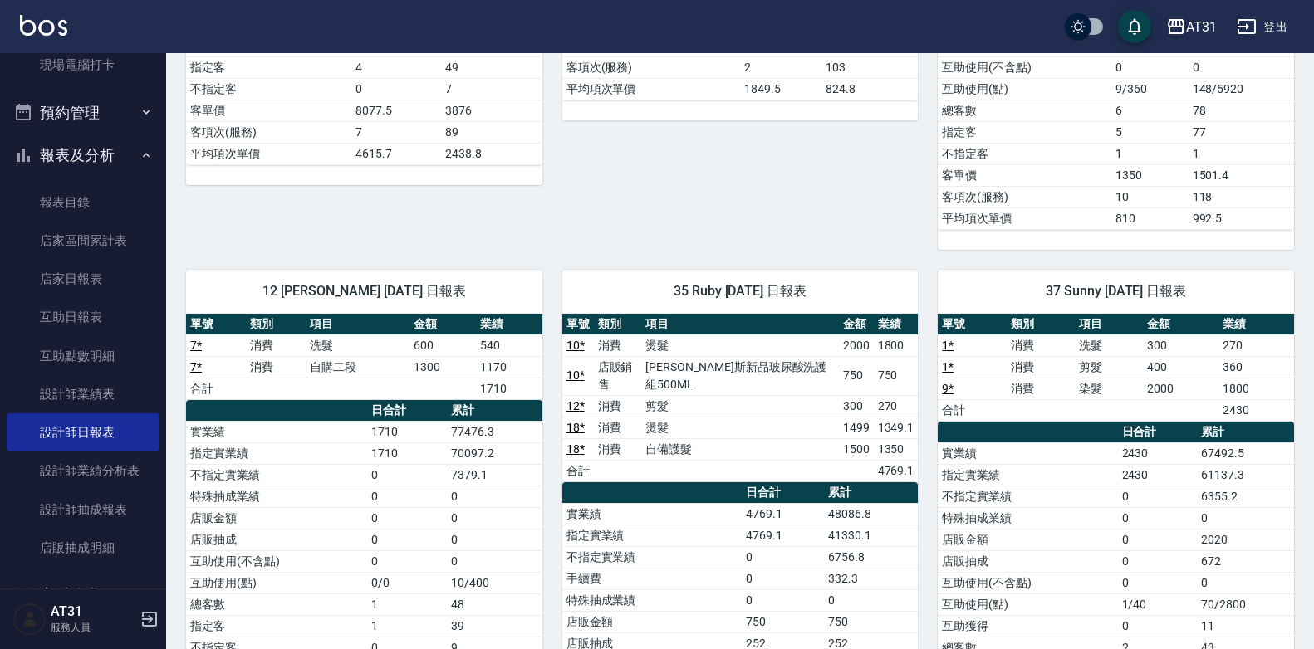
drag, startPoint x: 557, startPoint y: 327, endPoint x: 491, endPoint y: 329, distance: 66.5
click at [491, 329] on th "業績" at bounding box center [509, 325] width 66 height 22
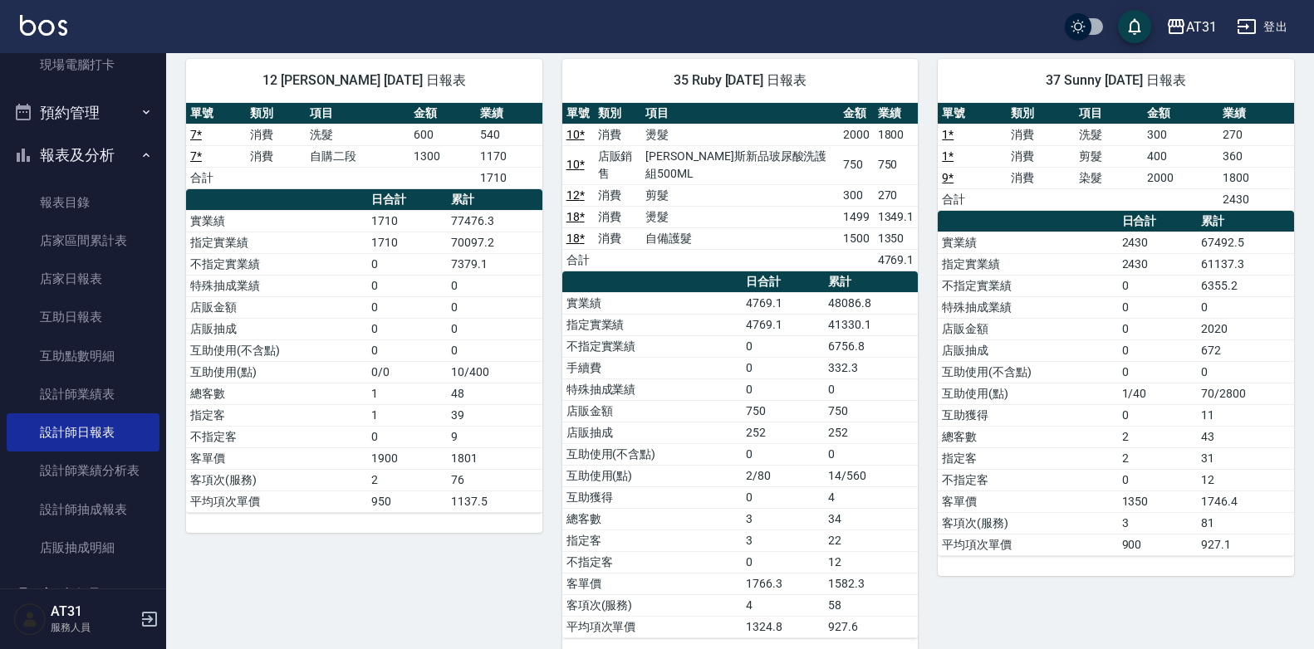
scroll to position [804, 0]
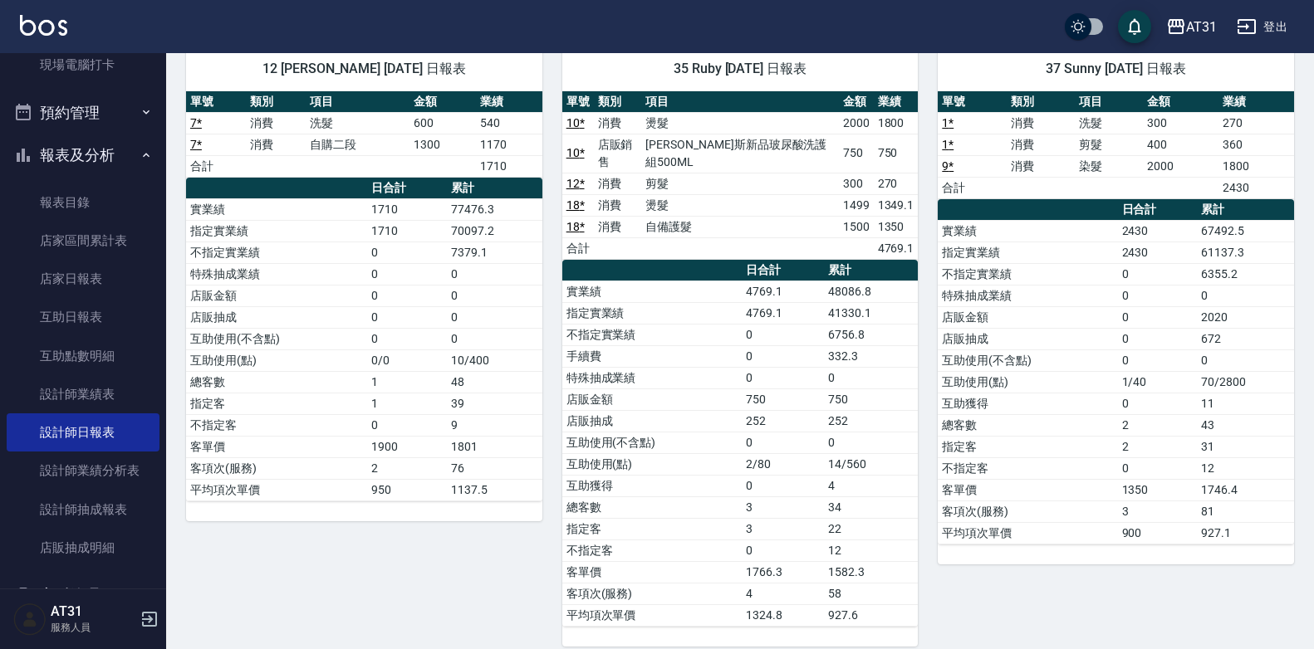
drag, startPoint x: 872, startPoint y: 292, endPoint x: 735, endPoint y: 301, distance: 137.3
drag, startPoint x: 735, startPoint y: 301, endPoint x: 654, endPoint y: 317, distance: 82.1
click at [654, 324] on td "不指定實業績" at bounding box center [651, 335] width 179 height 22
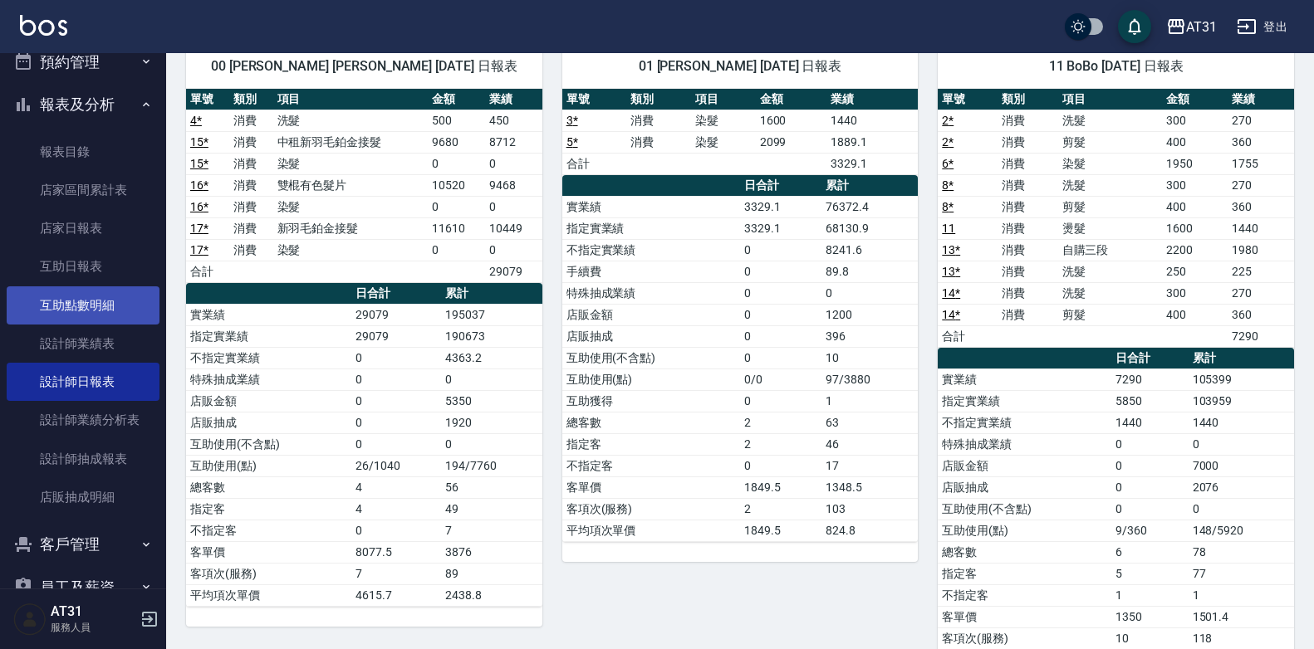
scroll to position [300, 0]
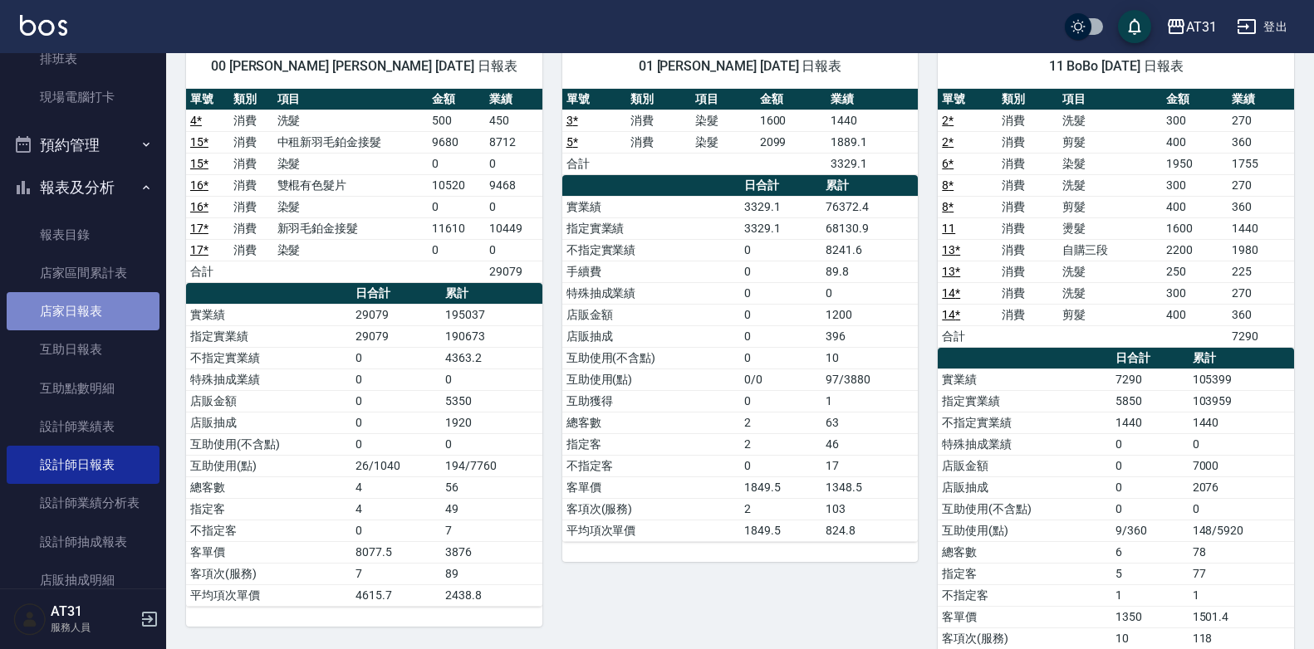
click at [117, 312] on link "店家日報表" at bounding box center [83, 311] width 153 height 38
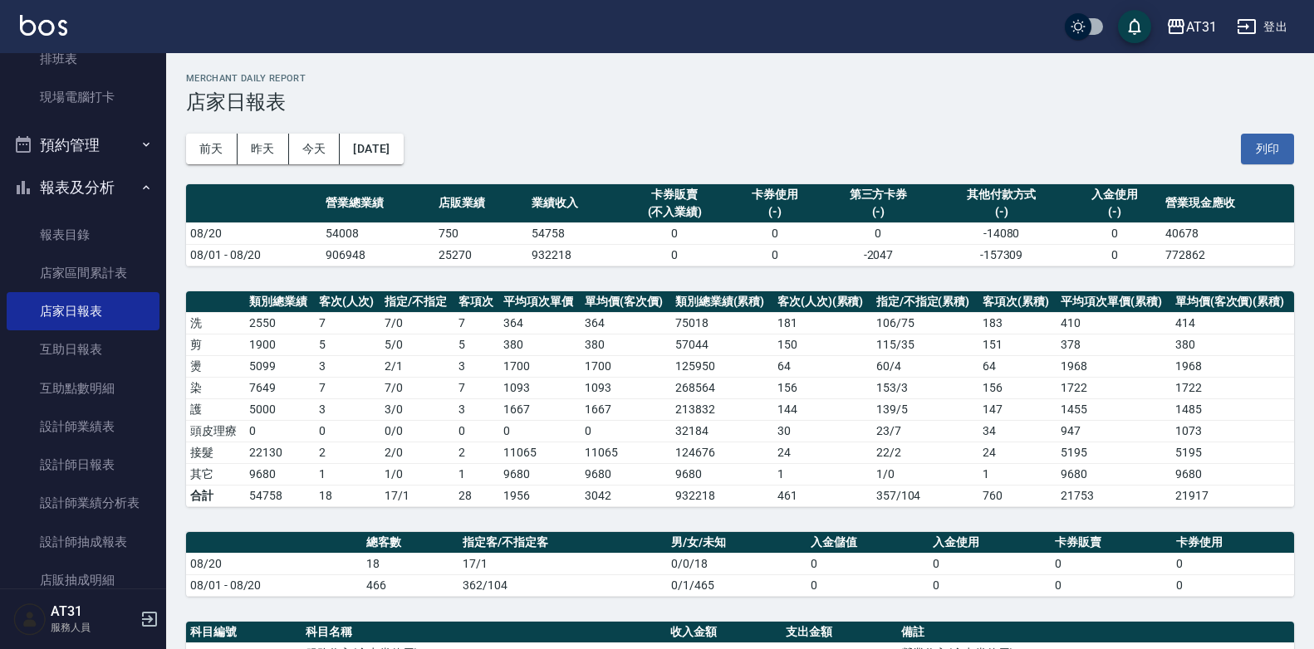
drag, startPoint x: 758, startPoint y: 85, endPoint x: 651, endPoint y: 83, distance: 107.1
drag, startPoint x: 651, startPoint y: 83, endPoint x: 594, endPoint y: 79, distance: 57.5
drag, startPoint x: 594, startPoint y: 79, endPoint x: 543, endPoint y: 85, distance: 51.0
drag, startPoint x: 543, startPoint y: 85, endPoint x: 525, endPoint y: 98, distance: 22.6
click at [519, 73] on h2 "Merchant Daily Report" at bounding box center [740, 78] width 1108 height 11
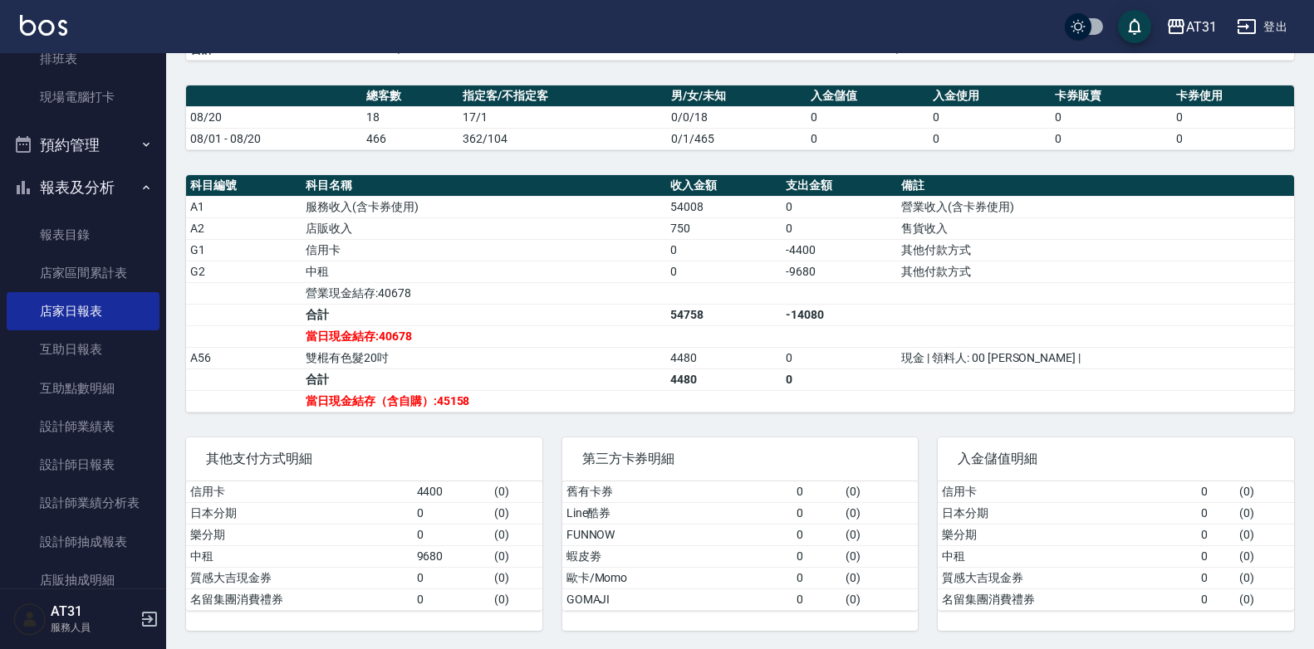
scroll to position [448, 0]
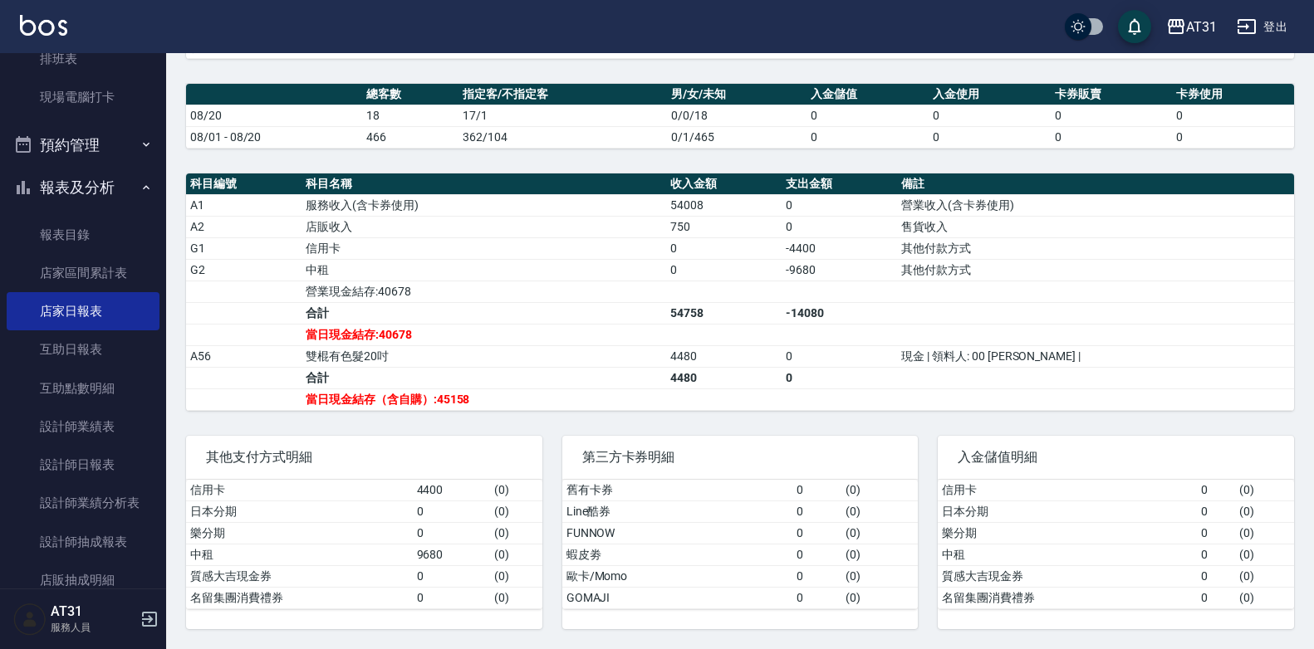
drag, startPoint x: 547, startPoint y: 260, endPoint x: 504, endPoint y: 278, distance: 46.9
drag, startPoint x: 504, startPoint y: 278, endPoint x: 449, endPoint y: 288, distance: 55.7
drag, startPoint x: 449, startPoint y: 288, endPoint x: 404, endPoint y: 303, distance: 47.3
click at [404, 303] on td "合計" at bounding box center [483, 313] width 365 height 22
drag, startPoint x: 404, startPoint y: 303, endPoint x: 371, endPoint y: 305, distance: 33.3
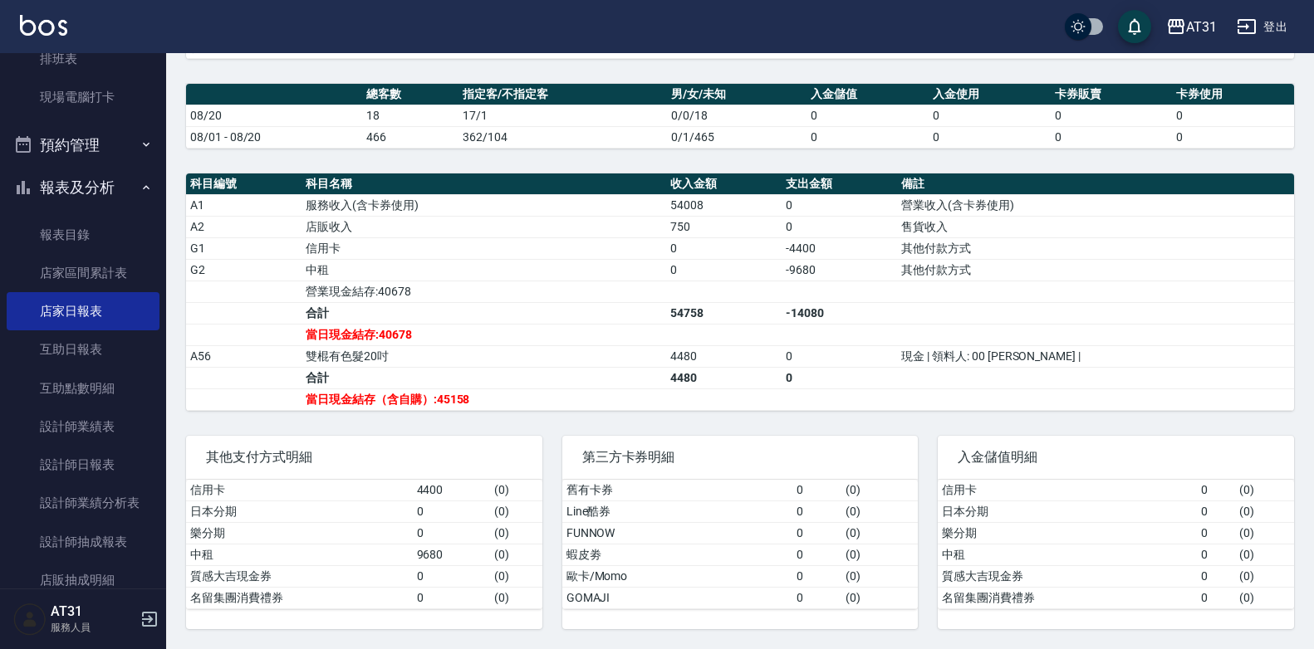
drag, startPoint x: 371, startPoint y: 305, endPoint x: 326, endPoint y: 314, distance: 46.6
click at [326, 314] on td "合計" at bounding box center [483, 313] width 365 height 22
click at [365, 357] on td "雙棍有色髮20吋" at bounding box center [483, 356] width 365 height 22
drag, startPoint x: 365, startPoint y: 357, endPoint x: 370, endPoint y: 306, distance: 50.9
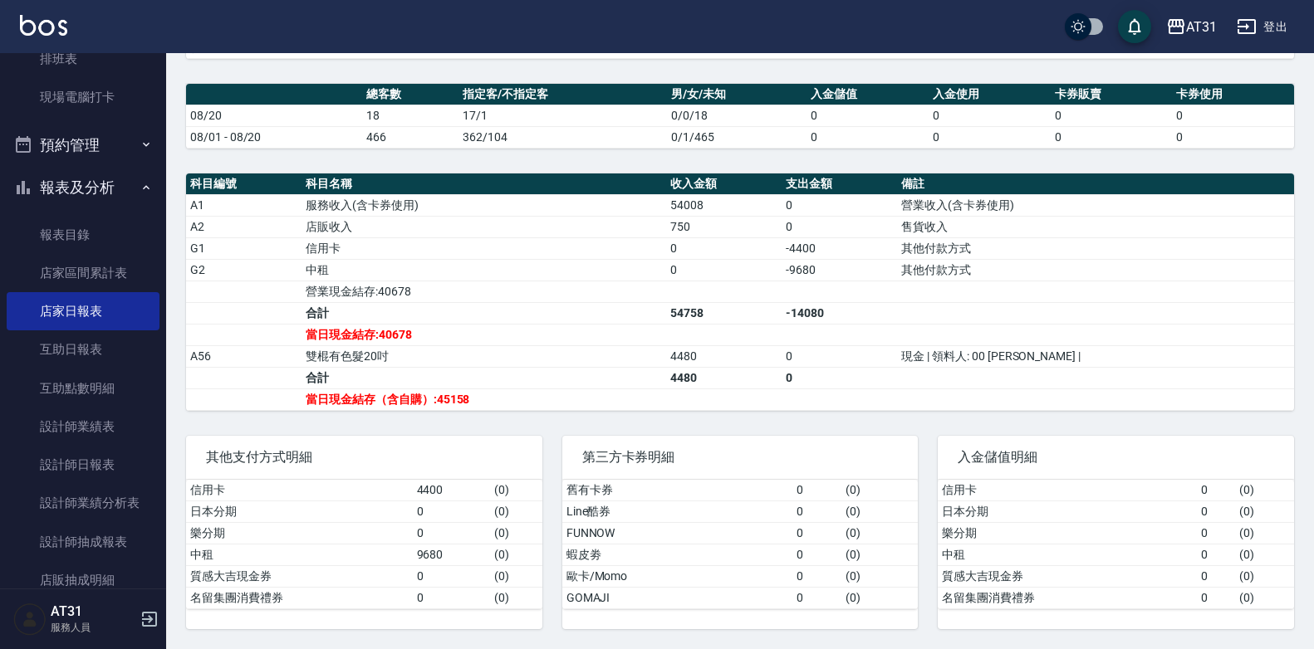
click at [370, 306] on td "合計" at bounding box center [483, 313] width 365 height 22
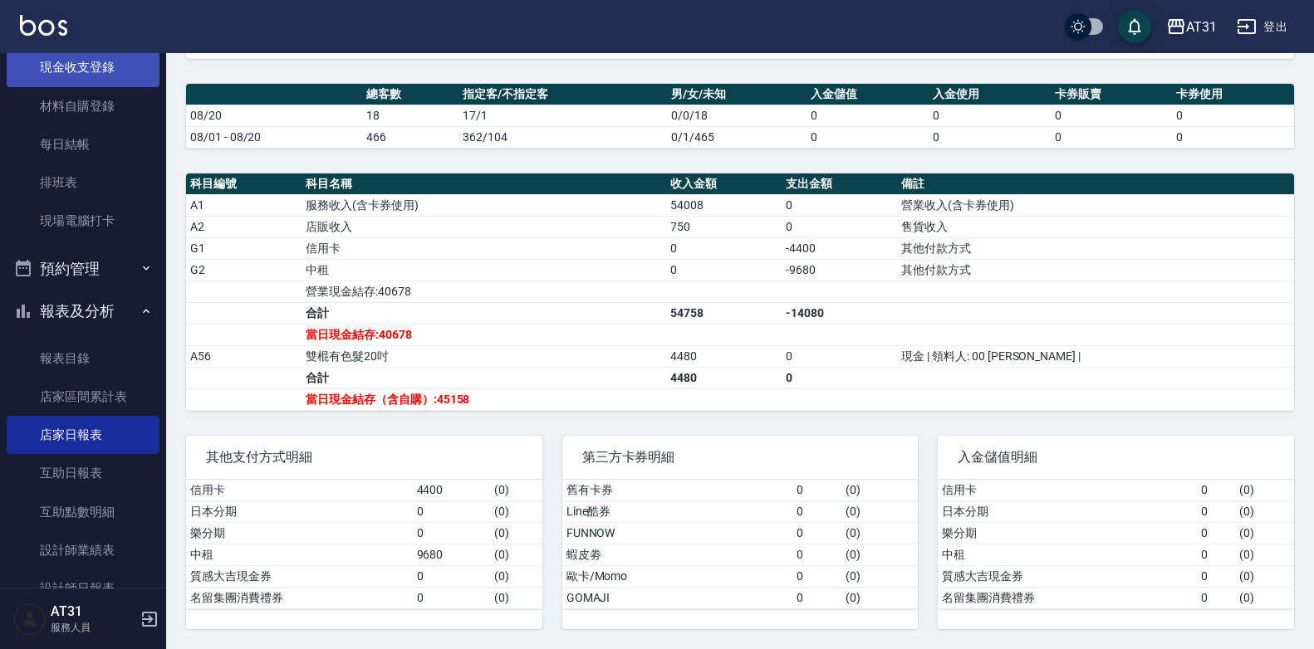
scroll to position [0, 0]
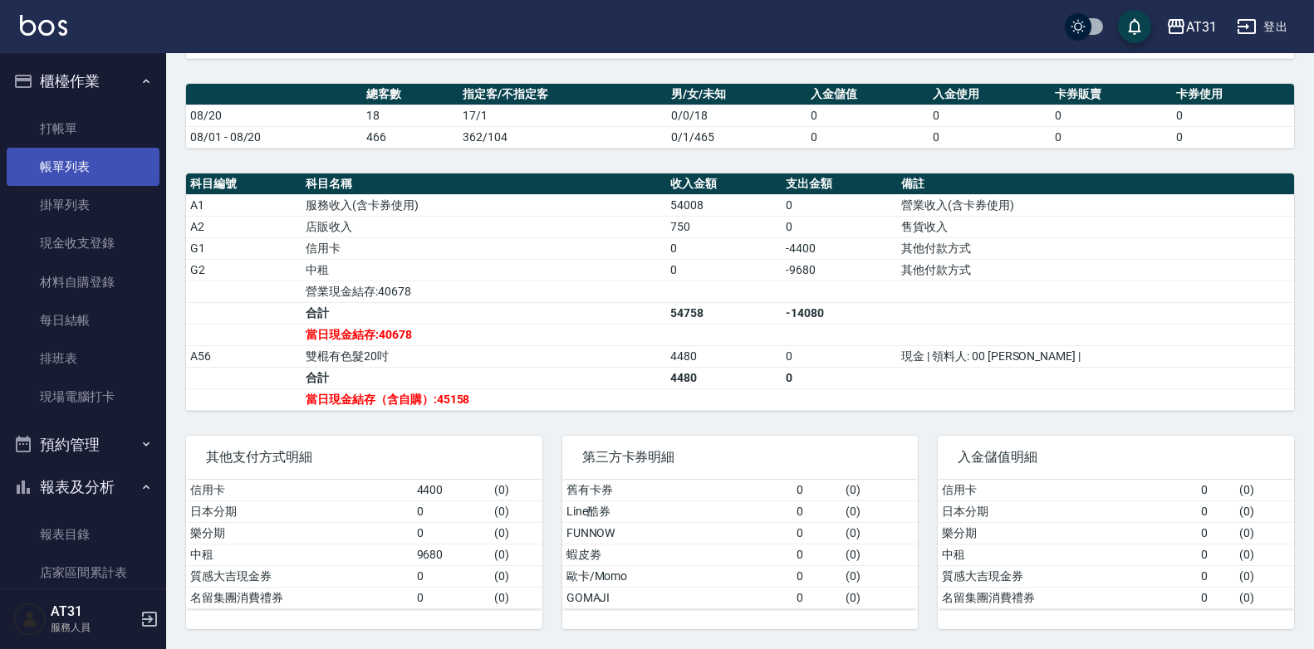
click at [84, 161] on link "帳單列表" at bounding box center [83, 167] width 153 height 38
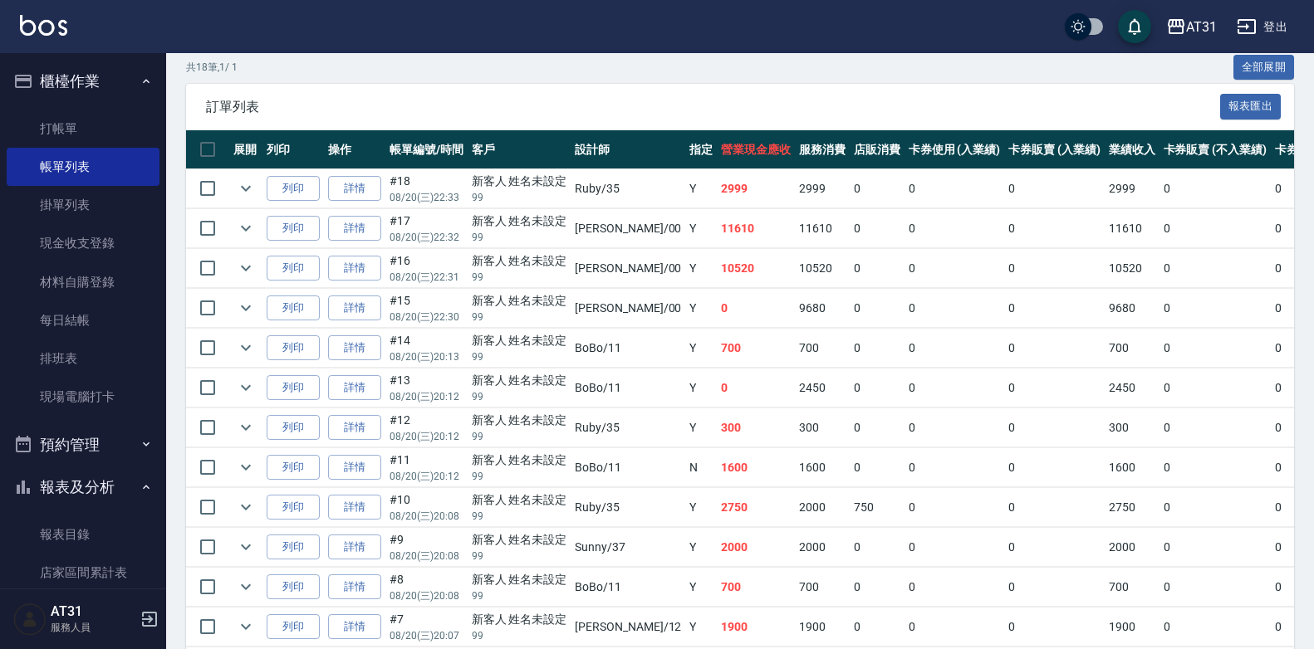
scroll to position [332, 0]
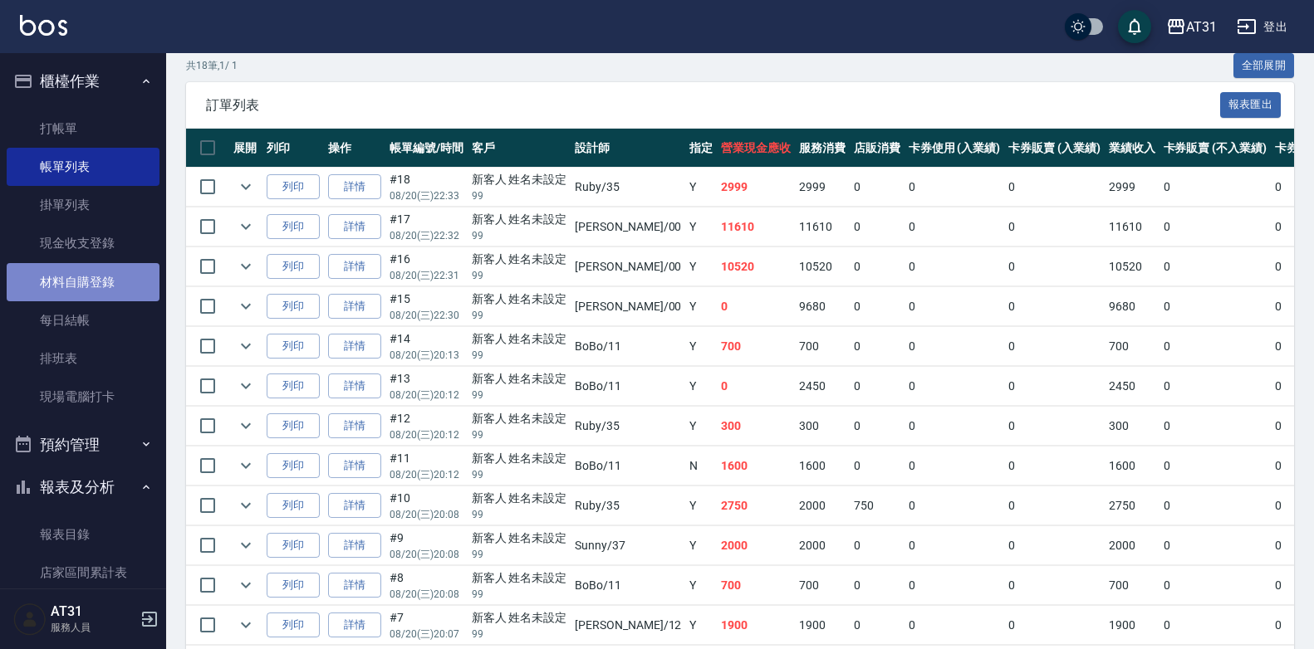
click at [89, 292] on link "材料自購登錄" at bounding box center [83, 282] width 153 height 38
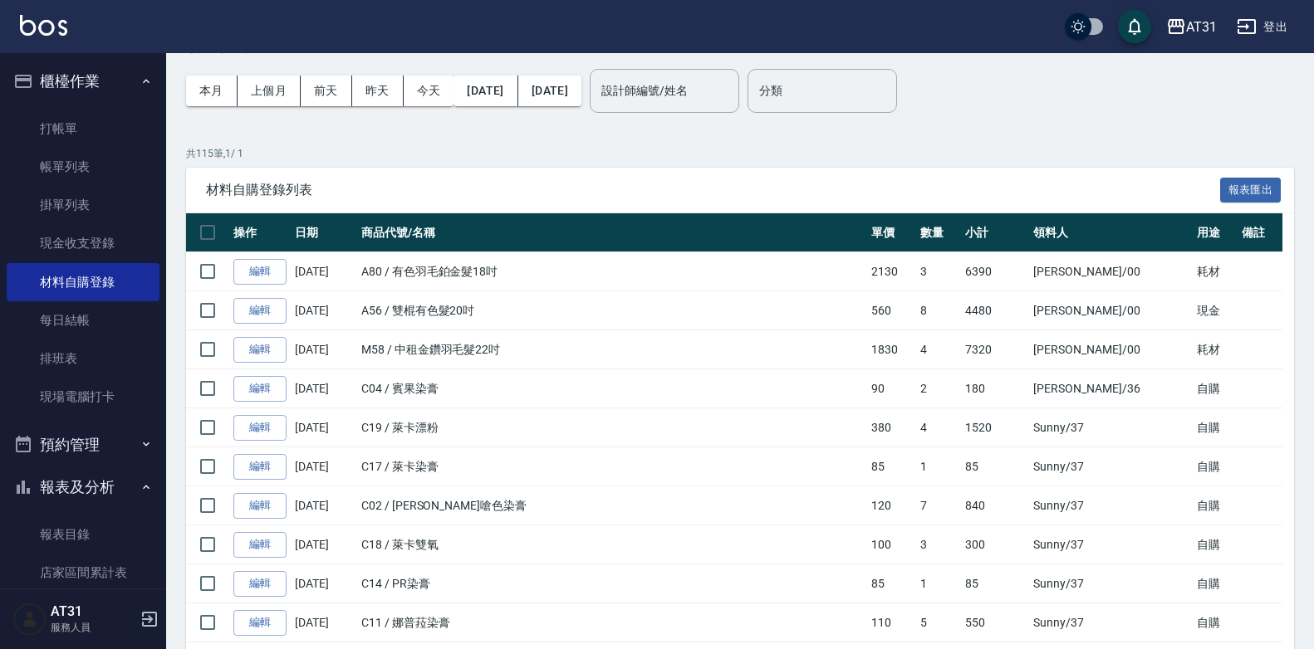
scroll to position [83, 0]
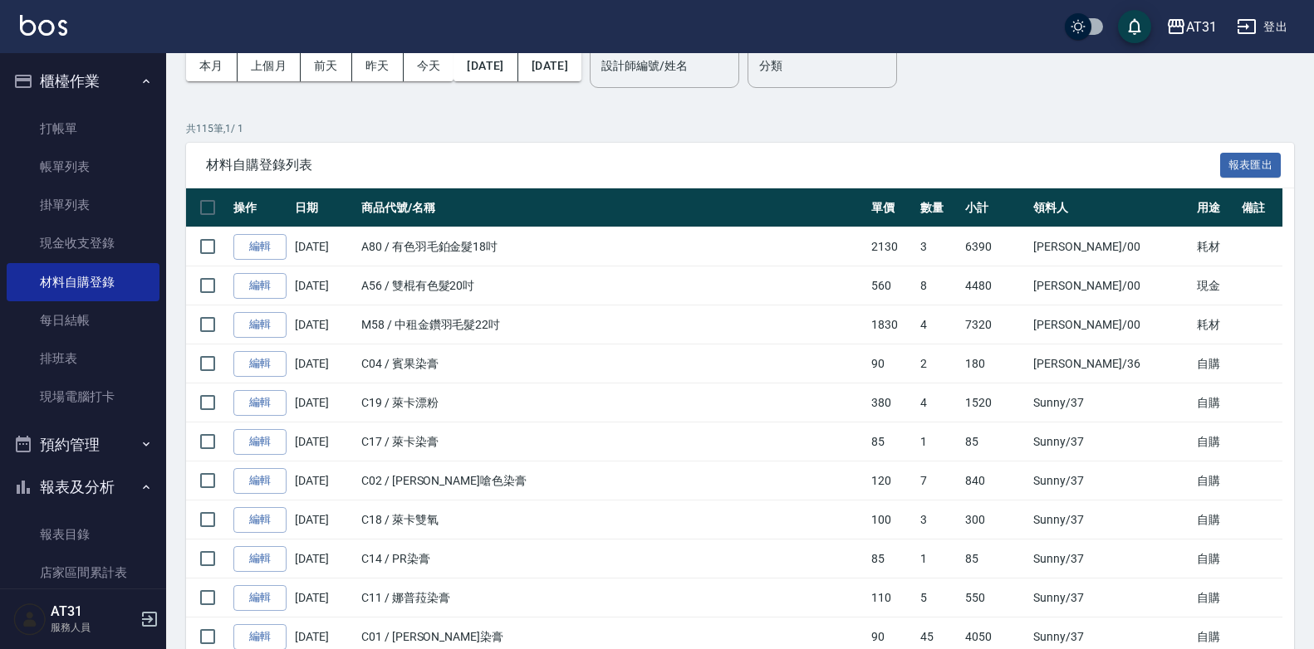
click at [1059, 247] on td "[PERSON_NAME] /00" at bounding box center [1111, 247] width 164 height 39
drag, startPoint x: 967, startPoint y: 260, endPoint x: 884, endPoint y: 247, distance: 84.0
drag, startPoint x: 884, startPoint y: 247, endPoint x: 843, endPoint y: 247, distance: 40.7
click at [867, 247] on td "2130" at bounding box center [891, 247] width 49 height 39
click at [268, 248] on link "編輯" at bounding box center [259, 247] width 53 height 26
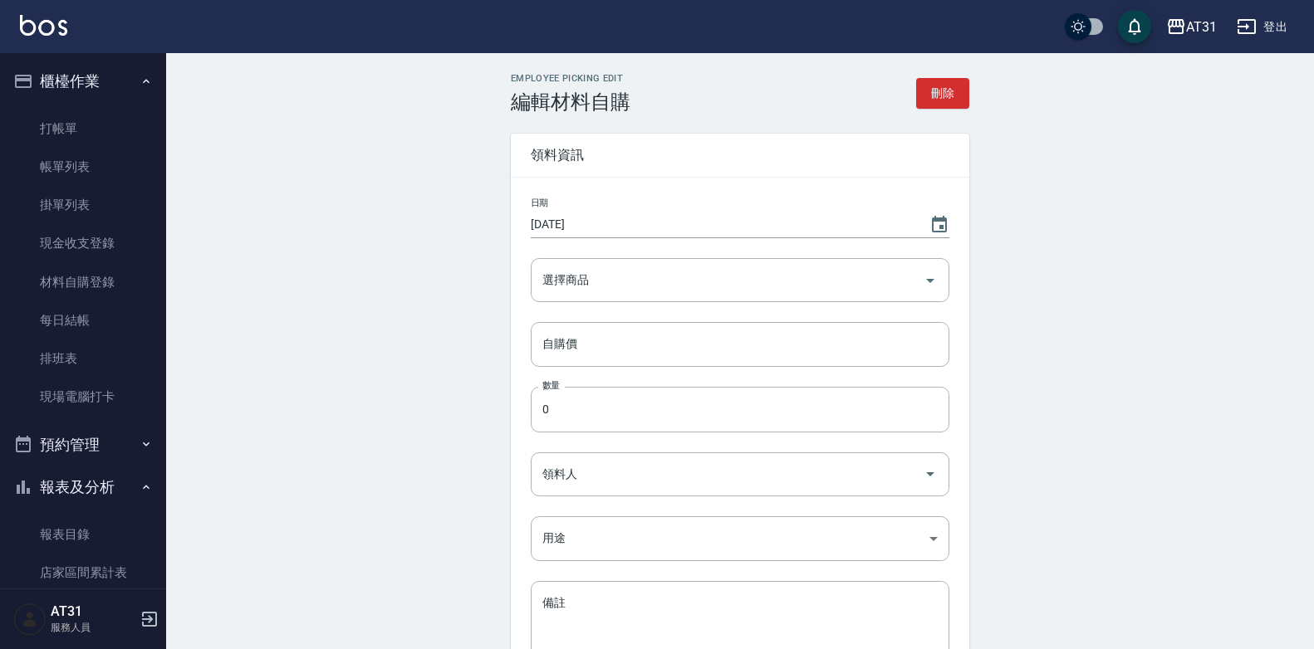
type input "有色羽毛鉑金髮18吋"
type input "2130"
type input "3"
type input "[PERSON_NAME]"
click at [604, 531] on body "AT31 登出 櫃檯作業 打帳單 帳單列表 掛單列表 現金收支登錄 材料自購登錄 每日結帳 排班表 現場電腦打卡 預約管理 預約管理 單日預約紀錄 單週預約紀…" at bounding box center [661, 410] width 1322 height 820
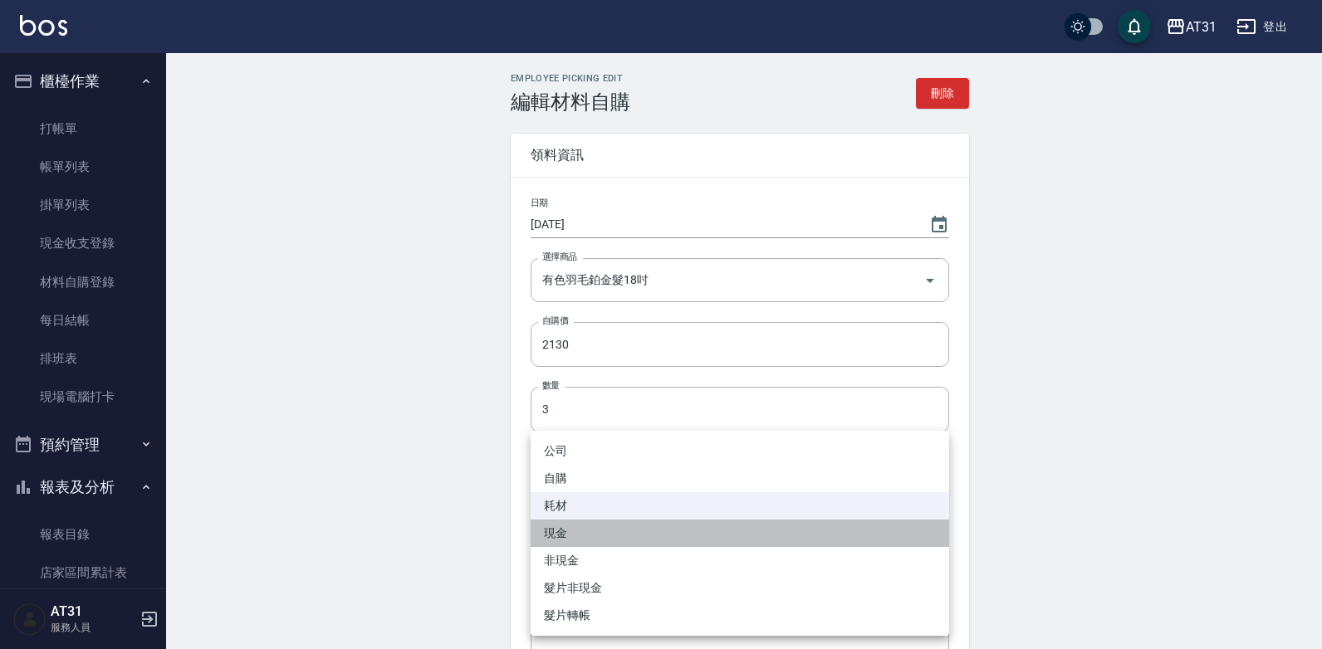
click at [567, 527] on li "現金" at bounding box center [740, 533] width 419 height 27
type input "現金"
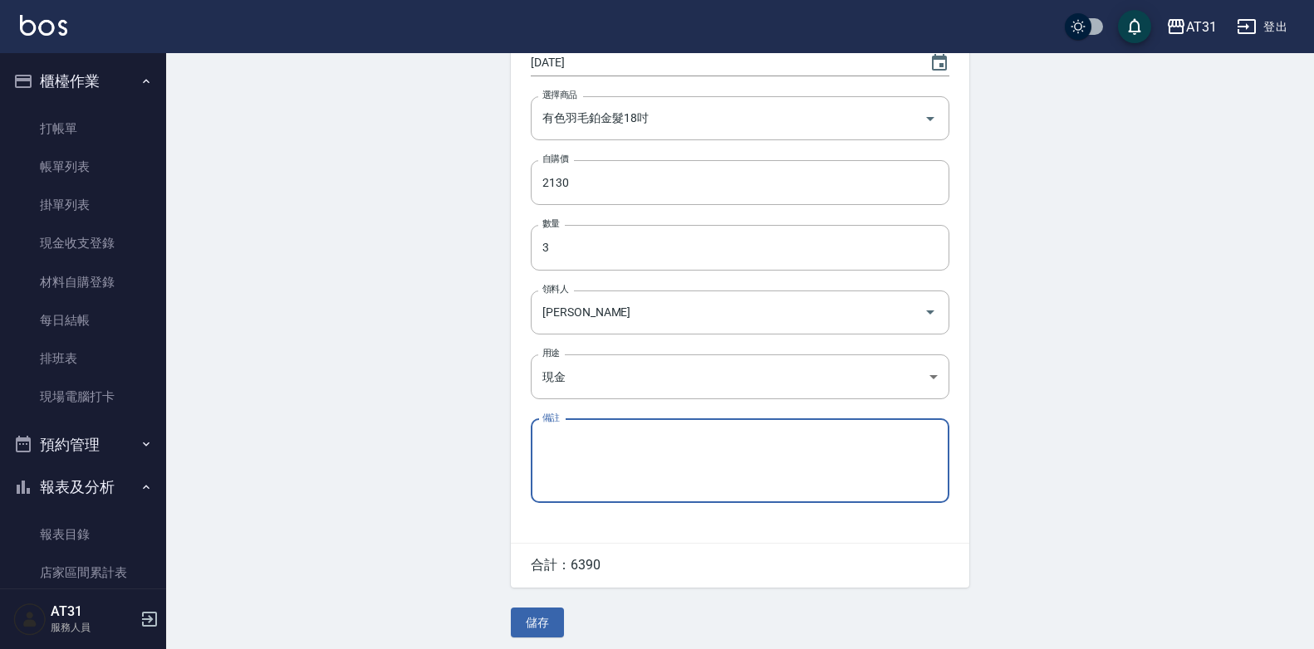
scroll to position [173, 0]
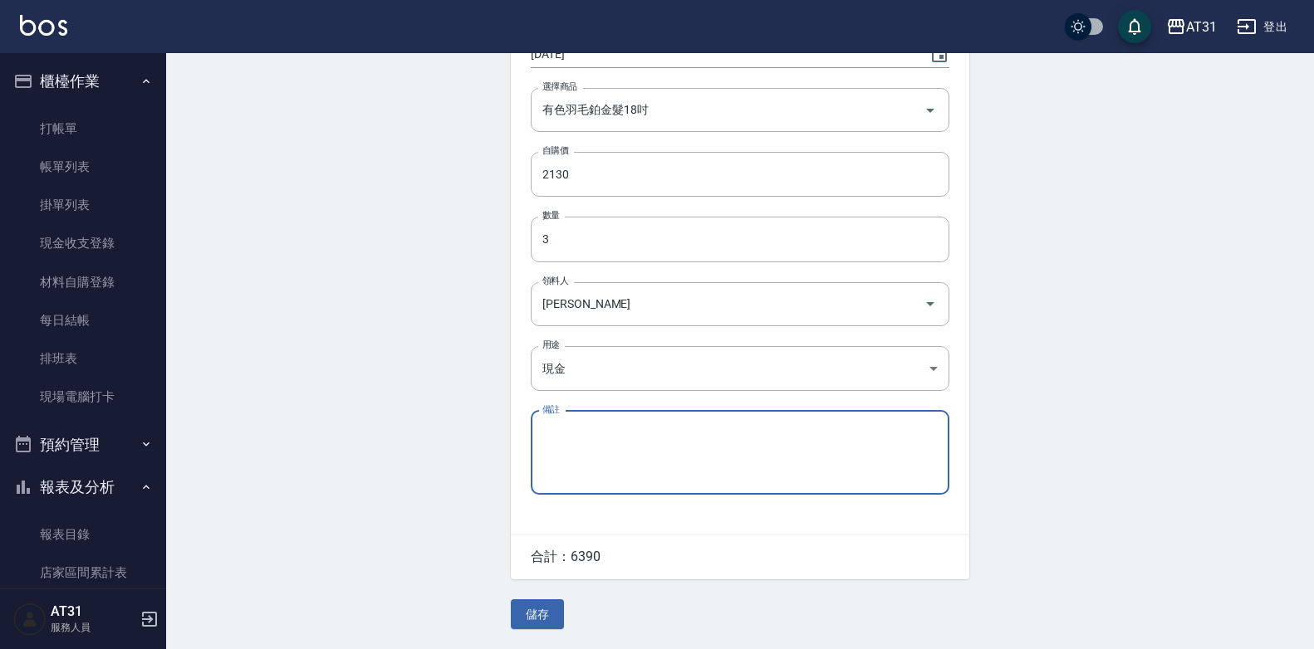
click at [533, 582] on div "Employee Picking Edit 編輯材料自購 刪除 領料資訊 日期 [DATE] 選擇商品 有色羽毛鉑金髮18吋 選擇商品 自購價 2130 自購…" at bounding box center [740, 266] width 498 height 727
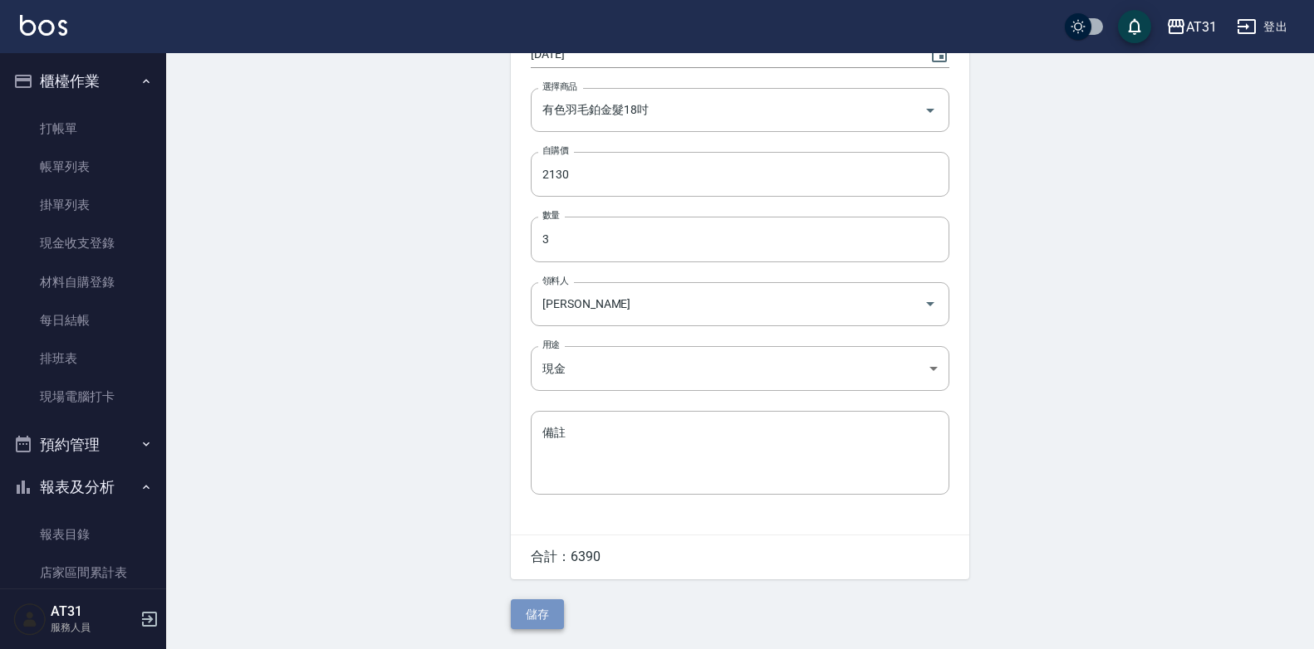
click at [527, 600] on button "儲存" at bounding box center [537, 615] width 53 height 31
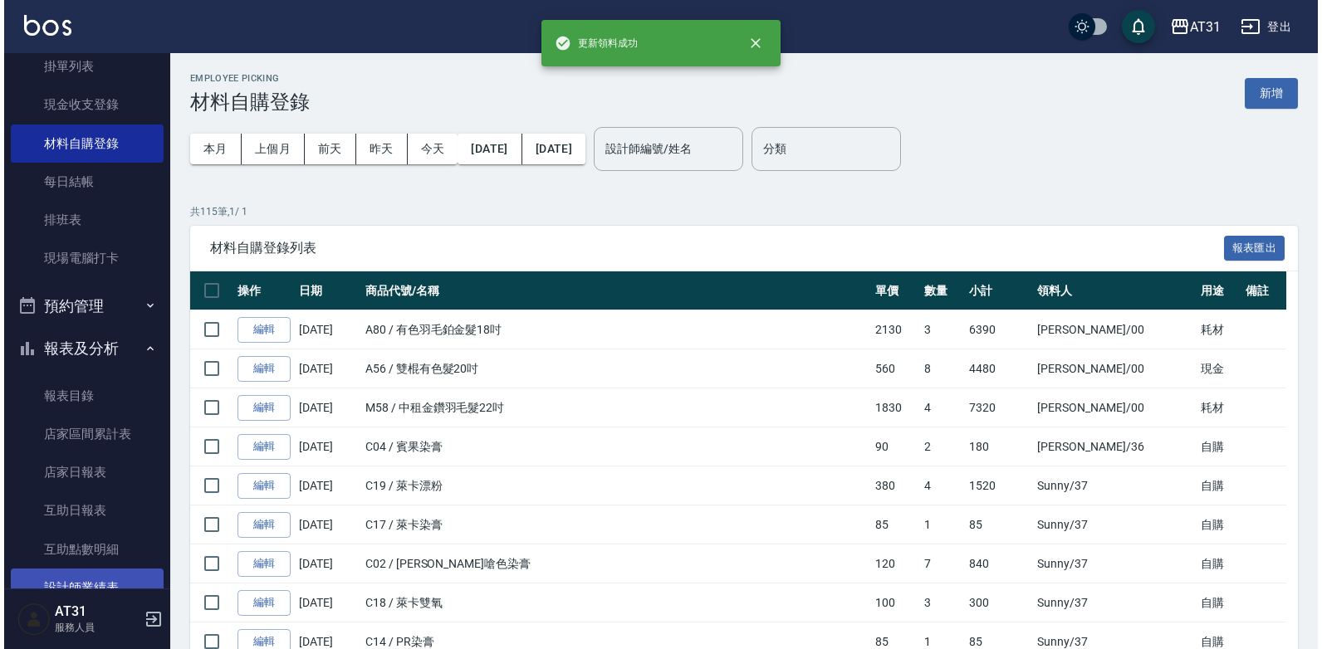
scroll to position [249, 0]
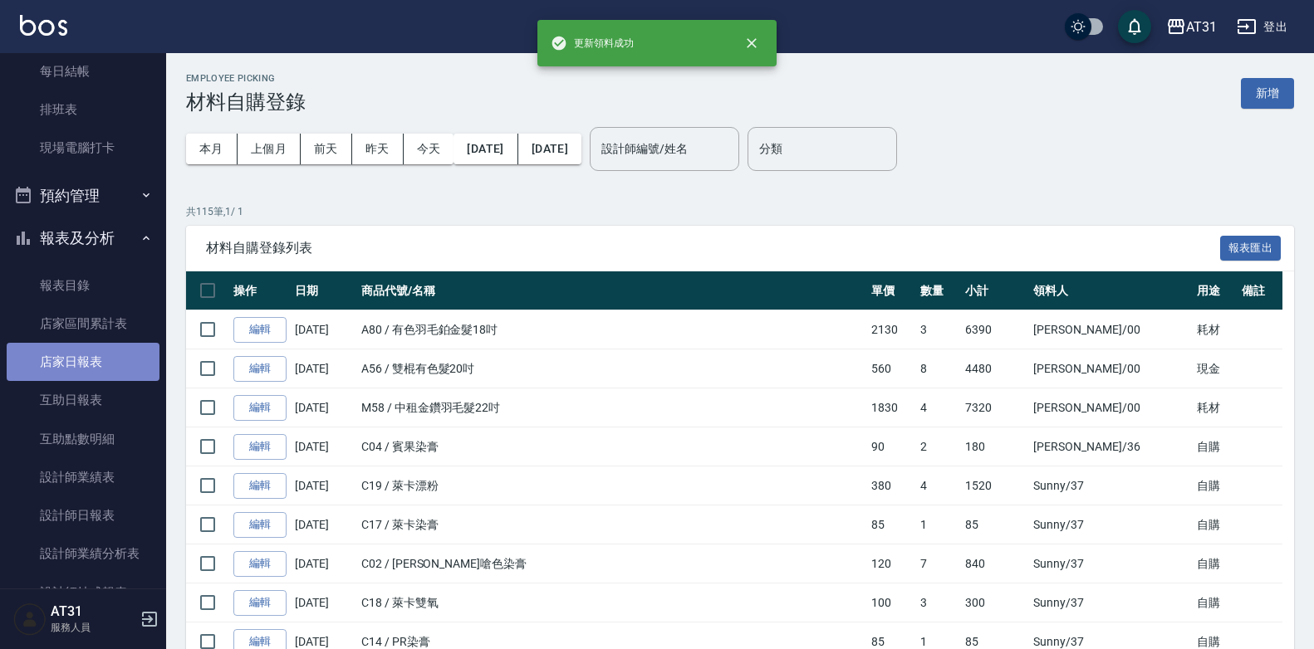
click at [88, 349] on link "店家日報表" at bounding box center [83, 362] width 153 height 38
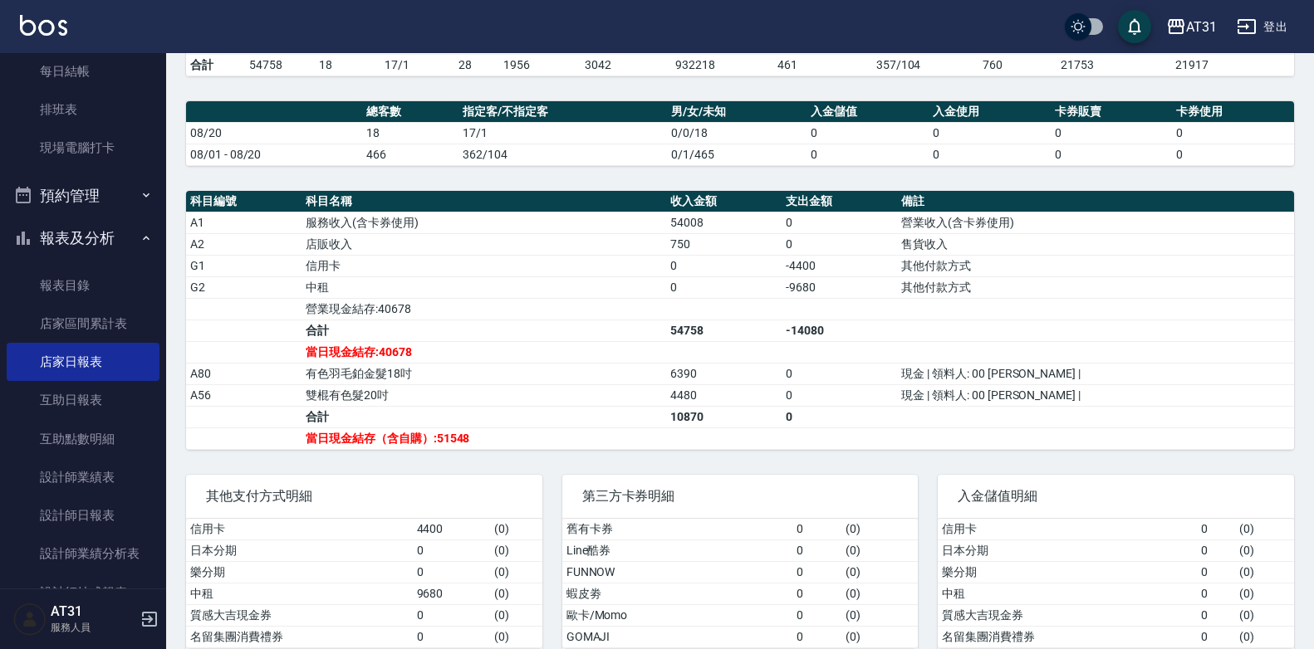
scroll to position [470, 0]
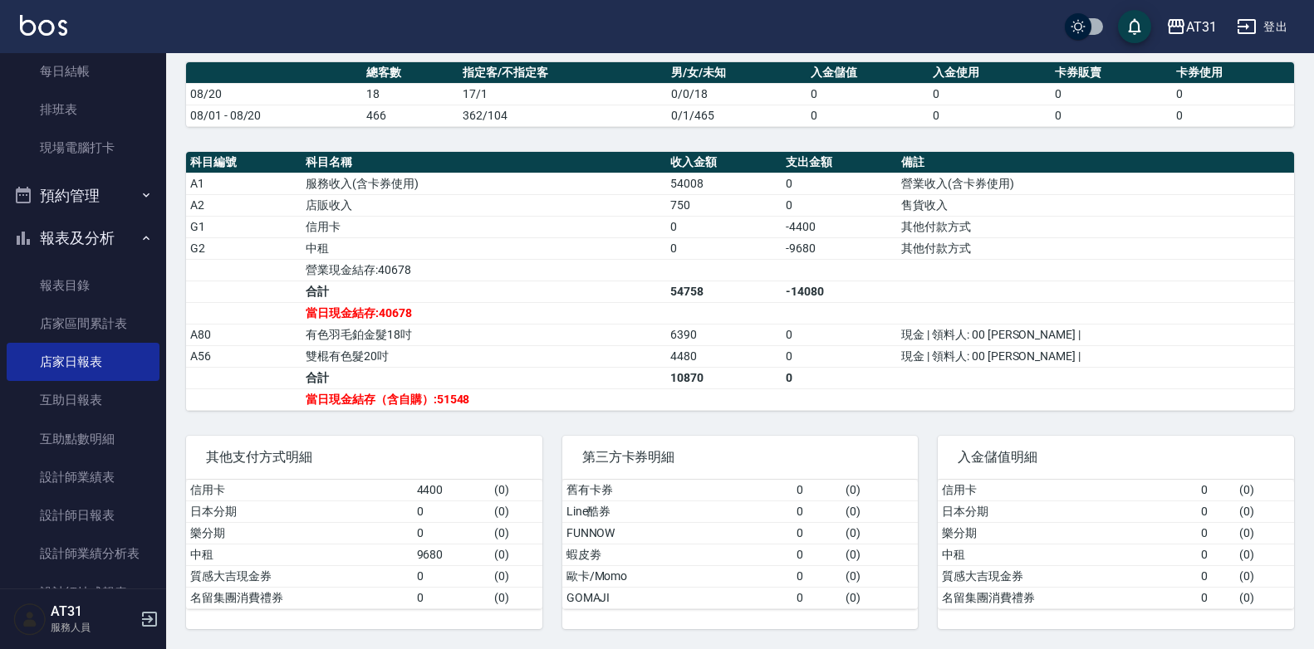
drag, startPoint x: 510, startPoint y: 328, endPoint x: 472, endPoint y: 333, distance: 38.5
drag, startPoint x: 472, startPoint y: 333, endPoint x: 429, endPoint y: 344, distance: 44.5
click at [429, 344] on td "有色羽毛鉑金髮18吋" at bounding box center [483, 335] width 365 height 22
drag, startPoint x: 600, startPoint y: 324, endPoint x: 523, endPoint y: 323, distance: 77.2
drag, startPoint x: 523, startPoint y: 323, endPoint x: 475, endPoint y: 318, distance: 48.4
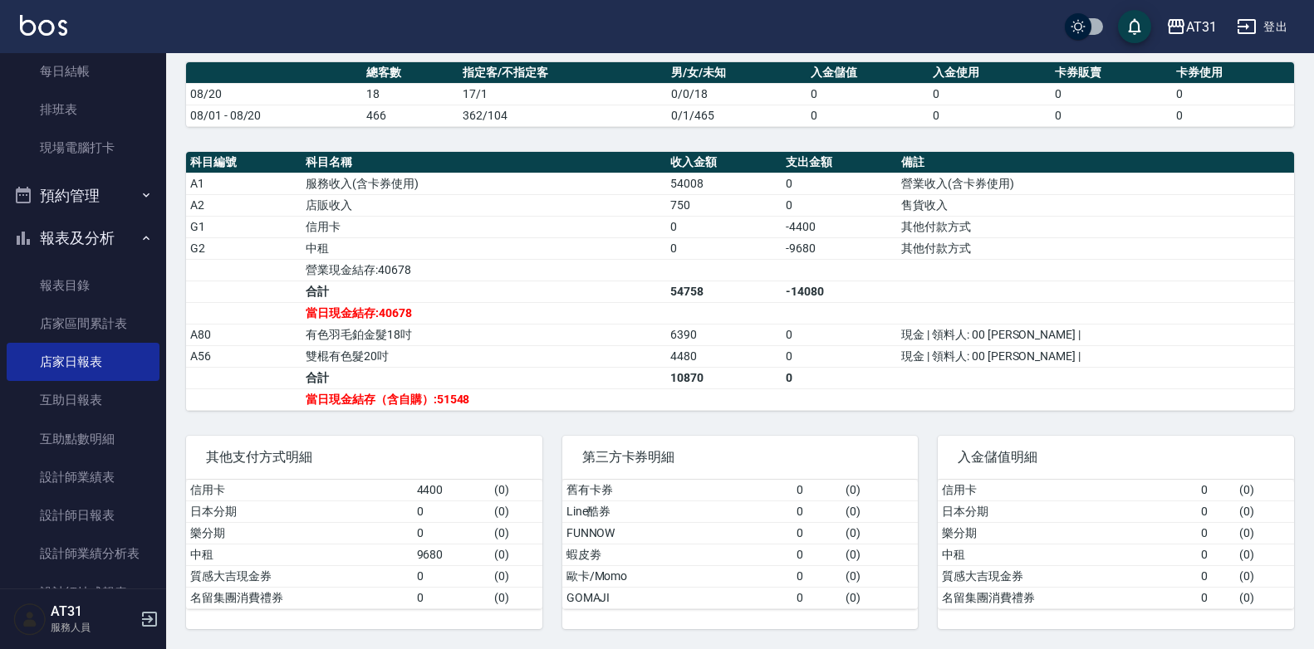
drag, startPoint x: 475, startPoint y: 318, endPoint x: 399, endPoint y: 317, distance: 76.4
drag, startPoint x: 399, startPoint y: 317, endPoint x: 350, endPoint y: 295, distance: 53.1
drag, startPoint x: 350, startPoint y: 295, endPoint x: 345, endPoint y: 251, distance: 44.4
drag, startPoint x: 345, startPoint y: 251, endPoint x: 314, endPoint y: 242, distance: 31.8
drag, startPoint x: 314, startPoint y: 242, endPoint x: 305, endPoint y: 247, distance: 10.0
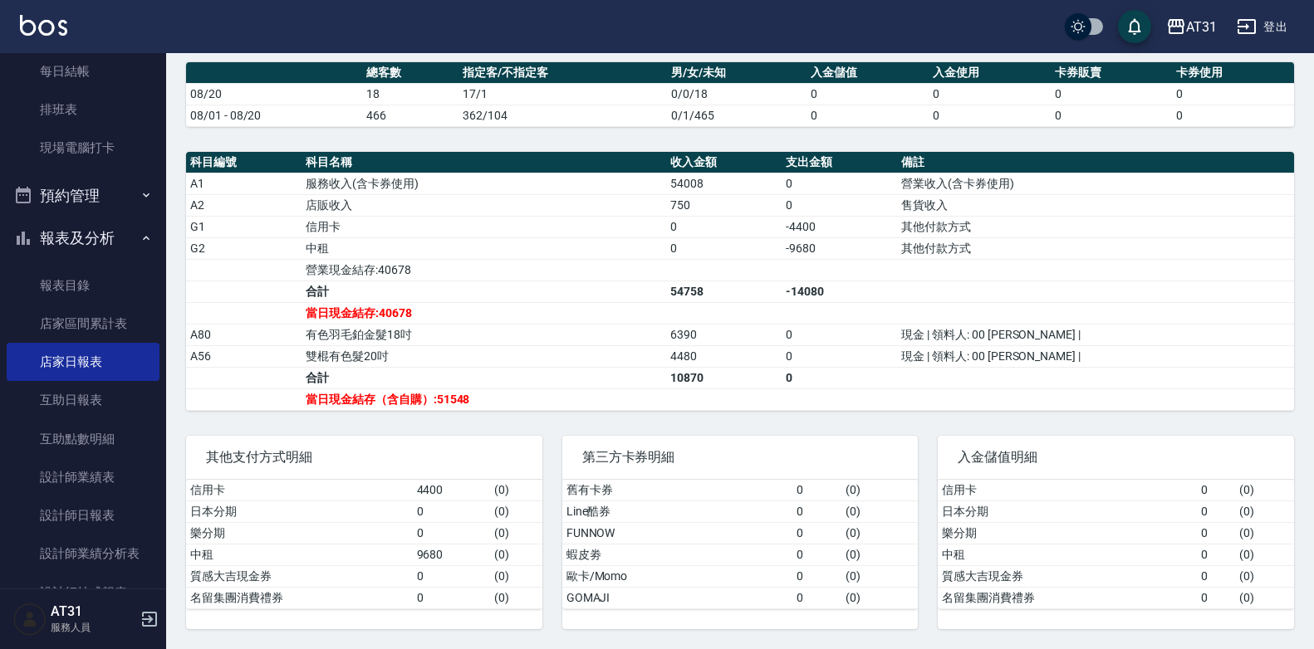
drag, startPoint x: 305, startPoint y: 247, endPoint x: 282, endPoint y: 247, distance: 22.4
click at [281, 247] on td "G2" at bounding box center [243, 249] width 115 height 22
drag, startPoint x: 482, startPoint y: 208, endPoint x: 473, endPoint y: 215, distance: 11.3
drag, startPoint x: 473, startPoint y: 215, endPoint x: 433, endPoint y: 223, distance: 40.6
click at [433, 223] on td "信用卡" at bounding box center [483, 227] width 365 height 22
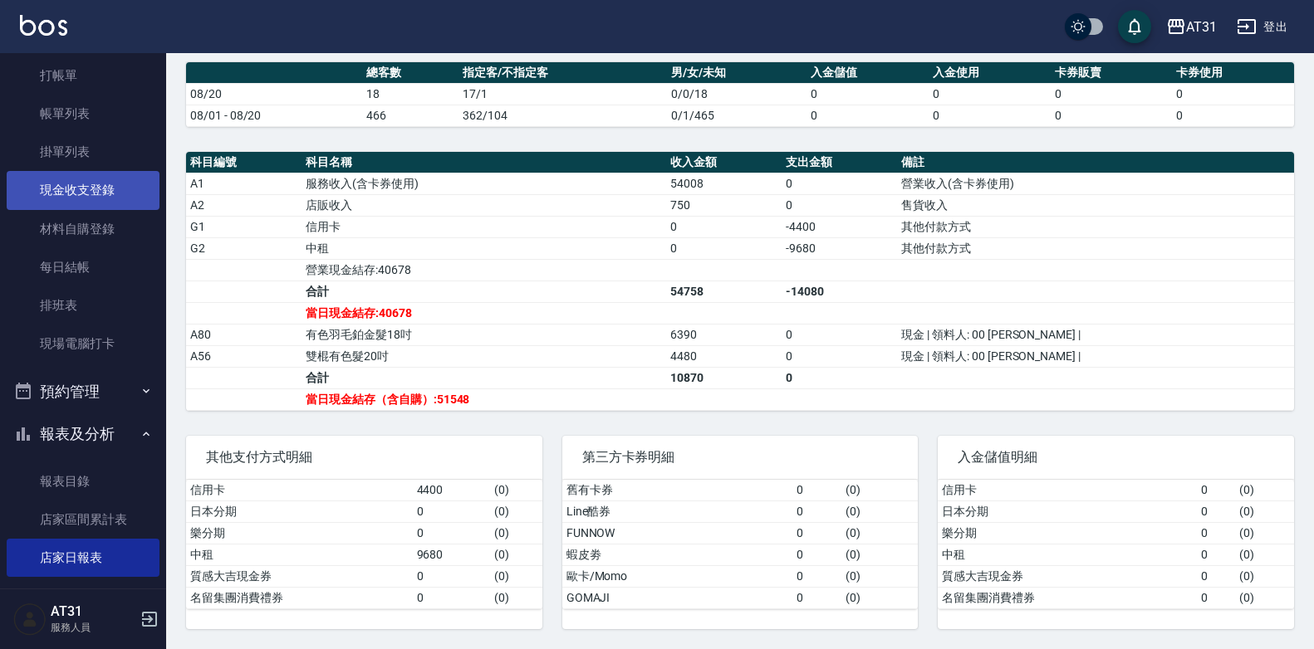
scroll to position [0, 0]
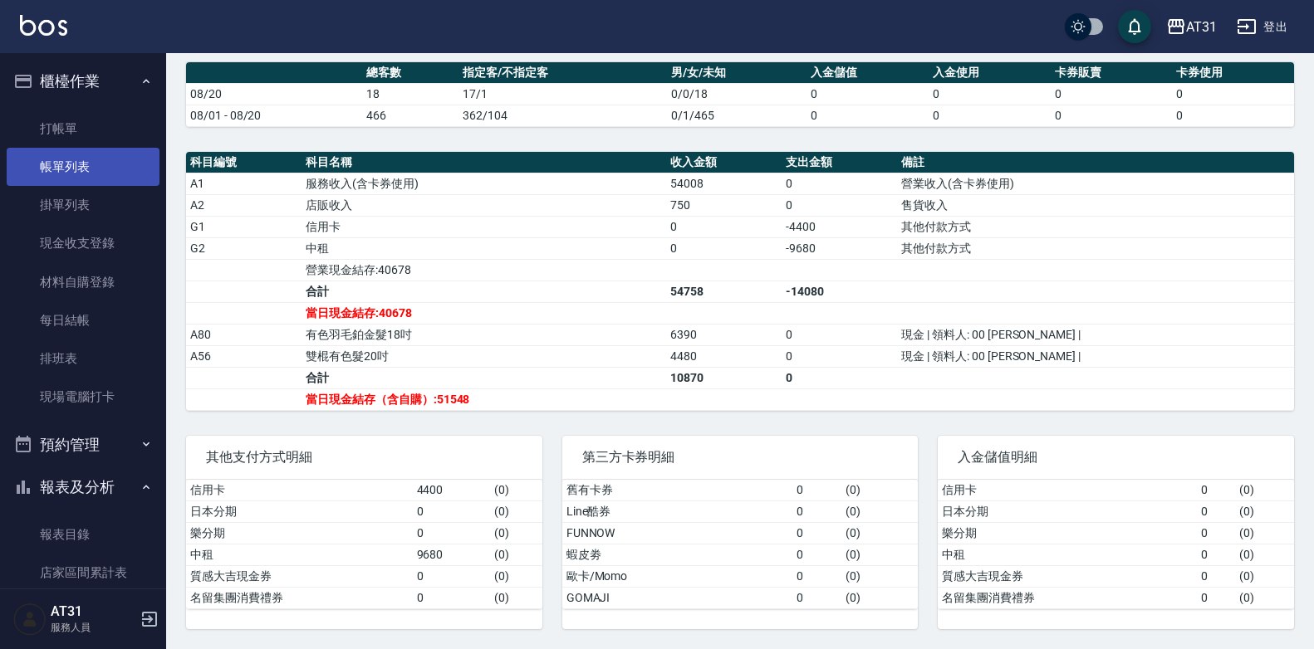
drag, startPoint x: 73, startPoint y: 175, endPoint x: 140, endPoint y: 179, distance: 66.5
click at [73, 175] on link "帳單列表" at bounding box center [83, 167] width 153 height 38
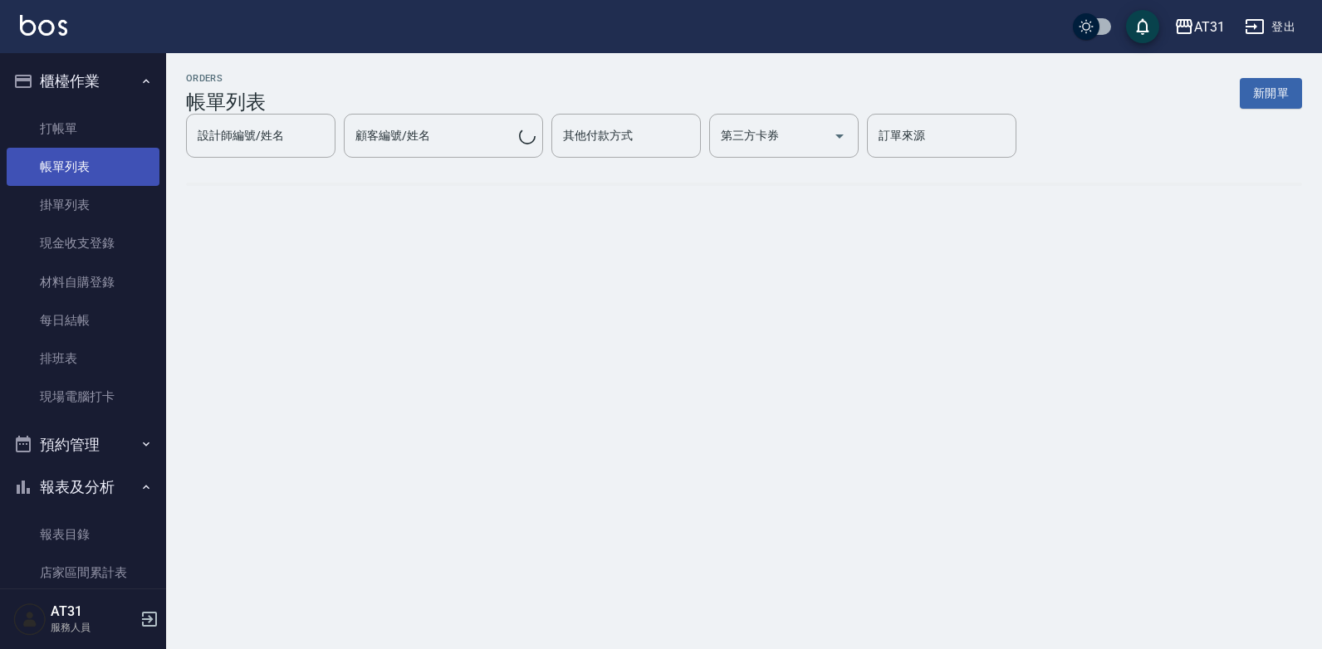
click at [123, 164] on link "帳單列表" at bounding box center [83, 167] width 153 height 38
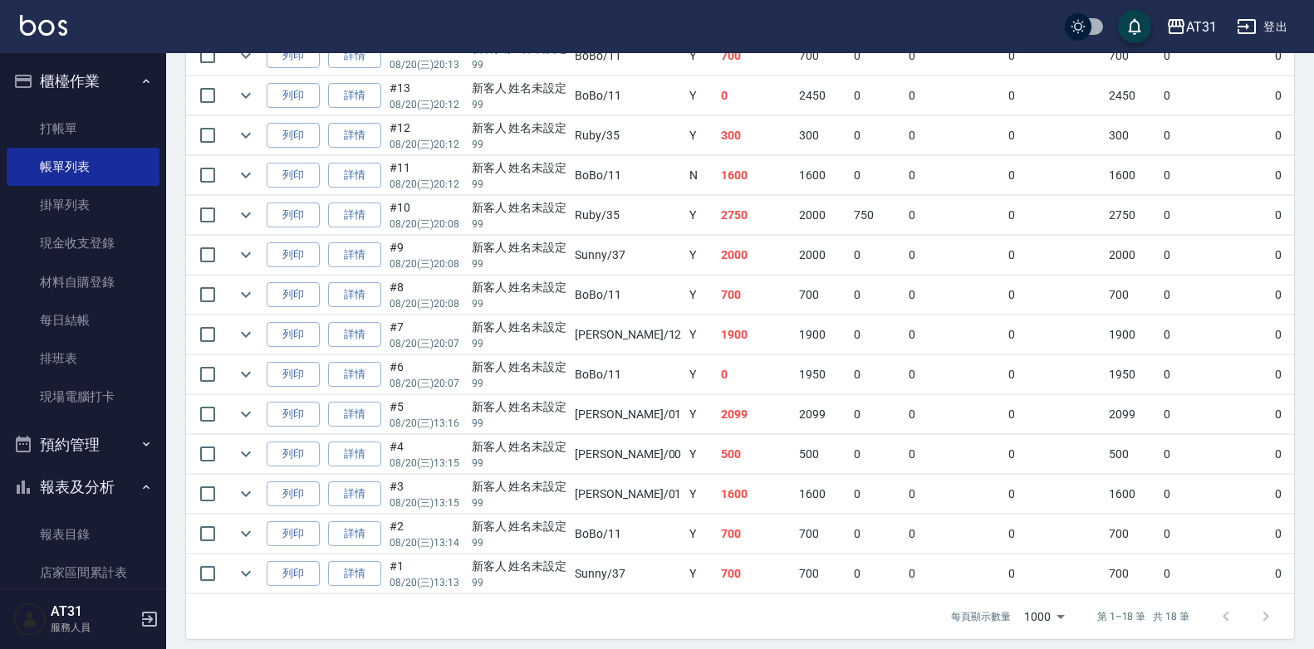
scroll to position [645, 0]
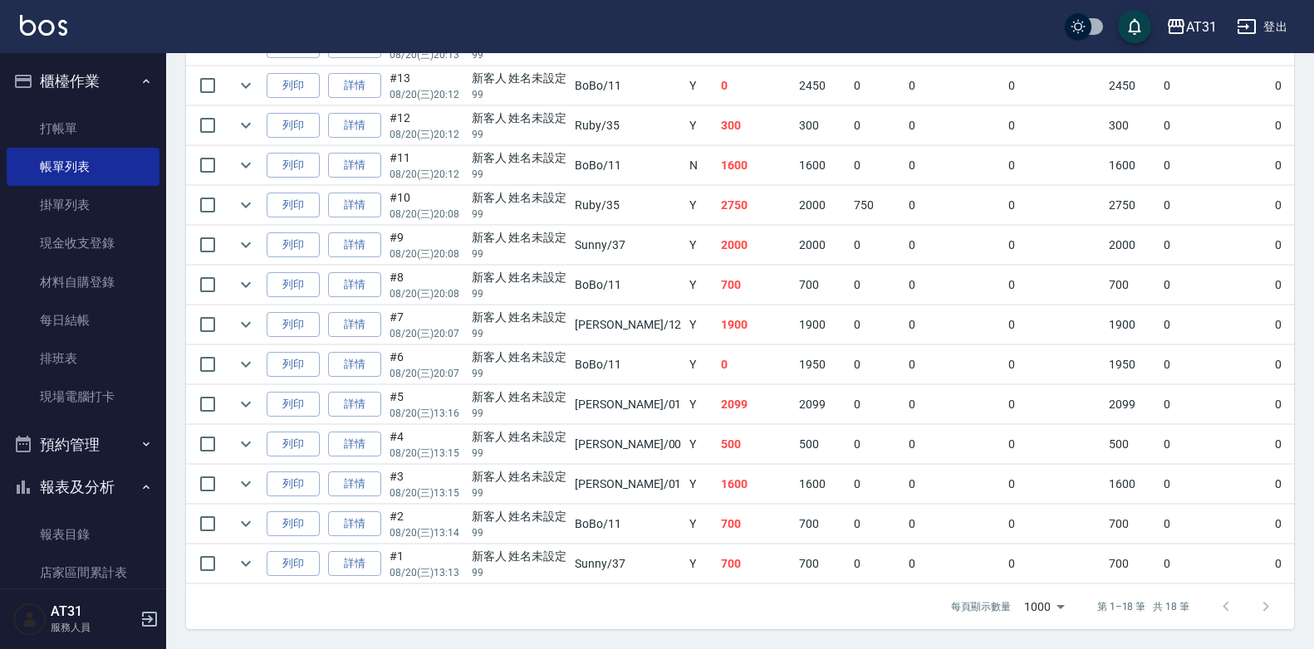
drag, startPoint x: 691, startPoint y: 188, endPoint x: 677, endPoint y: 185, distance: 14.3
click at [717, 186] on td "2750" at bounding box center [756, 205] width 78 height 39
click at [717, 189] on td "2750" at bounding box center [756, 205] width 78 height 39
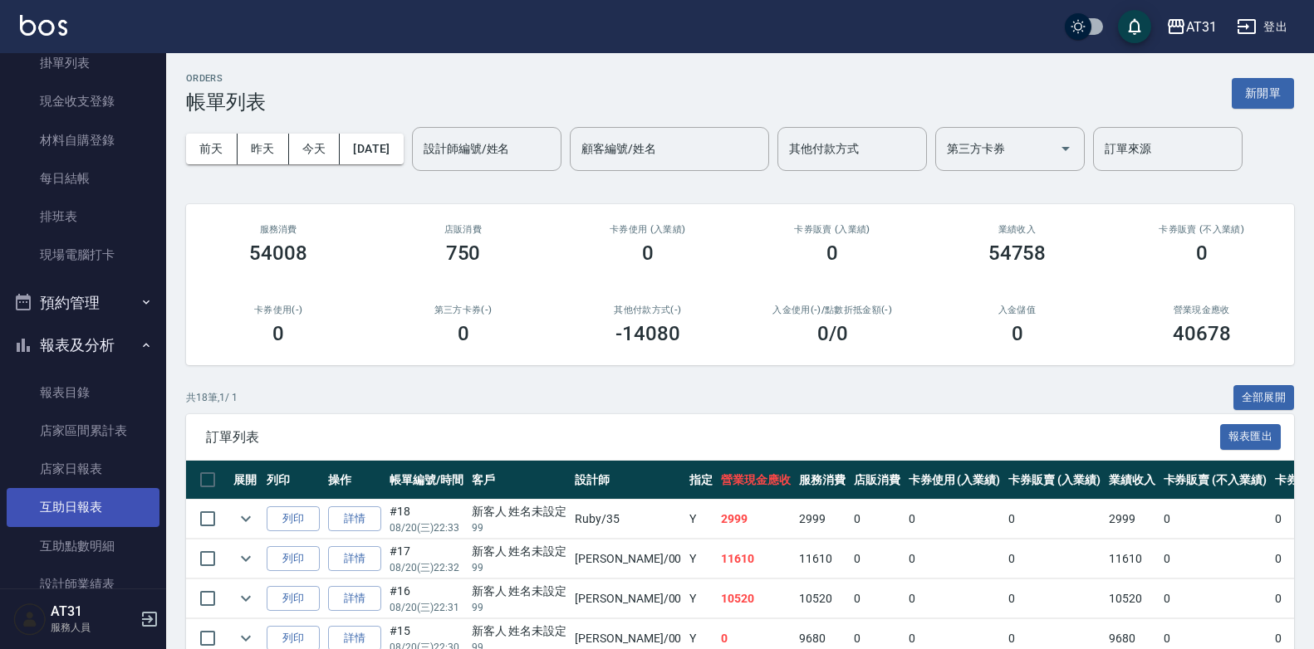
scroll to position [249, 0]
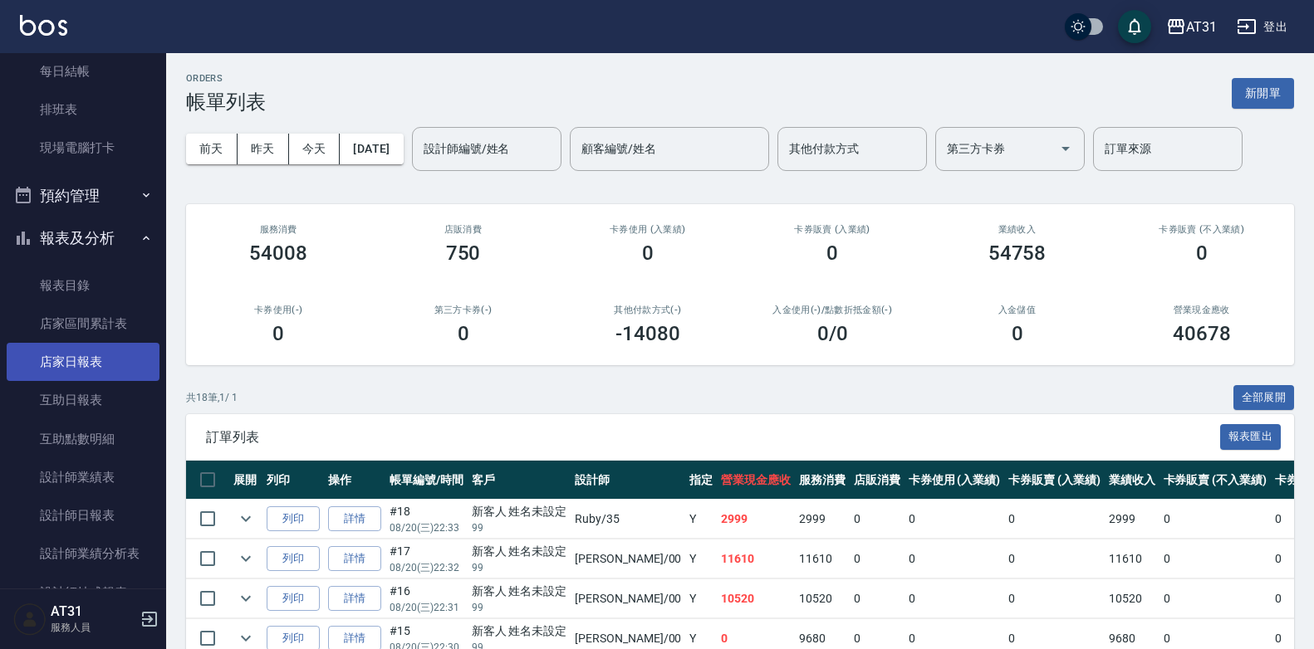
click at [103, 374] on link "店家日報表" at bounding box center [83, 362] width 153 height 38
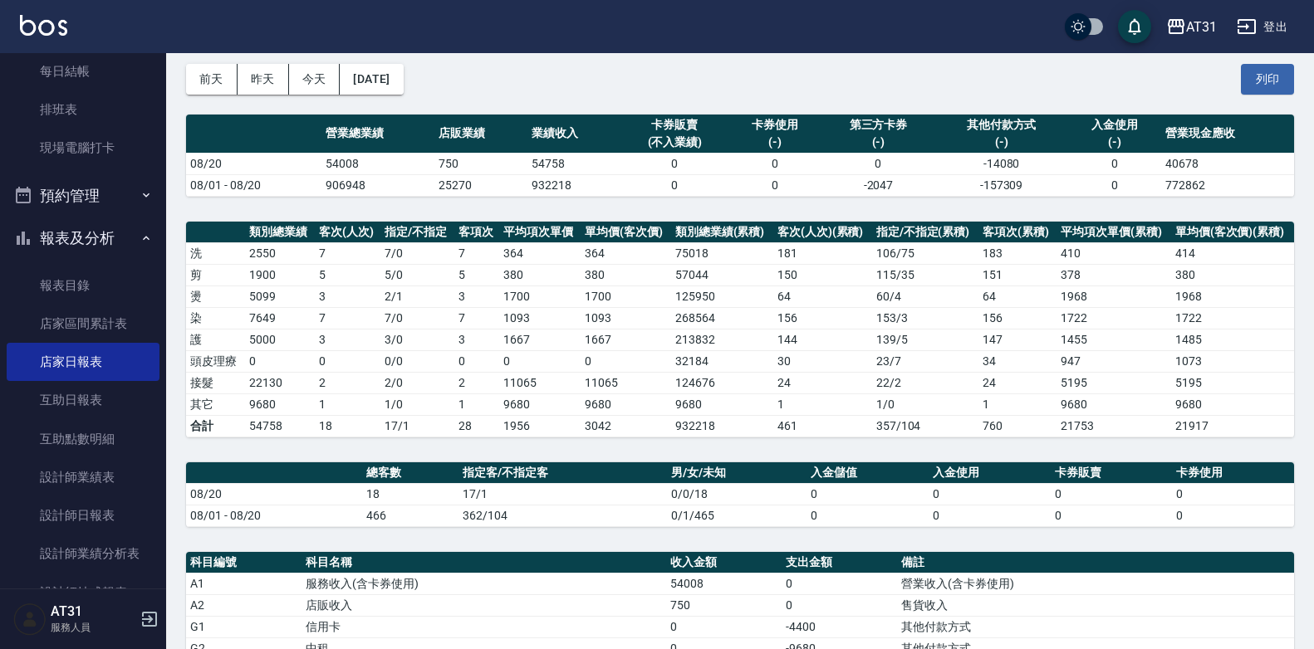
scroll to position [83, 0]
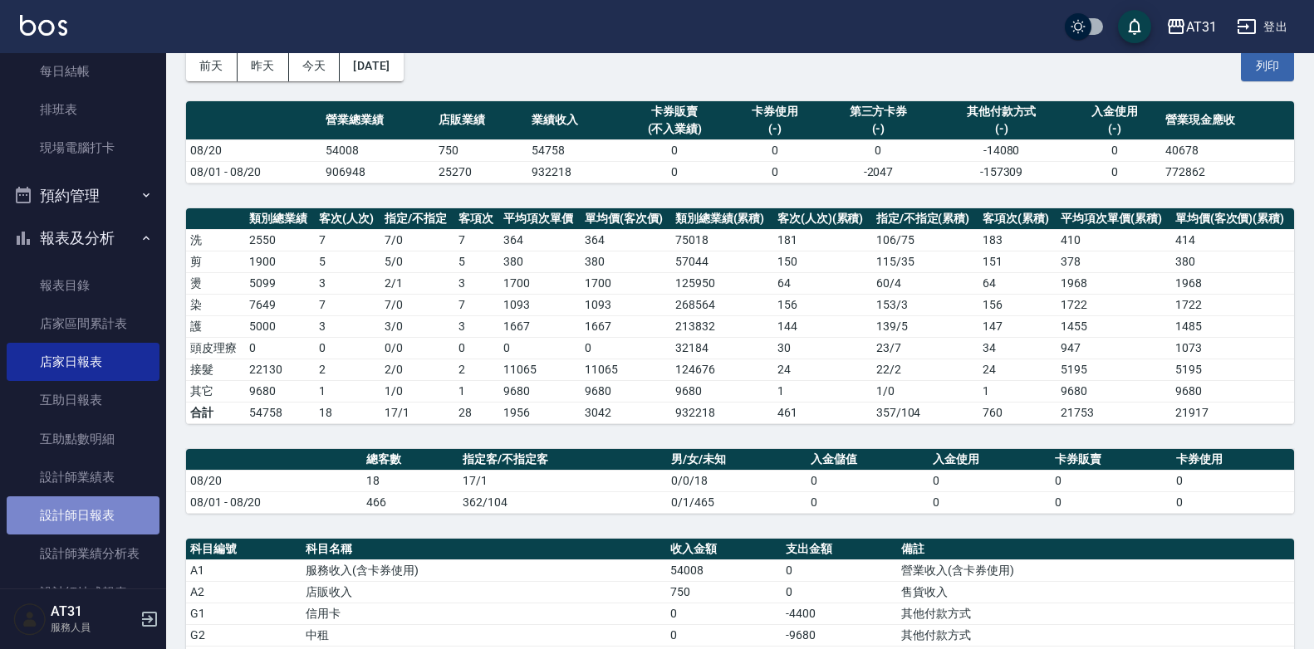
click at [98, 510] on link "設計師日報表" at bounding box center [83, 516] width 153 height 38
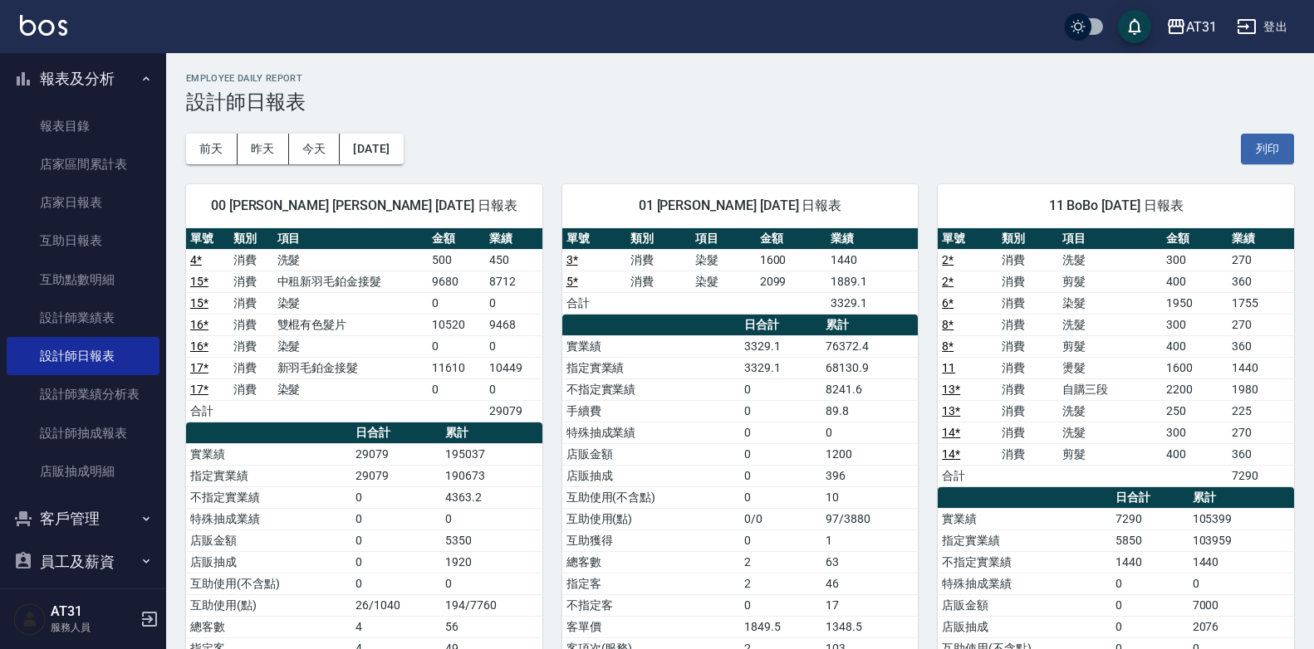
scroll to position [415, 0]
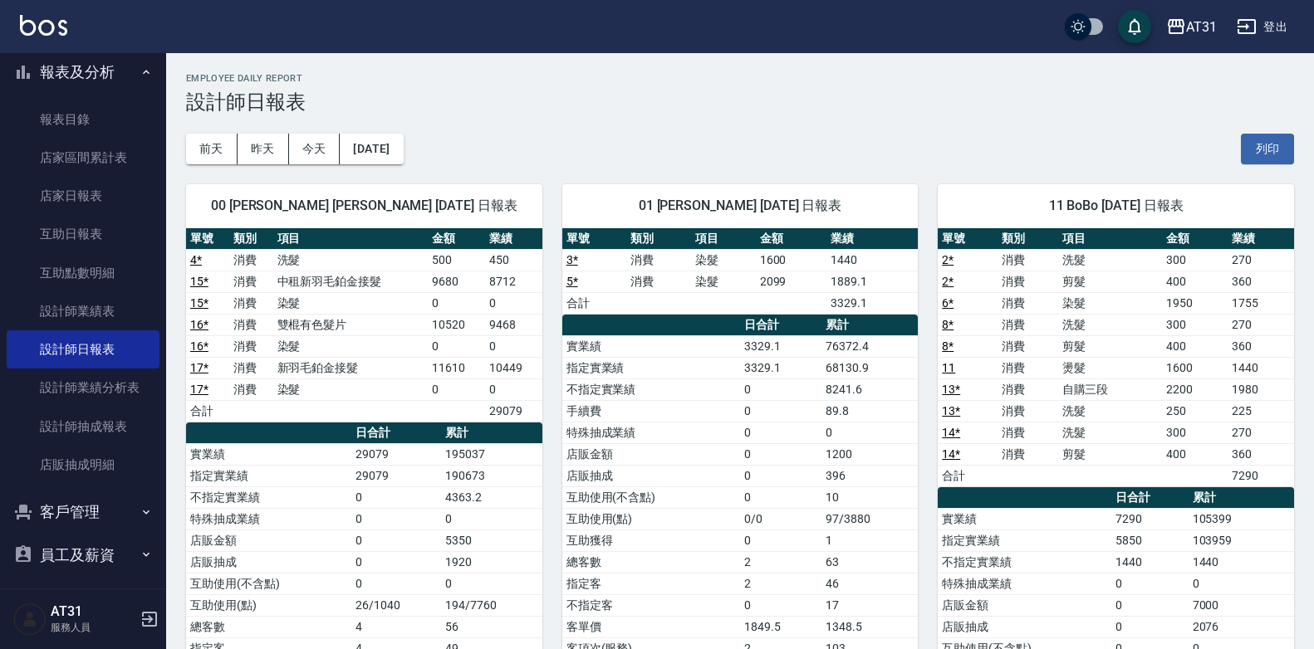
drag, startPoint x: 617, startPoint y: 341, endPoint x: 594, endPoint y: 346, distance: 23.8
drag, startPoint x: 594, startPoint y: 346, endPoint x: 502, endPoint y: 361, distance: 92.6
drag, startPoint x: 502, startPoint y: 361, endPoint x: 459, endPoint y: 361, distance: 43.2
drag, startPoint x: 459, startPoint y: 361, endPoint x: 408, endPoint y: 380, distance: 54.9
click at [408, 380] on td "染髮" at bounding box center [350, 390] width 155 height 22
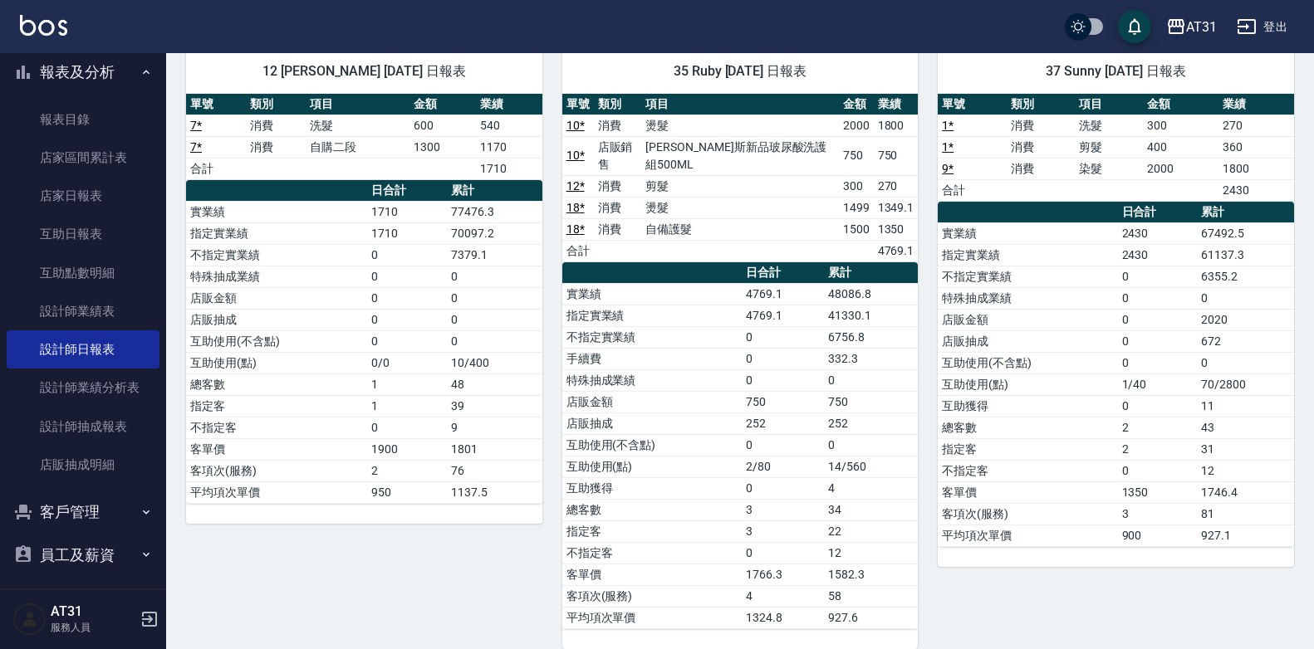
scroll to position [804, 0]
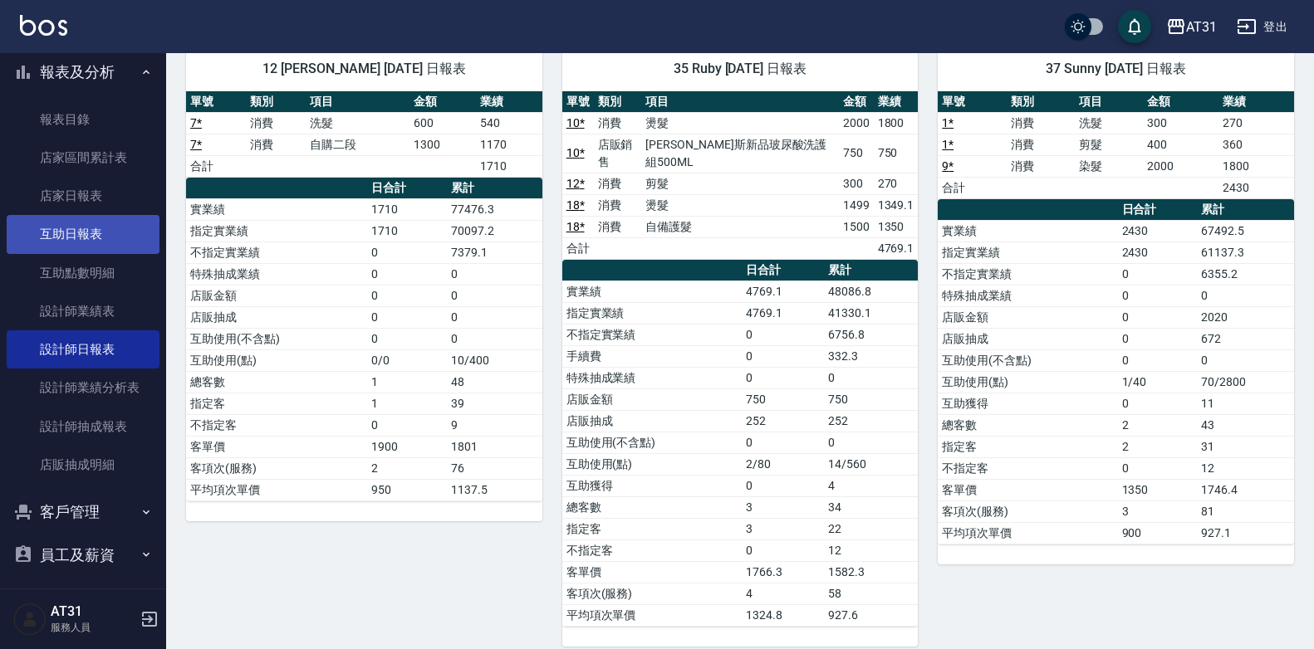
click at [101, 233] on link "互助日報表" at bounding box center [83, 234] width 153 height 38
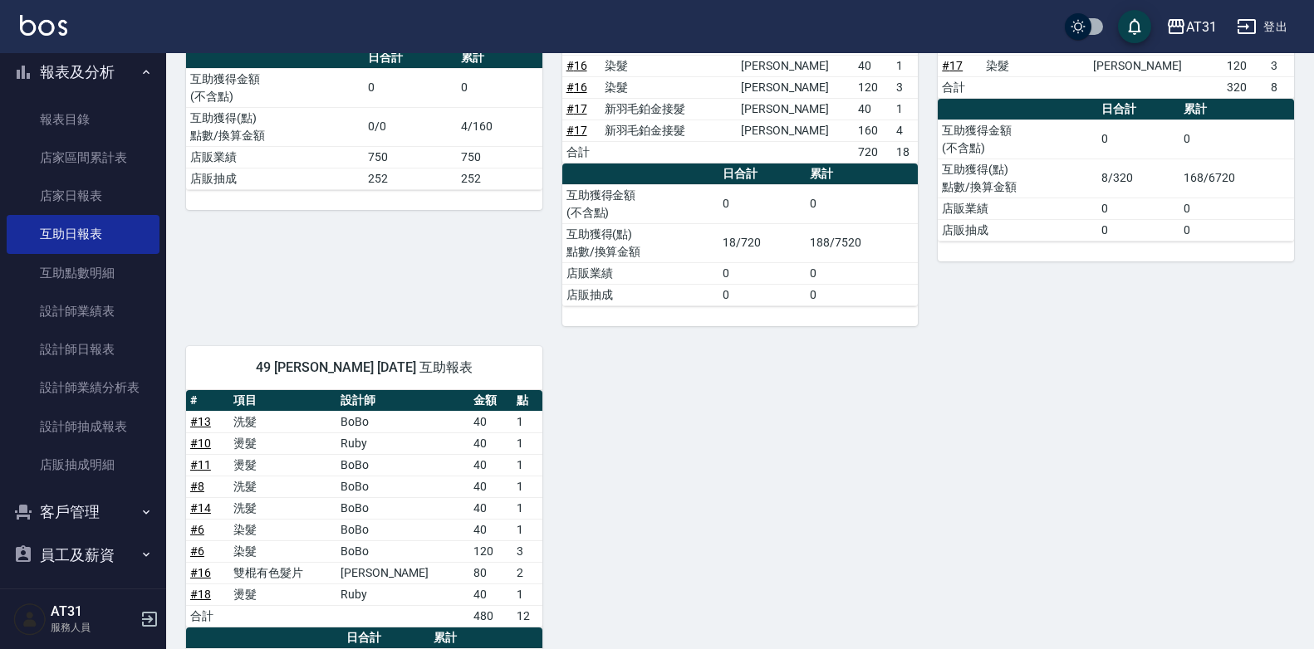
scroll to position [502, 0]
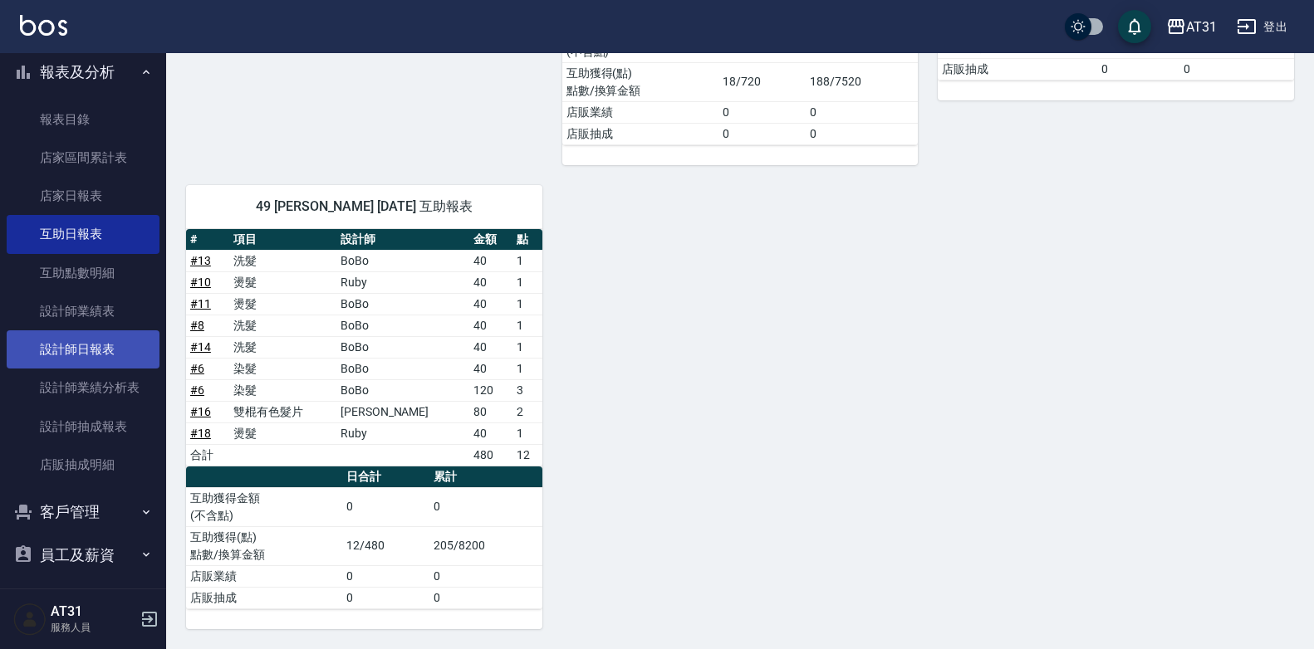
click at [112, 352] on link "設計師日報表" at bounding box center [83, 350] width 153 height 38
